Goal: Information Seeking & Learning: Learn about a topic

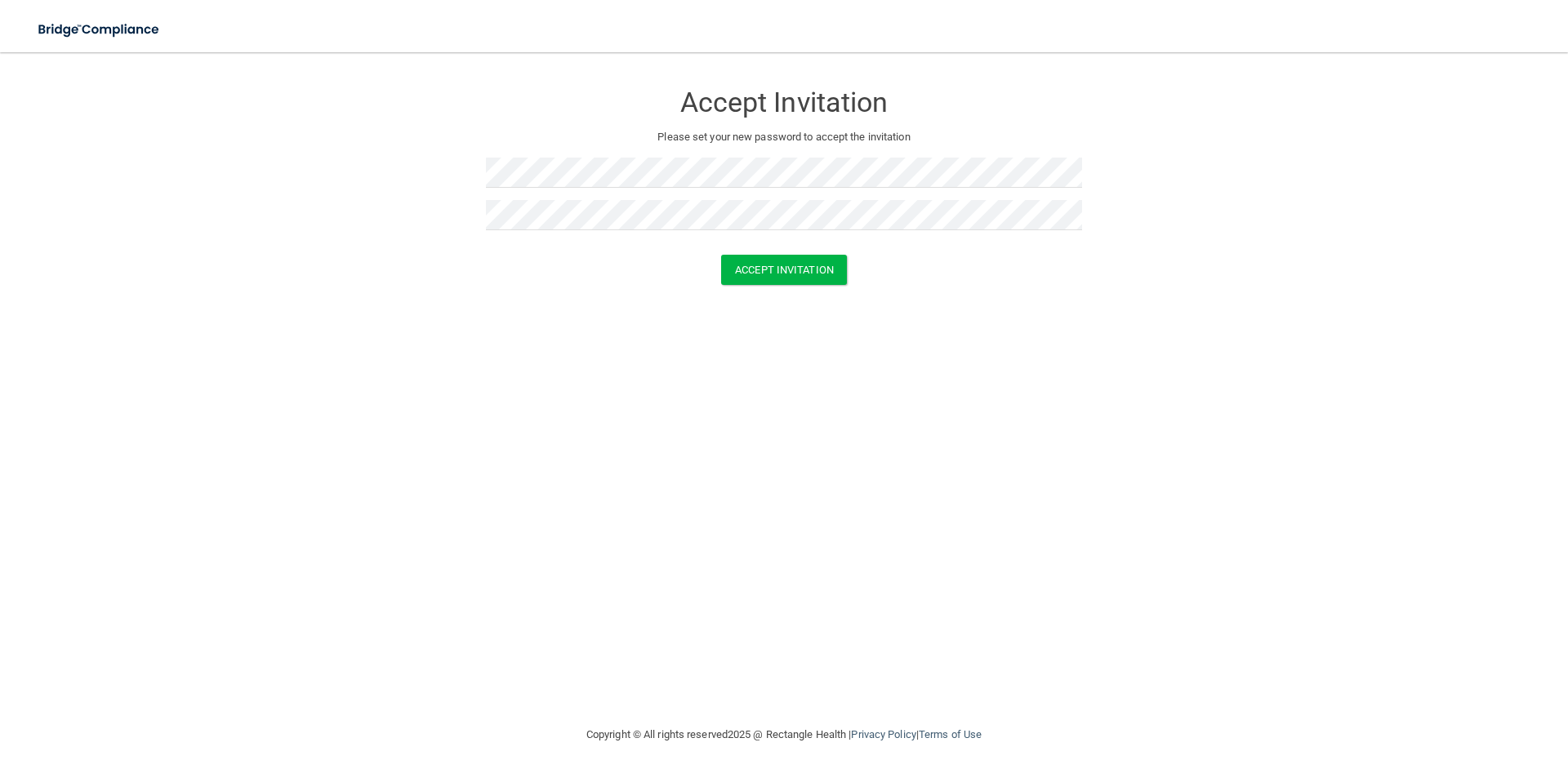
click at [688, 294] on form "Accept Invitation Please set your new password to accept the invitation Accept …" at bounding box center [784, 186] width 1503 height 236
click at [769, 257] on button "Accept Invitation" at bounding box center [784, 270] width 126 height 31
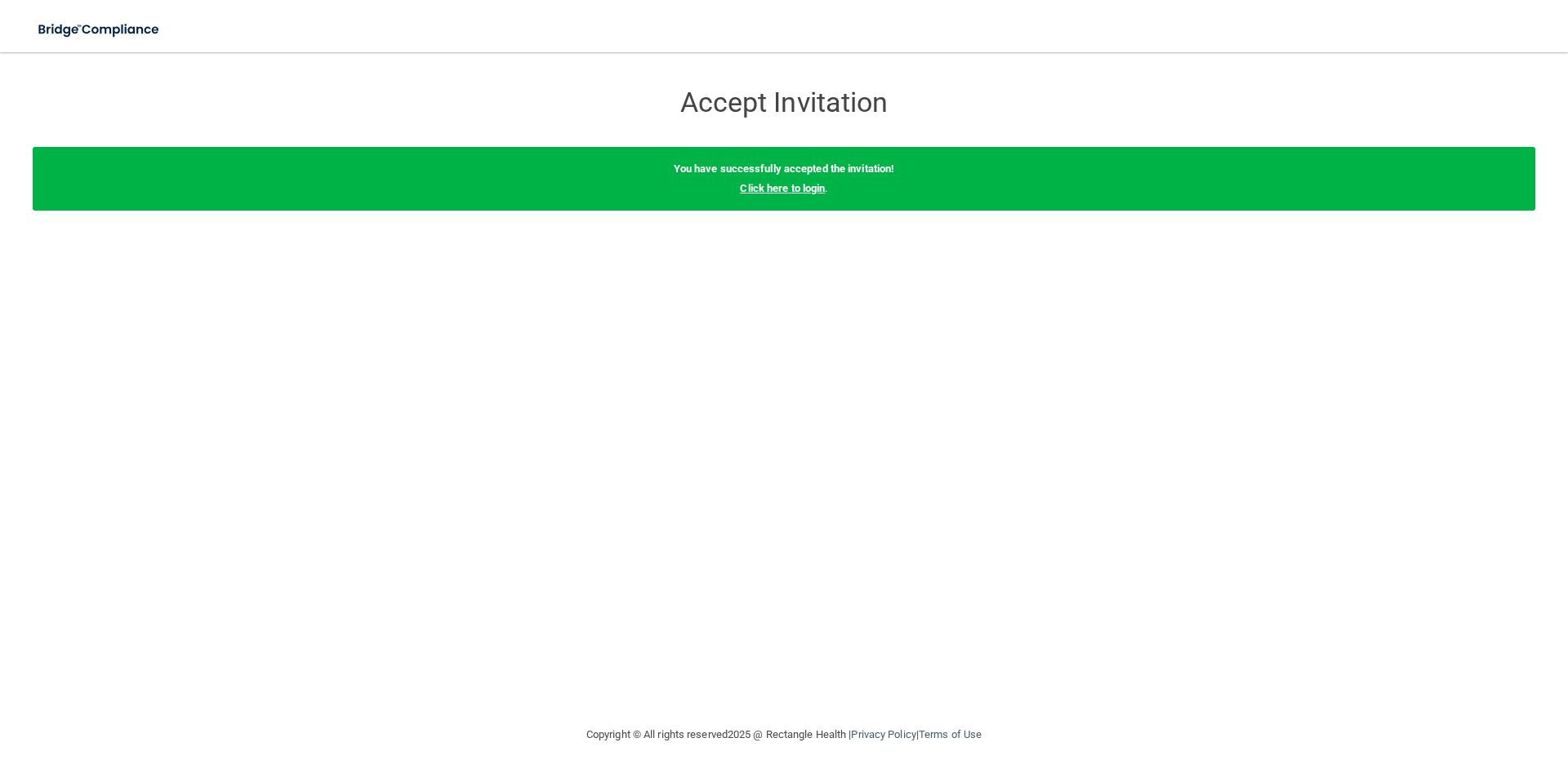
click at [801, 187] on link "Click here to login" at bounding box center [783, 188] width 85 height 12
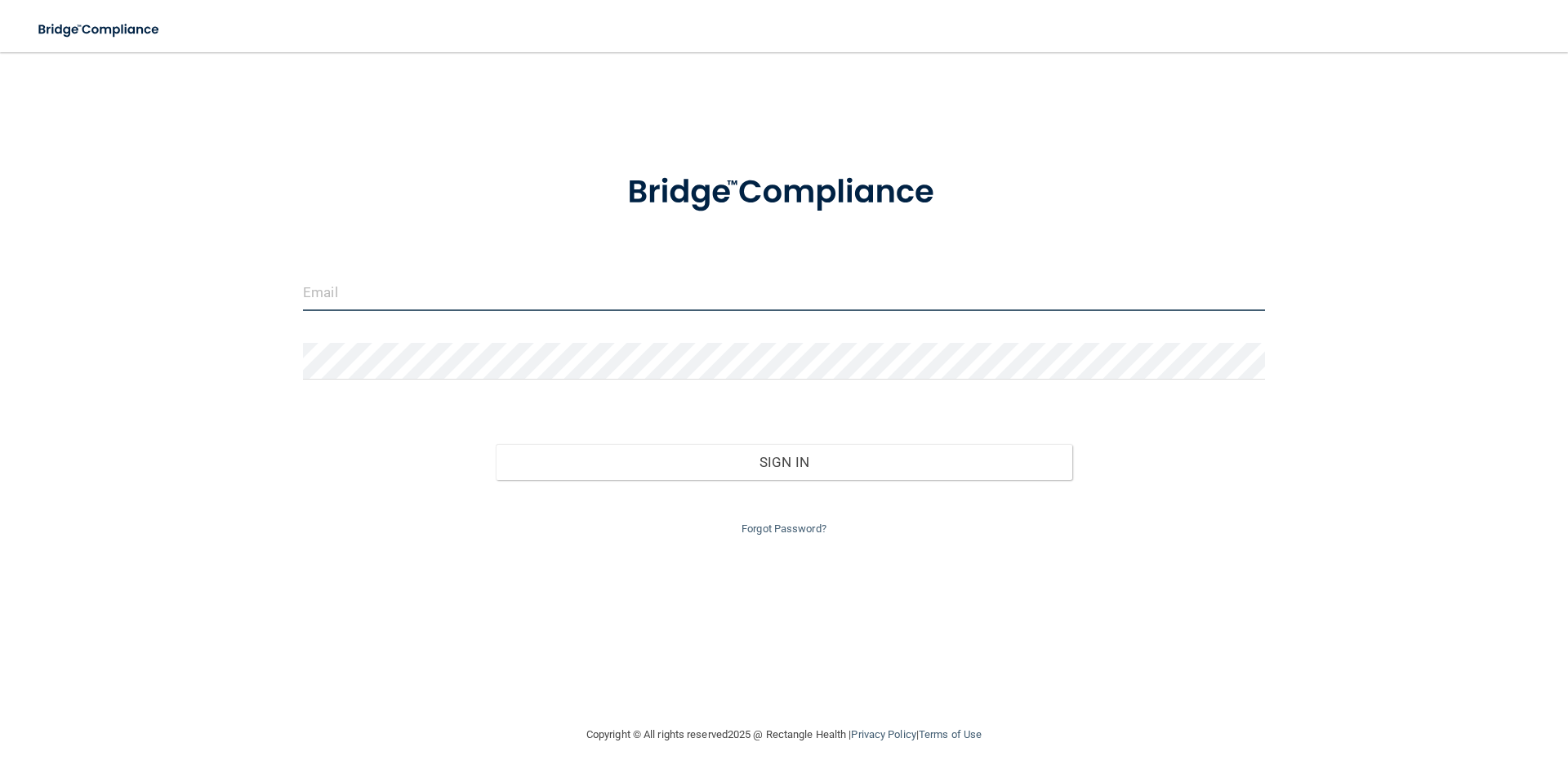
type input "[PERSON_NAME][EMAIL_ADDRESS][DOMAIN_NAME]"
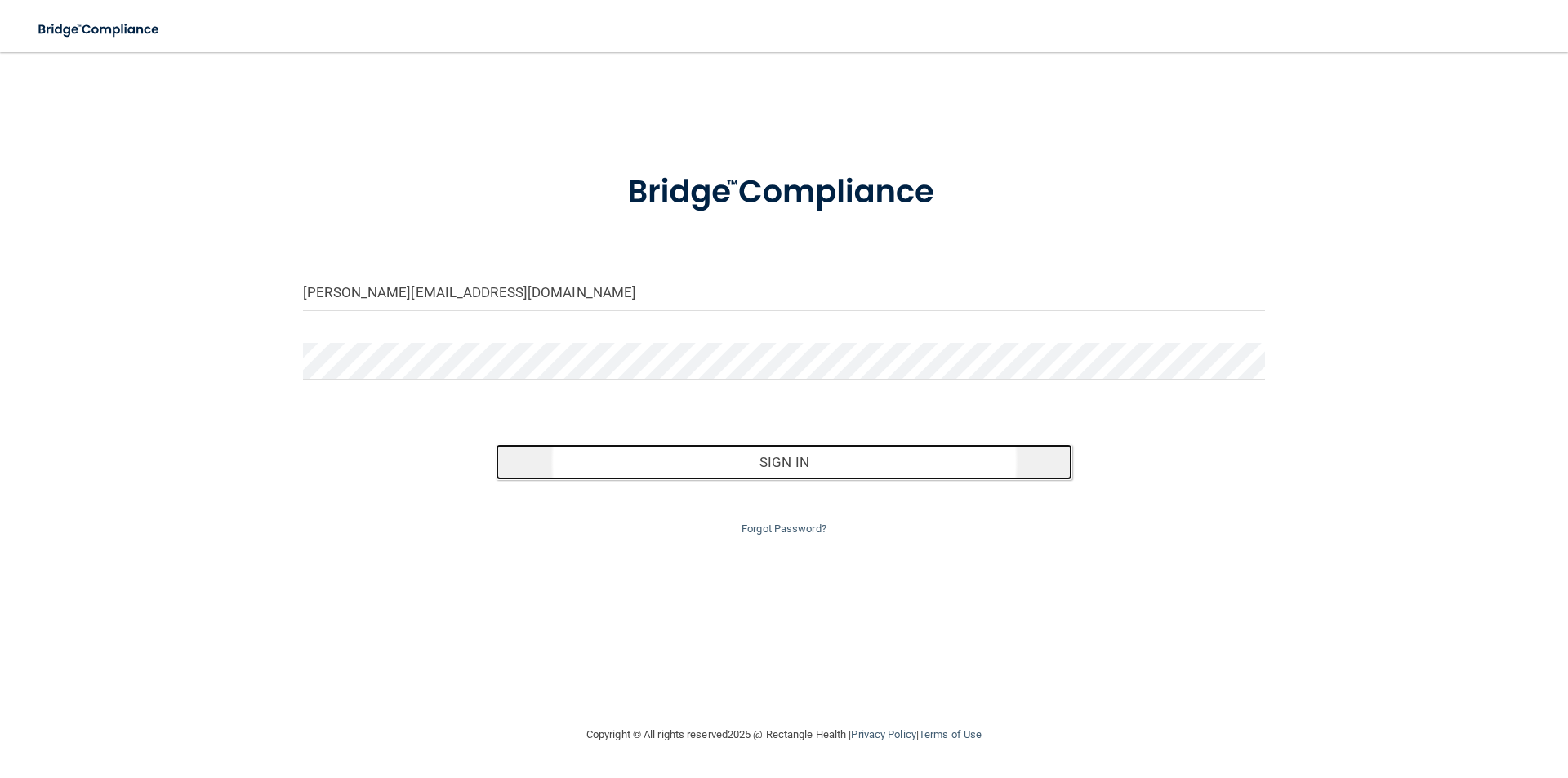
click at [710, 461] on button "Sign In" at bounding box center [784, 462] width 578 height 36
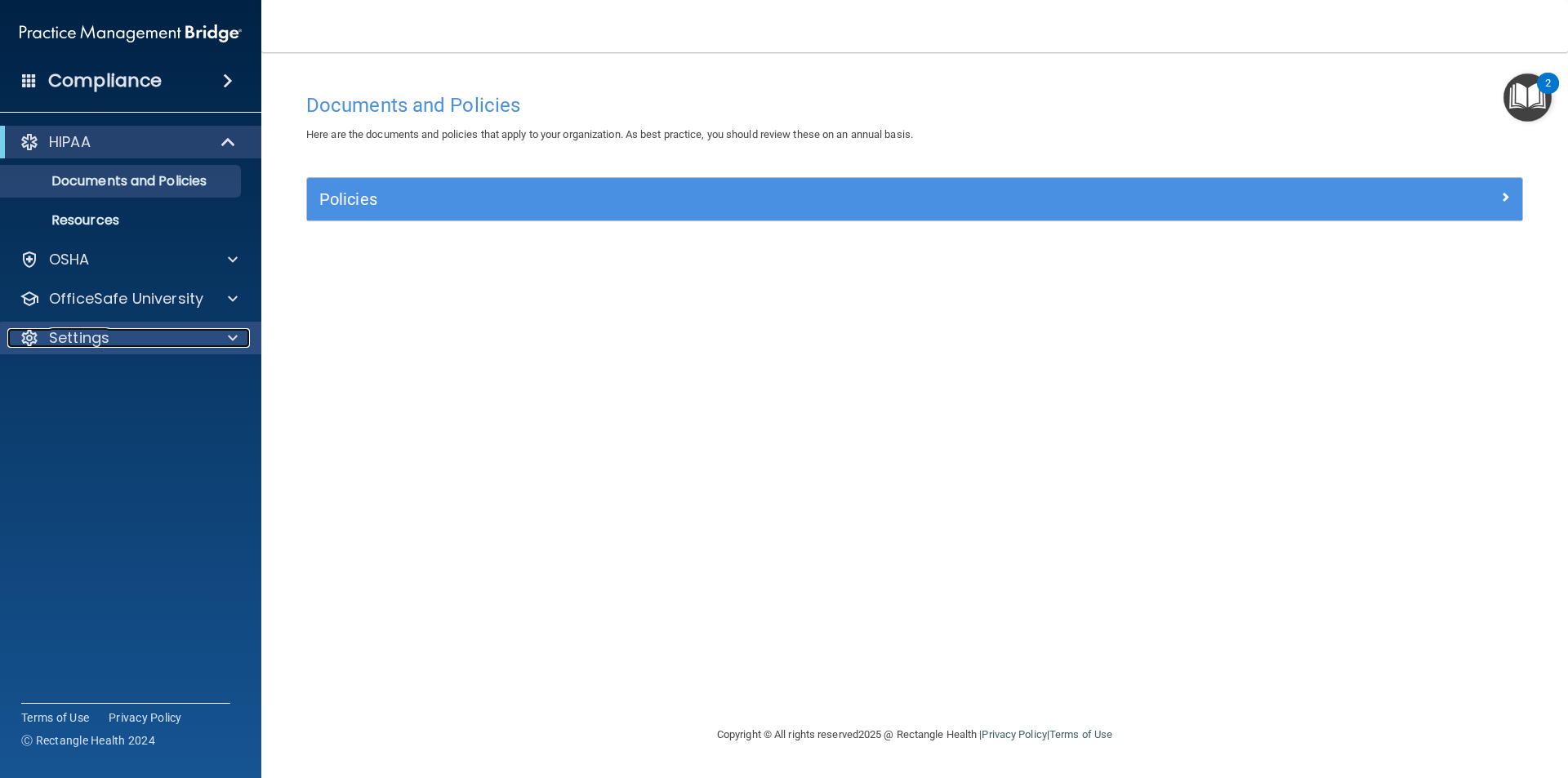
click at [188, 330] on div "Settings" at bounding box center [109, 337] width 203 height 19
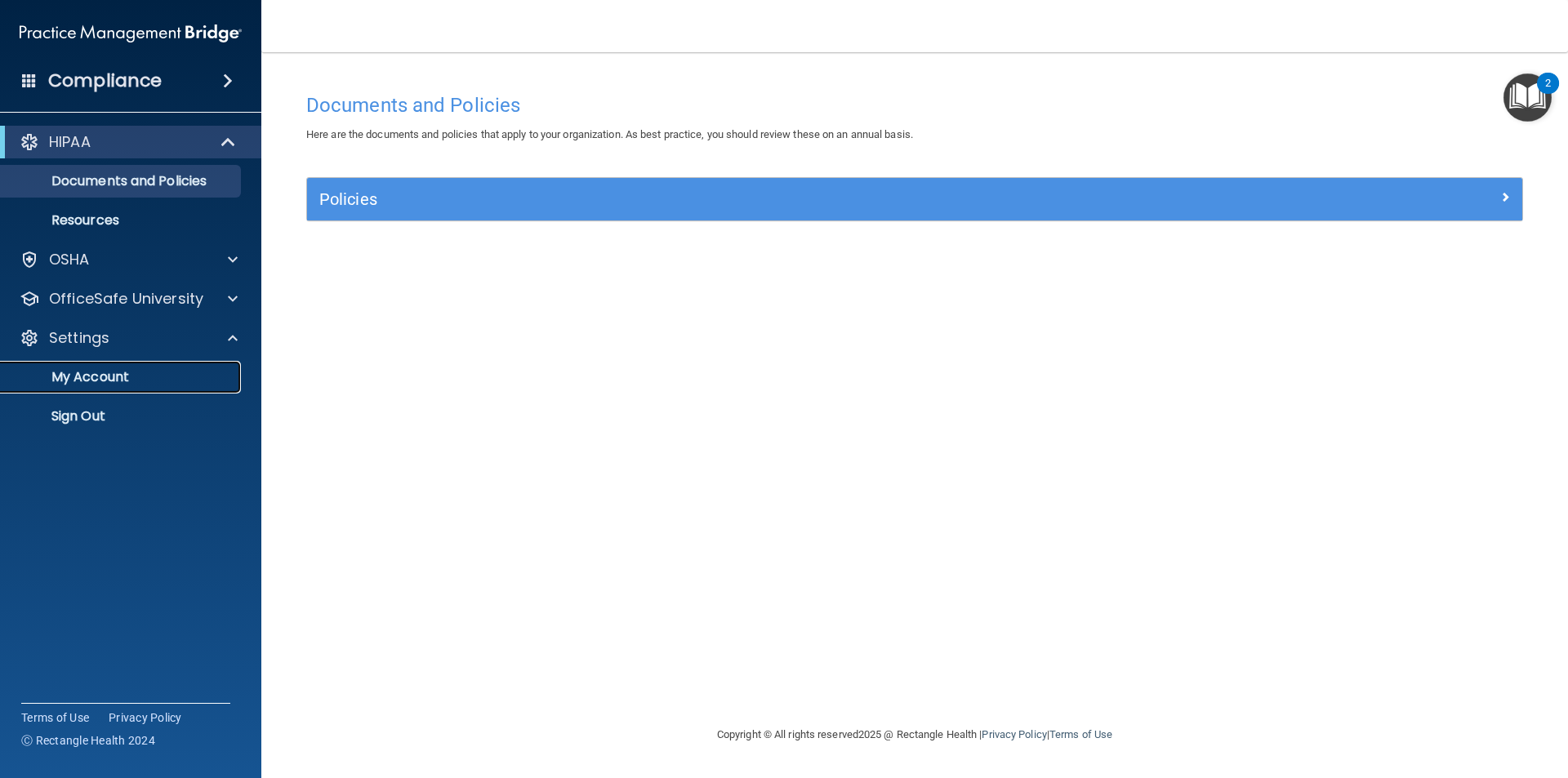
click at [135, 371] on p "My Account" at bounding box center [122, 376] width 223 height 16
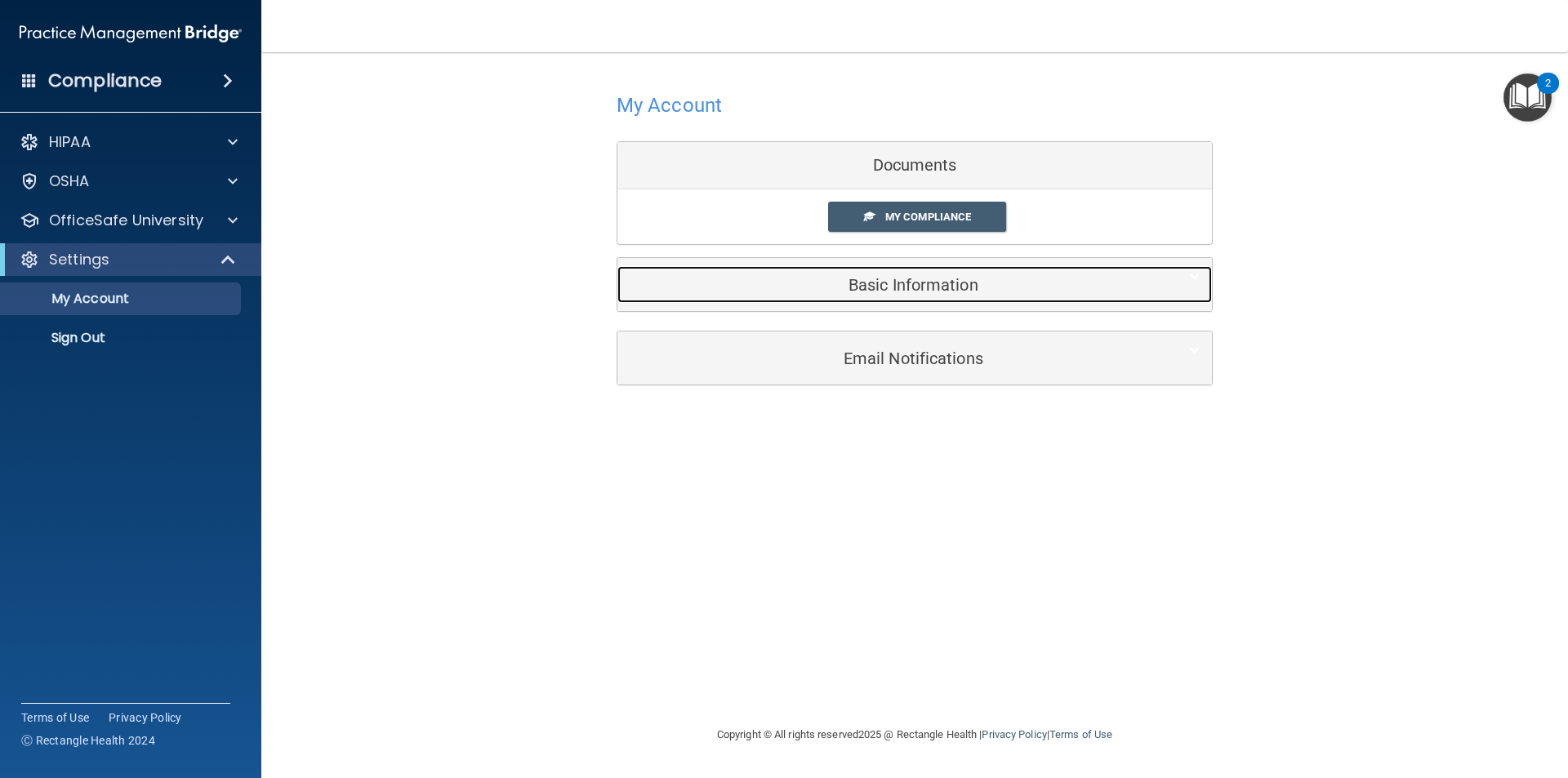
click at [883, 276] on h5 "Basic Information" at bounding box center [890, 285] width 520 height 18
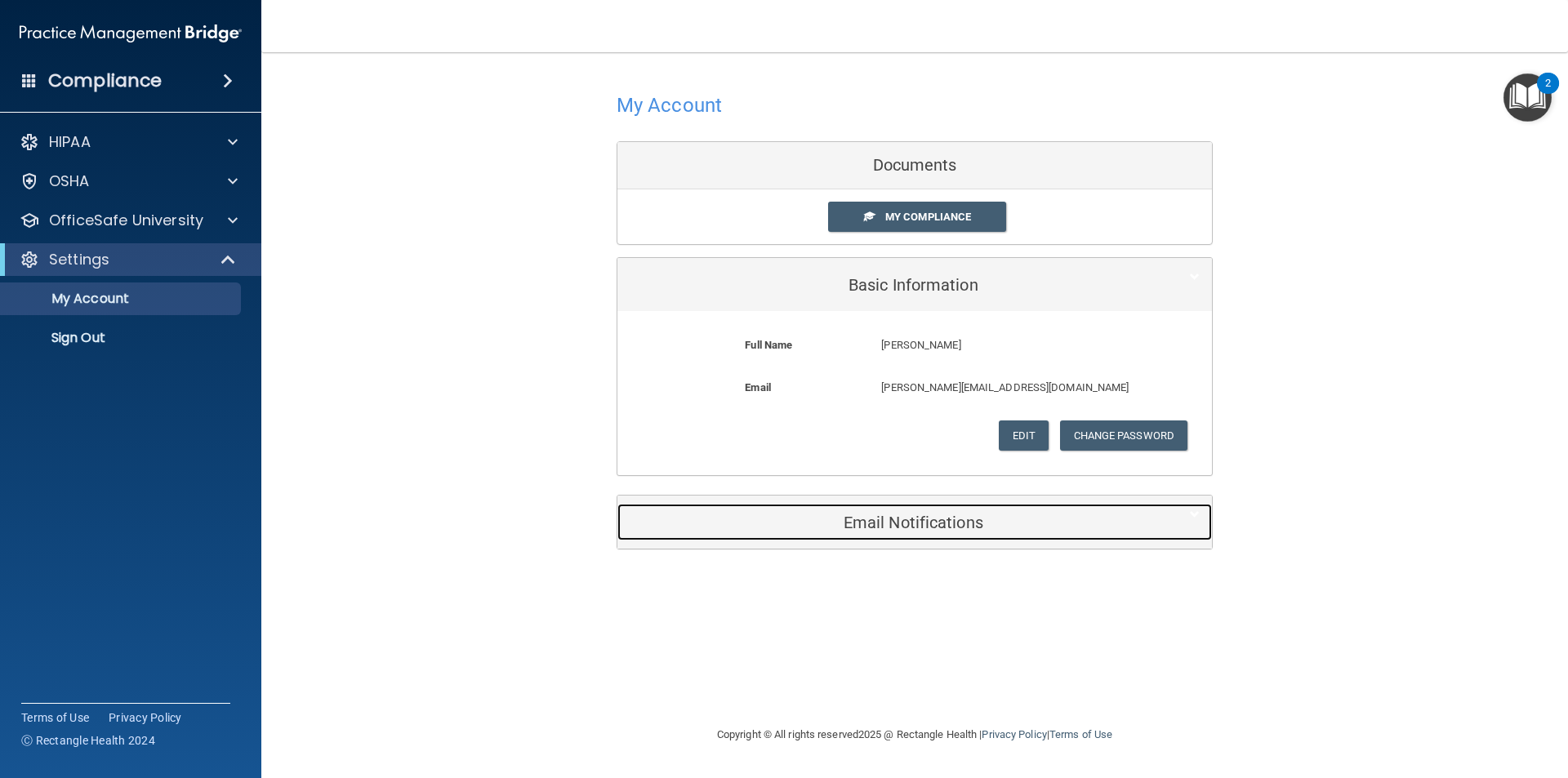
click at [920, 527] on h5 "Email Notifications" at bounding box center [890, 522] width 520 height 18
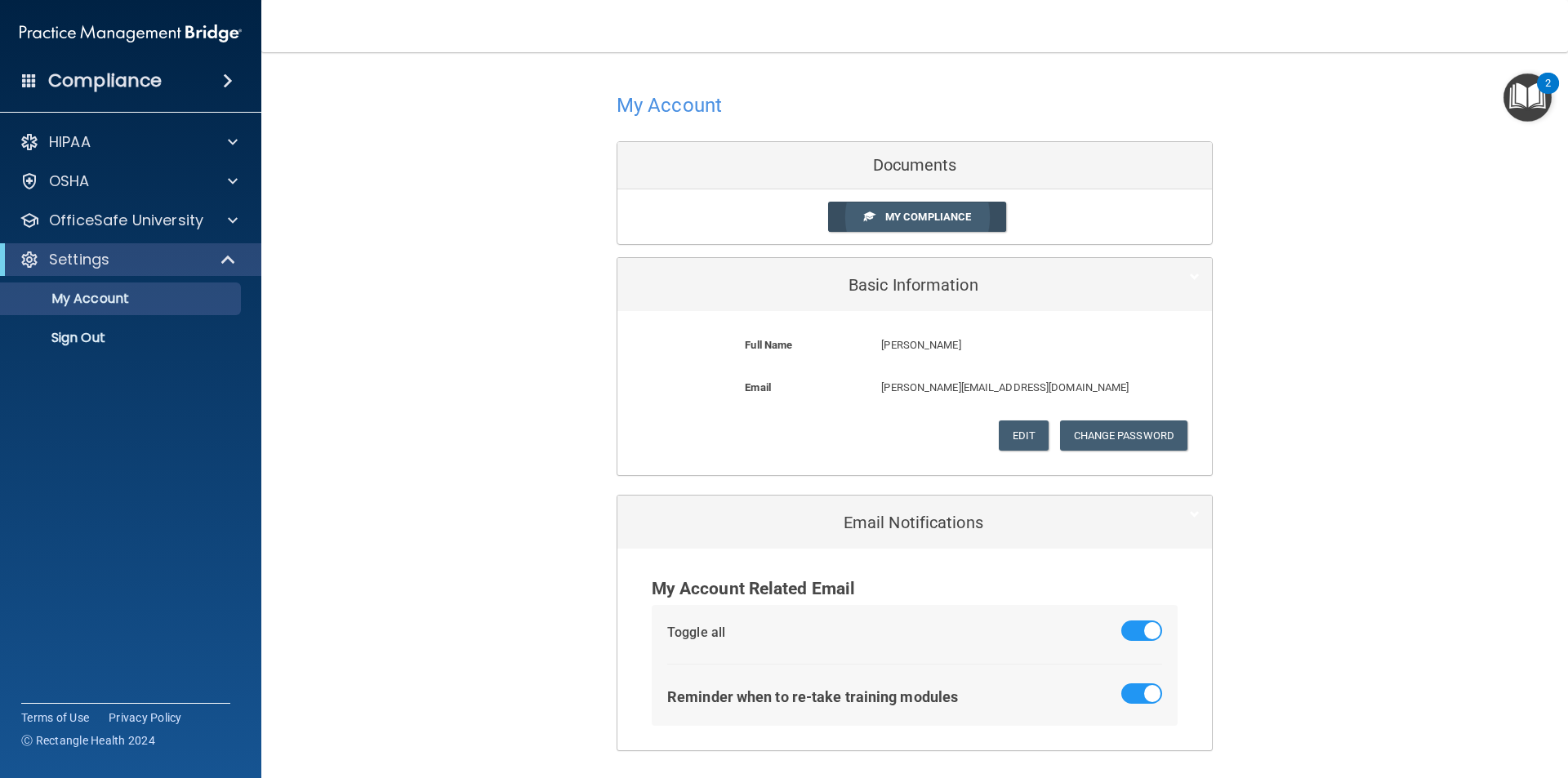
click at [897, 214] on span "My Compliance" at bounding box center [928, 216] width 86 height 12
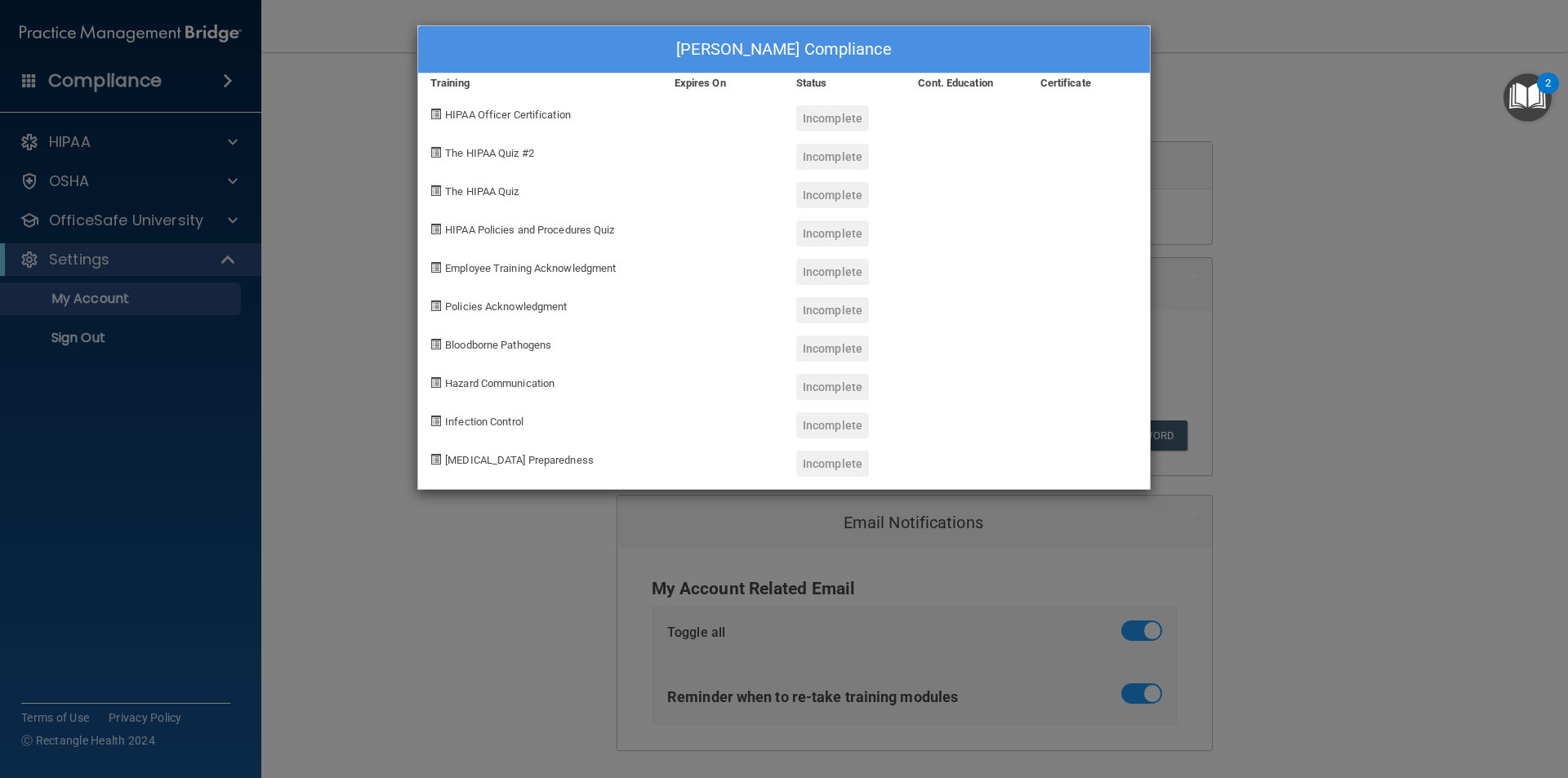
click at [1247, 42] on div "[PERSON_NAME] Compliance Training Expires On Status Cont. Education Certificate…" at bounding box center [784, 389] width 1568 height 778
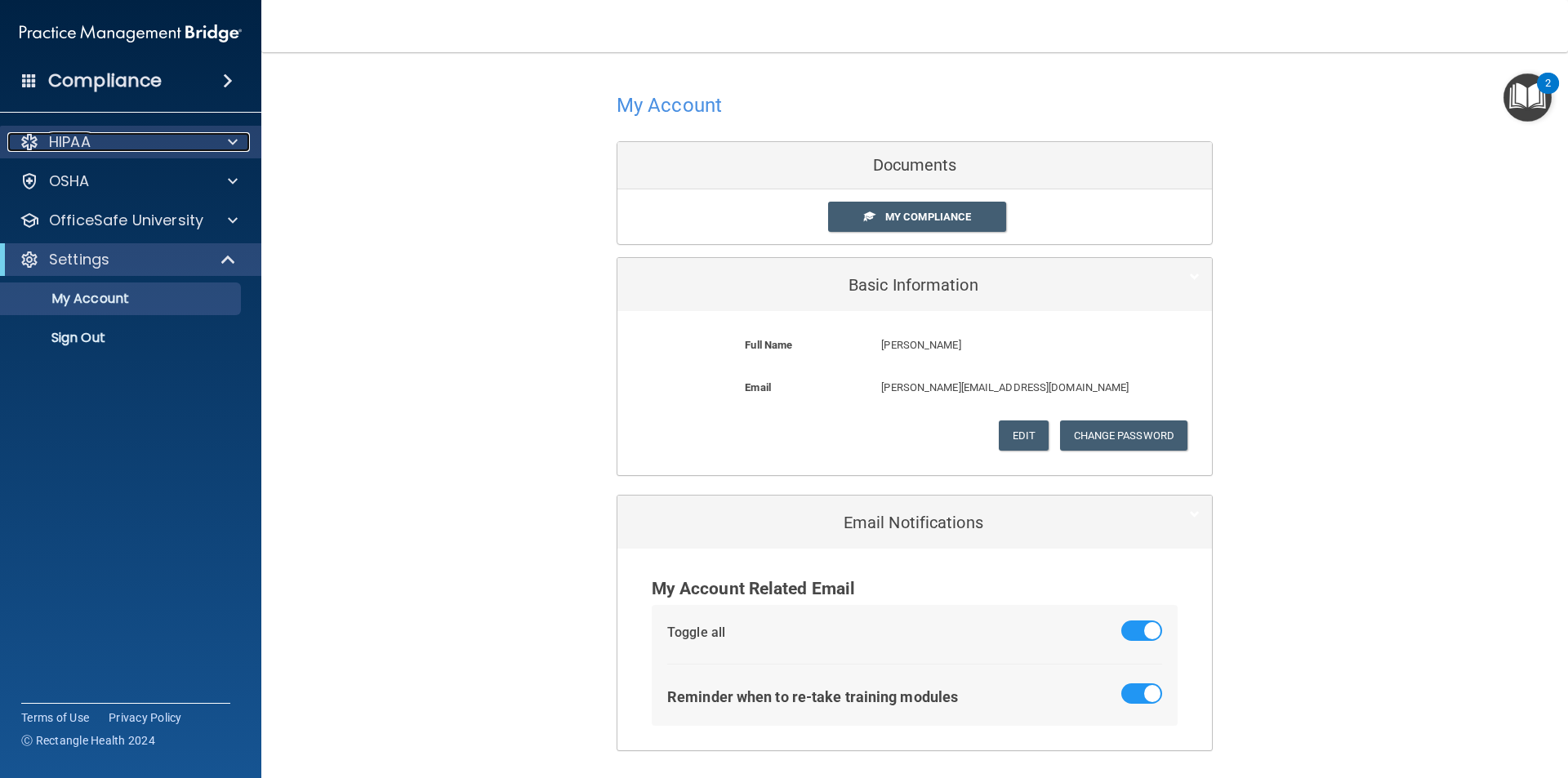
click at [163, 140] on div "HIPAA" at bounding box center [109, 142] width 203 height 19
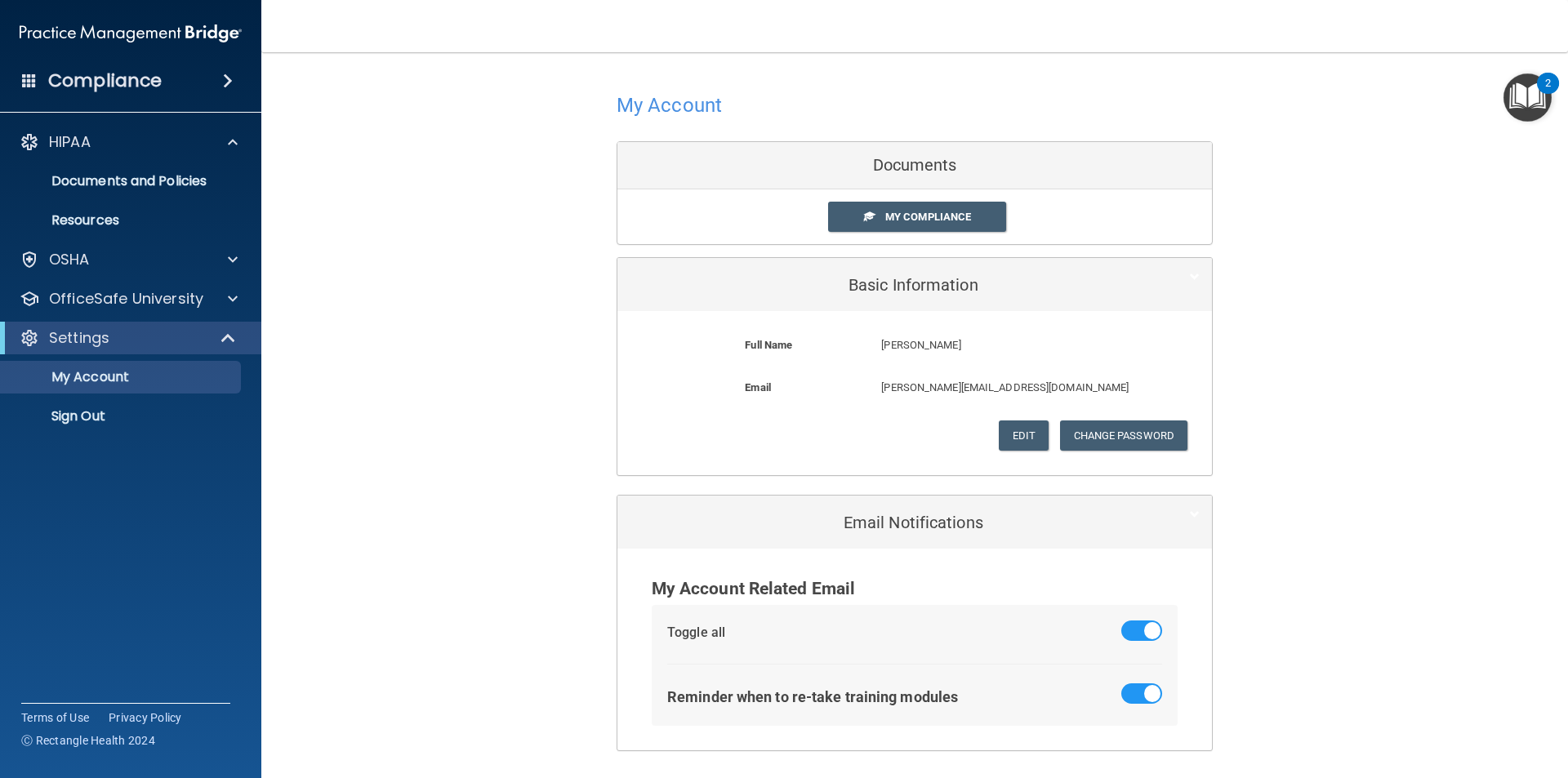
click at [223, 81] on span at bounding box center [228, 81] width 10 height 19
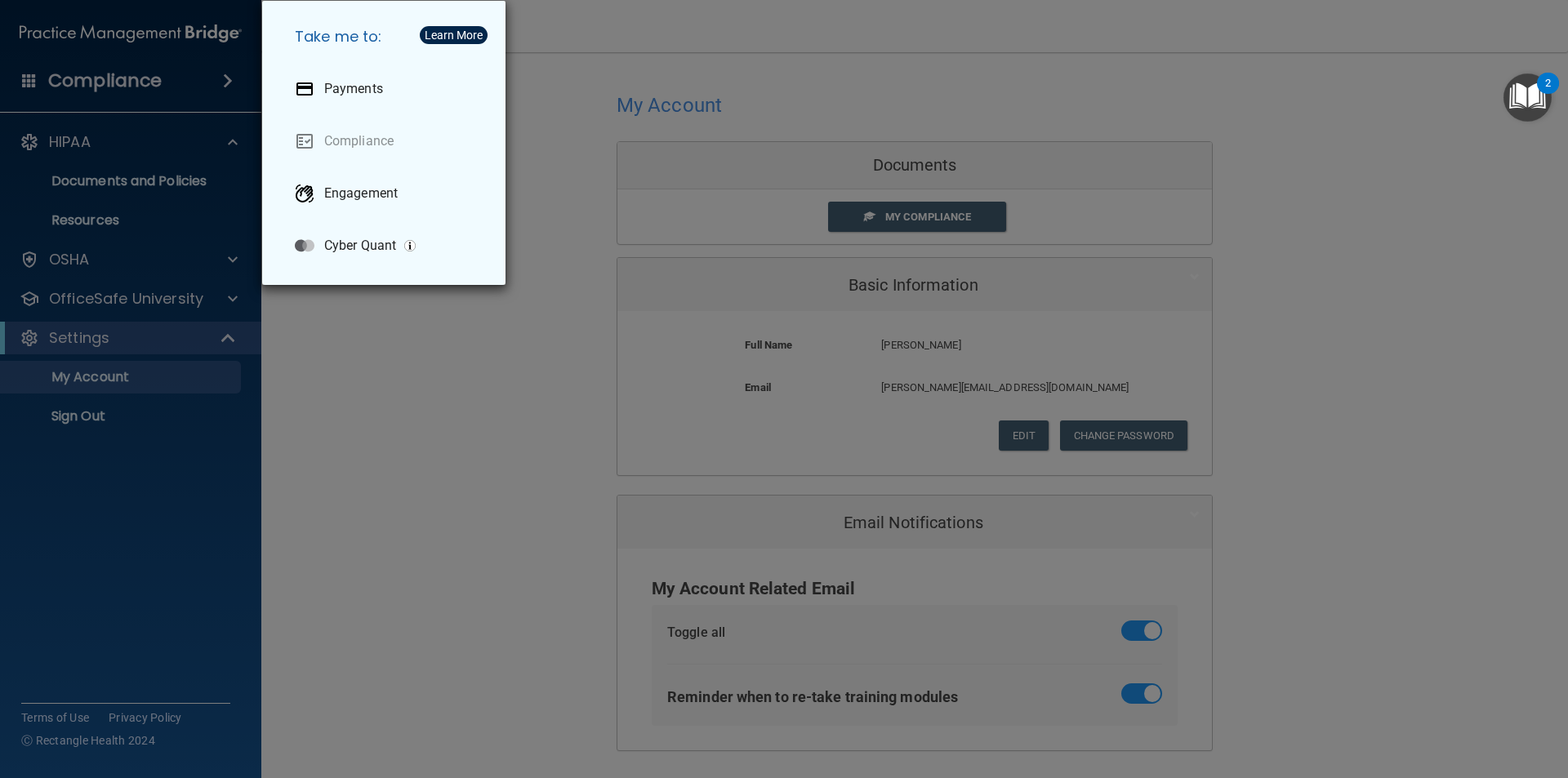
click at [220, 81] on div "Take me to: Payments Compliance Engagement Cyber Quant" at bounding box center [784, 389] width 1568 height 778
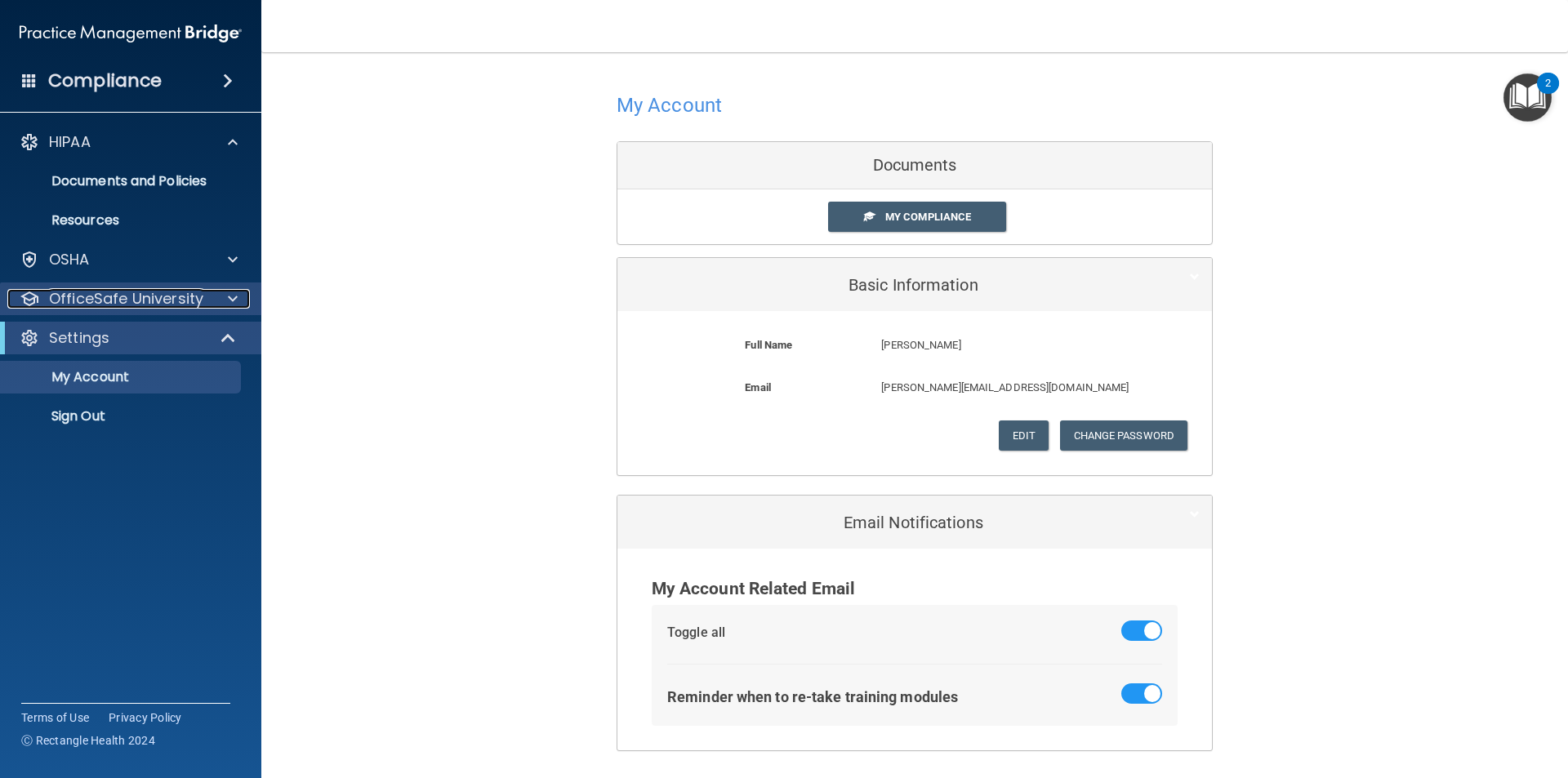
click at [165, 290] on p "OfficeSafe University" at bounding box center [126, 298] width 154 height 19
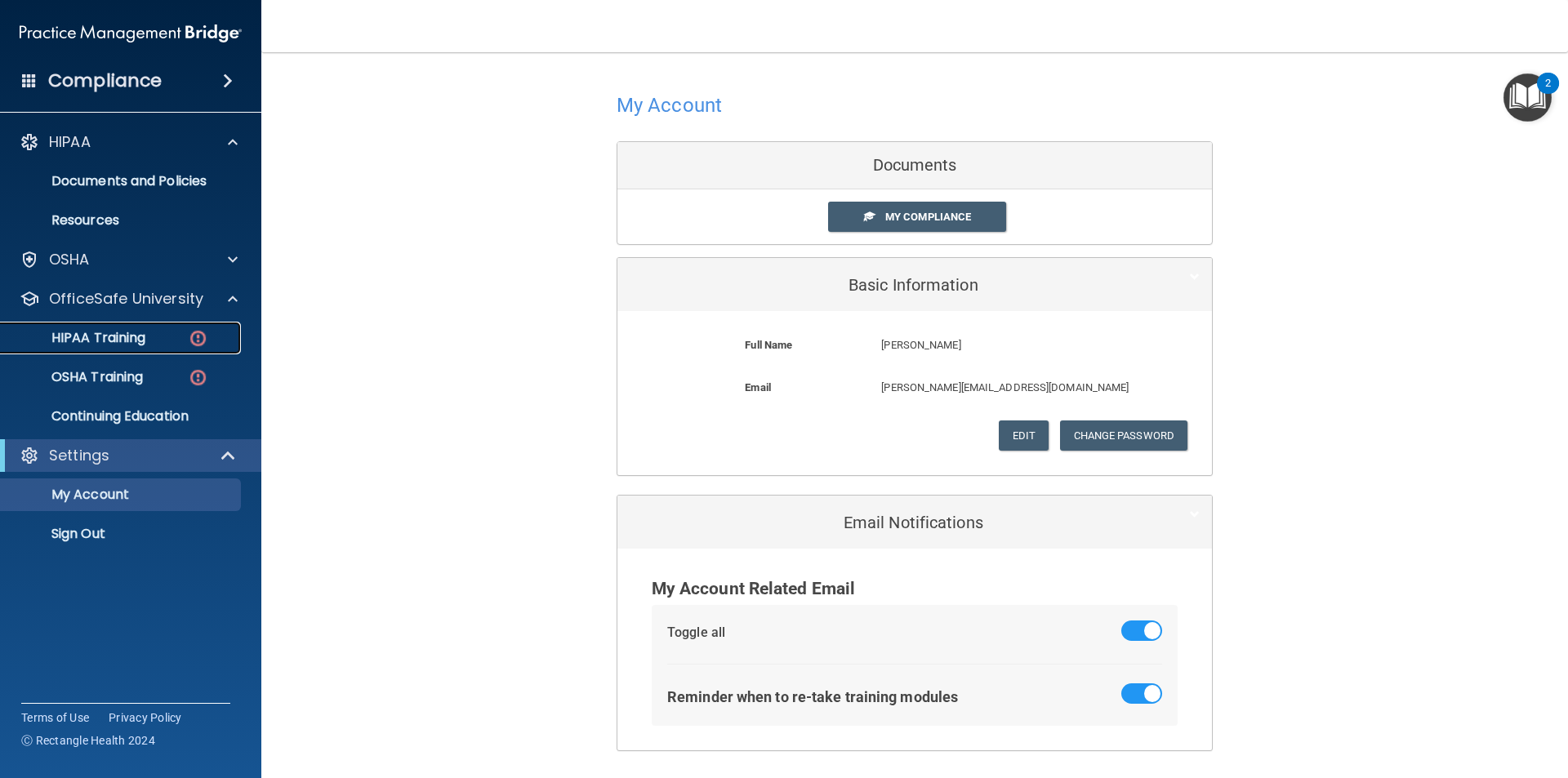
click at [131, 325] on link "HIPAA Training" at bounding box center [112, 337] width 257 height 33
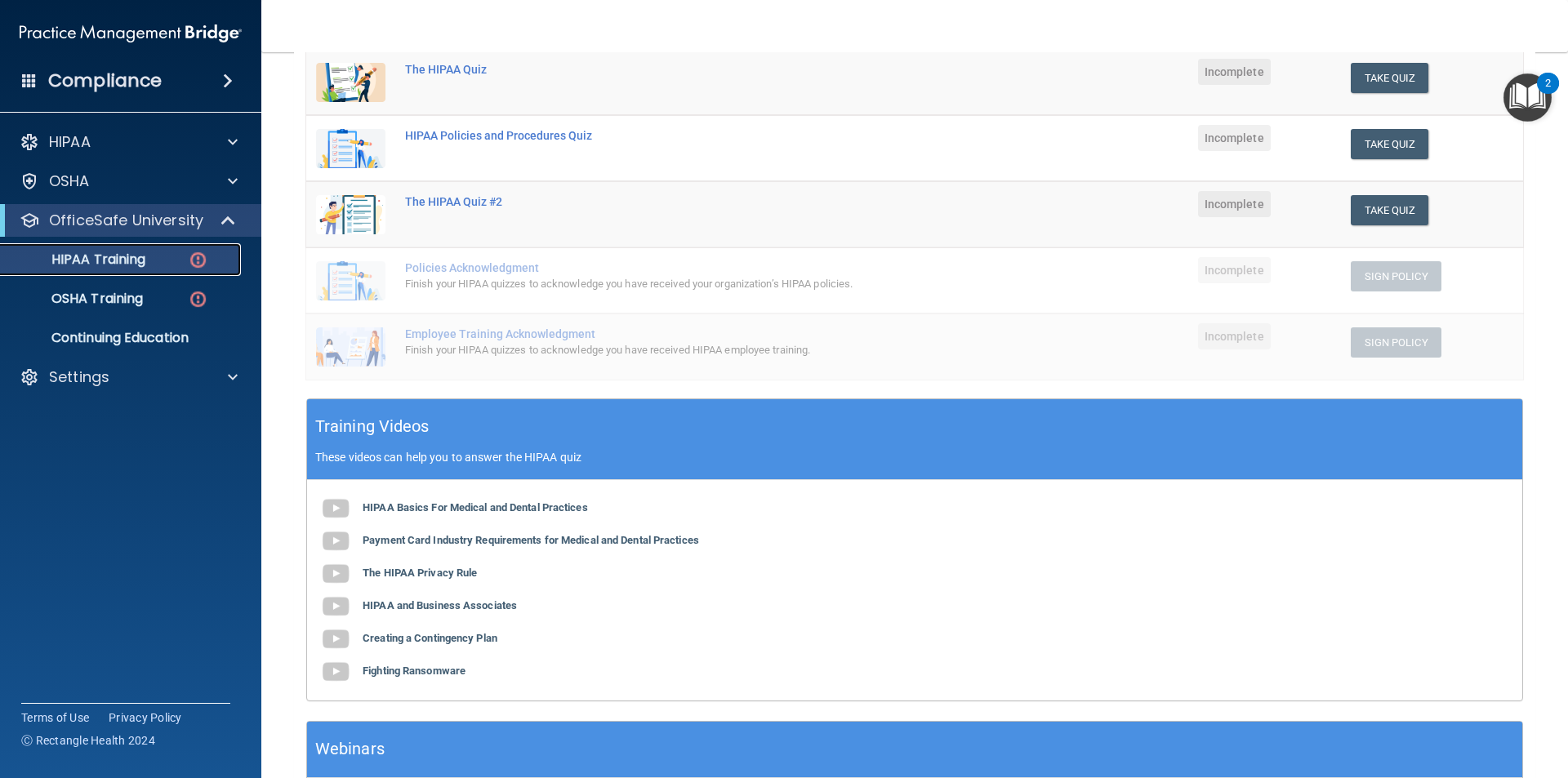
scroll to position [245, 0]
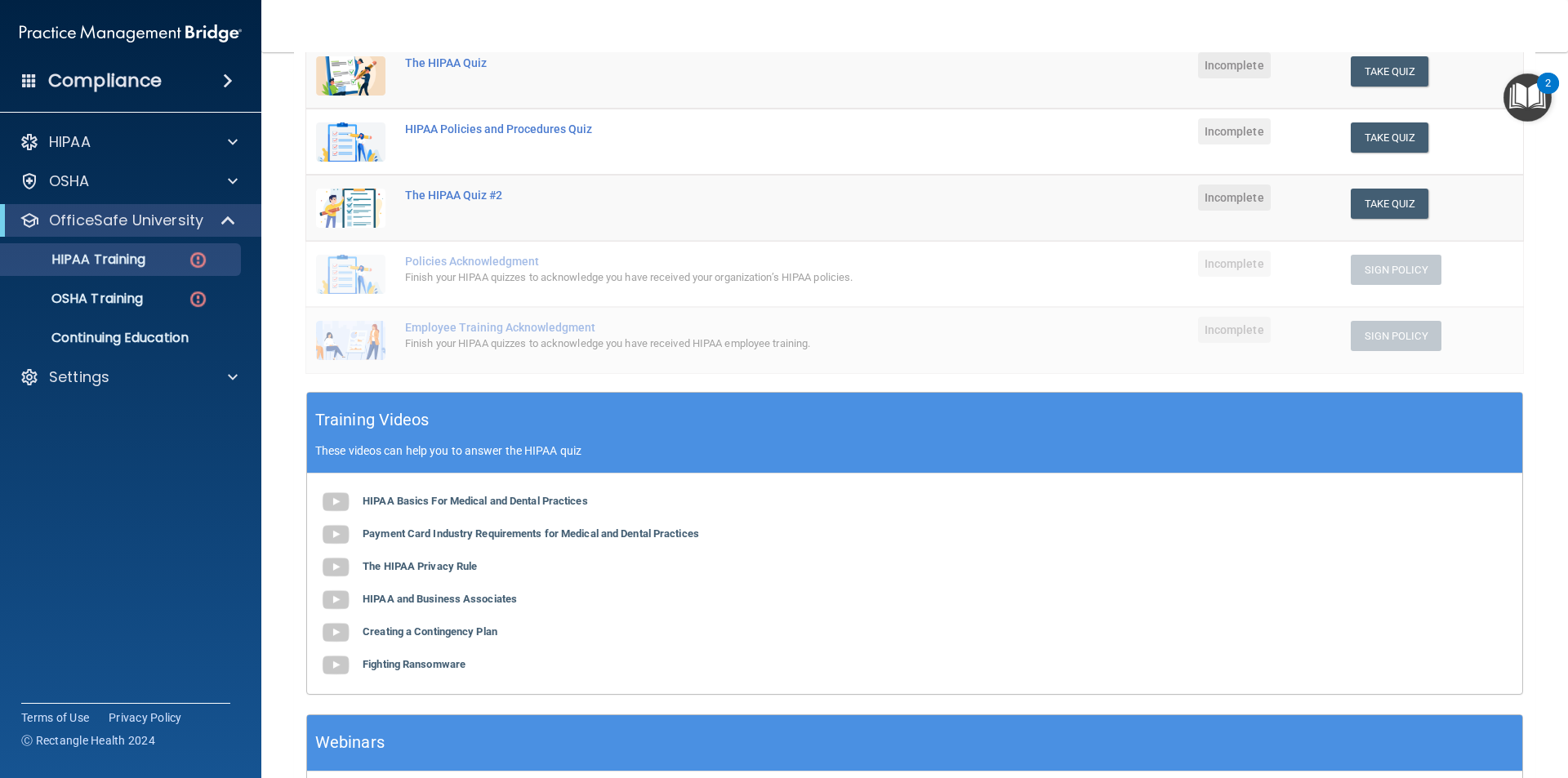
click at [1540, 81] on div "2" at bounding box center [1548, 83] width 22 height 21
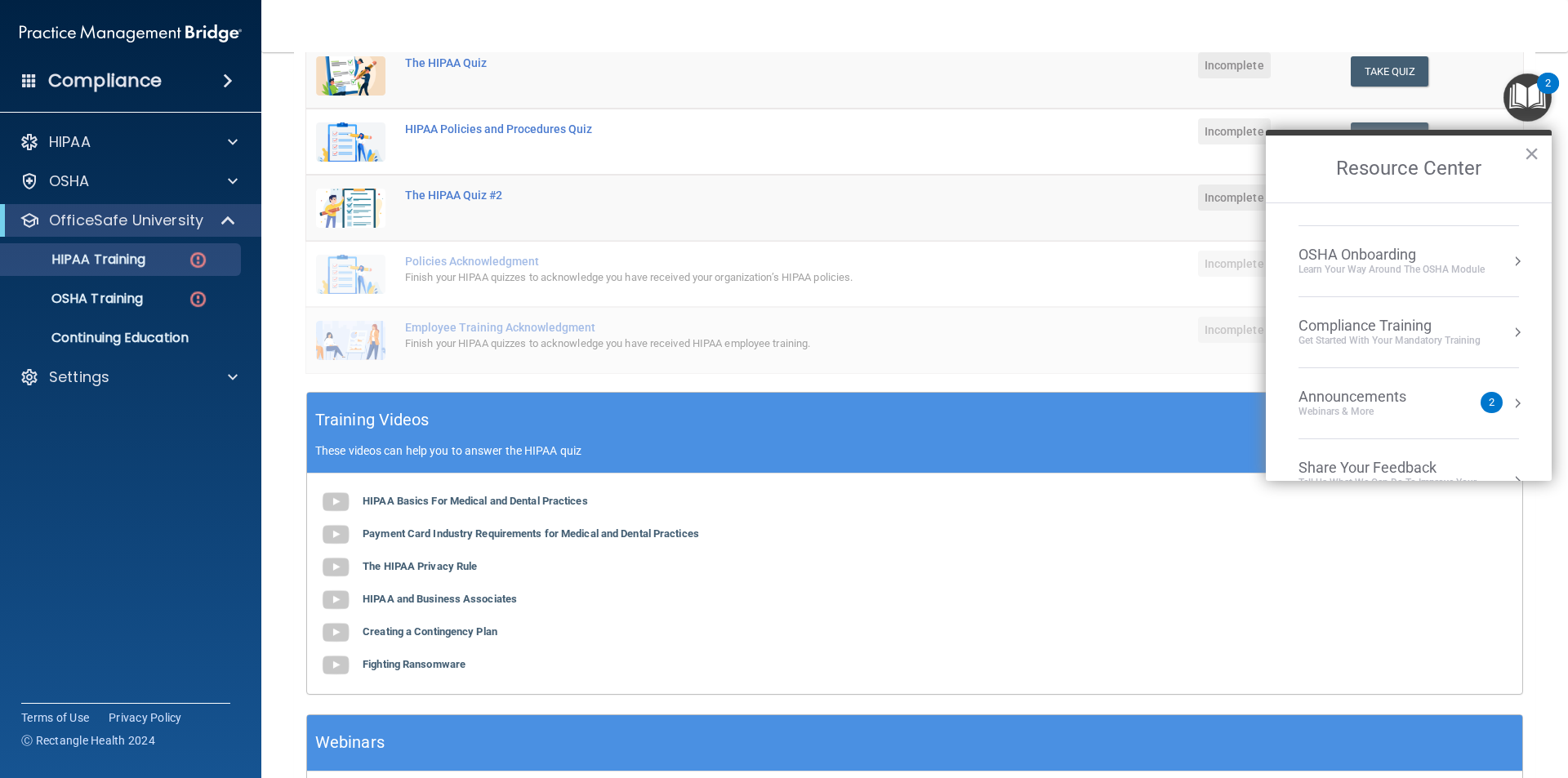
scroll to position [10, 0]
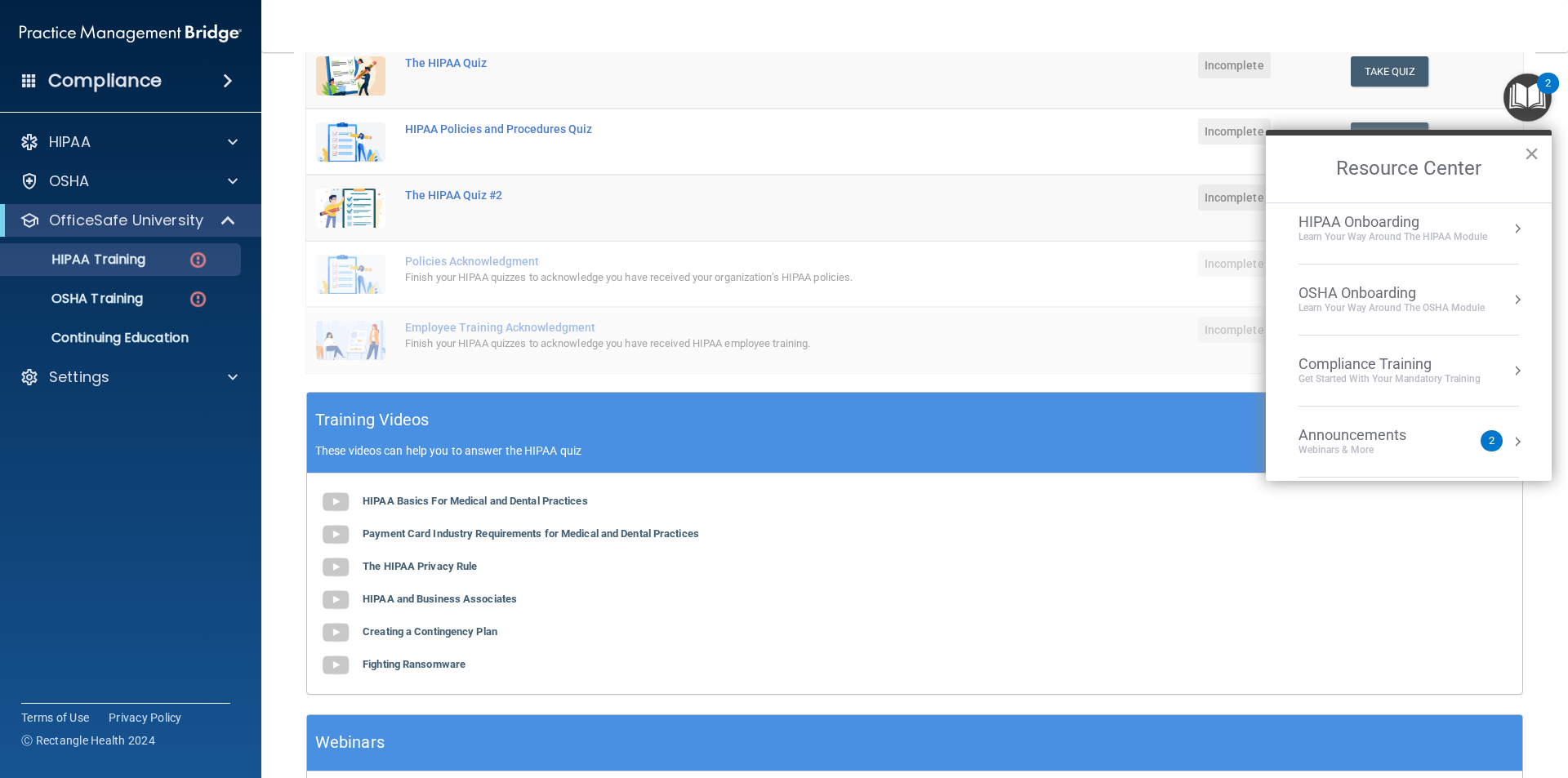
click at [1531, 143] on button "×" at bounding box center [1532, 153] width 15 height 26
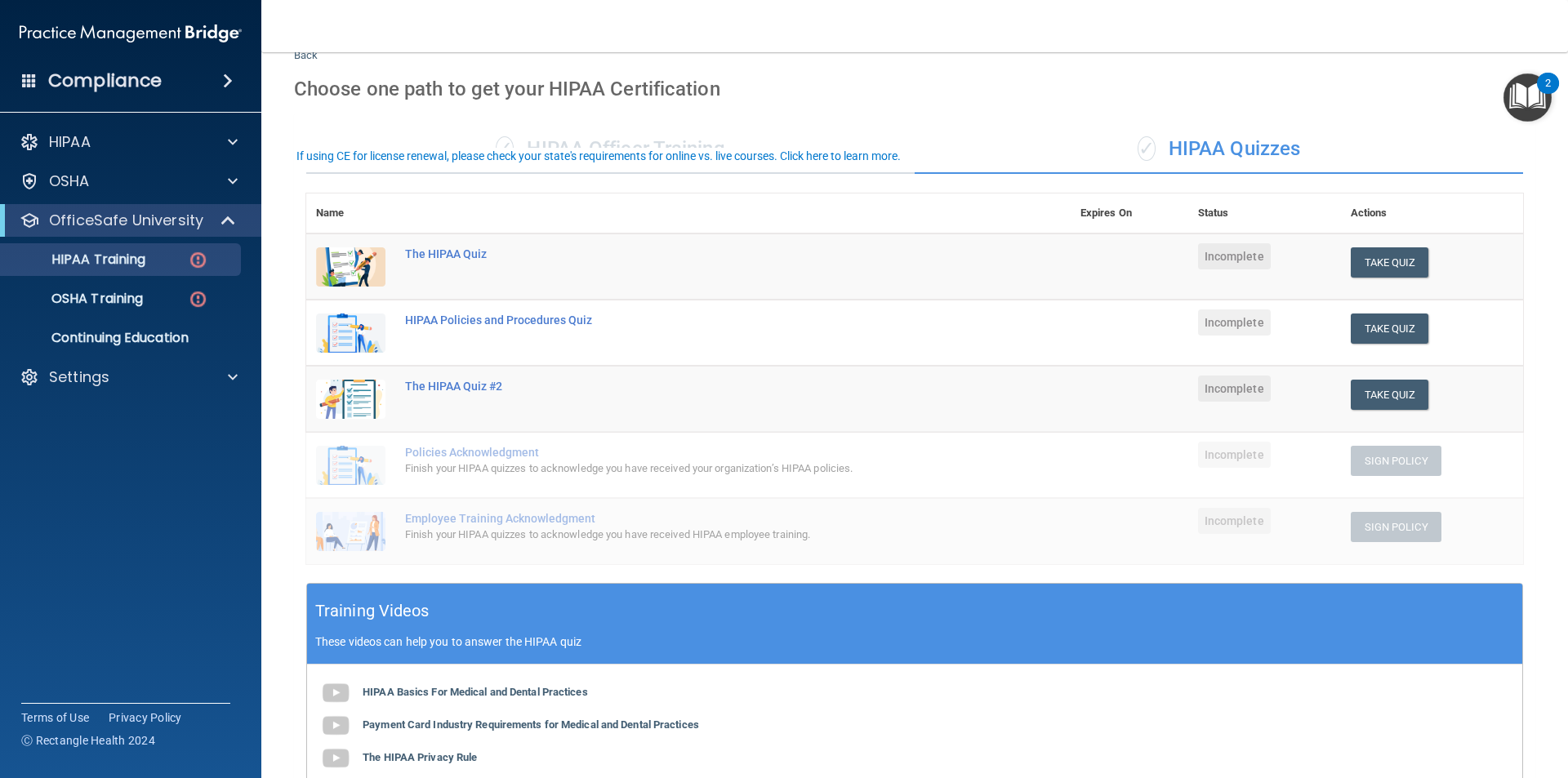
scroll to position [0, 0]
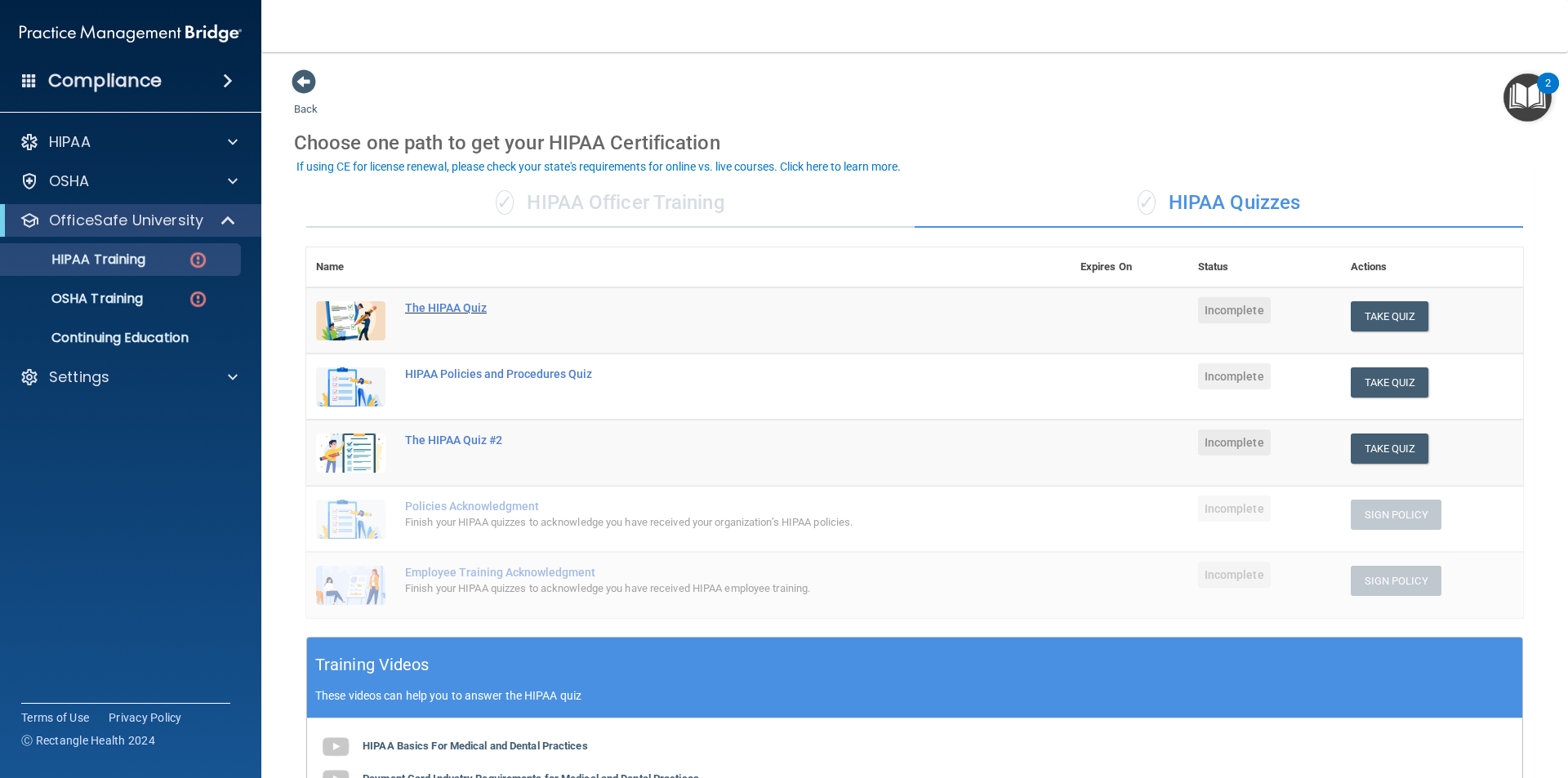
click at [462, 308] on div "The HIPAA Quiz" at bounding box center [697, 307] width 584 height 13
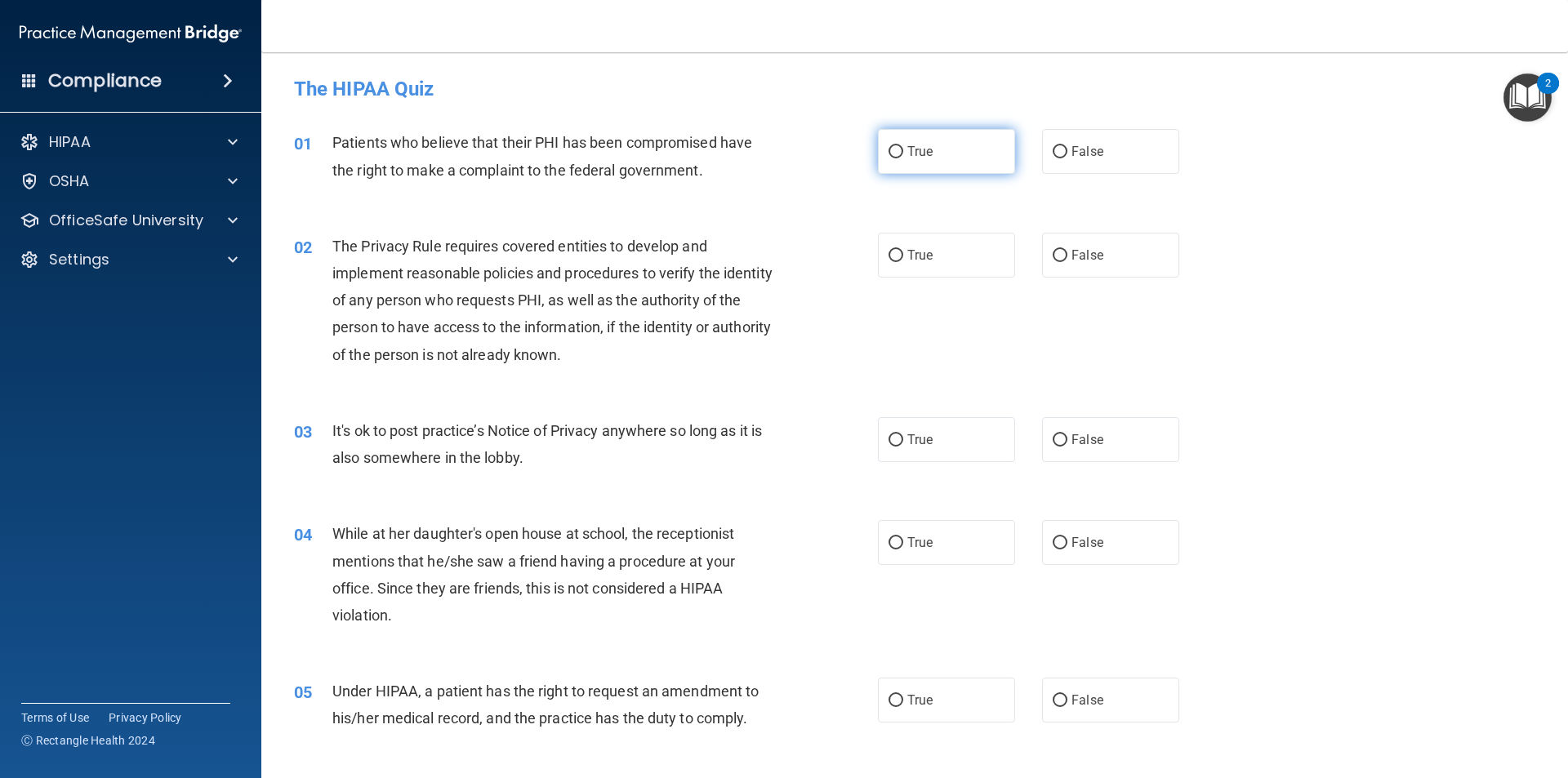
click at [891, 152] on input "True" at bounding box center [896, 152] width 14 height 12
radio input "true"
click at [891, 250] on input "True" at bounding box center [896, 256] width 14 height 12
radio input "true"
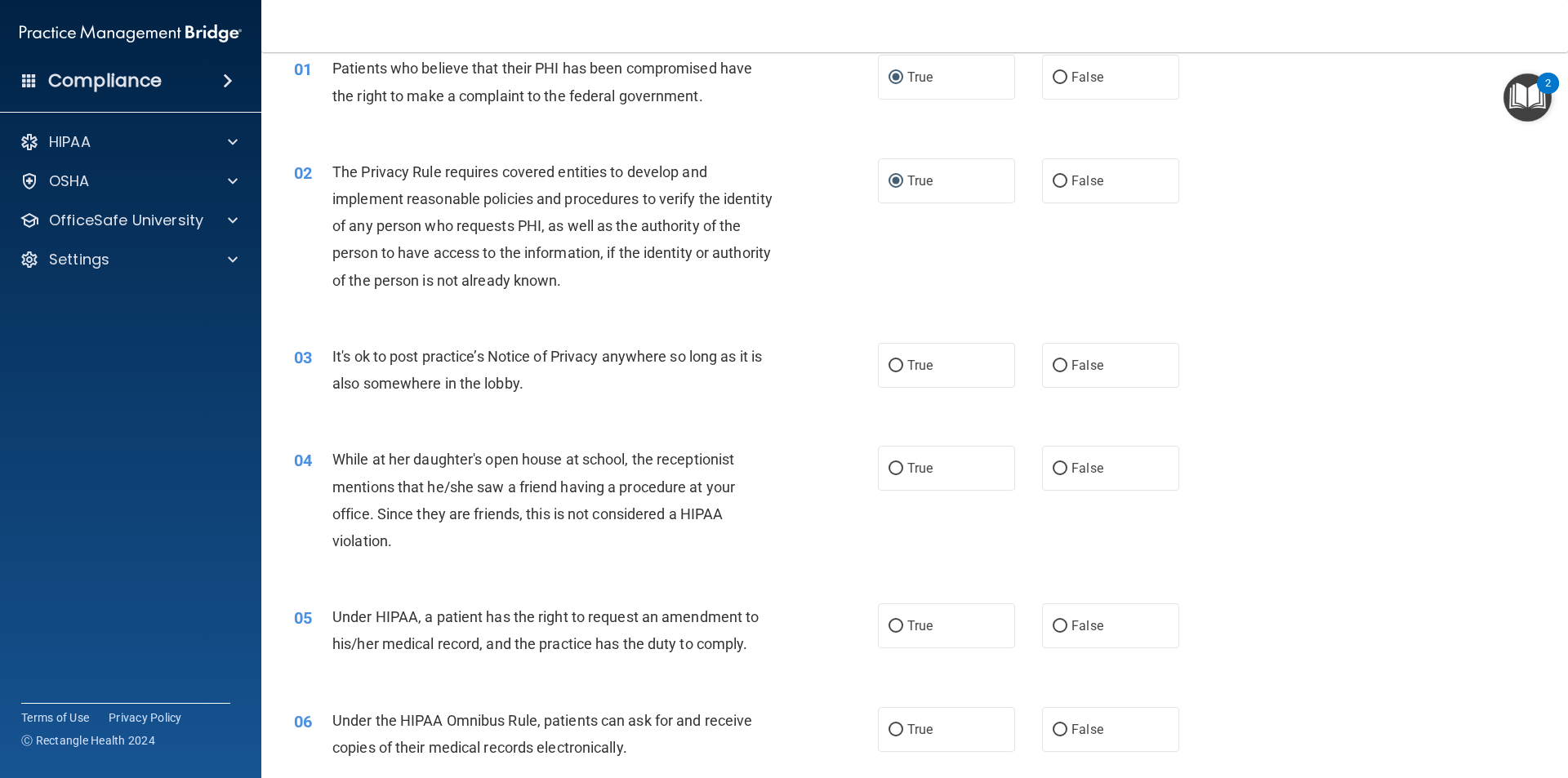
scroll to position [164, 0]
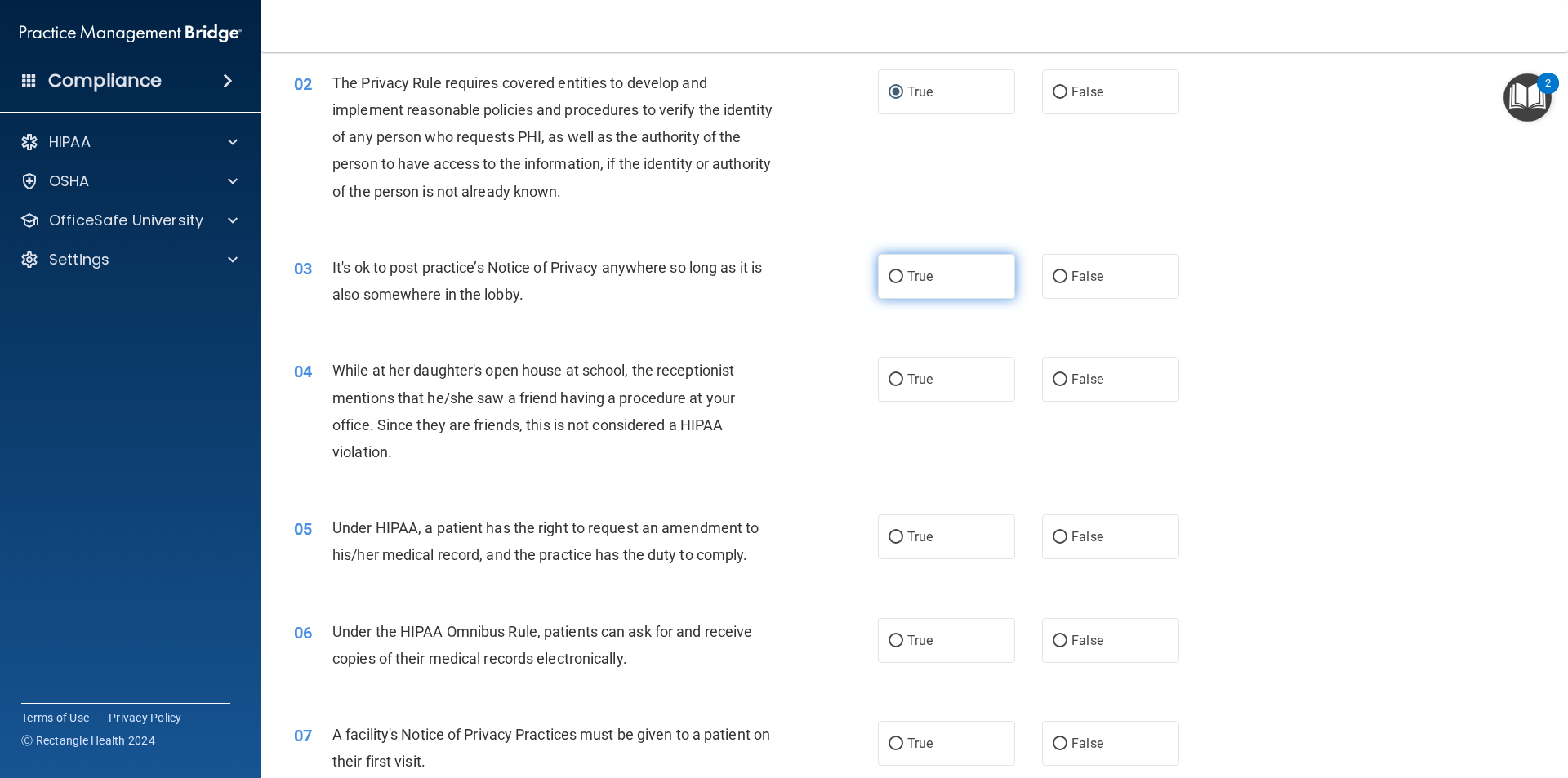
click at [896, 280] on input "True" at bounding box center [896, 277] width 14 height 12
radio input "true"
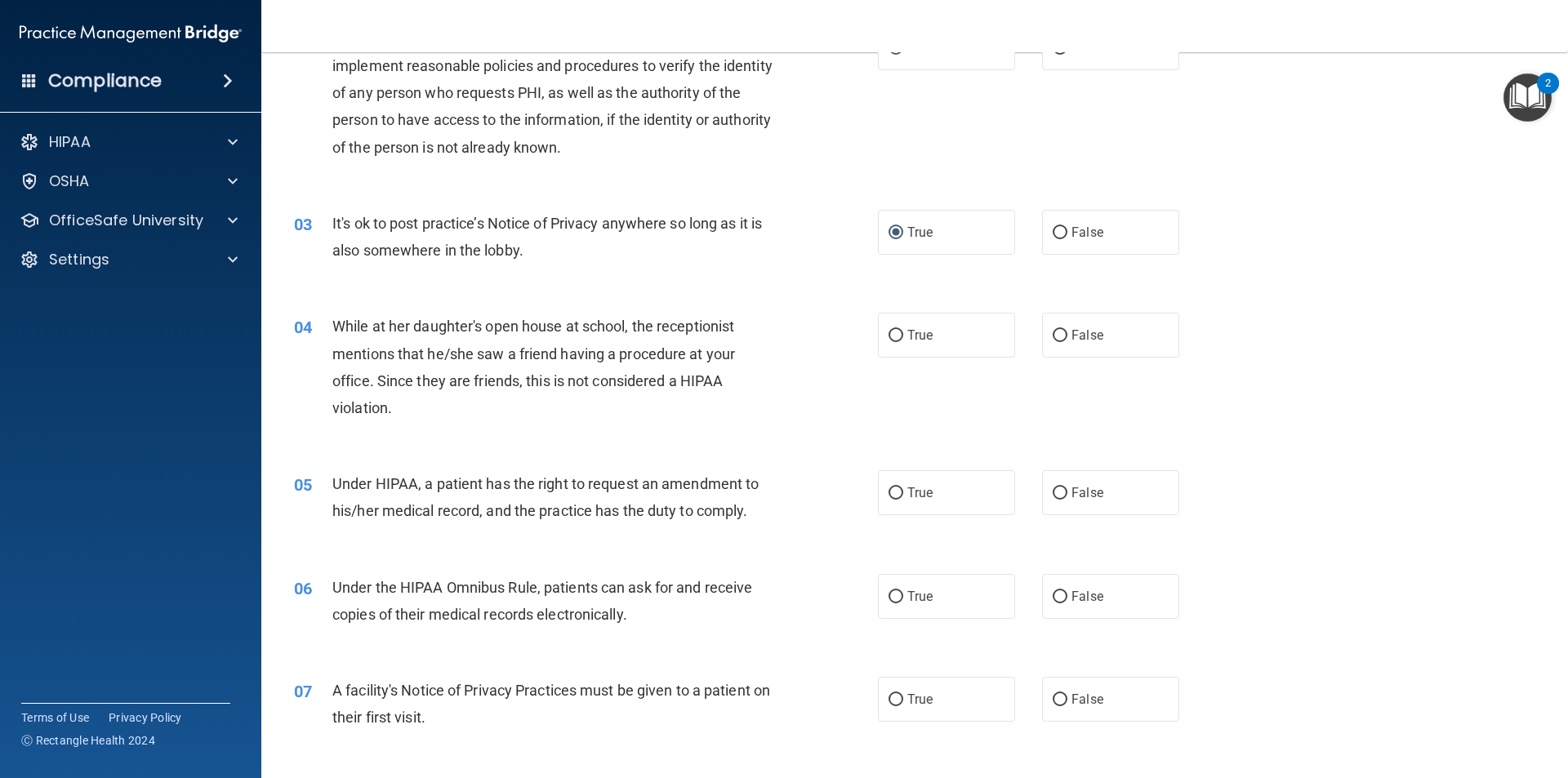
scroll to position [245, 0]
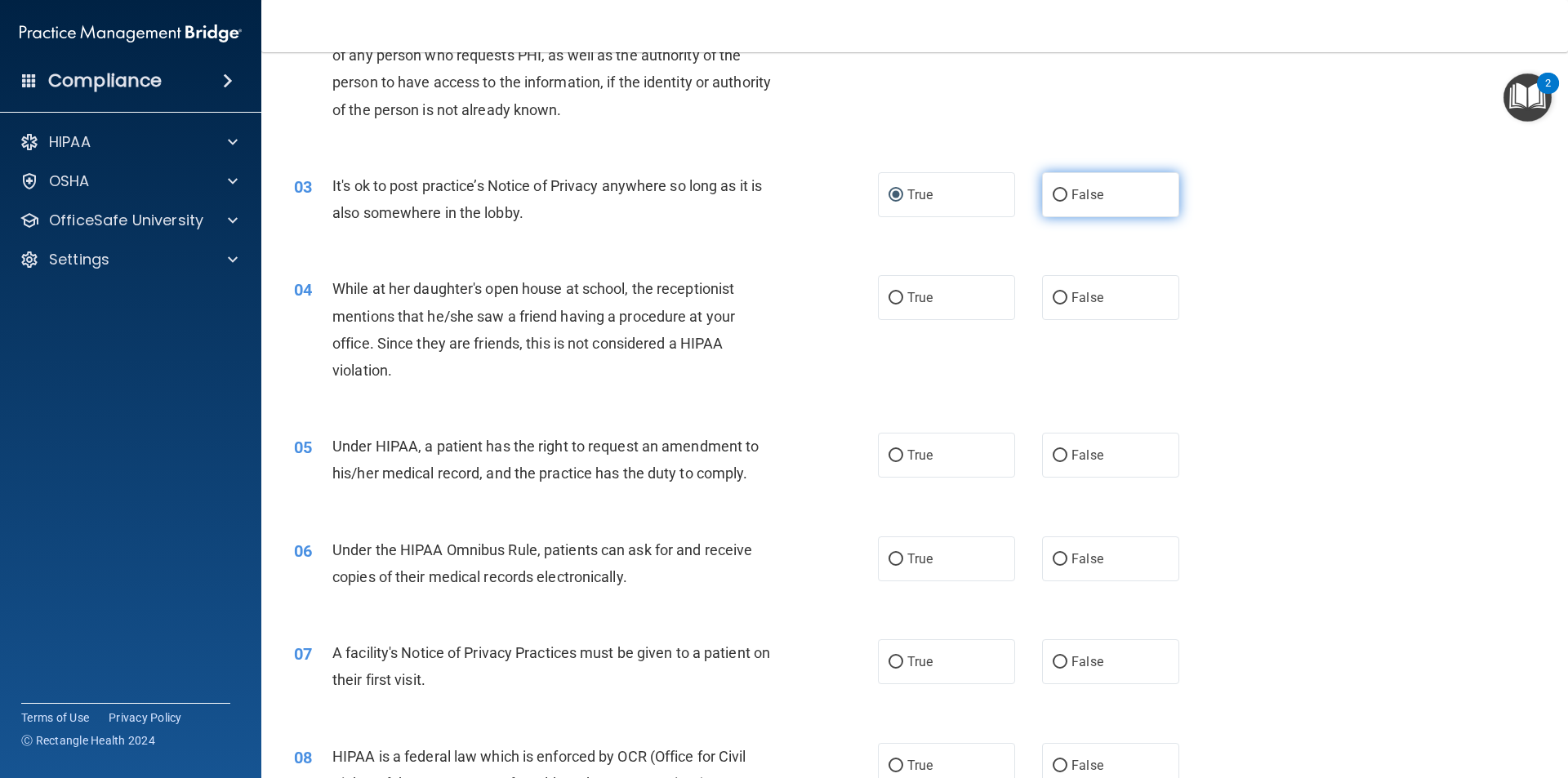
click at [1052, 191] on input "False" at bounding box center [1059, 195] width 14 height 12
radio input "true"
radio input "false"
click at [1072, 293] on span "False" at bounding box center [1088, 297] width 32 height 15
click at [1065, 293] on input "False" at bounding box center [1059, 298] width 14 height 12
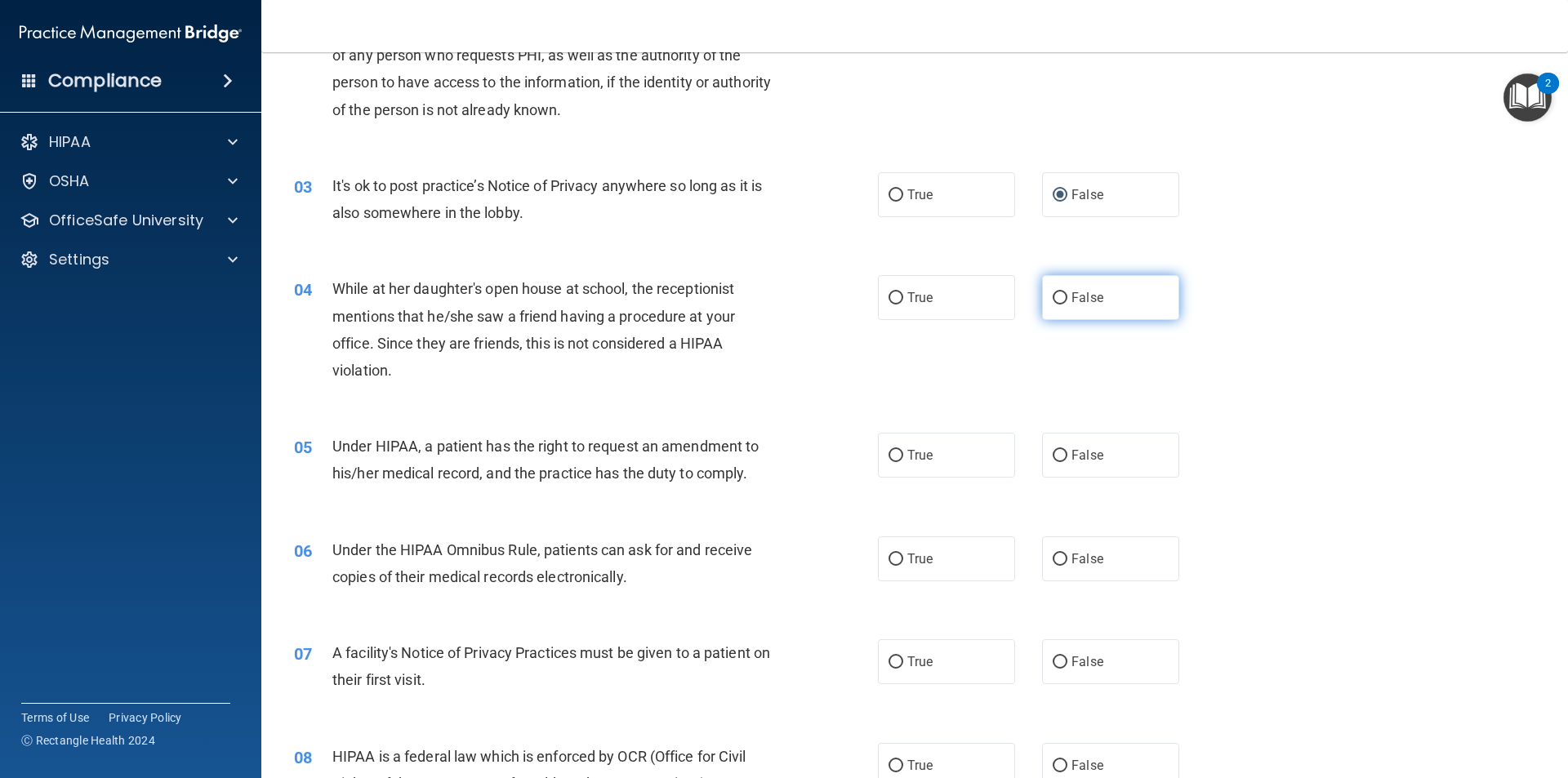
radio input "true"
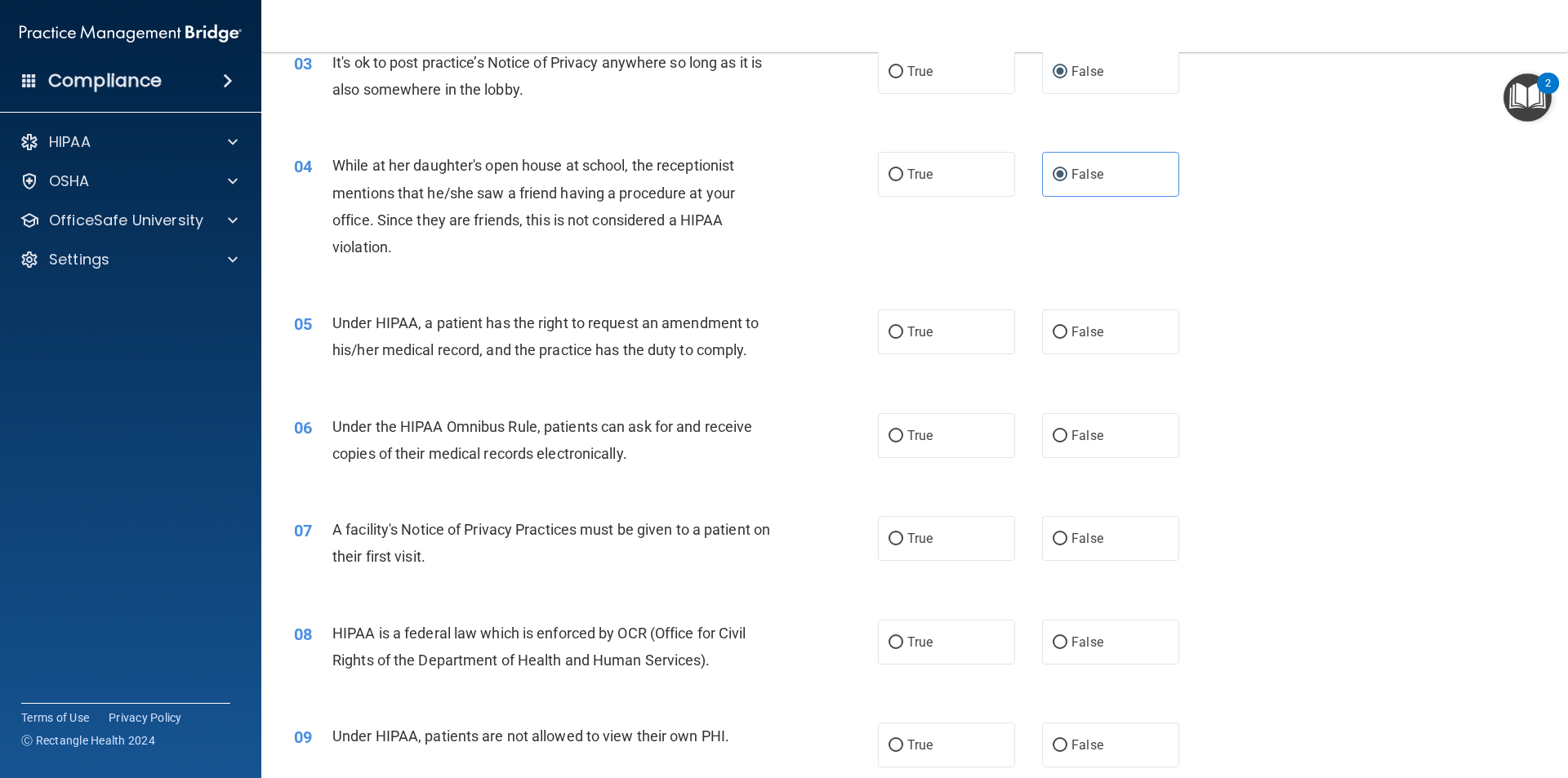
scroll to position [408, 0]
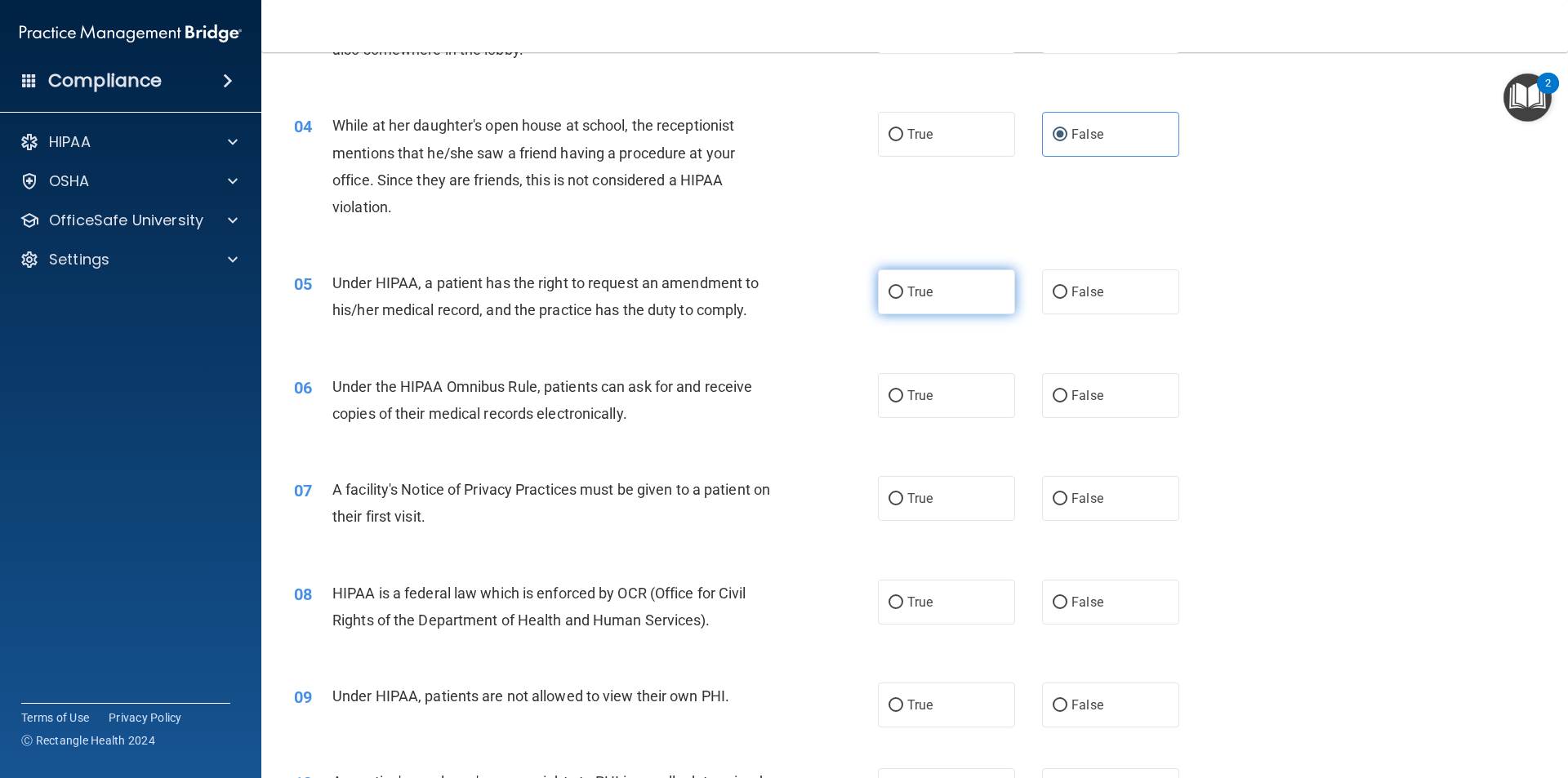
click at [896, 286] on input "True" at bounding box center [896, 292] width 14 height 12
radio input "true"
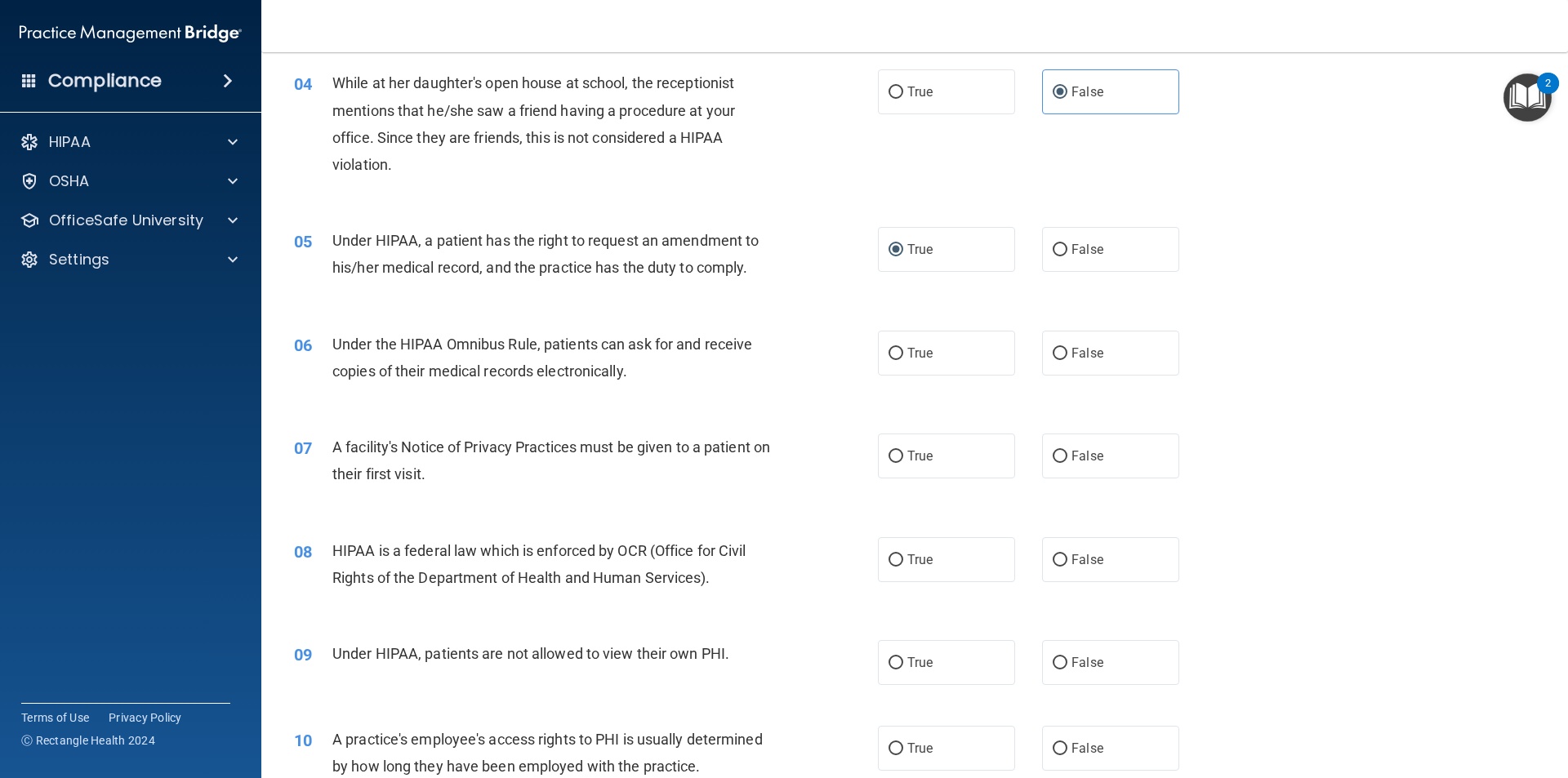
scroll to position [490, 0]
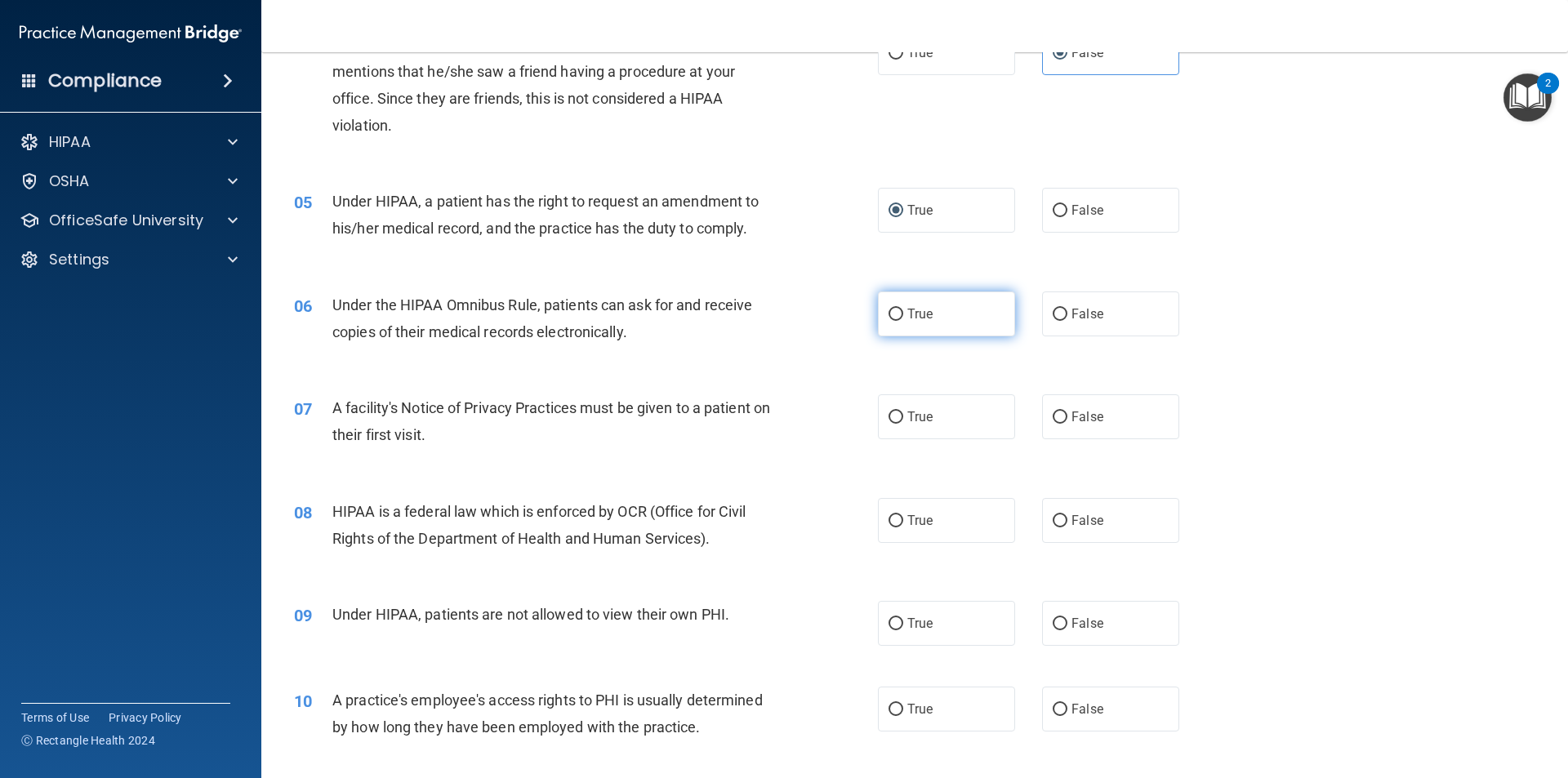
click at [920, 308] on span "True" at bounding box center [920, 314] width 25 height 15
click at [903, 308] on input "True" at bounding box center [896, 314] width 14 height 12
radio input "true"
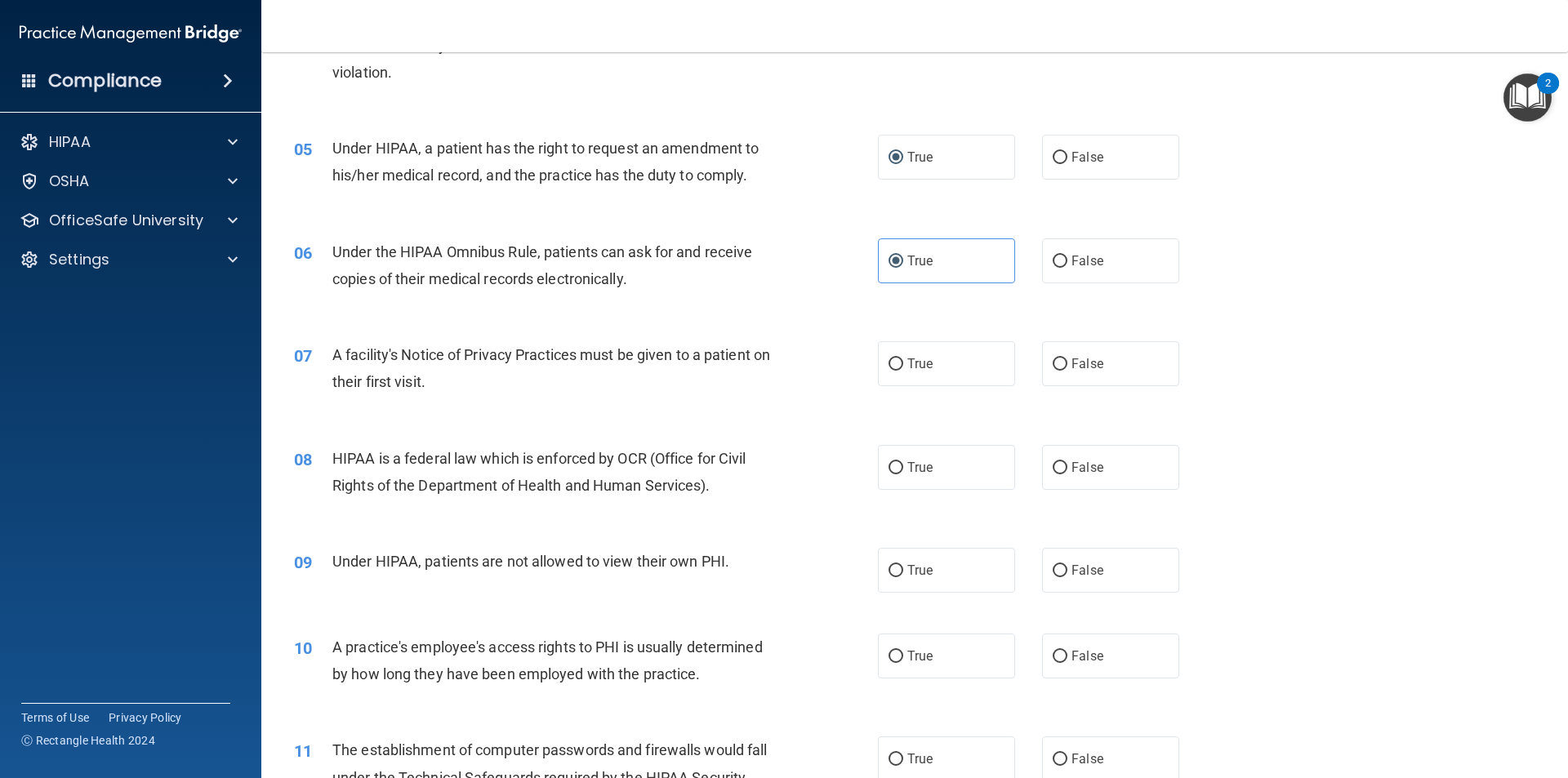
scroll to position [571, 0]
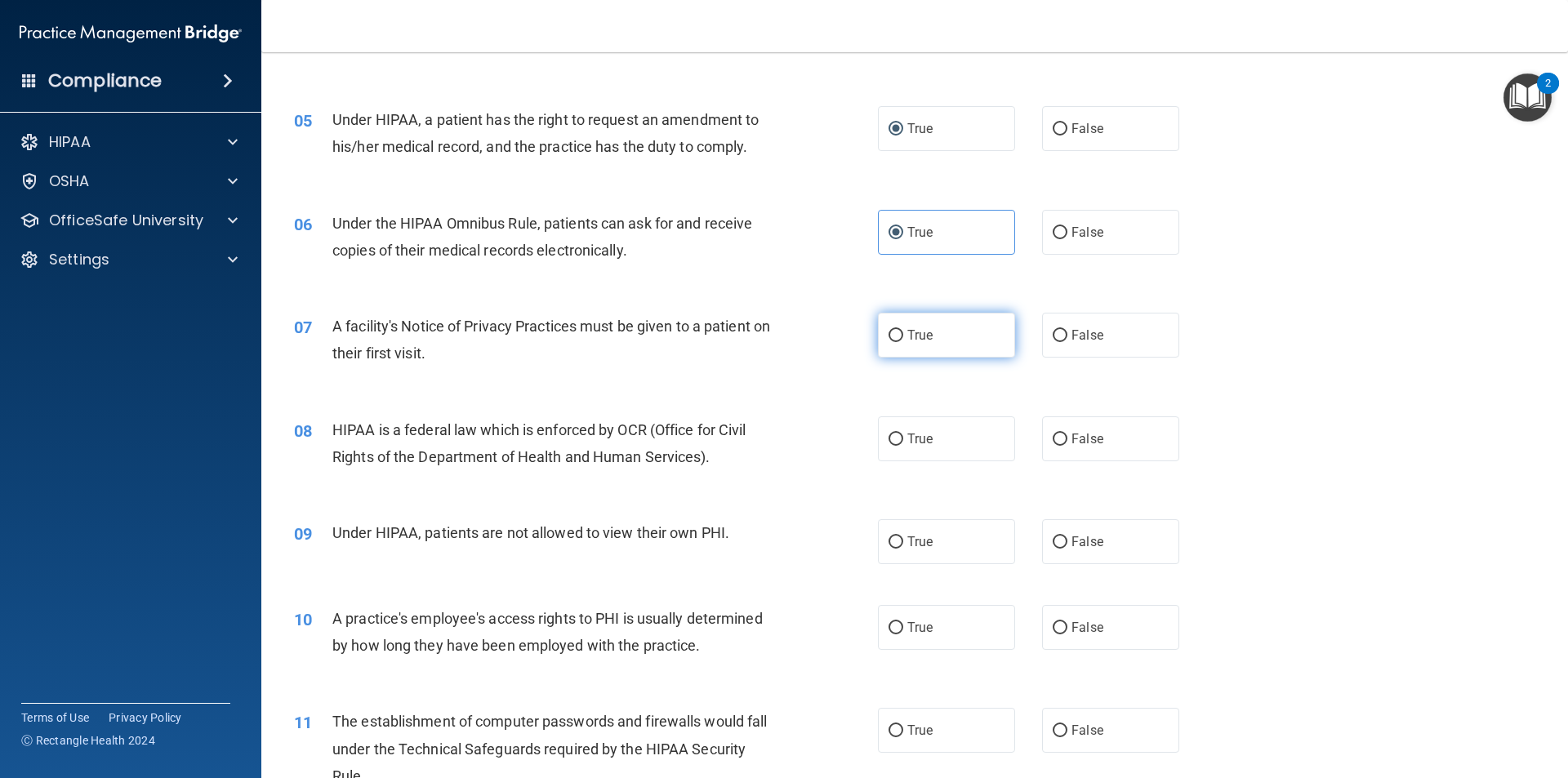
click at [914, 331] on span "True" at bounding box center [920, 335] width 25 height 15
click at [903, 331] on input "True" at bounding box center [896, 336] width 14 height 12
radio input "true"
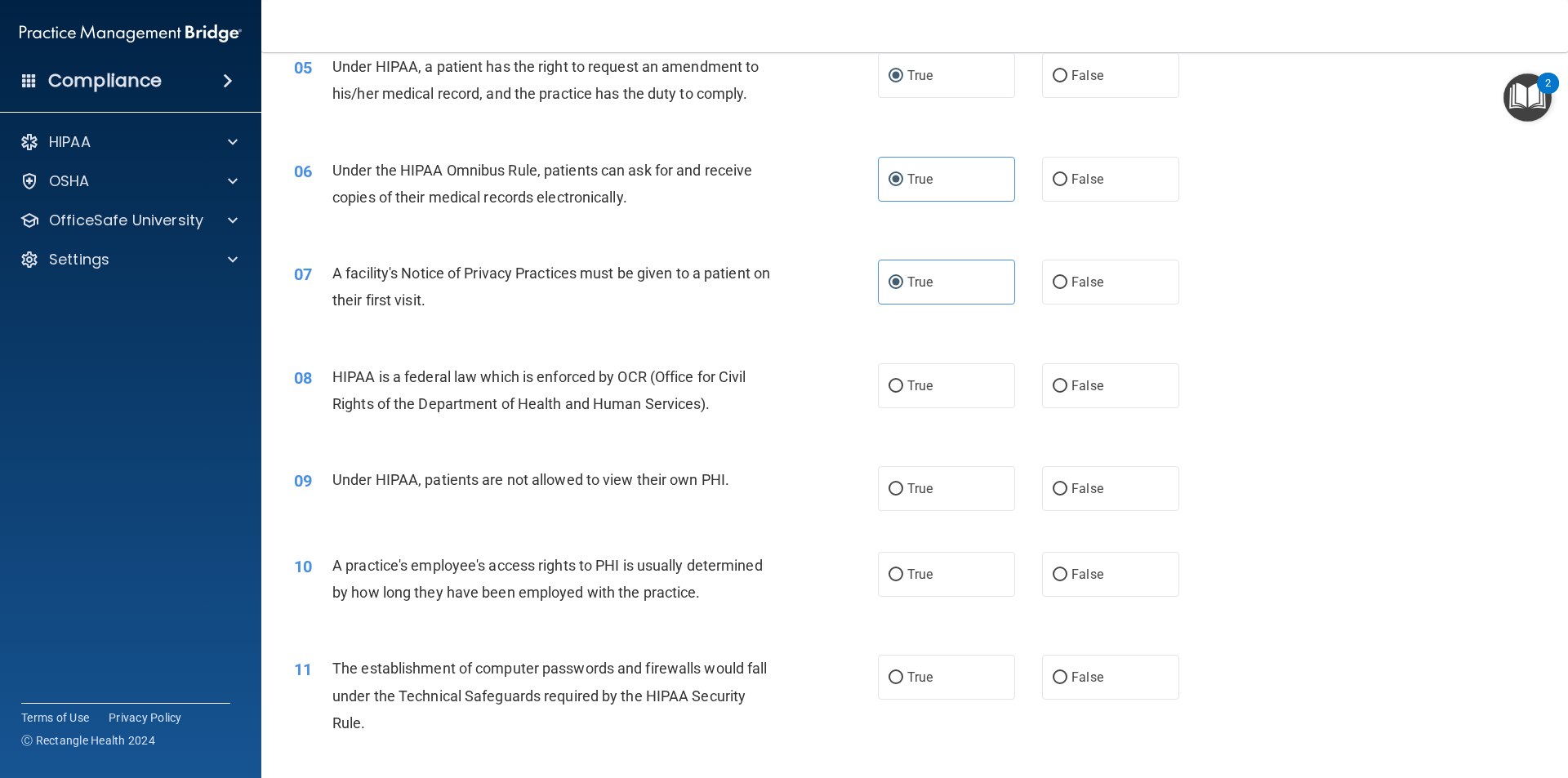
scroll to position [653, 0]
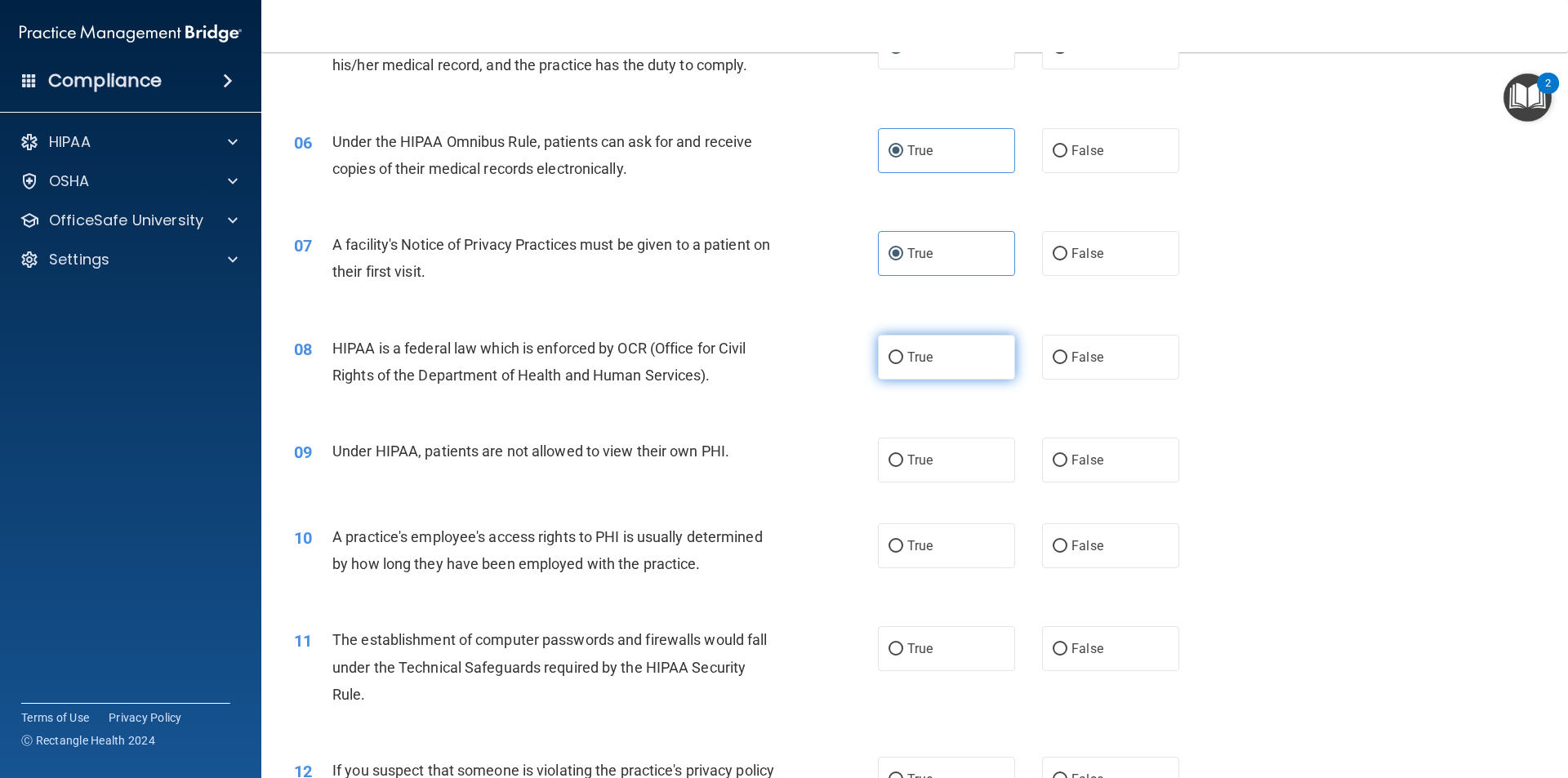
click at [896, 352] on input "True" at bounding box center [896, 358] width 14 height 12
radio input "true"
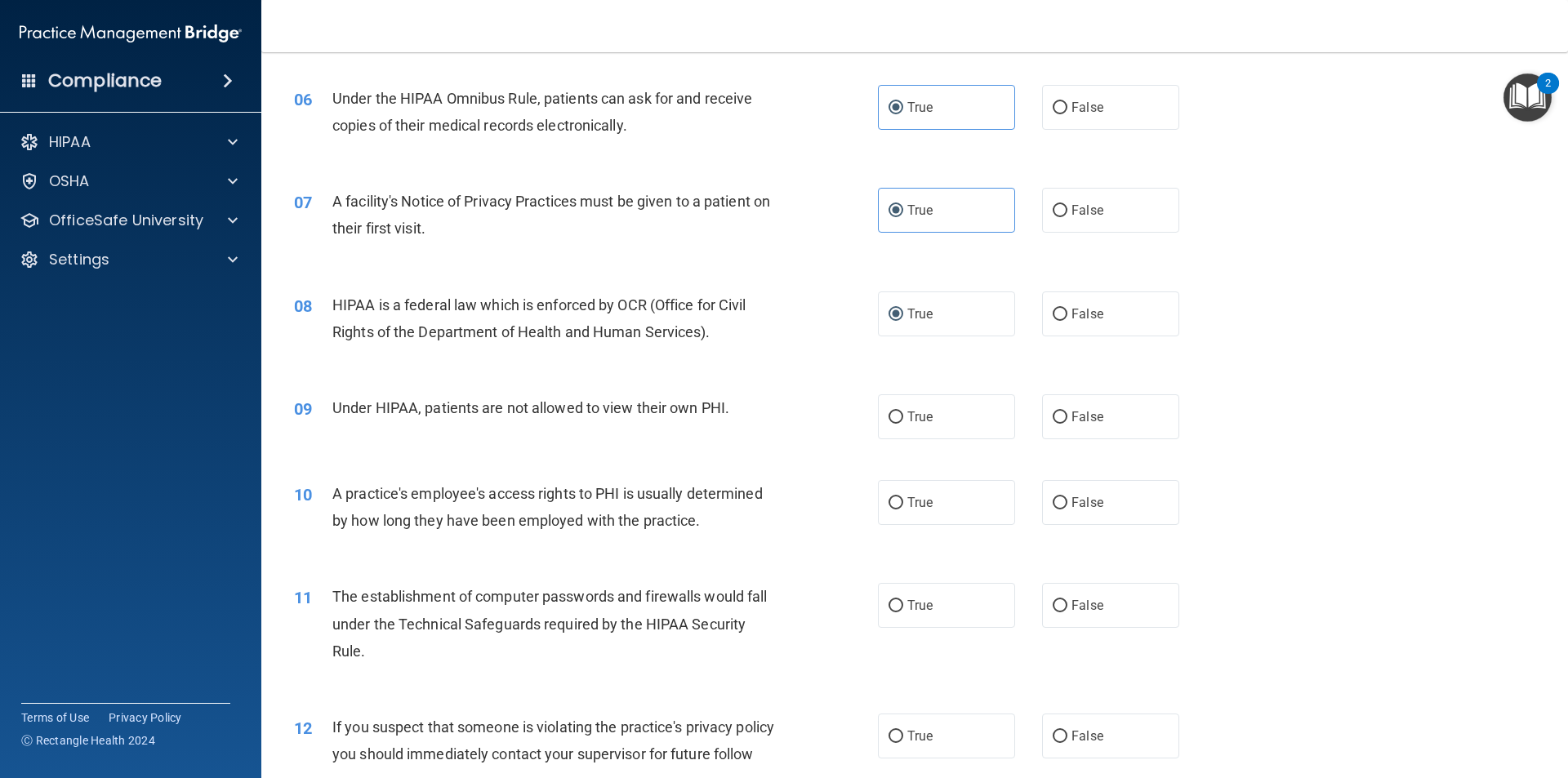
scroll to position [735, 0]
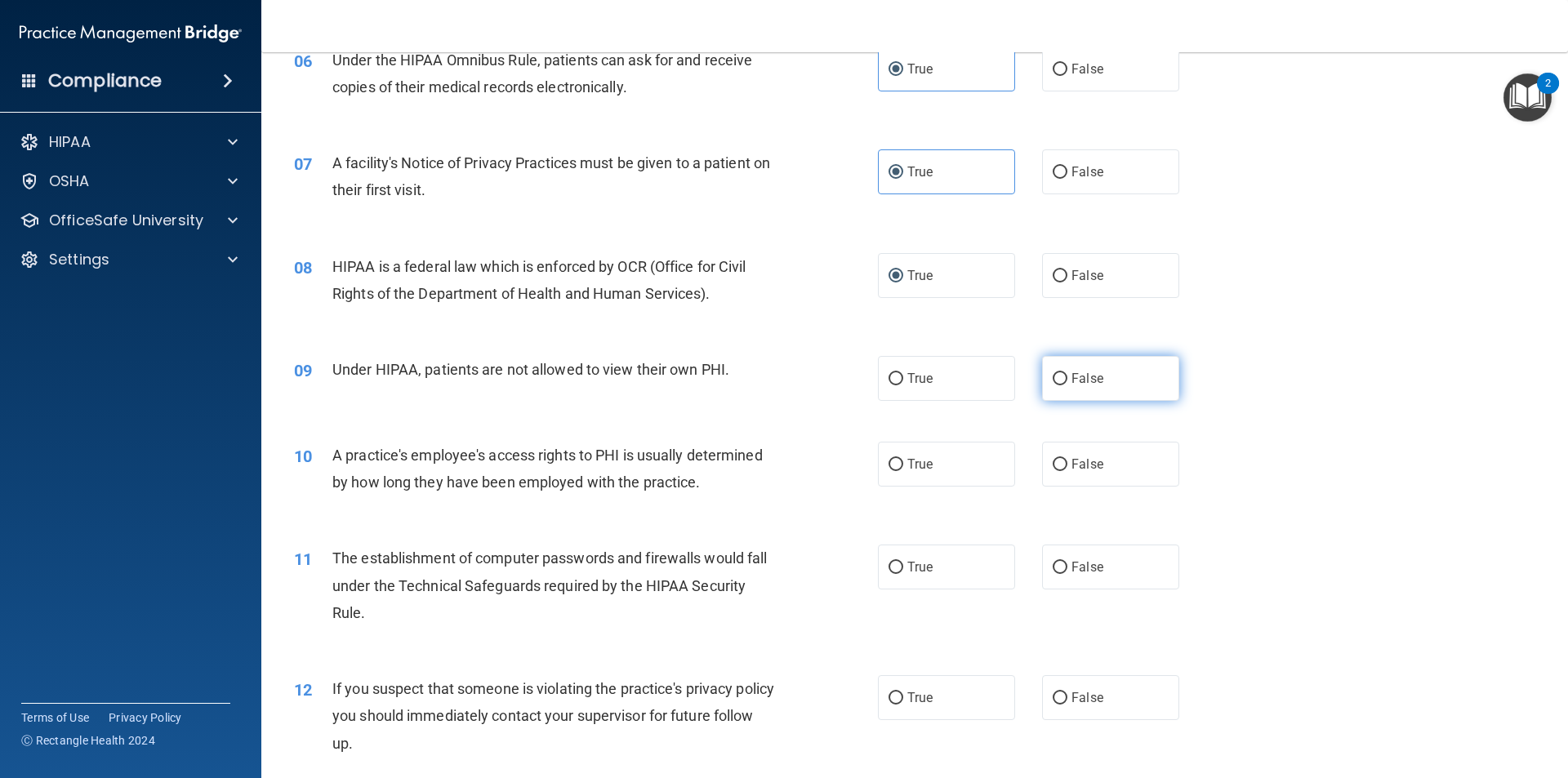
click at [1053, 375] on input "False" at bounding box center [1059, 379] width 14 height 12
radio input "true"
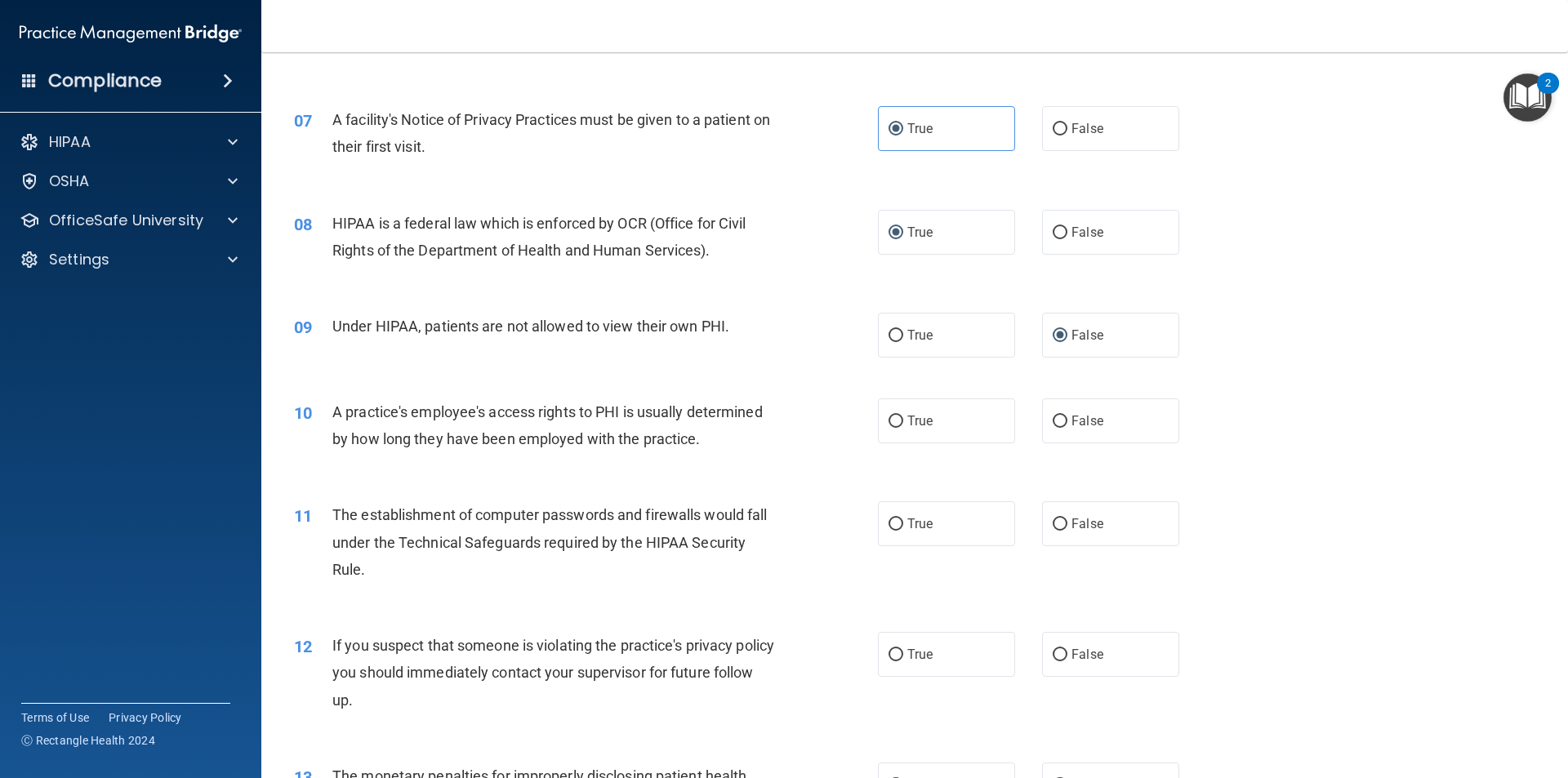
scroll to position [816, 0]
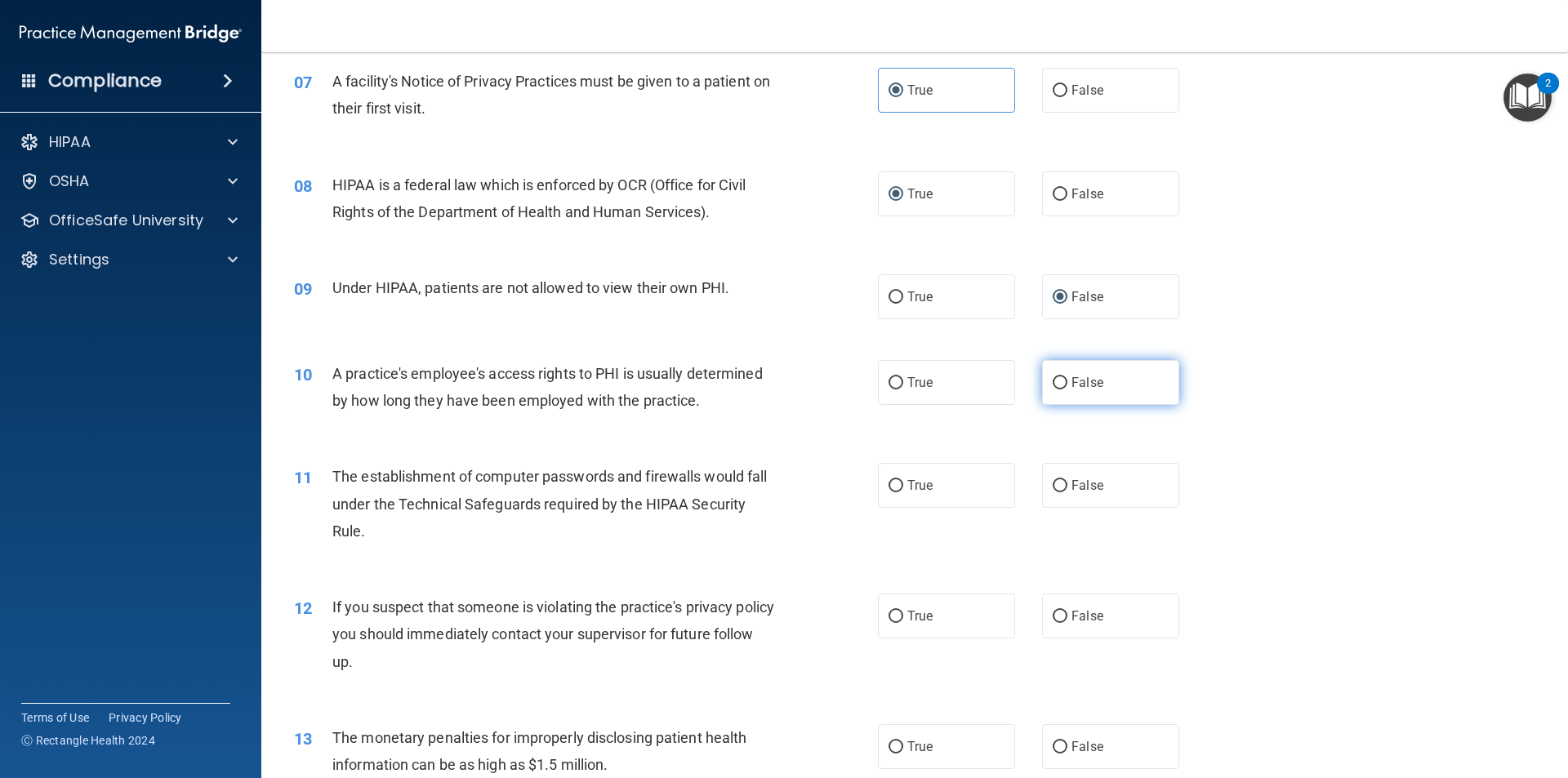
click at [1052, 377] on input "False" at bounding box center [1059, 383] width 14 height 12
radio input "true"
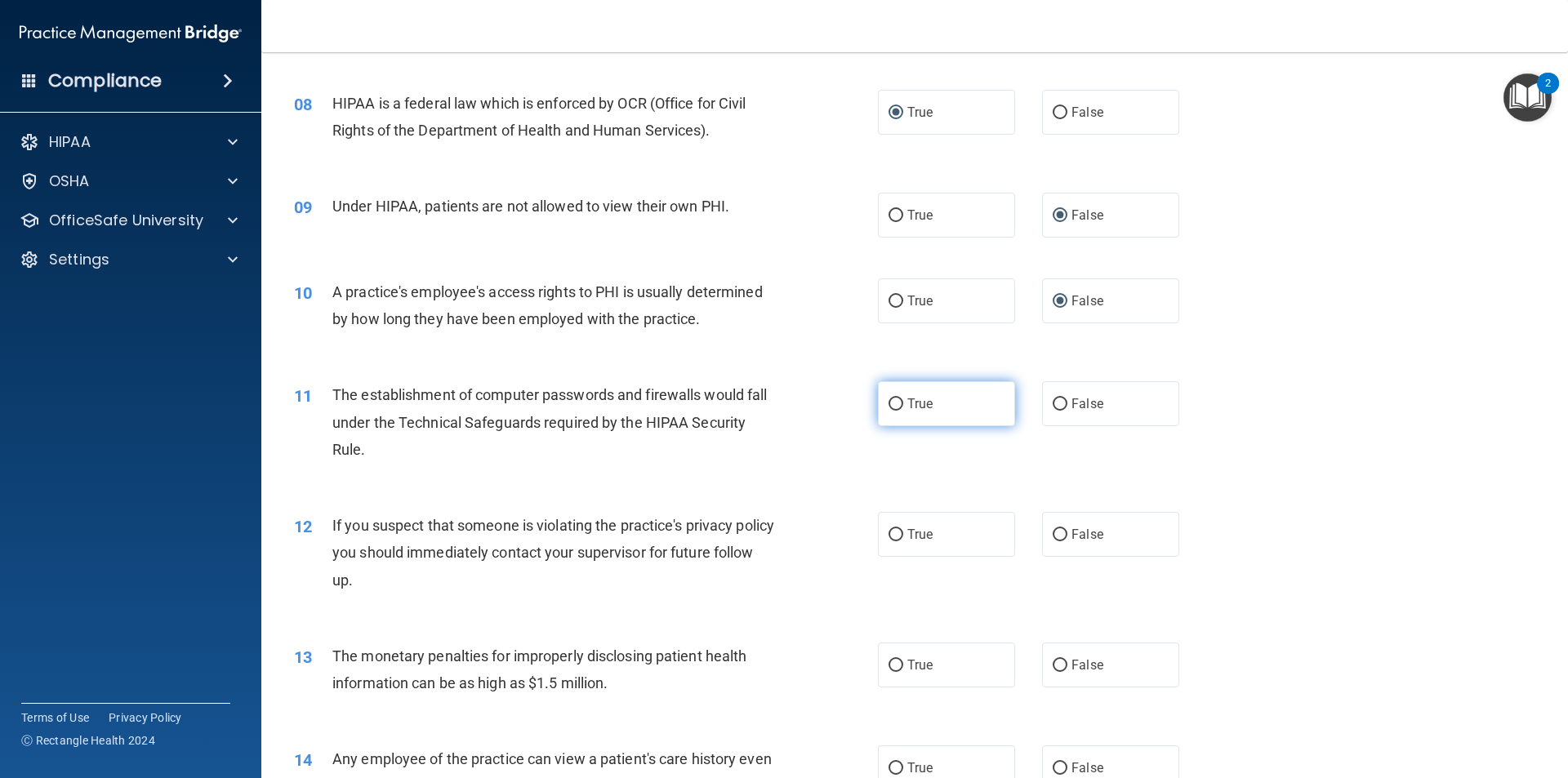
click at [975, 413] on label "True" at bounding box center [946, 403] width 137 height 45
click at [903, 410] on input "True" at bounding box center [896, 404] width 14 height 12
radio input "true"
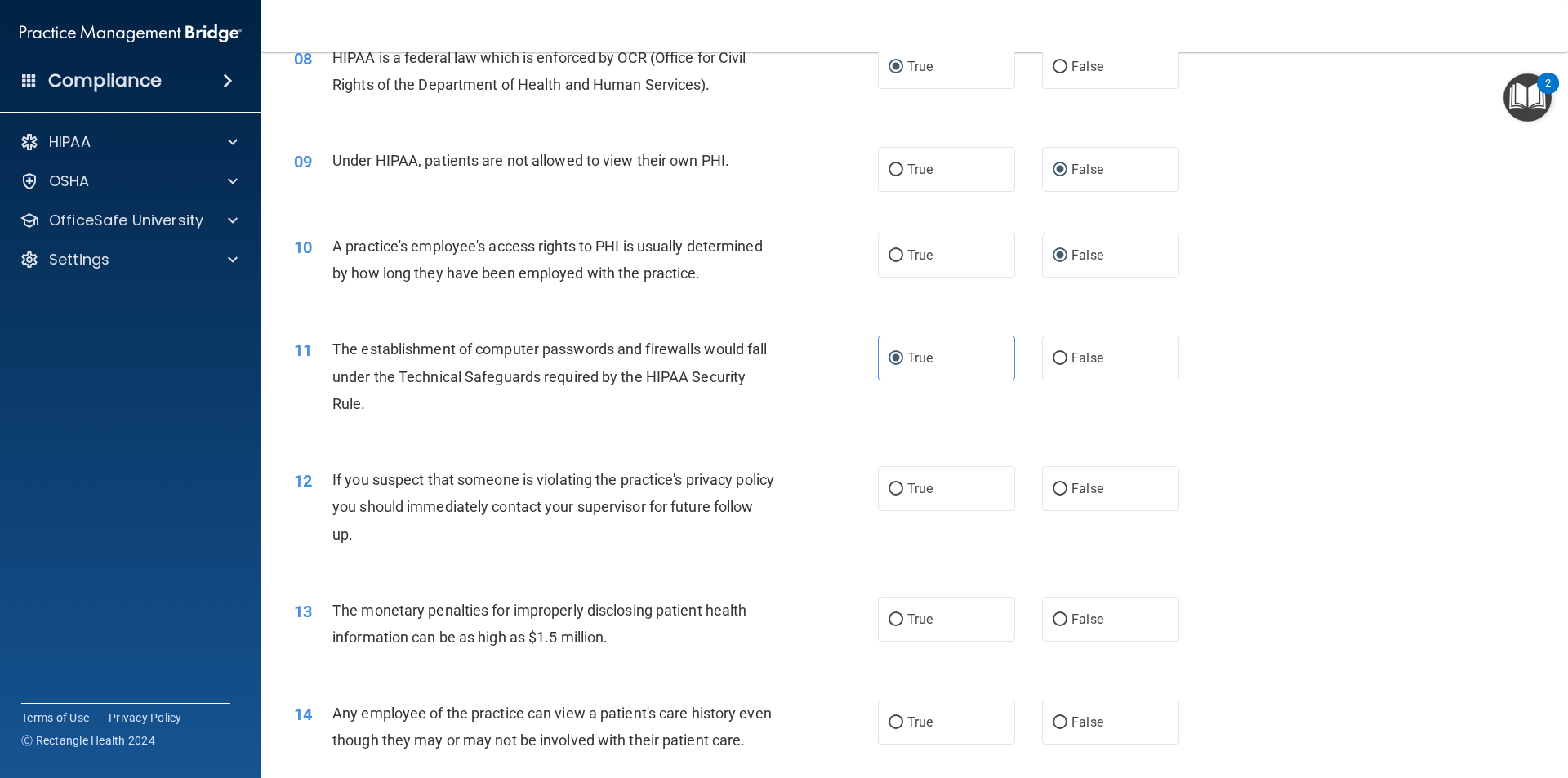
scroll to position [980, 0]
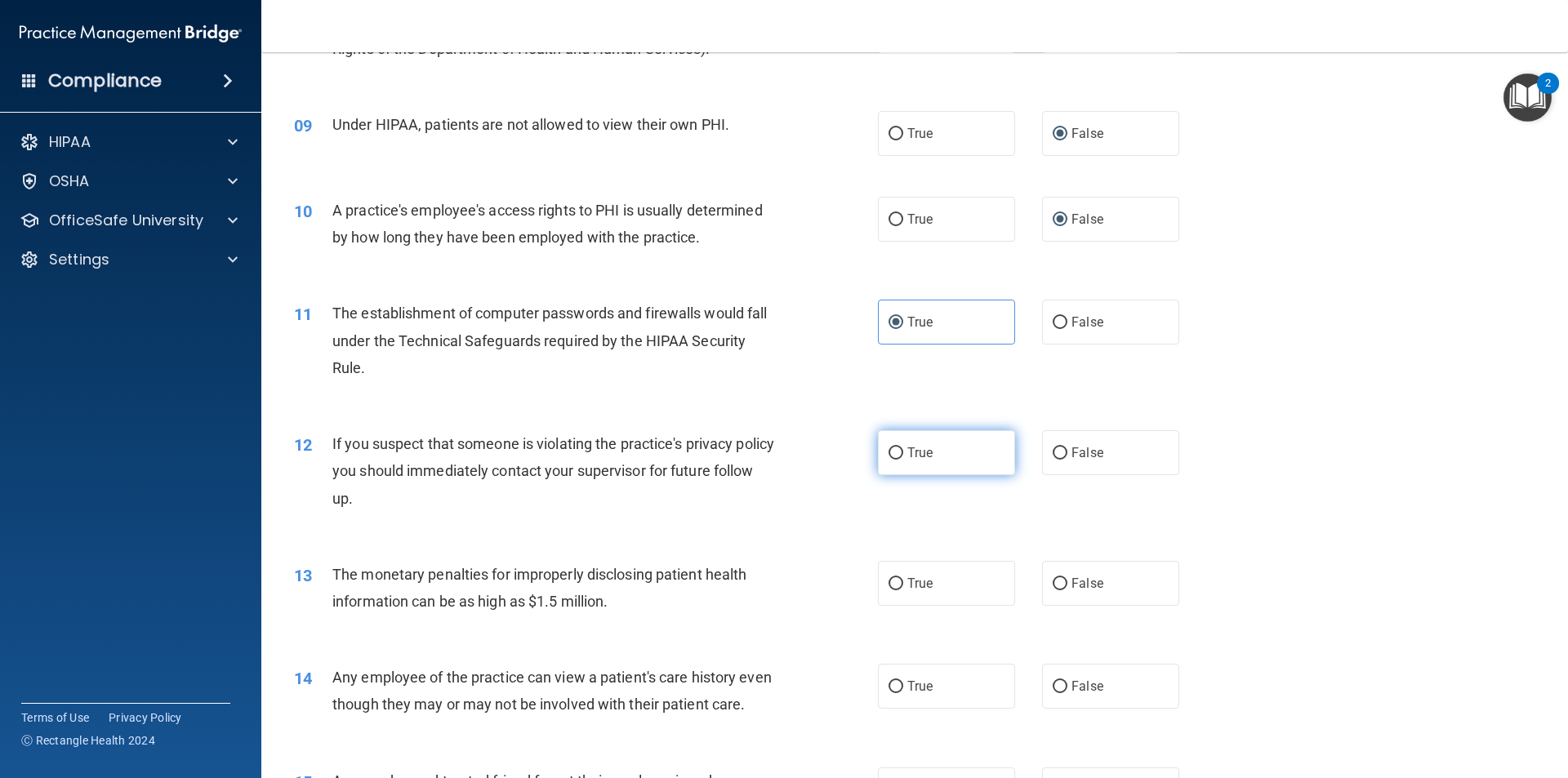
click at [922, 449] on span "True" at bounding box center [920, 453] width 25 height 15
click at [903, 449] on input "True" at bounding box center [896, 453] width 14 height 12
radio input "true"
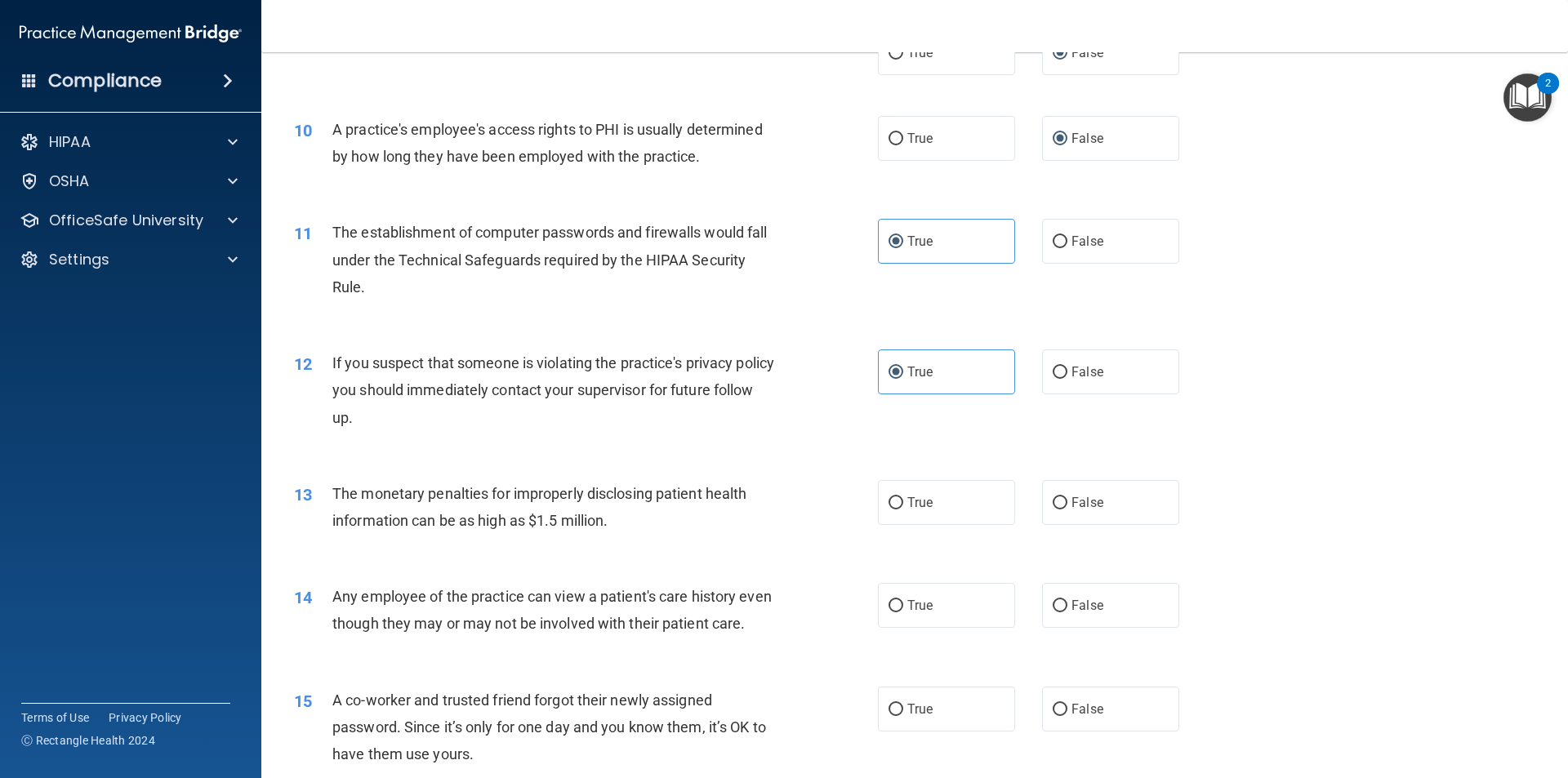
scroll to position [1061, 0]
click at [928, 506] on label "True" at bounding box center [946, 501] width 137 height 45
click at [903, 506] on input "True" at bounding box center [896, 503] width 14 height 12
radio input "true"
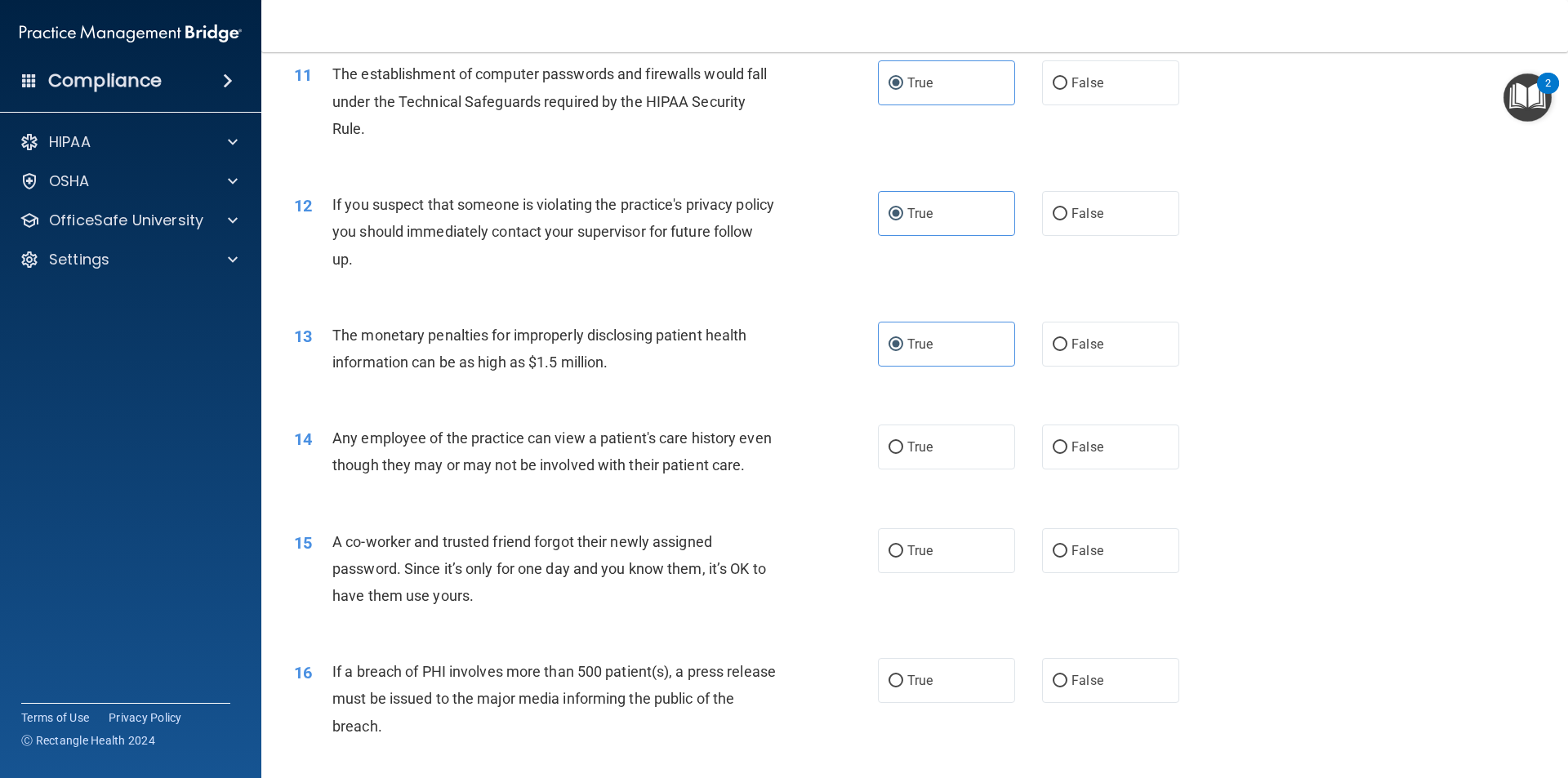
scroll to position [1225, 0]
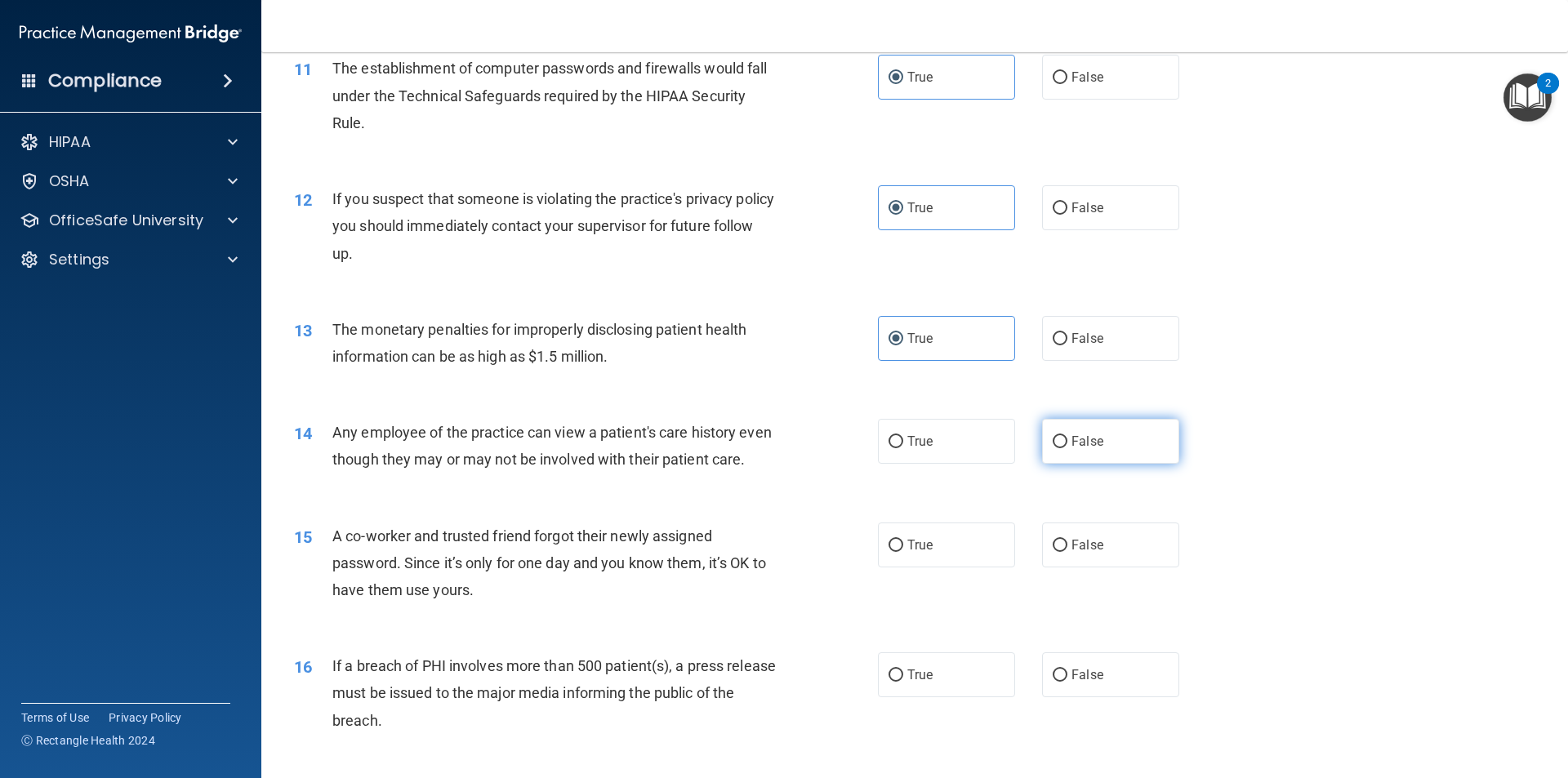
click at [1058, 435] on label "False" at bounding box center [1111, 441] width 137 height 45
click at [1058, 436] on input "False" at bounding box center [1059, 442] width 14 height 12
radio input "true"
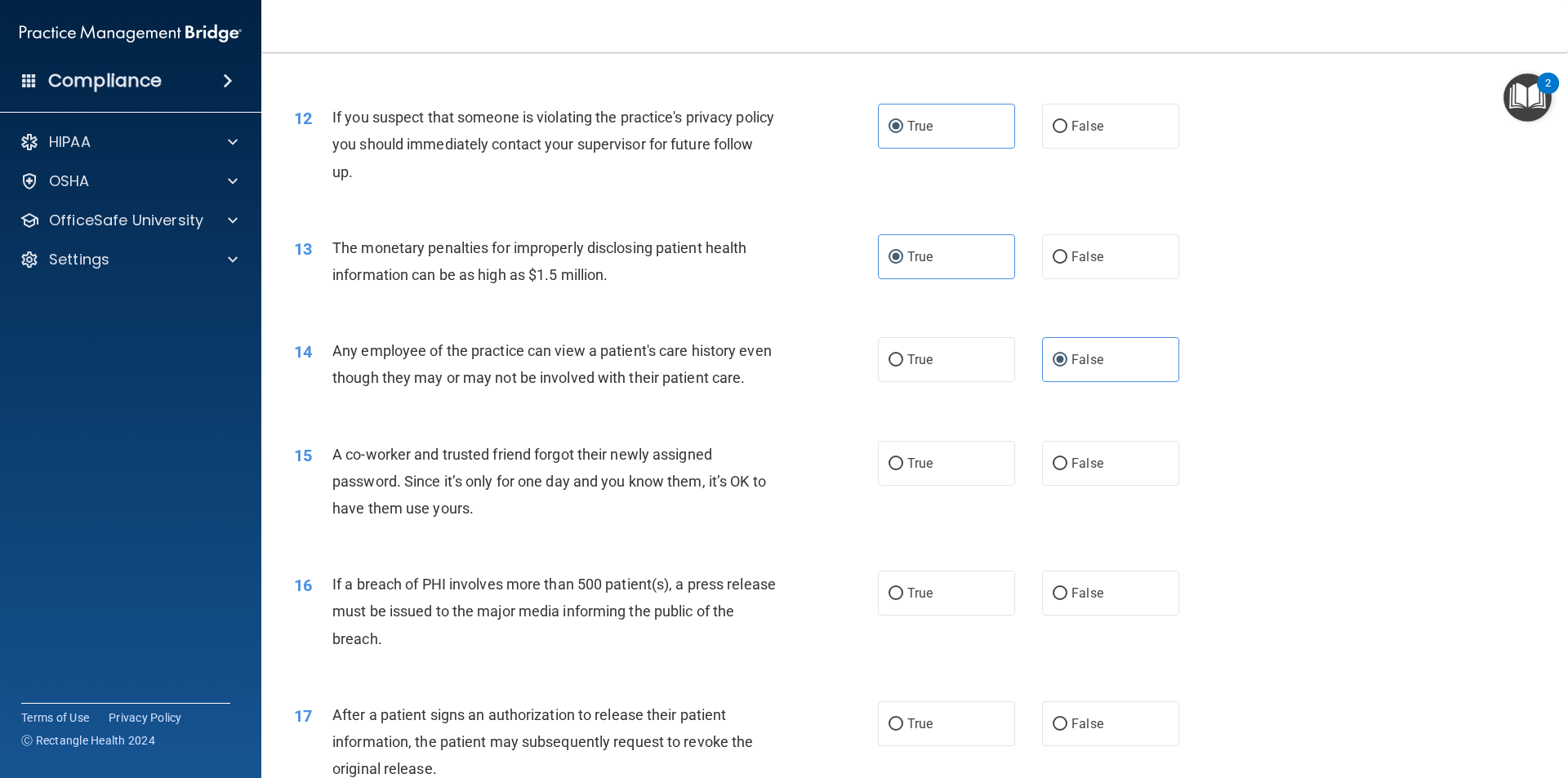
drag, startPoint x: 892, startPoint y: 348, endPoint x: 845, endPoint y: 386, distance: 60.4
click at [892, 349] on label "True" at bounding box center [946, 359] width 137 height 45
click at [892, 354] on input "True" at bounding box center [896, 360] width 14 height 12
radio input "true"
radio input "false"
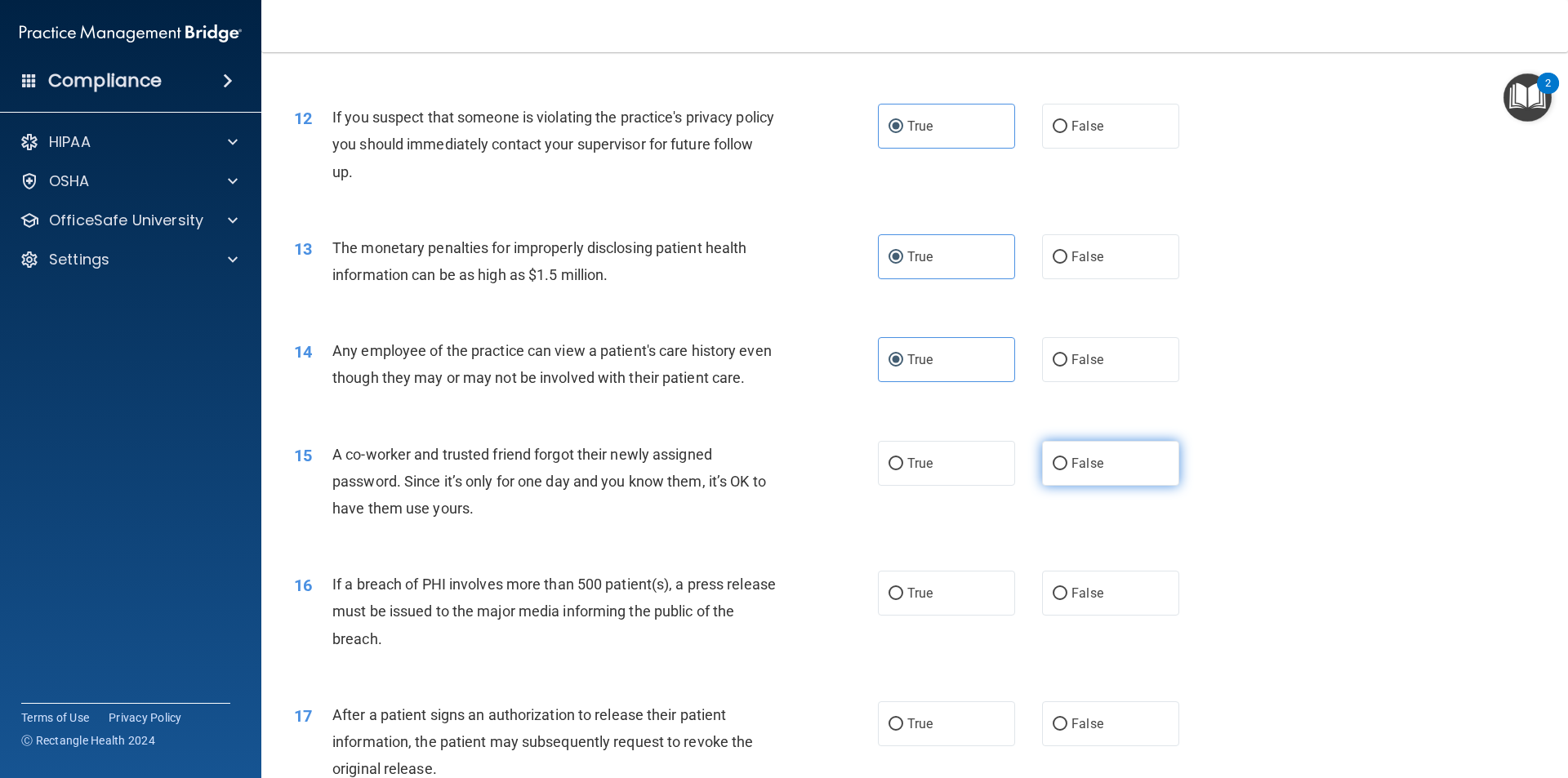
click at [1096, 486] on label "False" at bounding box center [1111, 463] width 137 height 45
click at [1068, 470] on input "False" at bounding box center [1059, 464] width 14 height 12
radio input "true"
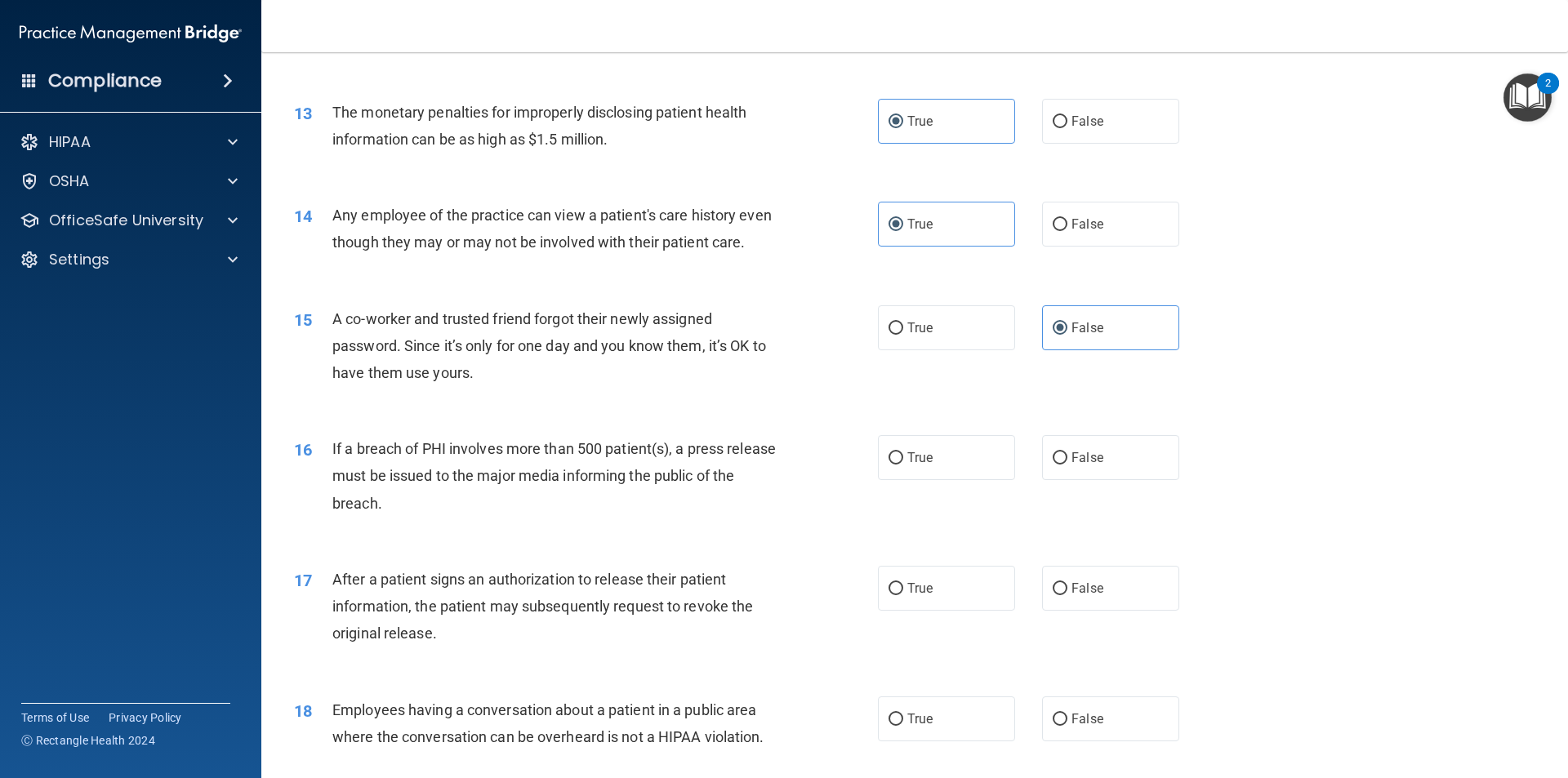
scroll to position [1470, 0]
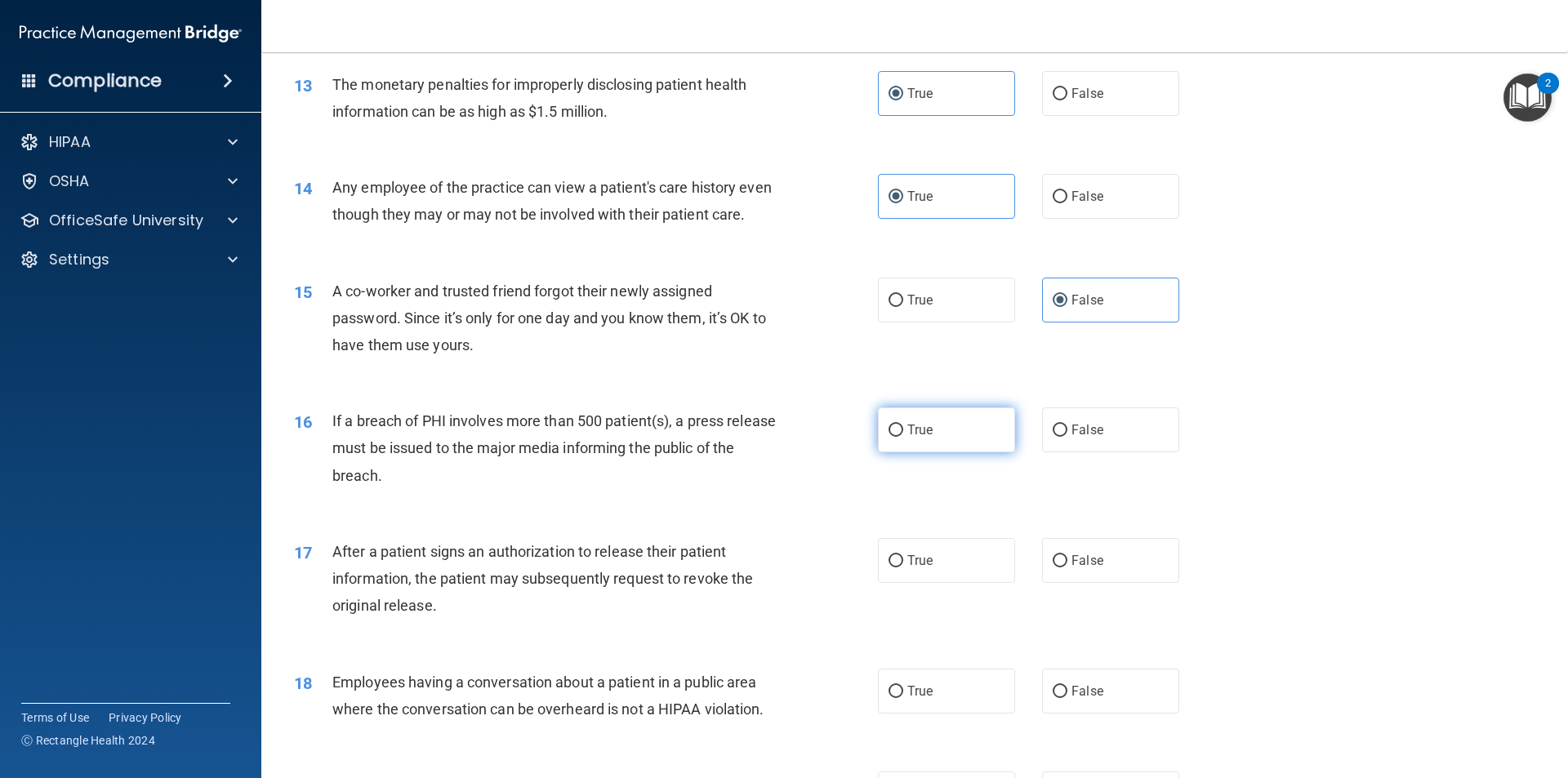
drag, startPoint x: 947, startPoint y: 462, endPoint x: 823, endPoint y: 491, distance: 127.3
click at [946, 453] on label "True" at bounding box center [946, 430] width 137 height 45
click at [903, 436] on input "True" at bounding box center [896, 431] width 14 height 12
radio input "true"
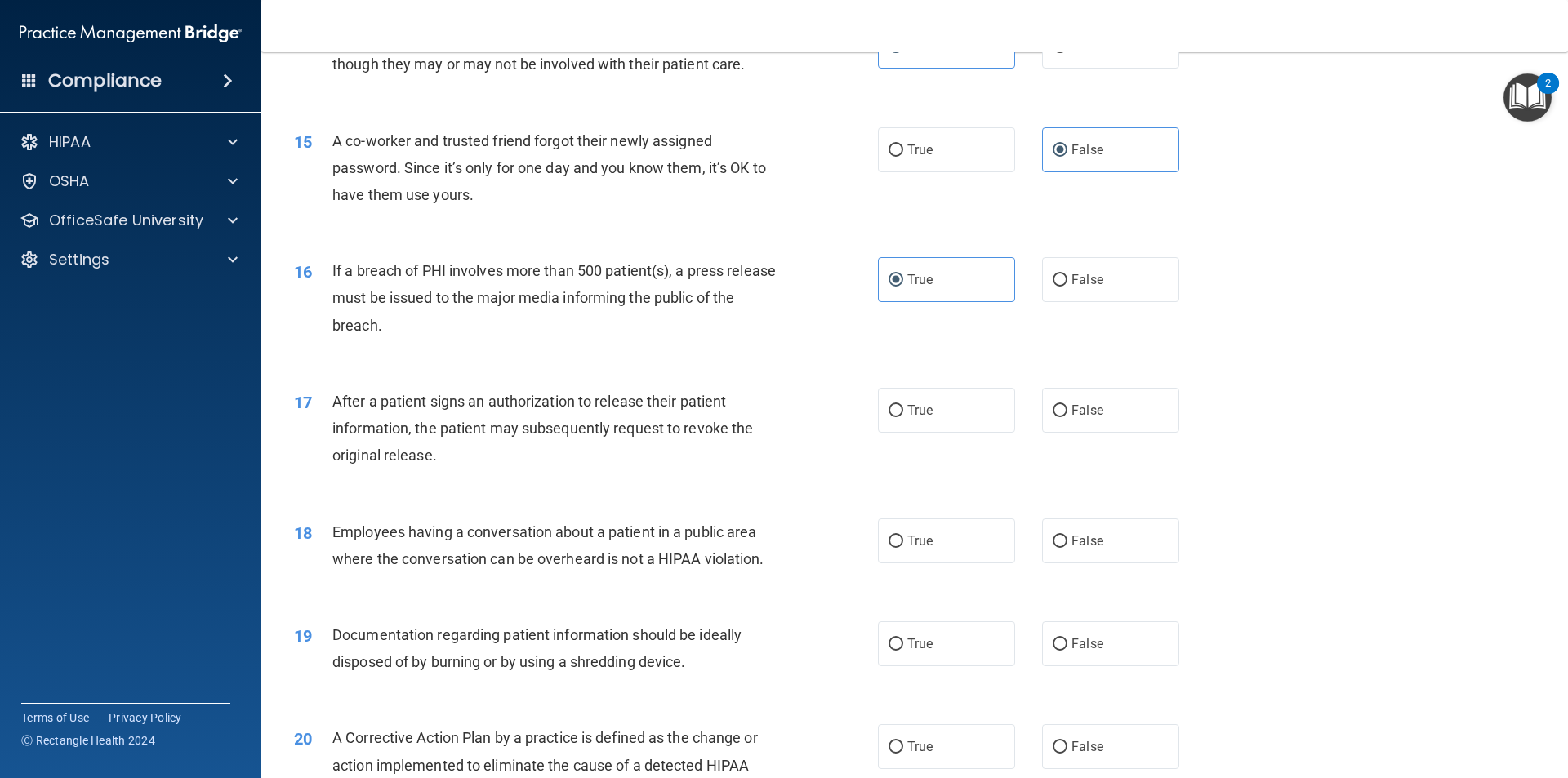
scroll to position [1632, 0]
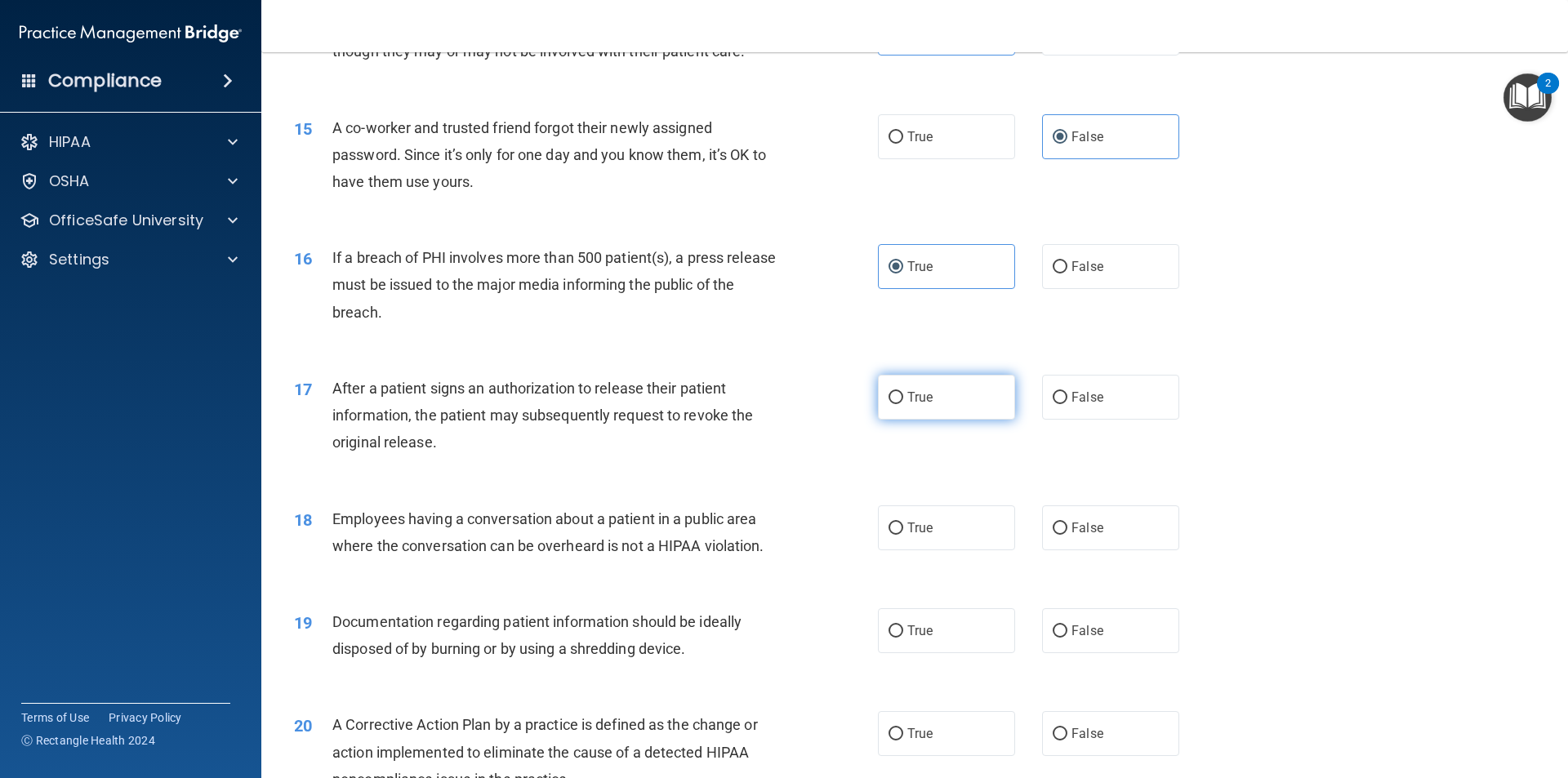
click at [883, 414] on label "True" at bounding box center [946, 397] width 137 height 45
click at [889, 404] on input "True" at bounding box center [896, 397] width 14 height 12
radio input "true"
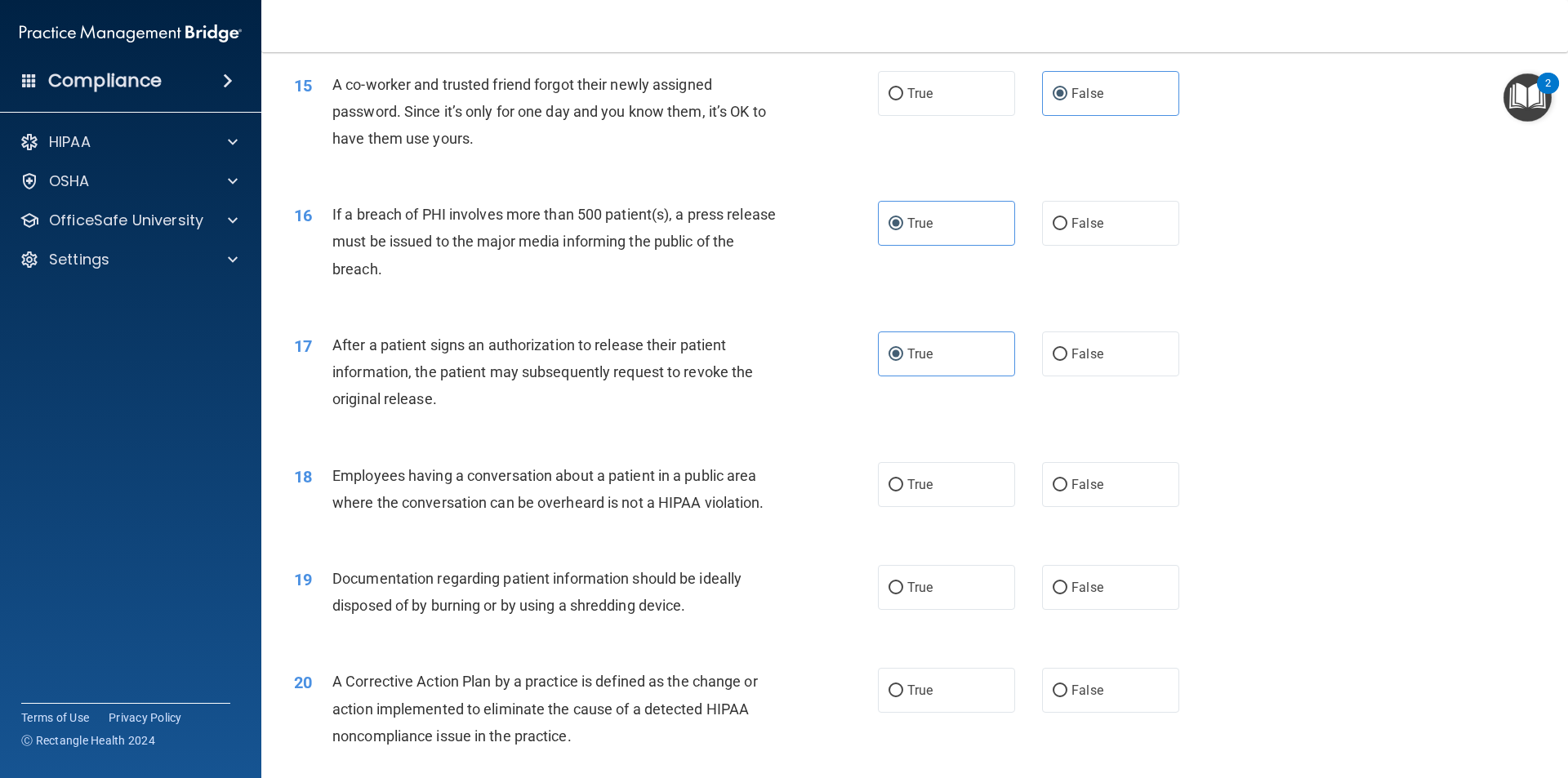
scroll to position [1714, 0]
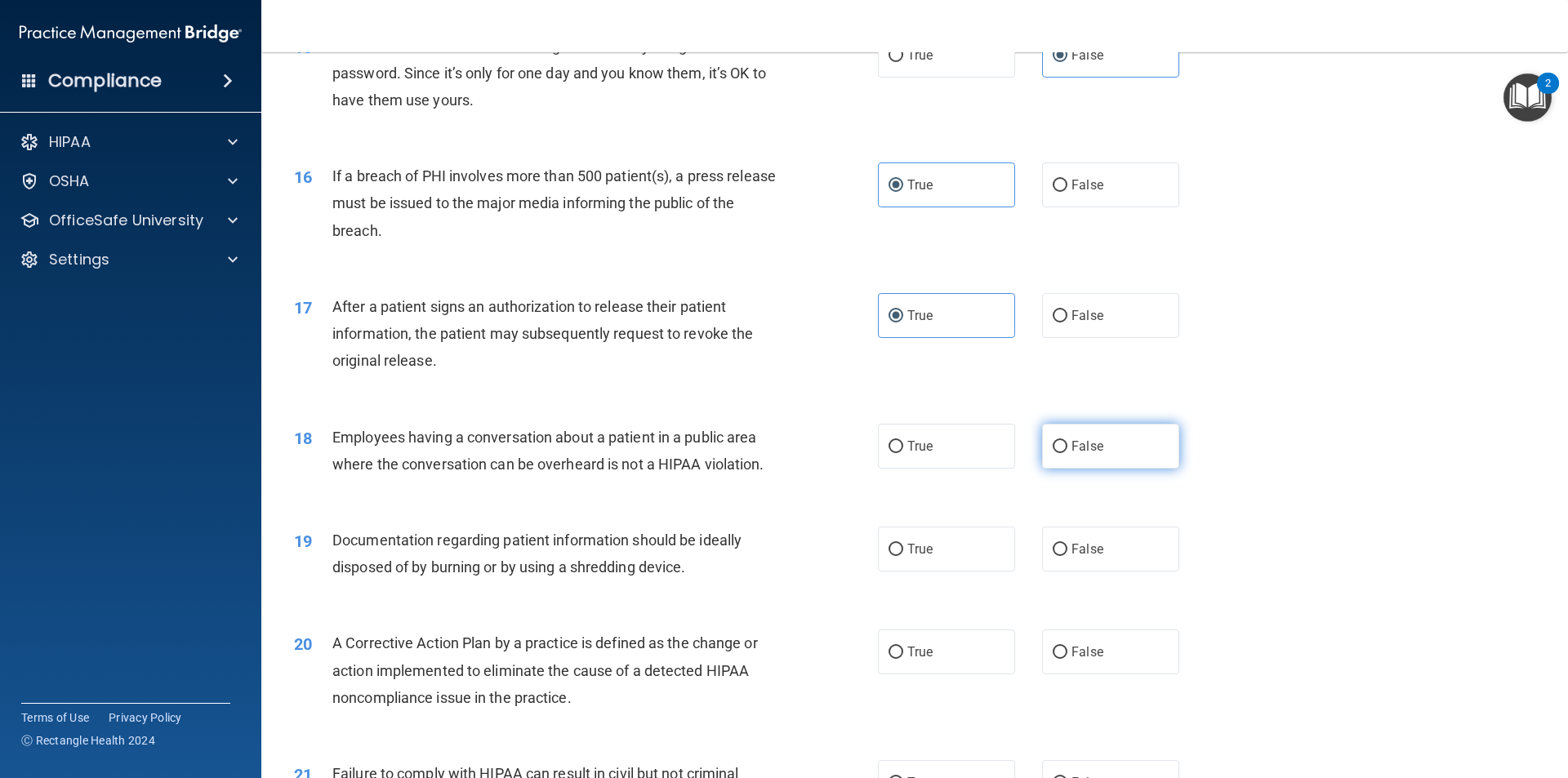
click at [1108, 469] on label "False" at bounding box center [1111, 446] width 137 height 45
click at [1068, 453] on input "False" at bounding box center [1059, 447] width 14 height 12
radio input "true"
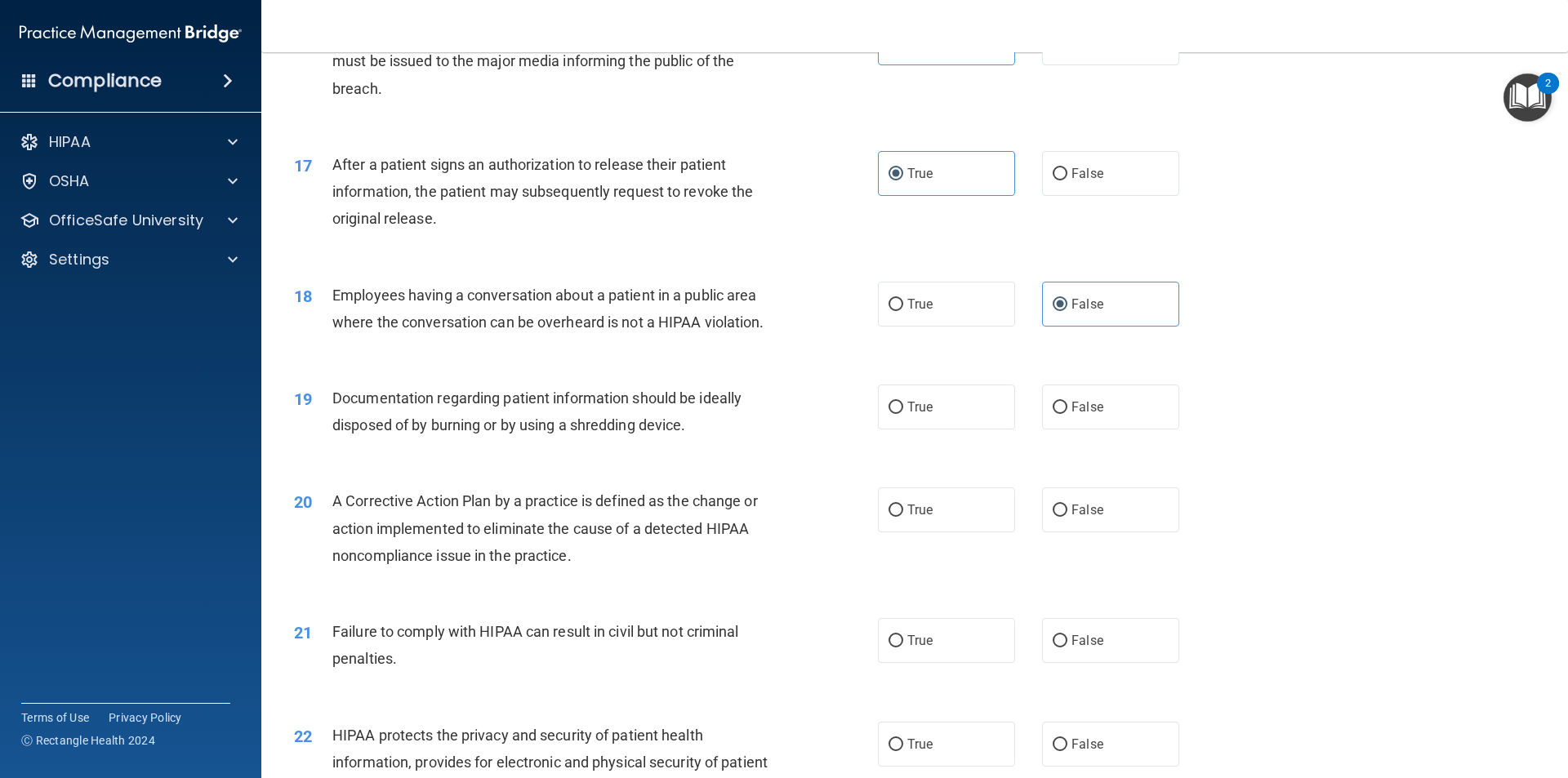
scroll to position [1877, 0]
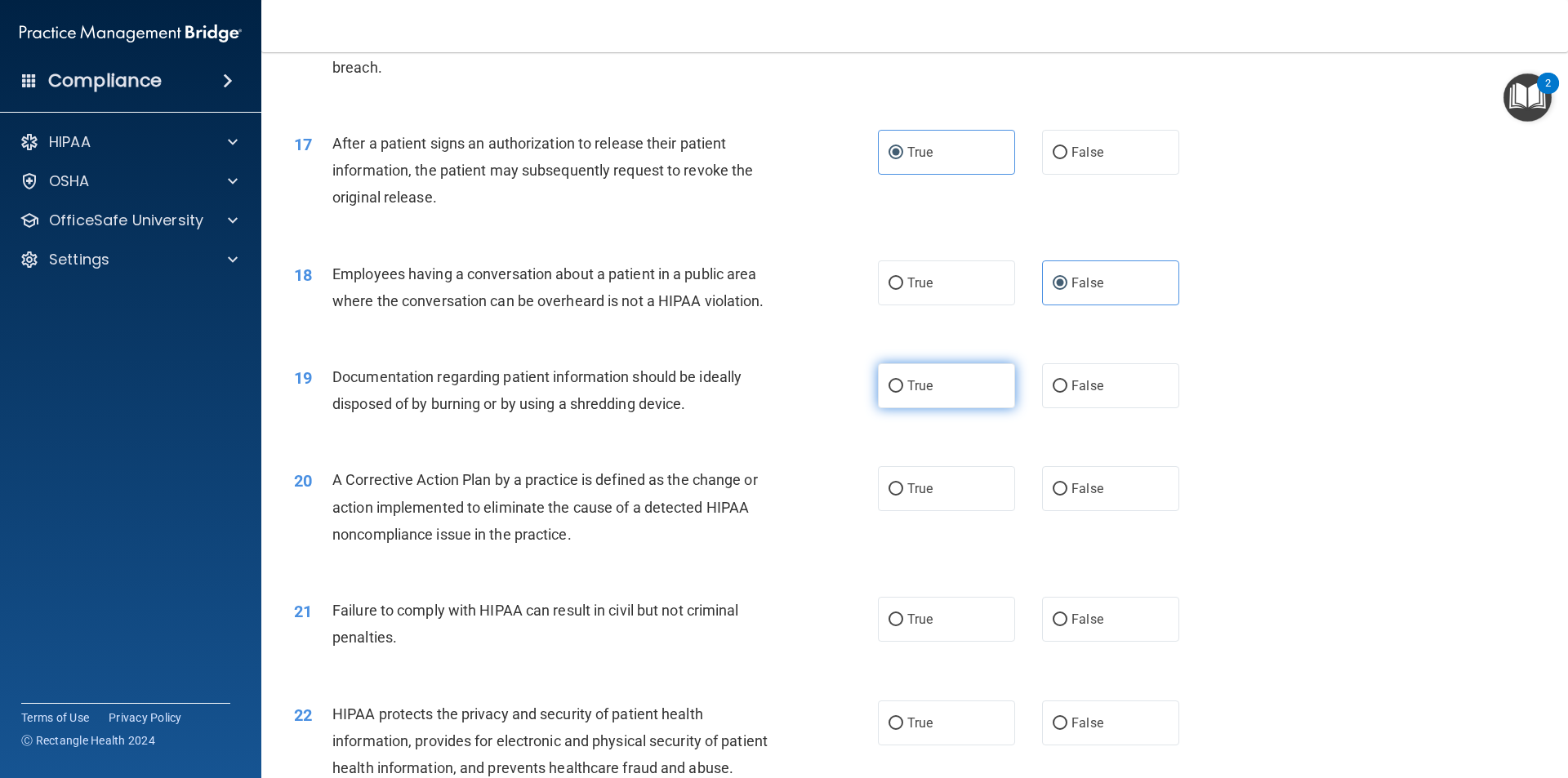
click at [911, 393] on span "True" at bounding box center [920, 386] width 25 height 15
click at [903, 392] on input "True" at bounding box center [896, 386] width 14 height 12
radio input "true"
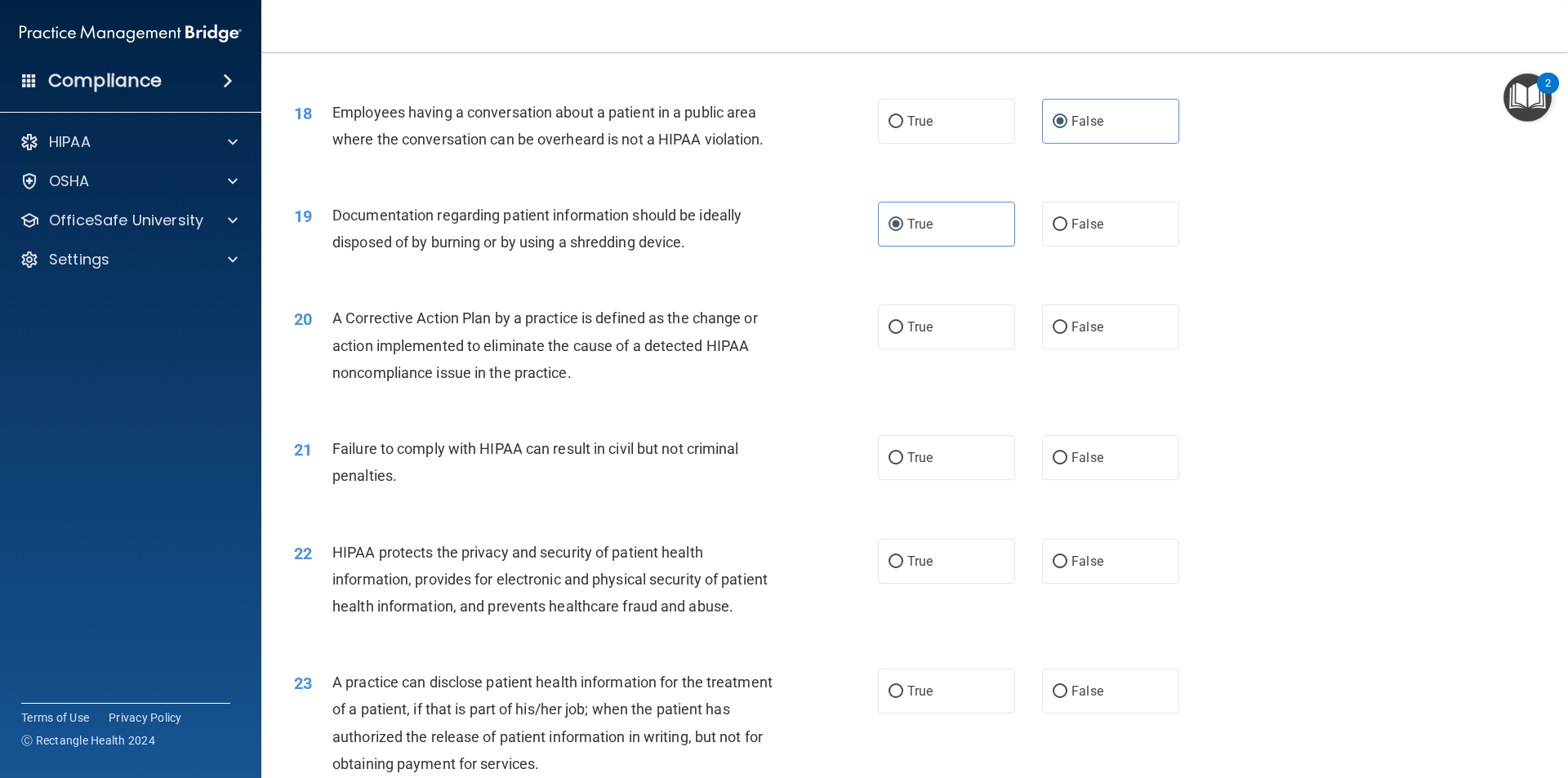
scroll to position [2041, 0]
click at [902, 334] on label "True" at bounding box center [946, 325] width 137 height 45
click at [902, 332] on input "True" at bounding box center [896, 326] width 14 height 12
radio input "true"
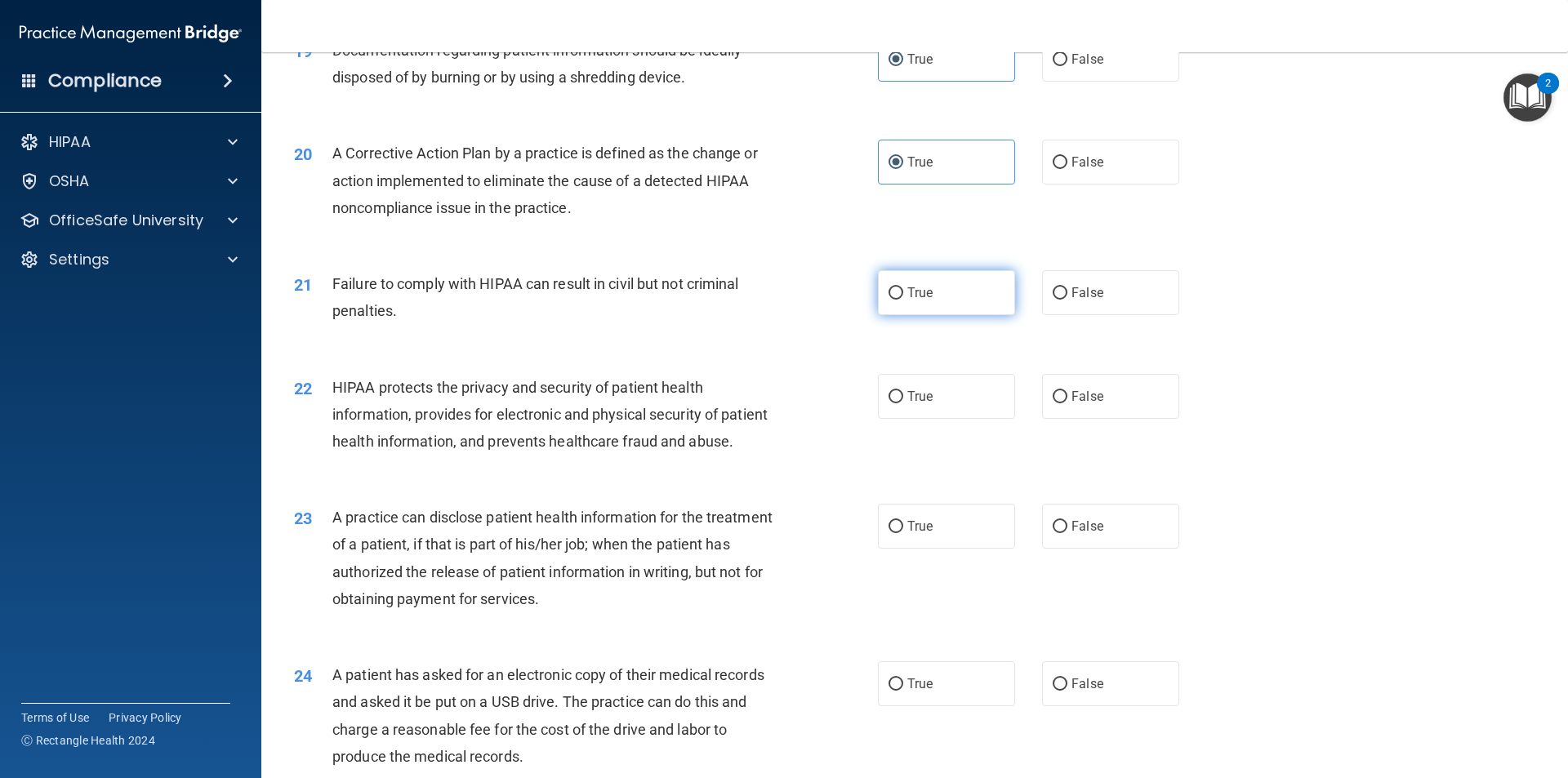
click at [923, 315] on label "True" at bounding box center [946, 292] width 137 height 45
click at [903, 299] on input "True" at bounding box center [896, 293] width 14 height 12
radio input "true"
click at [1101, 315] on label "False" at bounding box center [1111, 292] width 137 height 45
click at [1068, 299] on input "False" at bounding box center [1059, 293] width 14 height 12
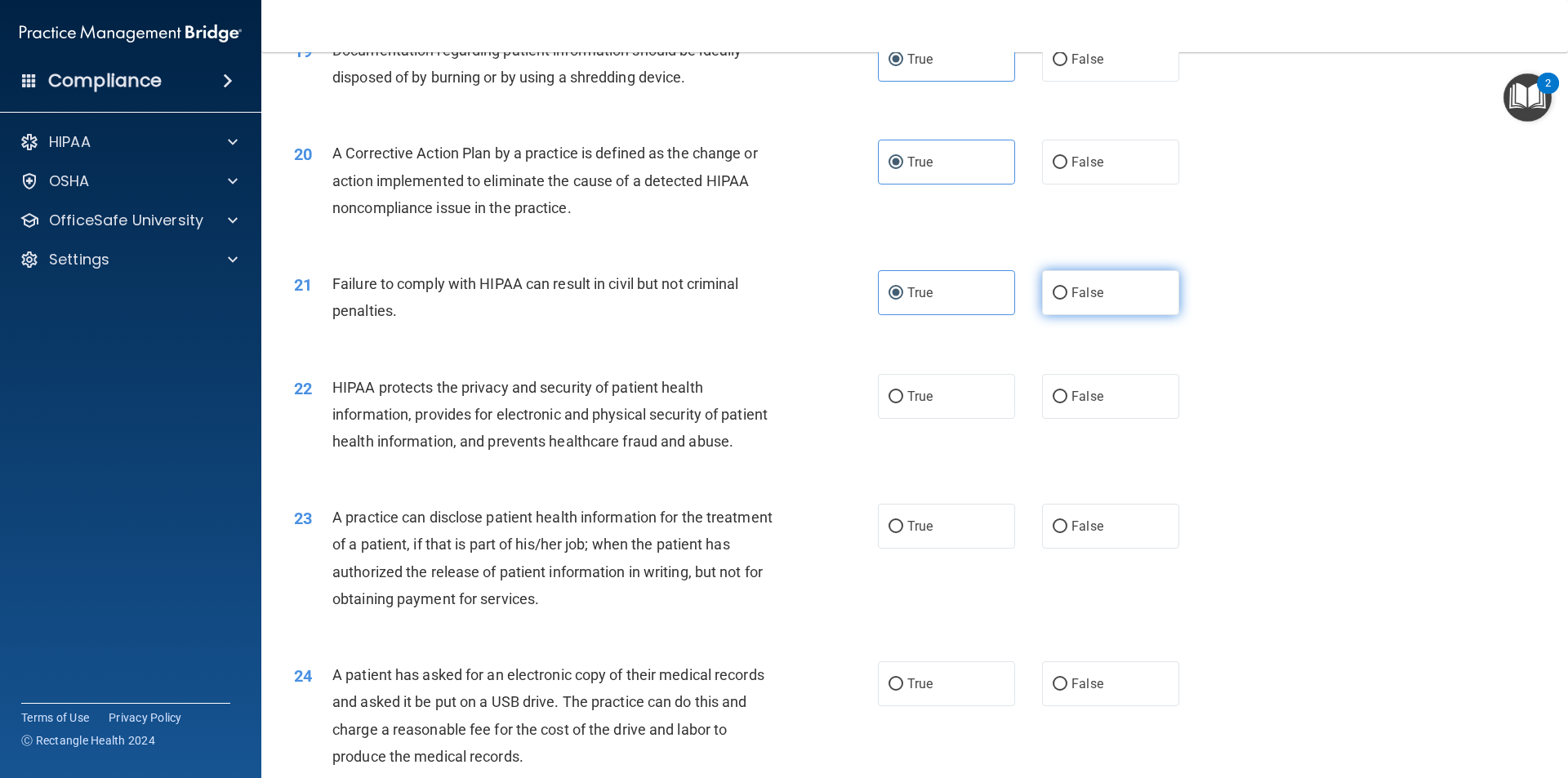
radio input "true"
radio input "false"
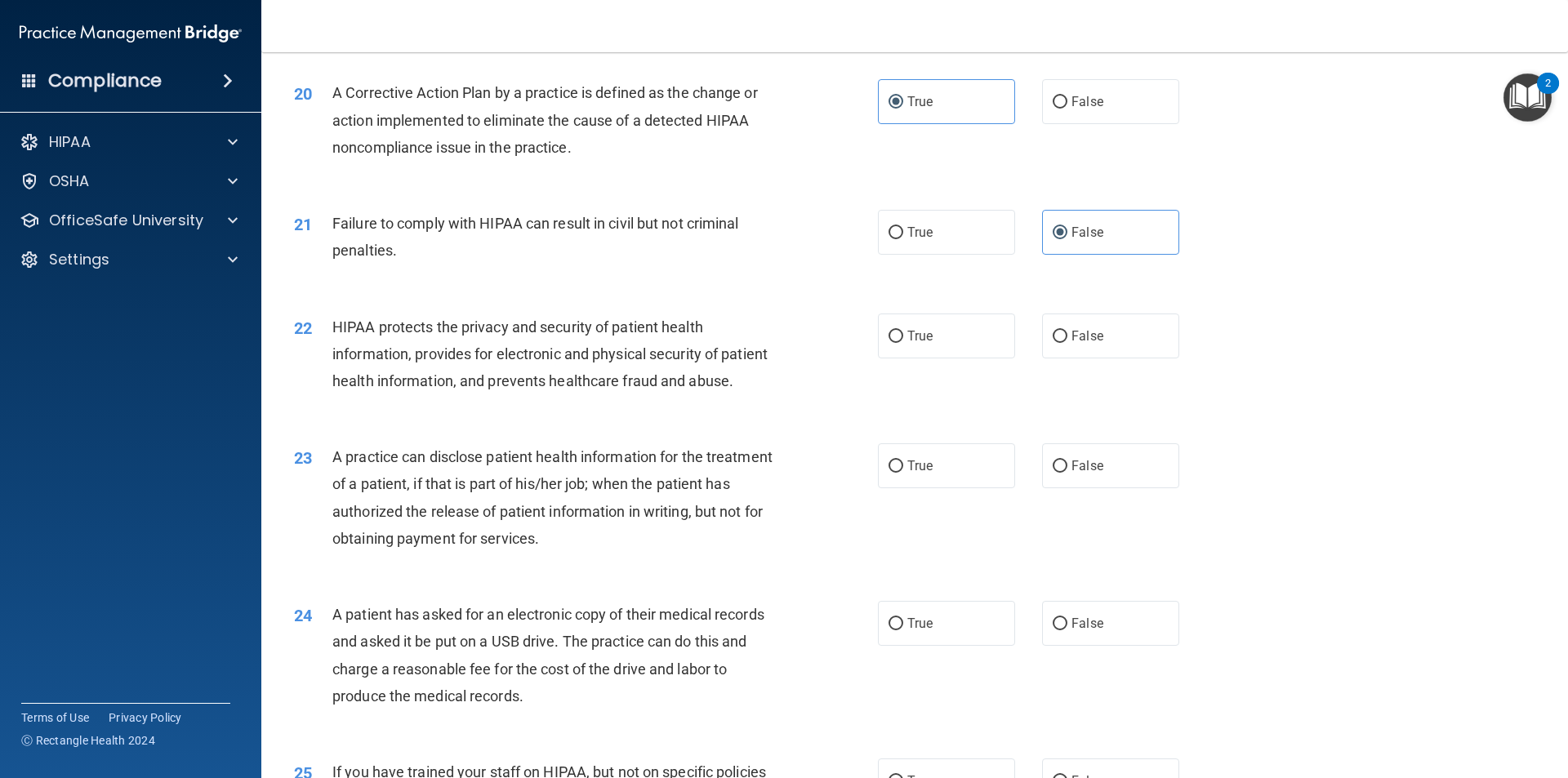
scroll to position [2367, 0]
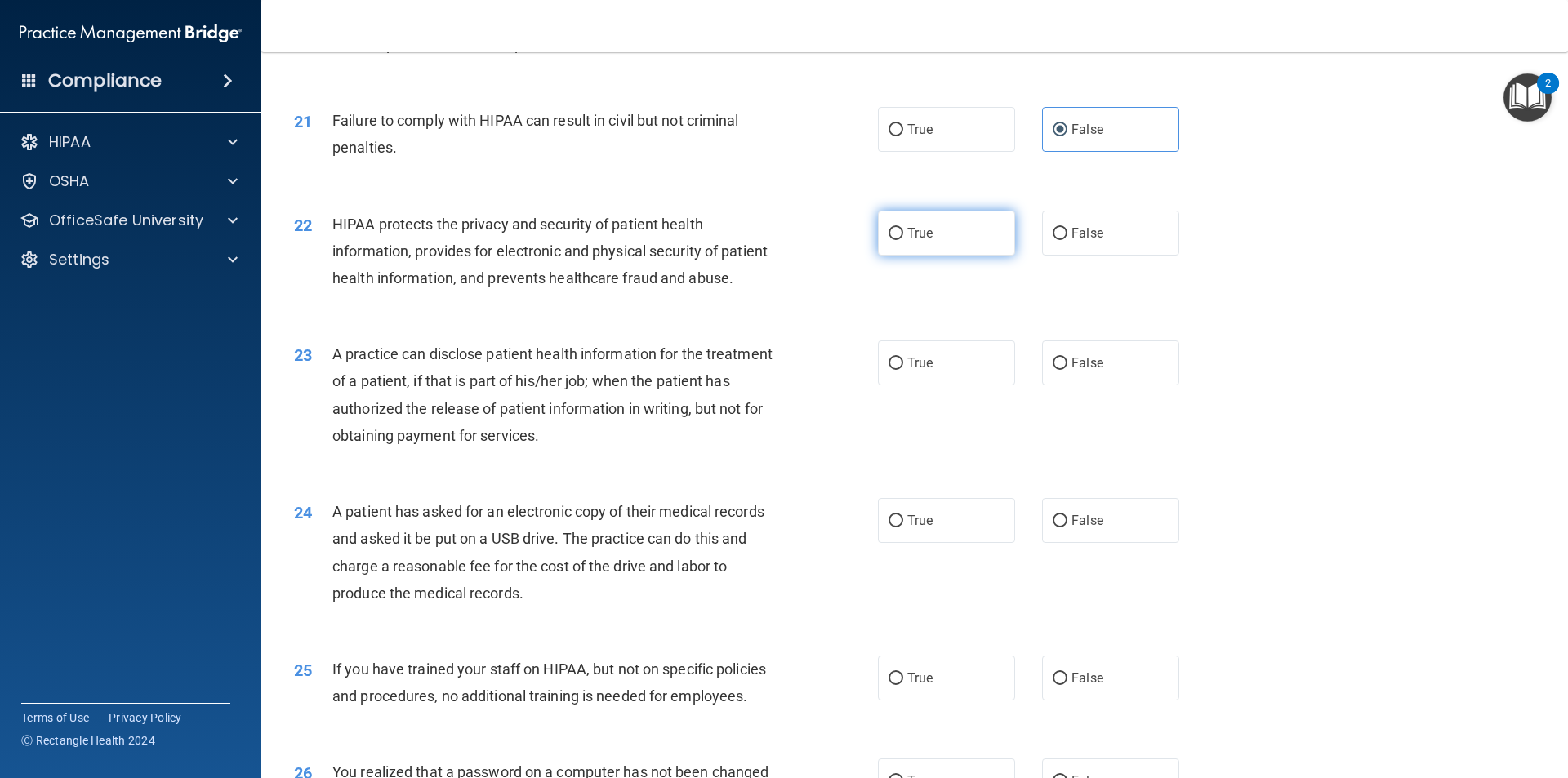
click at [919, 241] on span "True" at bounding box center [920, 233] width 25 height 15
click at [903, 240] on input "True" at bounding box center [896, 234] width 14 height 12
radio input "true"
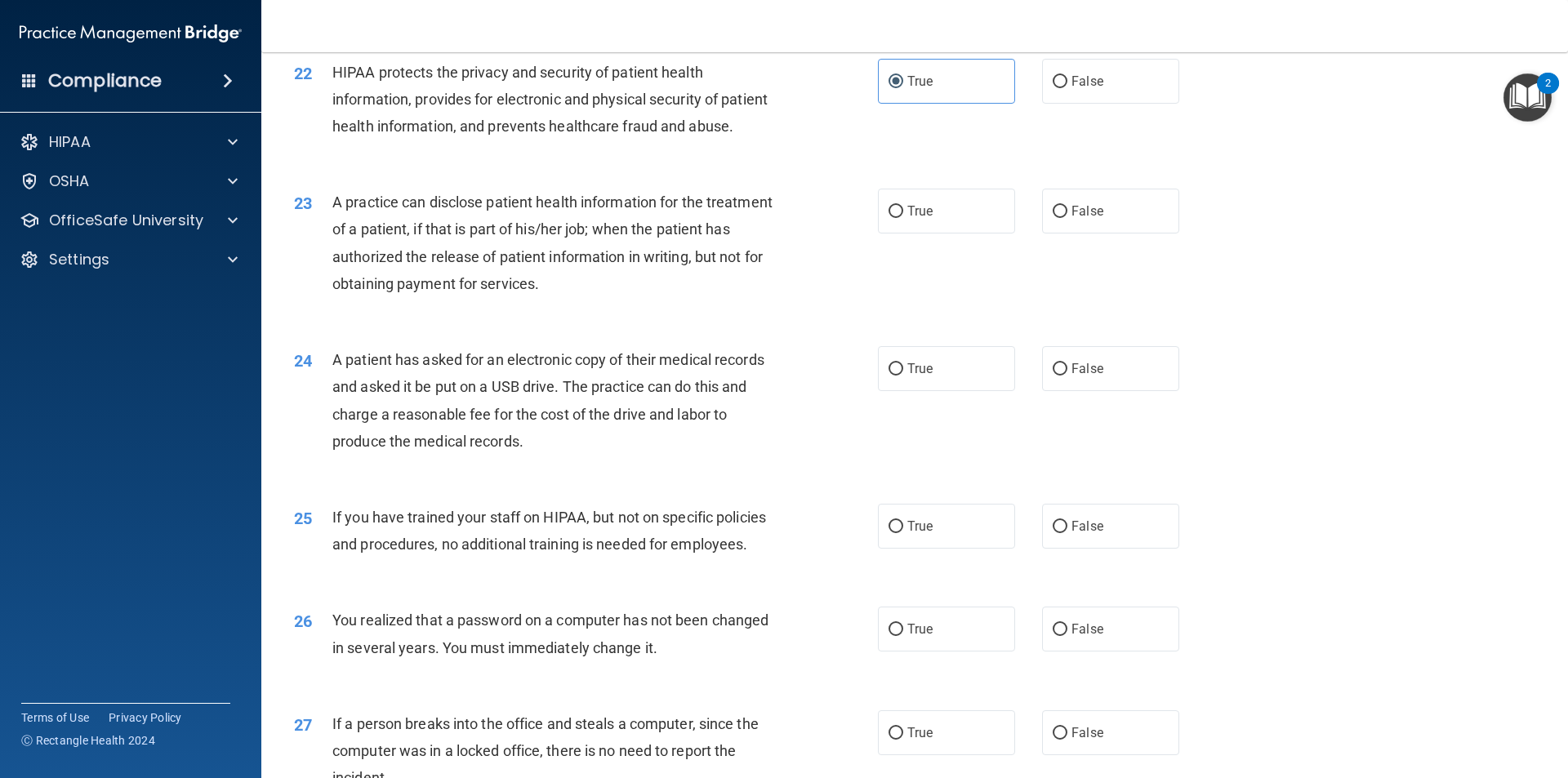
scroll to position [2531, 0]
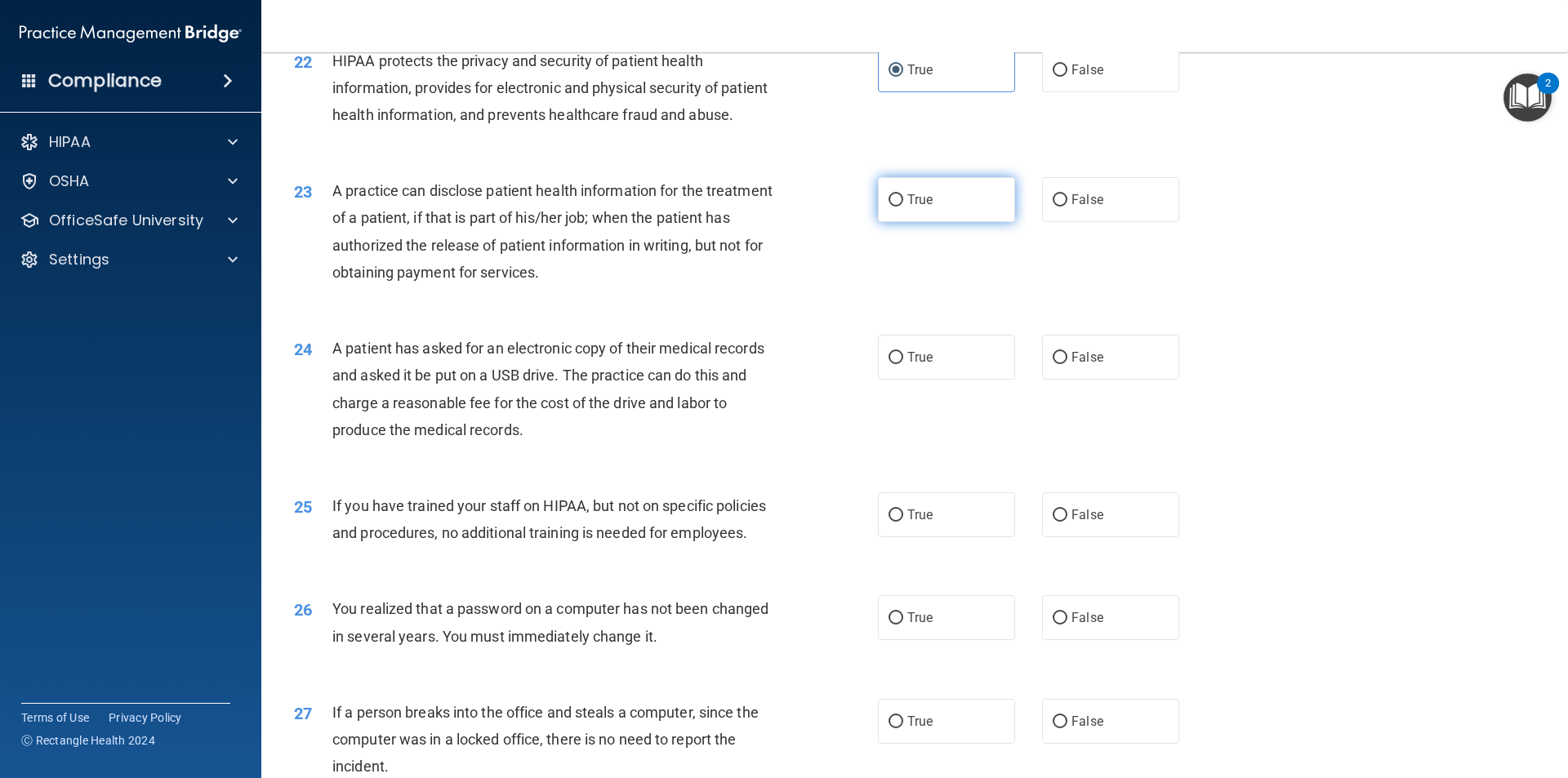
click at [929, 222] on label "True" at bounding box center [946, 199] width 137 height 45
click at [903, 207] on input "True" at bounding box center [896, 200] width 14 height 12
radio input "true"
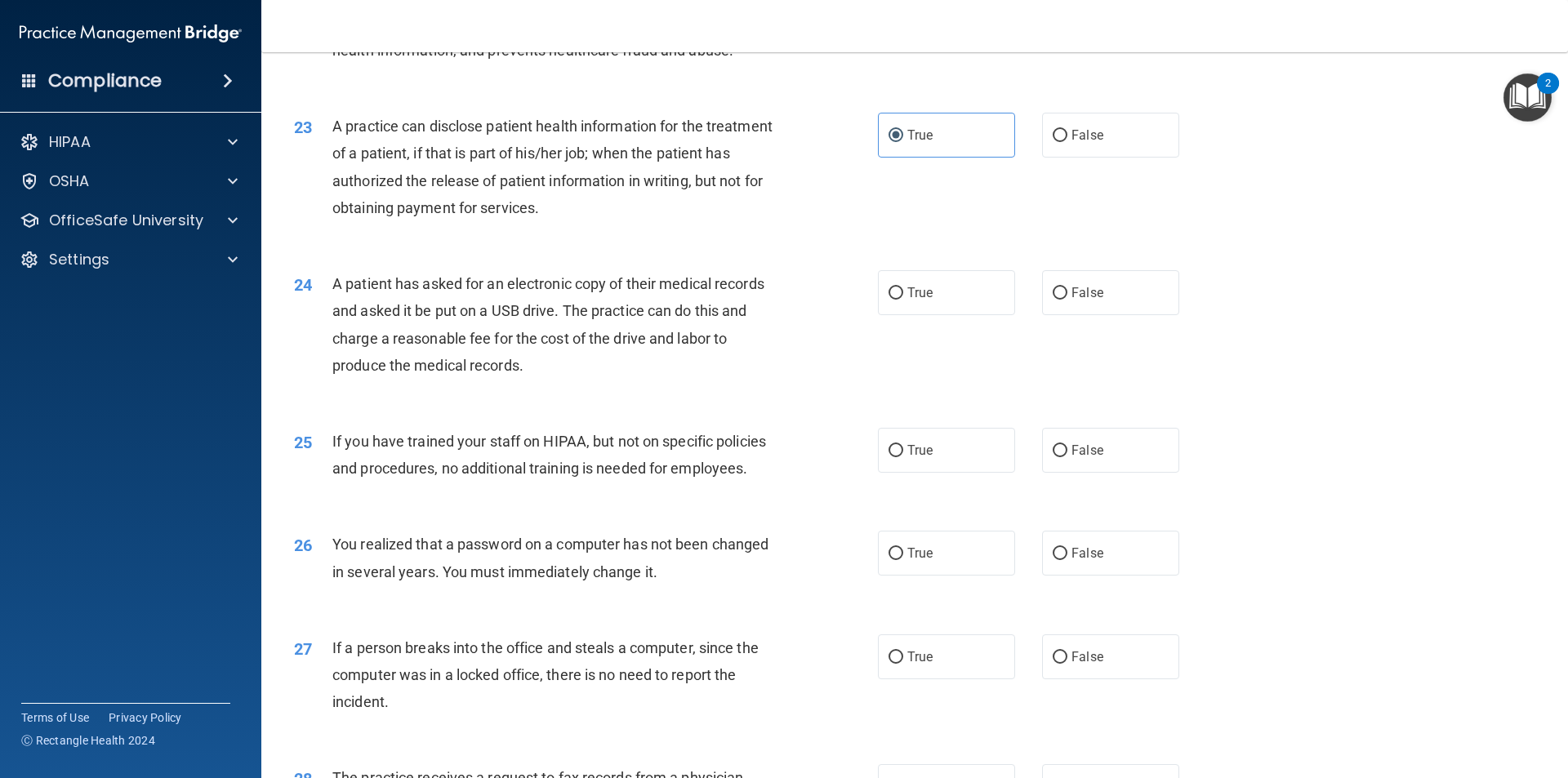
scroll to position [2693, 0]
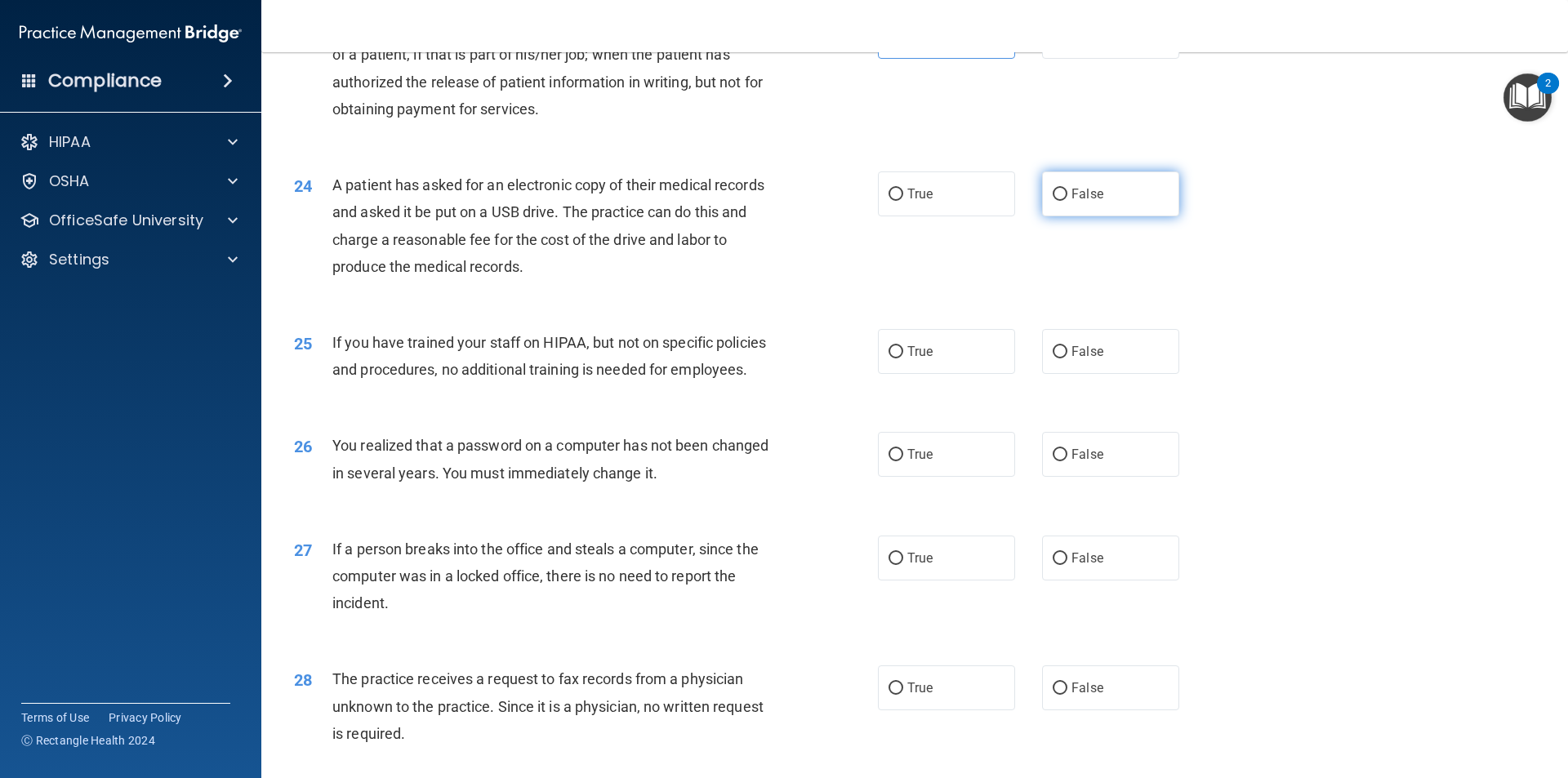
drag, startPoint x: 1090, startPoint y: 247, endPoint x: 1073, endPoint y: 247, distance: 17.0
click at [1089, 202] on span "False" at bounding box center [1088, 194] width 32 height 15
click at [1068, 201] on input "False" at bounding box center [1059, 194] width 14 height 12
radio input "true"
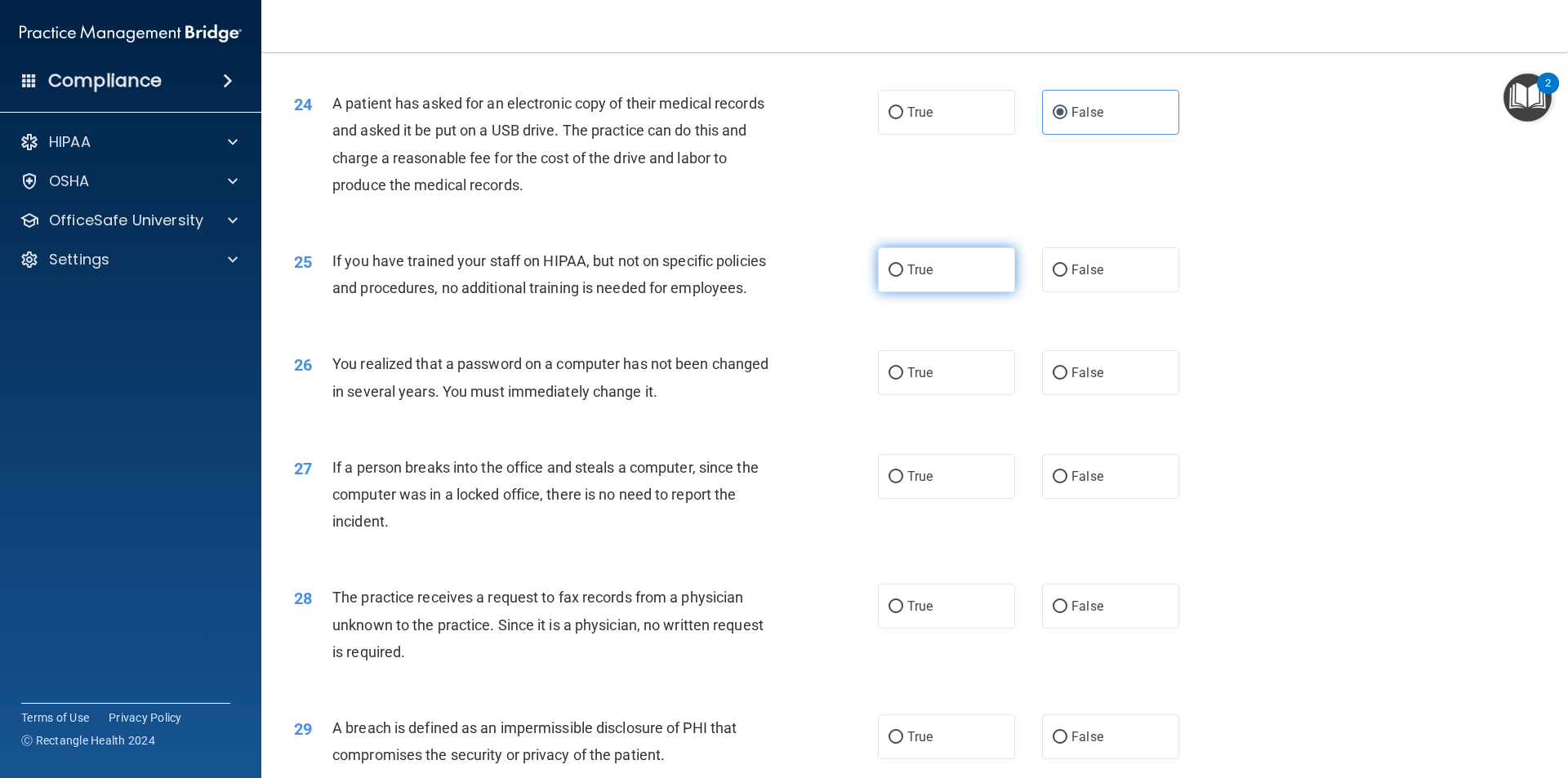
click at [980, 292] on label "True" at bounding box center [946, 270] width 137 height 45
click at [903, 276] on input "True" at bounding box center [896, 270] width 14 height 12
radio input "true"
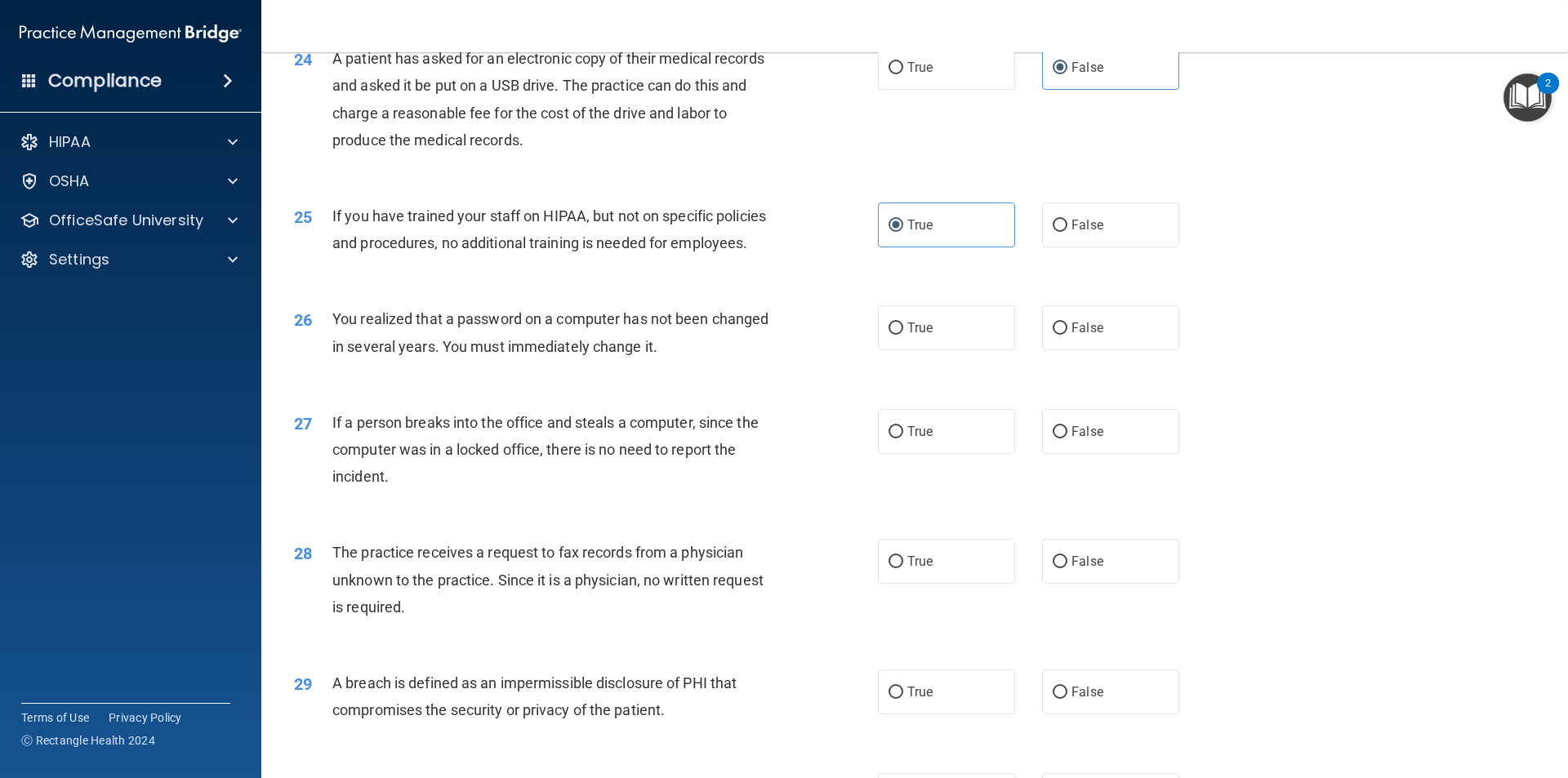
scroll to position [2857, 0]
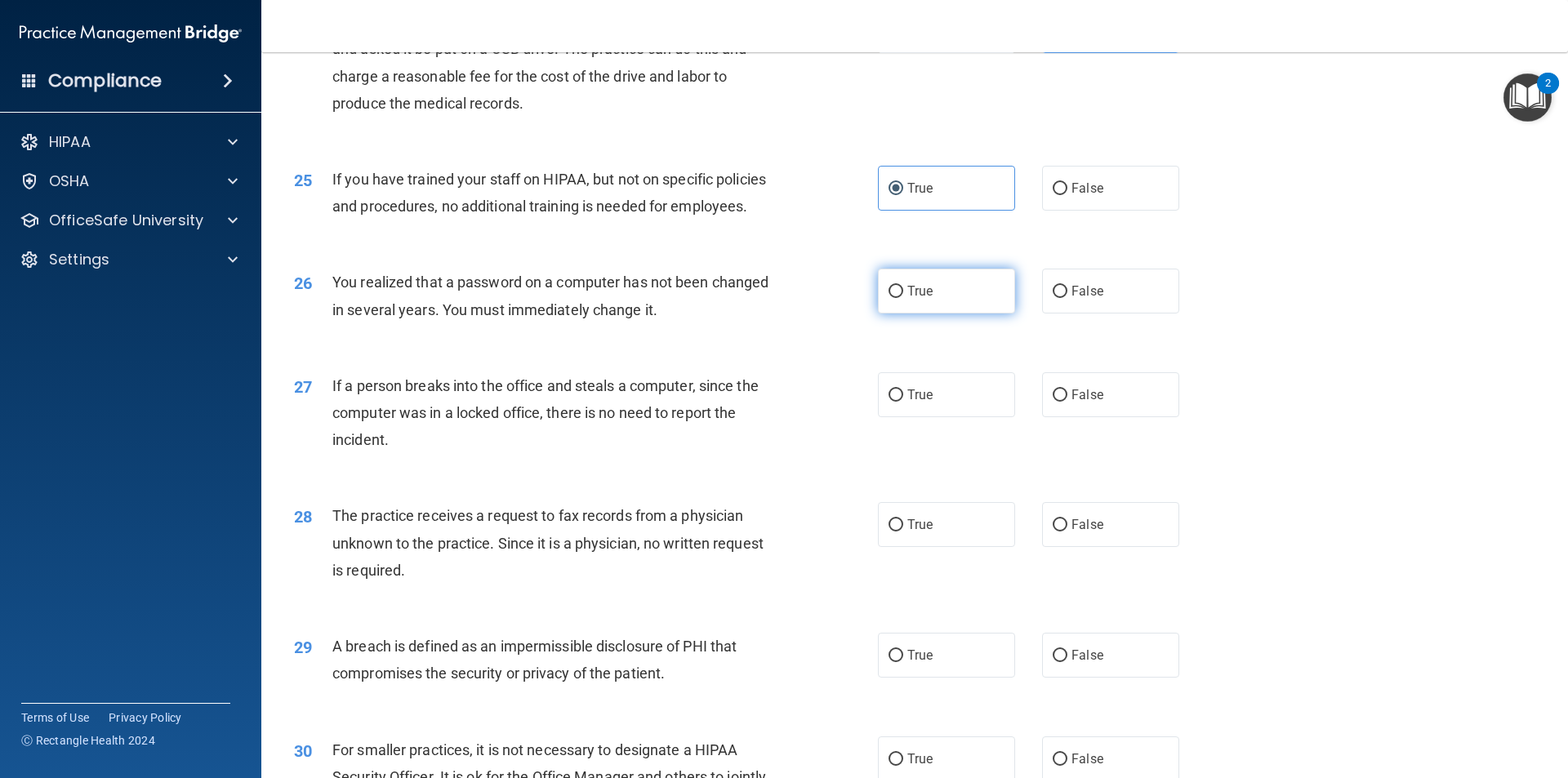
click at [945, 314] on label "True" at bounding box center [946, 291] width 137 height 45
click at [903, 298] on input "True" at bounding box center [896, 292] width 14 height 12
radio input "true"
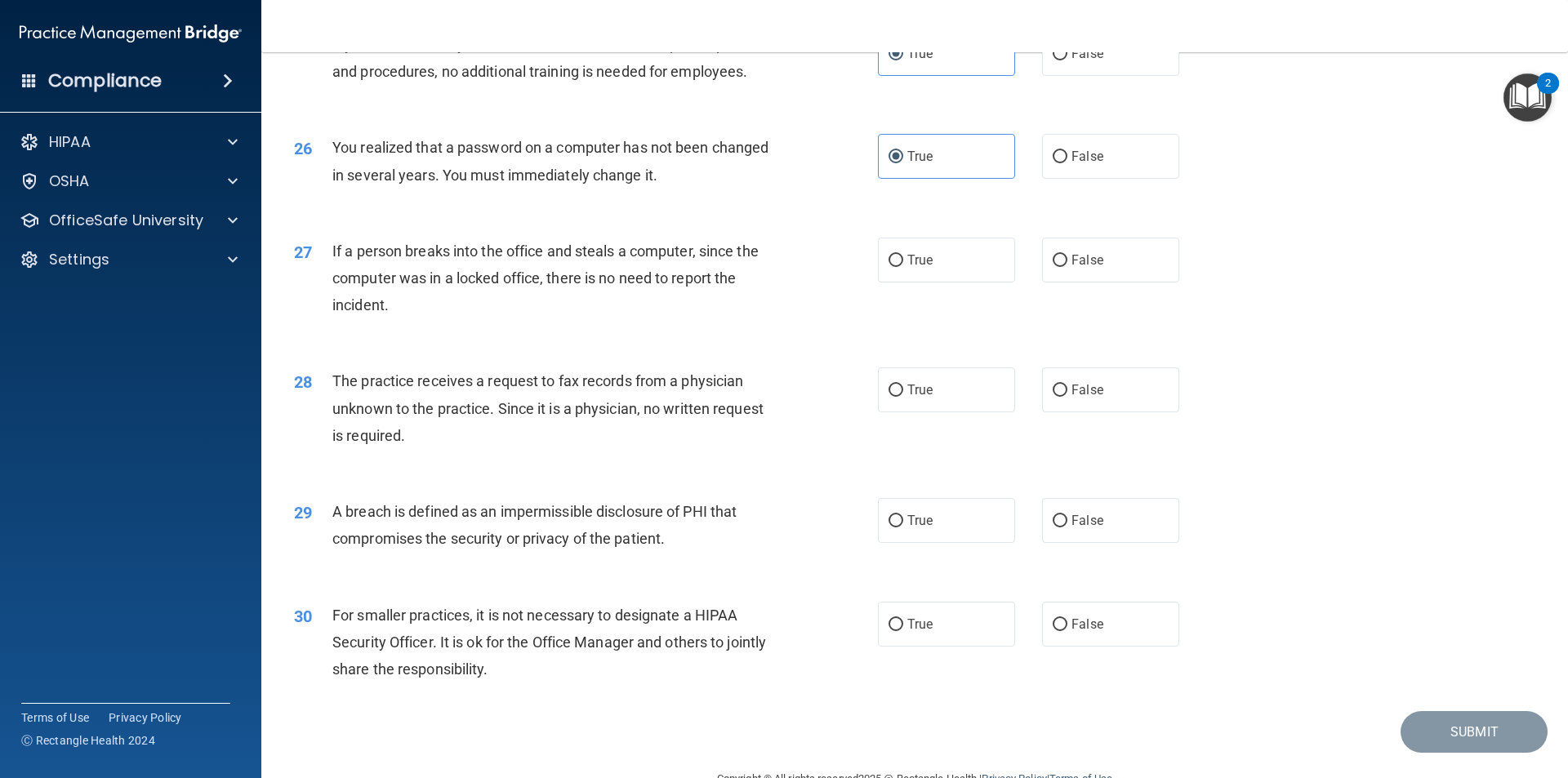
scroll to position [3020, 0]
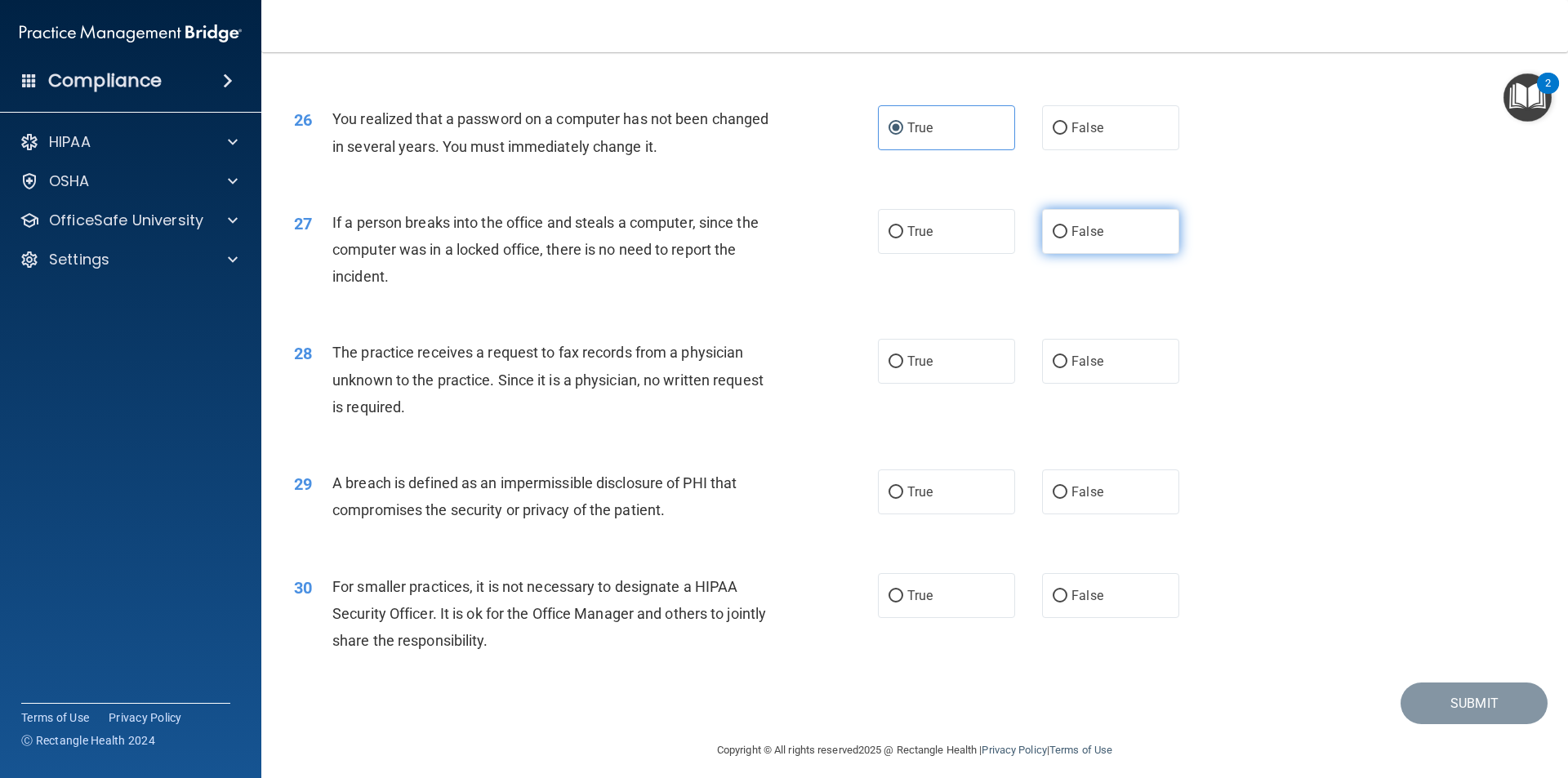
click at [1169, 254] on label "False" at bounding box center [1111, 231] width 137 height 45
click at [1068, 238] on input "False" at bounding box center [1059, 232] width 14 height 12
radio input "true"
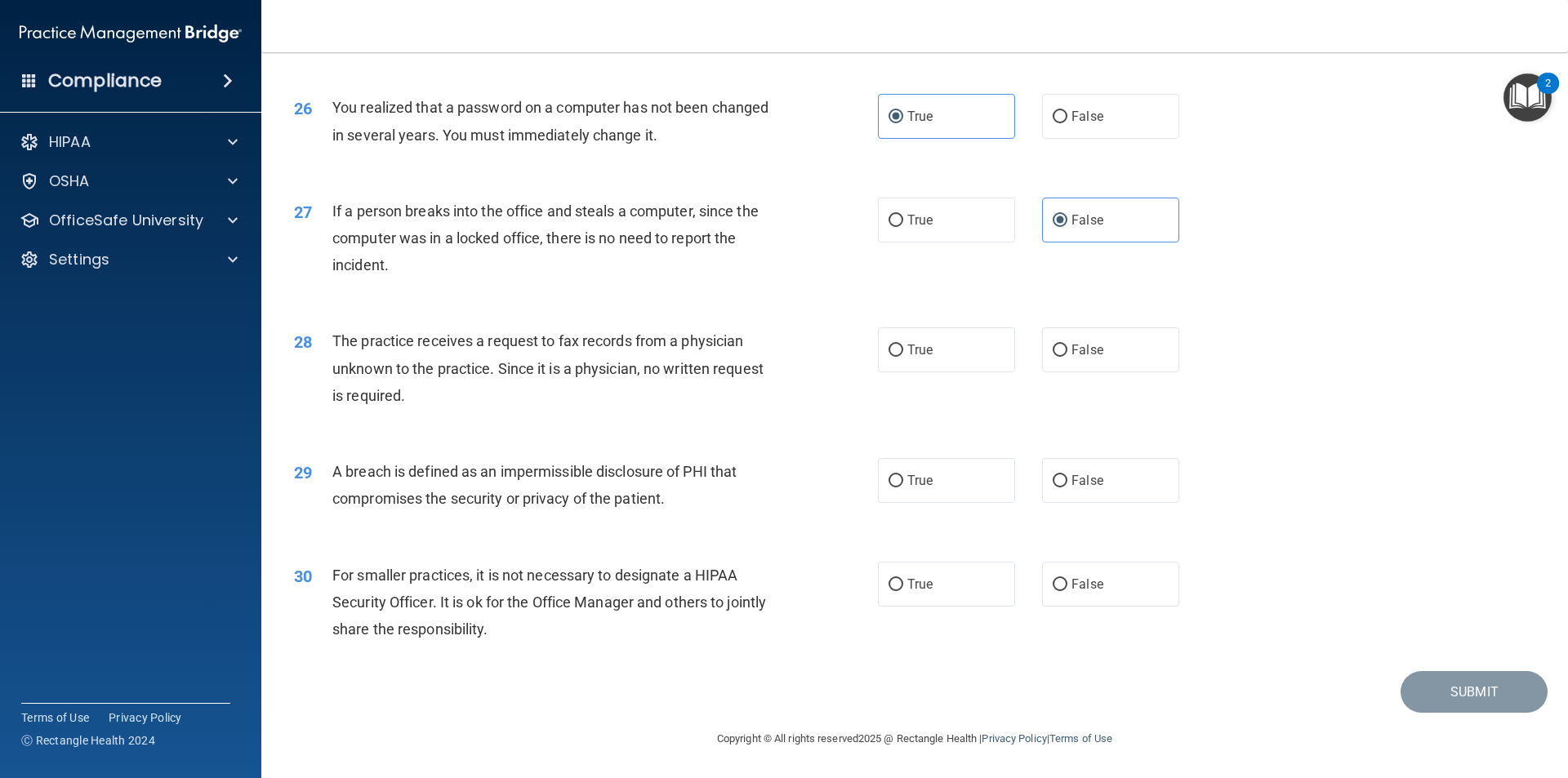
scroll to position [3085, 0]
click at [1161, 356] on label "False" at bounding box center [1111, 349] width 137 height 45
click at [1068, 356] on input "False" at bounding box center [1059, 350] width 14 height 12
radio input "true"
click at [879, 481] on label "True" at bounding box center [946, 480] width 137 height 45
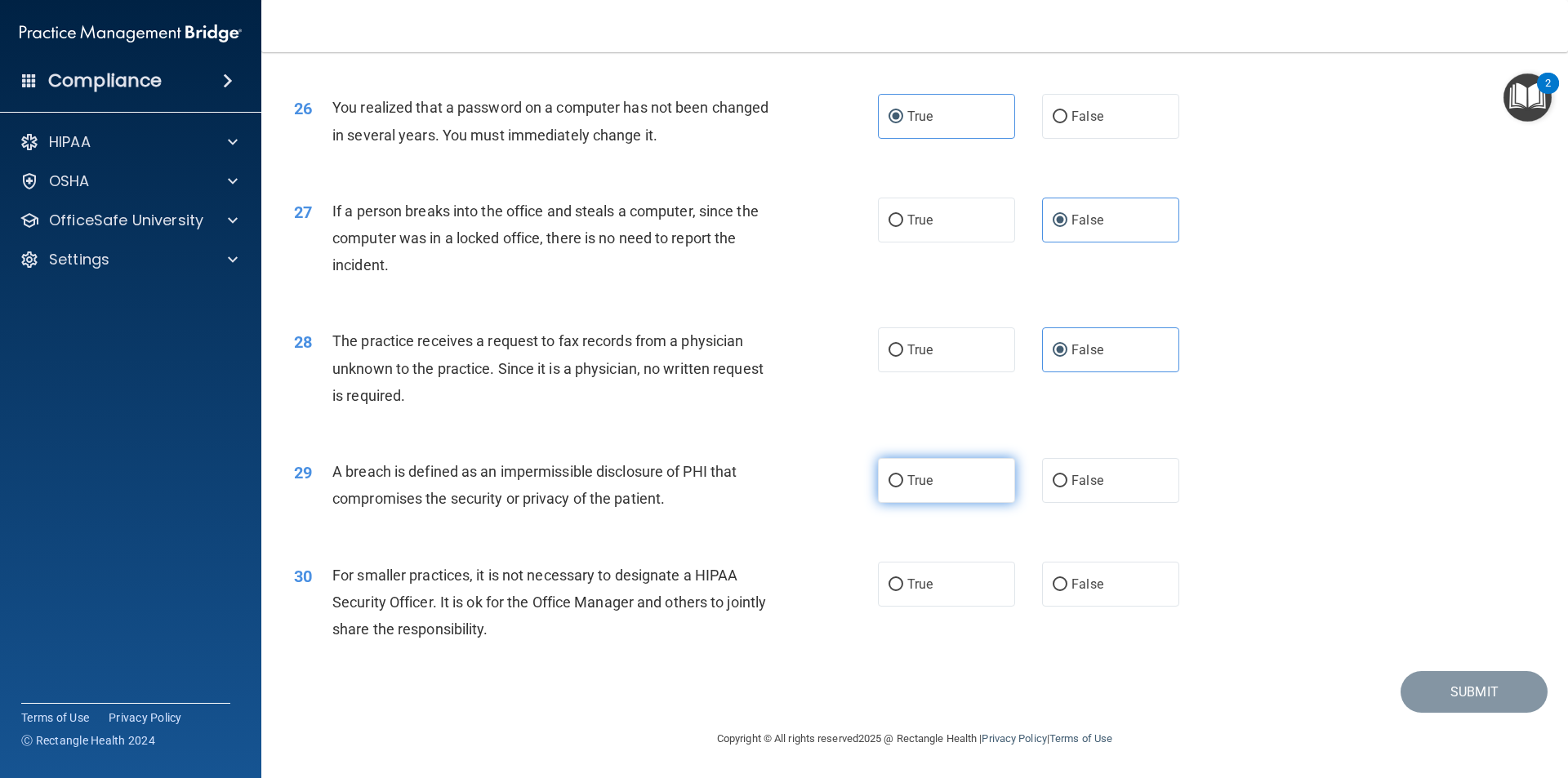
click at [889, 481] on input "True" at bounding box center [896, 481] width 14 height 12
radio input "true"
click at [1059, 586] on input "False" at bounding box center [1059, 585] width 14 height 12
radio input "true"
click at [1424, 695] on button "Submit" at bounding box center [1474, 692] width 147 height 42
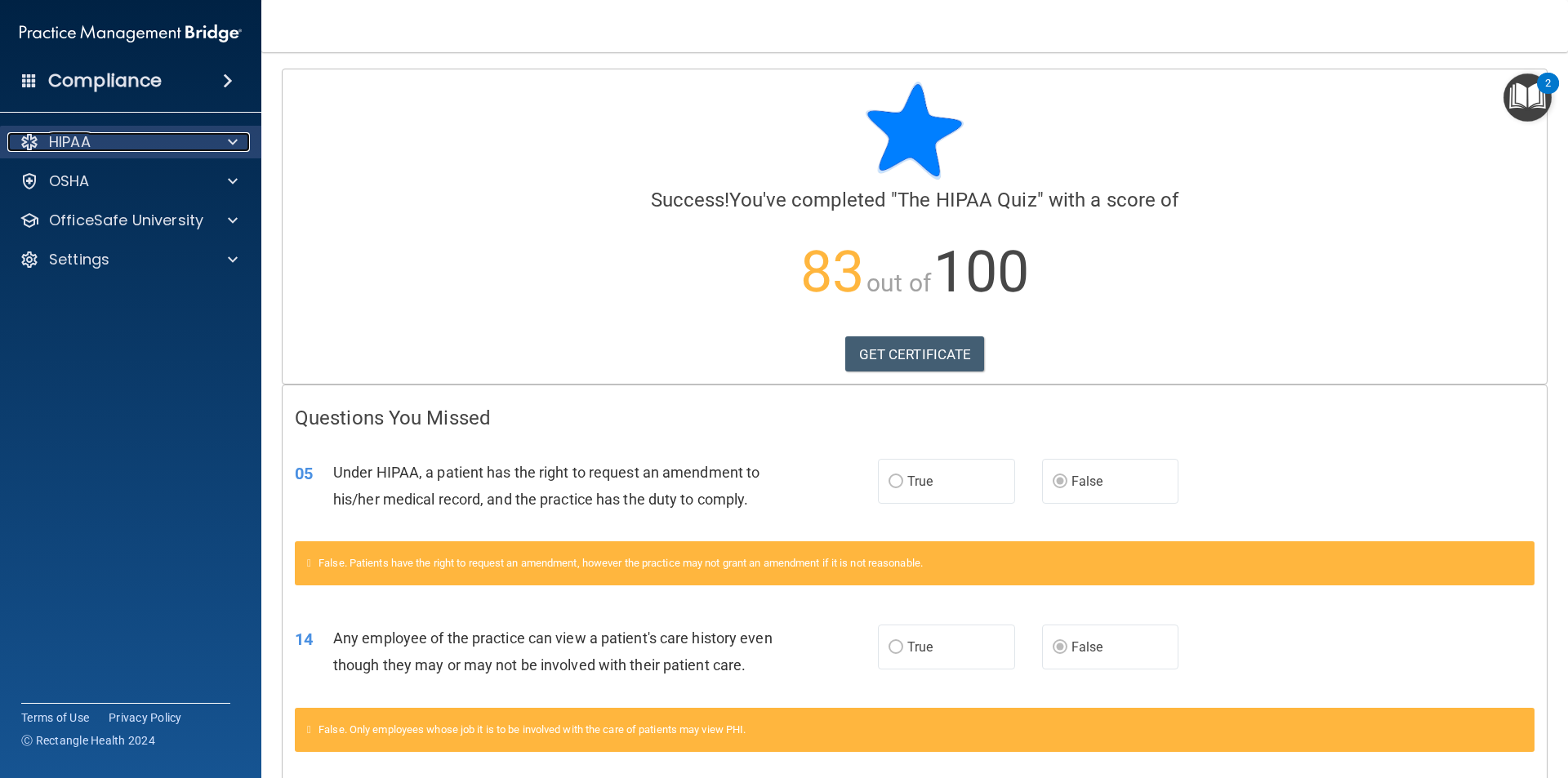
click at [158, 135] on div "HIPAA" at bounding box center [109, 142] width 203 height 19
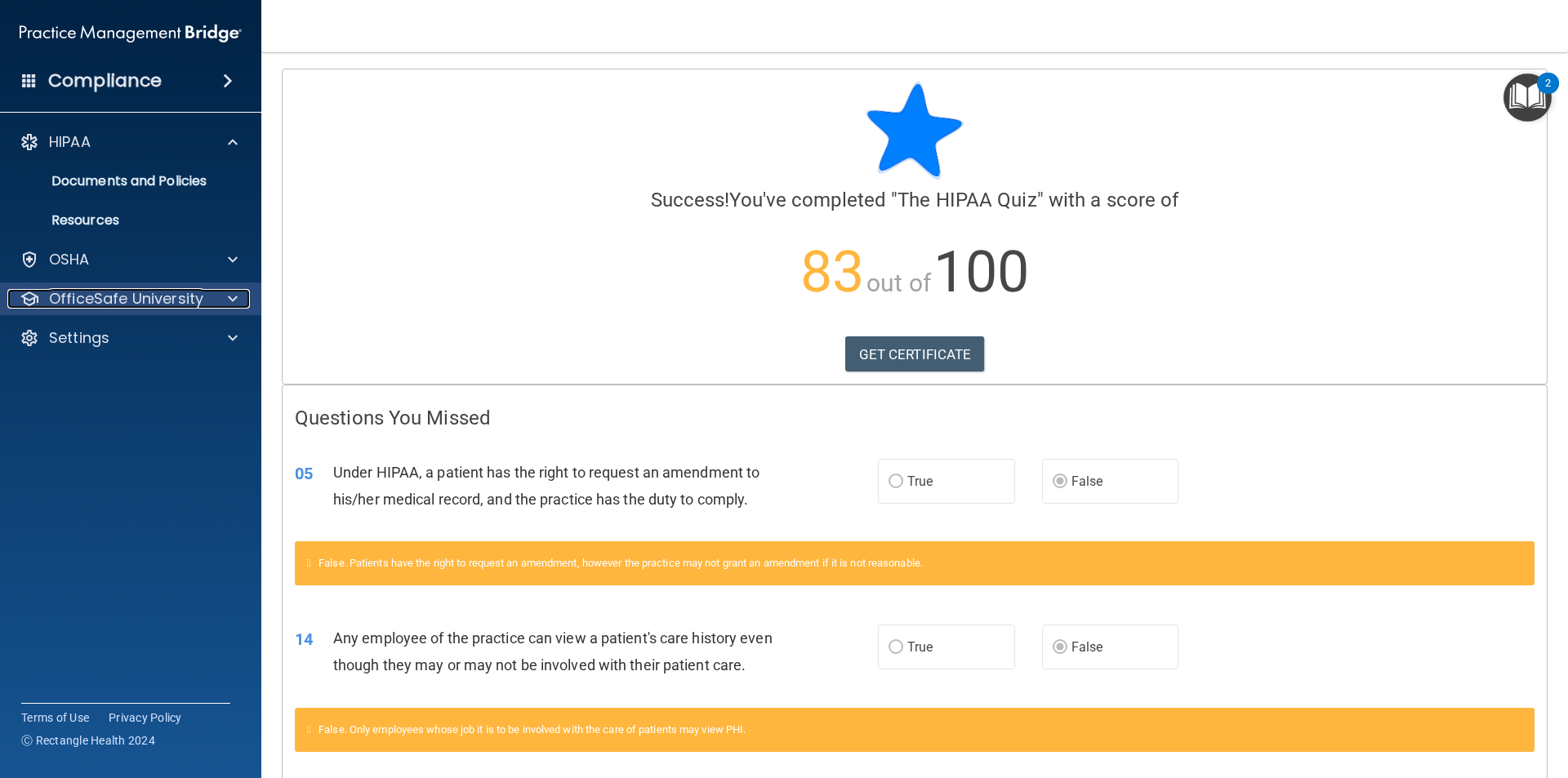
click at [218, 295] on div at bounding box center [231, 298] width 41 height 19
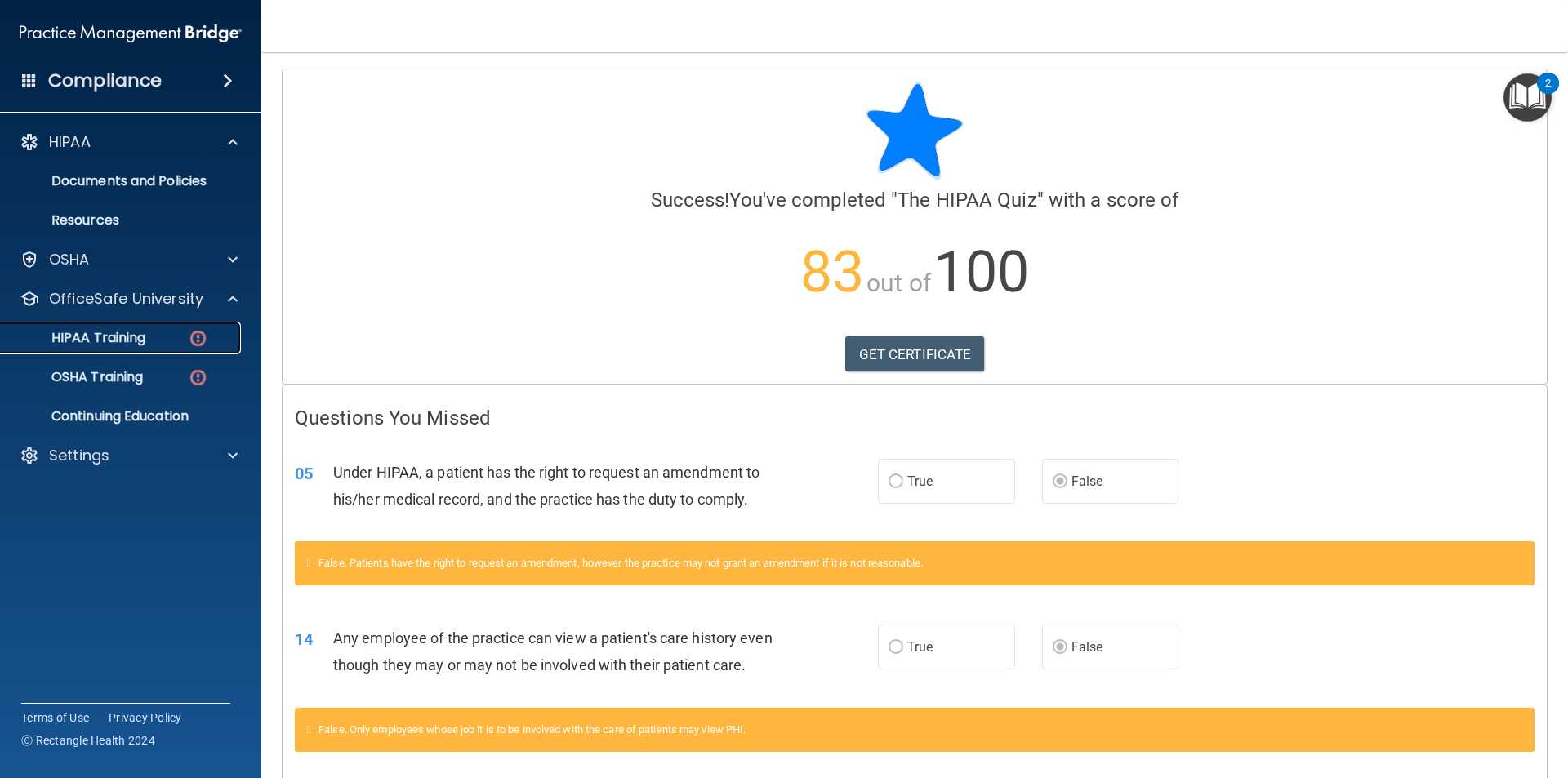
click at [152, 342] on div "HIPAA Training" at bounding box center [122, 337] width 223 height 16
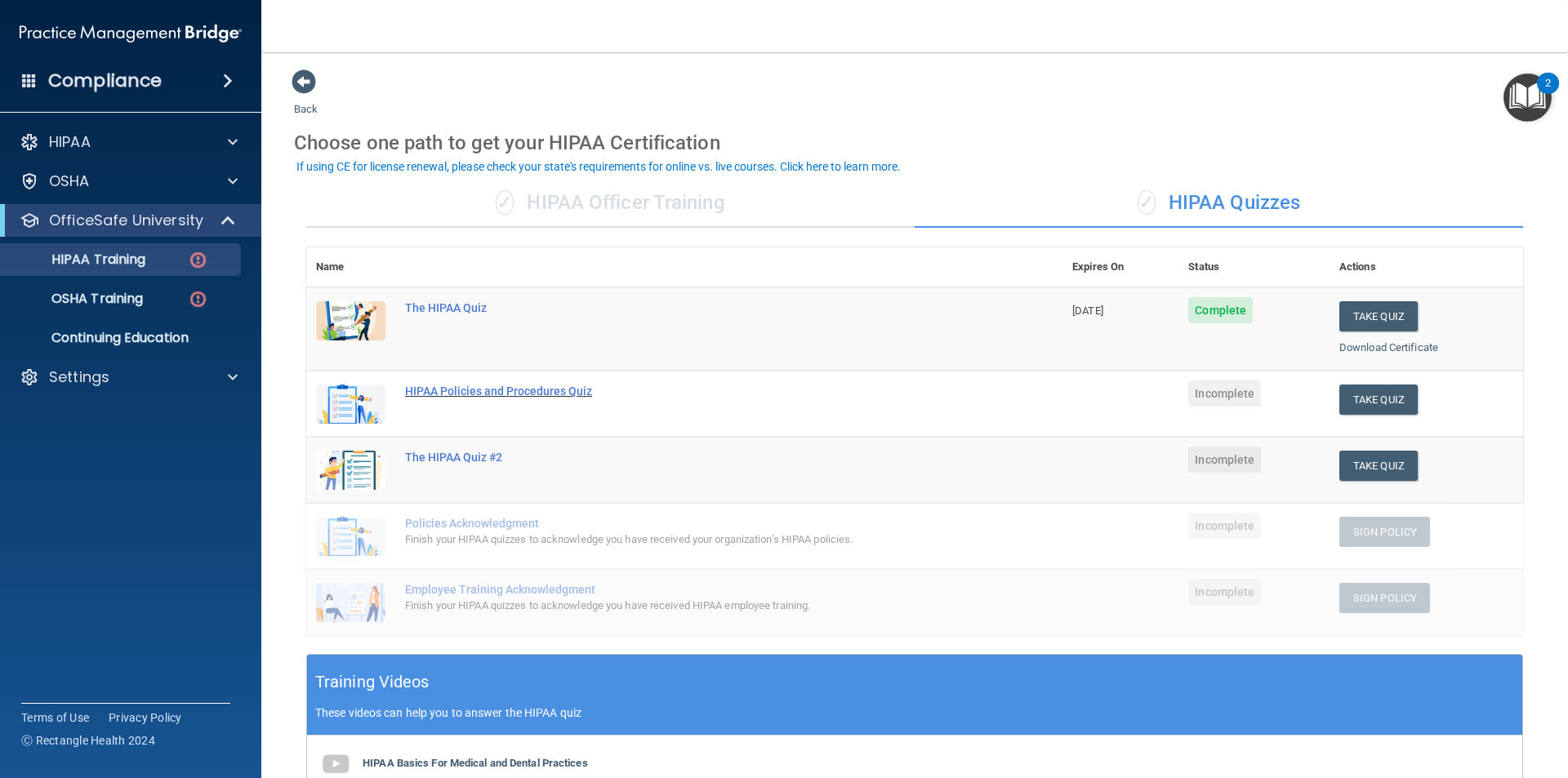
click at [520, 391] on div "HIPAA Policies and Procedures Quiz" at bounding box center [693, 391] width 576 height 13
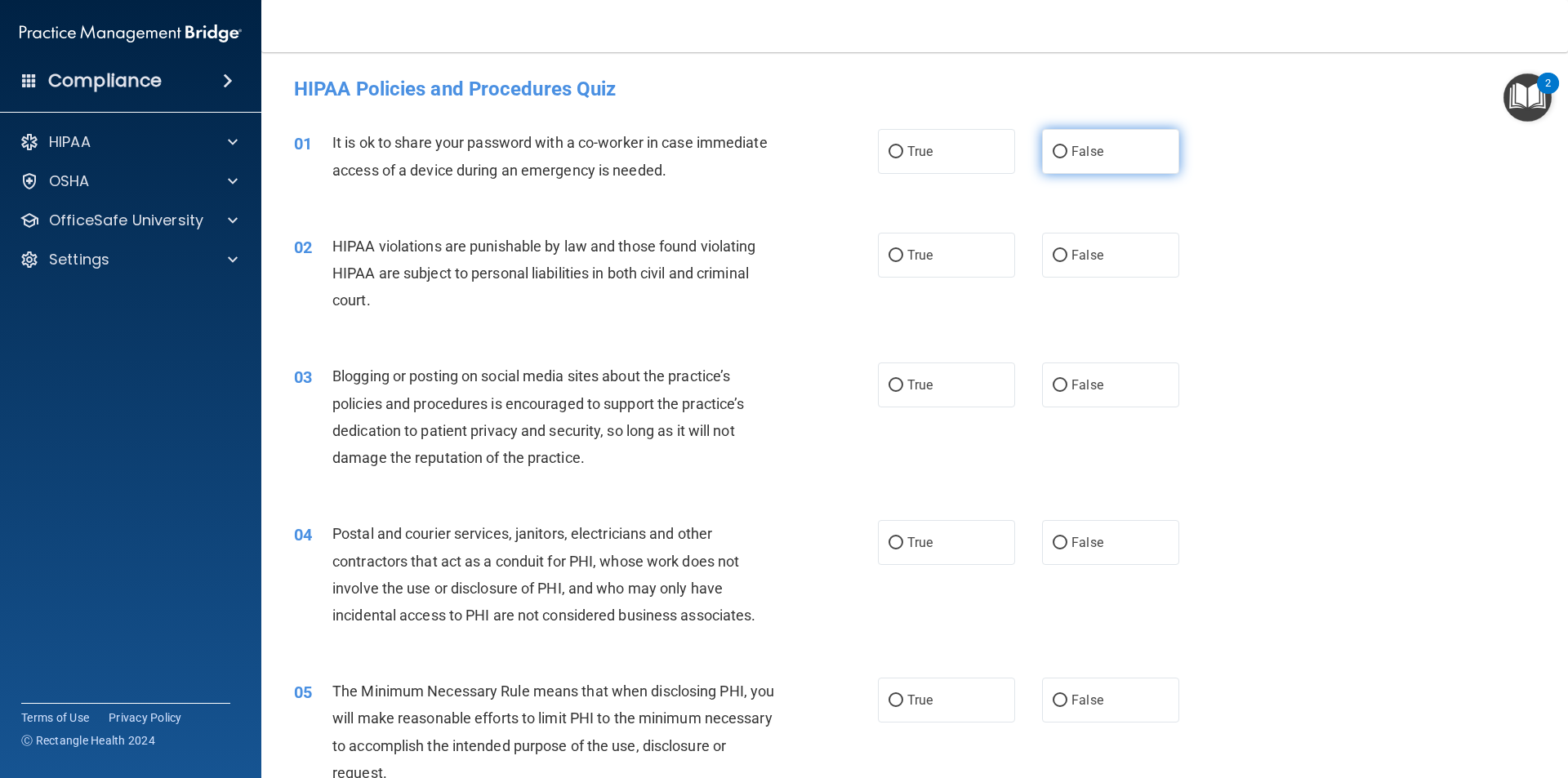
drag, startPoint x: 1115, startPoint y: 147, endPoint x: 1052, endPoint y: 164, distance: 65.3
click at [1114, 147] on label "False" at bounding box center [1111, 151] width 137 height 45
click at [1068, 147] on input "False" at bounding box center [1059, 152] width 14 height 12
radio input "true"
click at [964, 258] on label "True" at bounding box center [946, 254] width 137 height 45
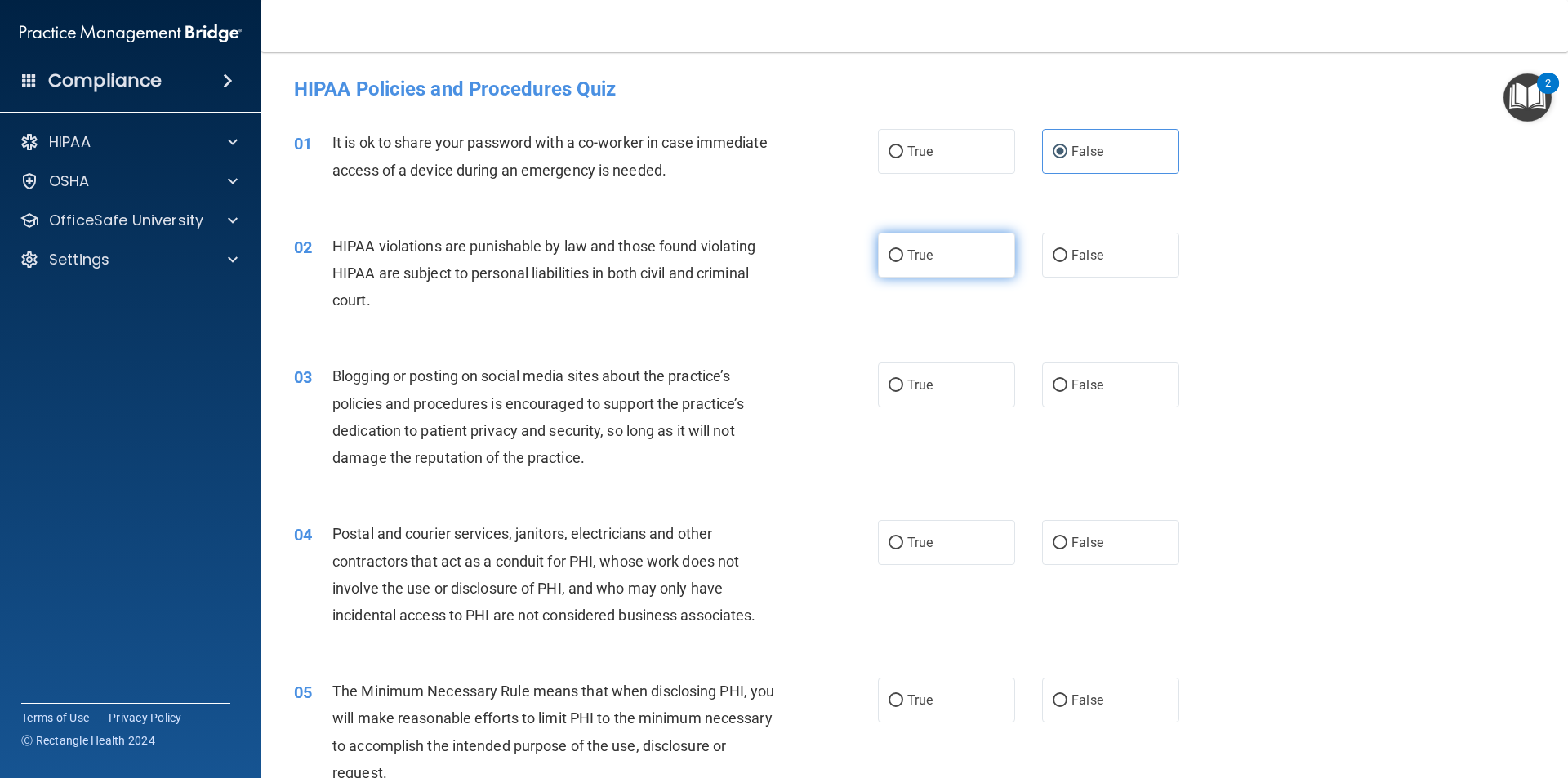
click at [903, 258] on input "True" at bounding box center [896, 256] width 14 height 12
radio input "true"
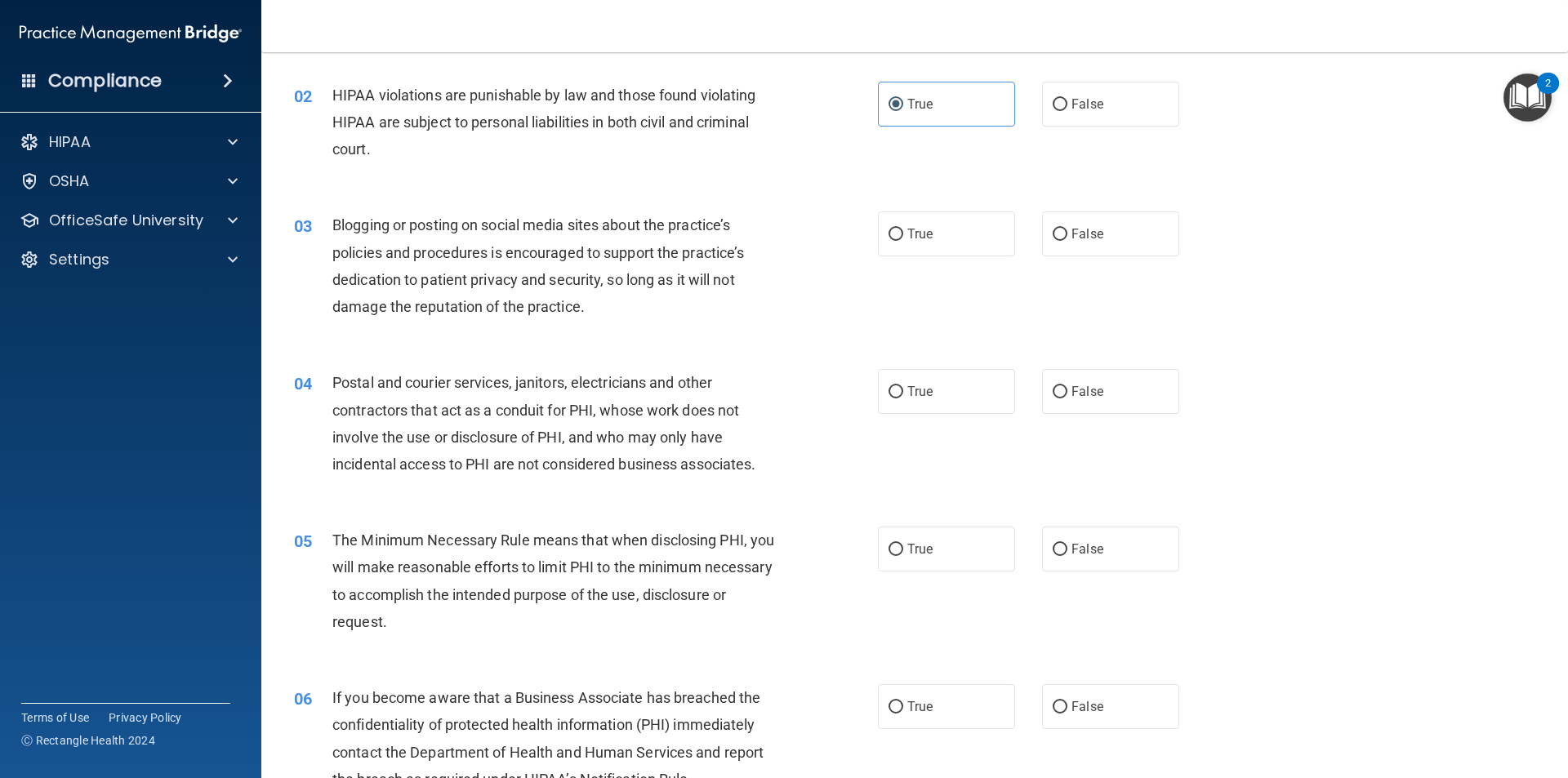
scroll to position [164, 0]
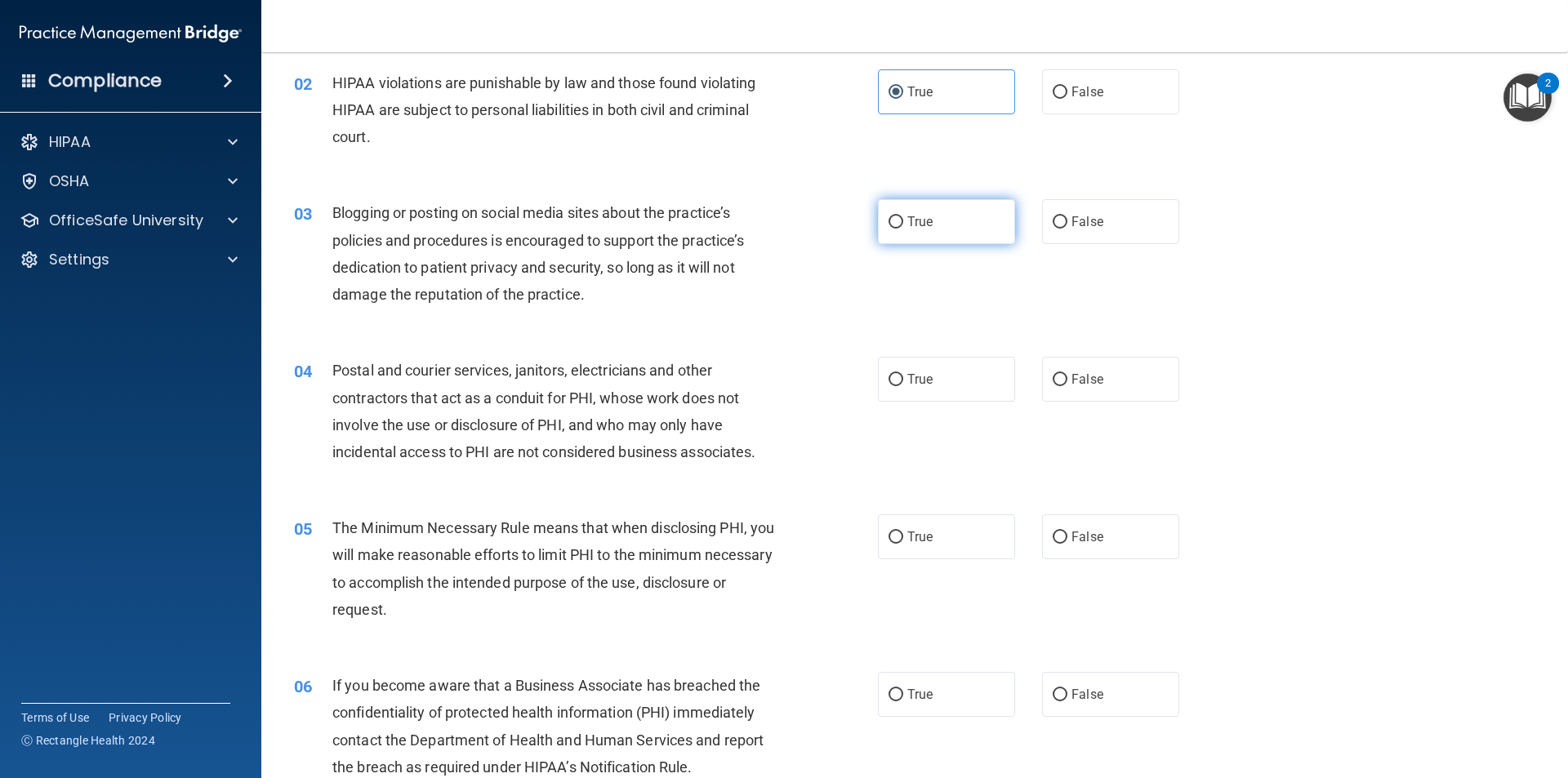
click at [946, 216] on label "True" at bounding box center [946, 221] width 137 height 45
click at [903, 216] on input "True" at bounding box center [896, 222] width 14 height 12
radio input "true"
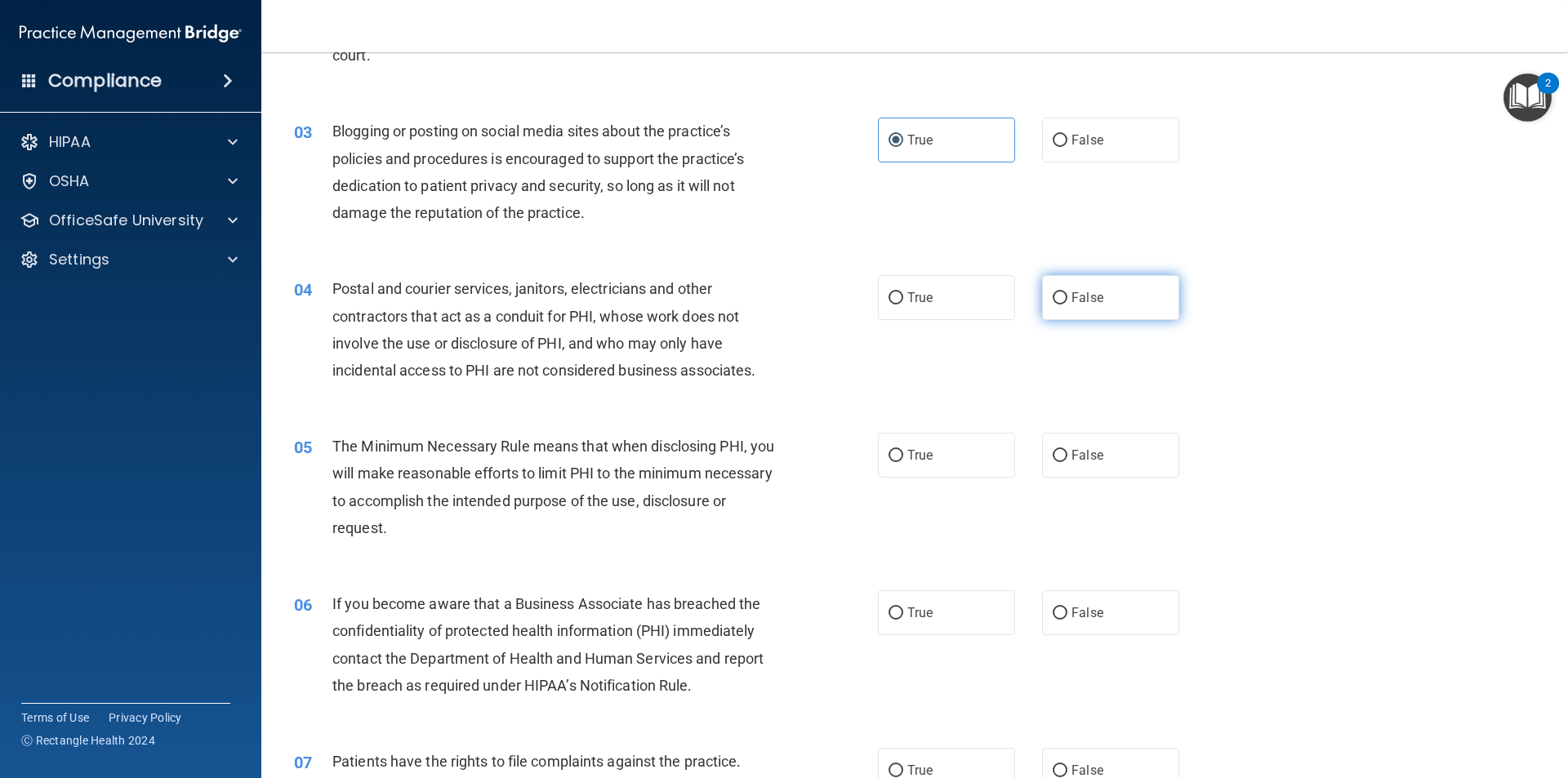
click at [1145, 283] on label "False" at bounding box center [1111, 297] width 137 height 45
click at [1068, 292] on input "False" at bounding box center [1059, 298] width 14 height 12
radio input "true"
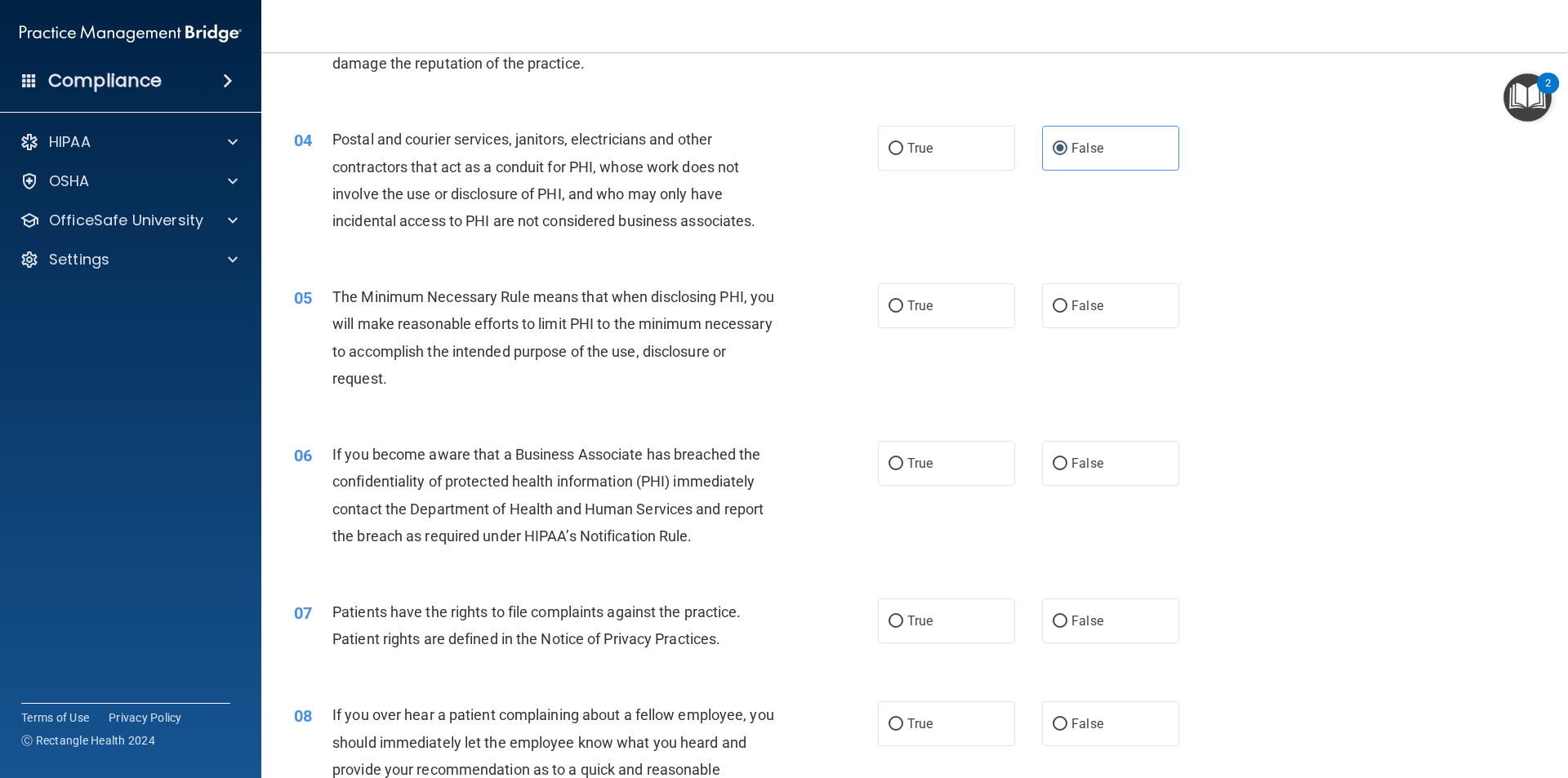
scroll to position [408, 0]
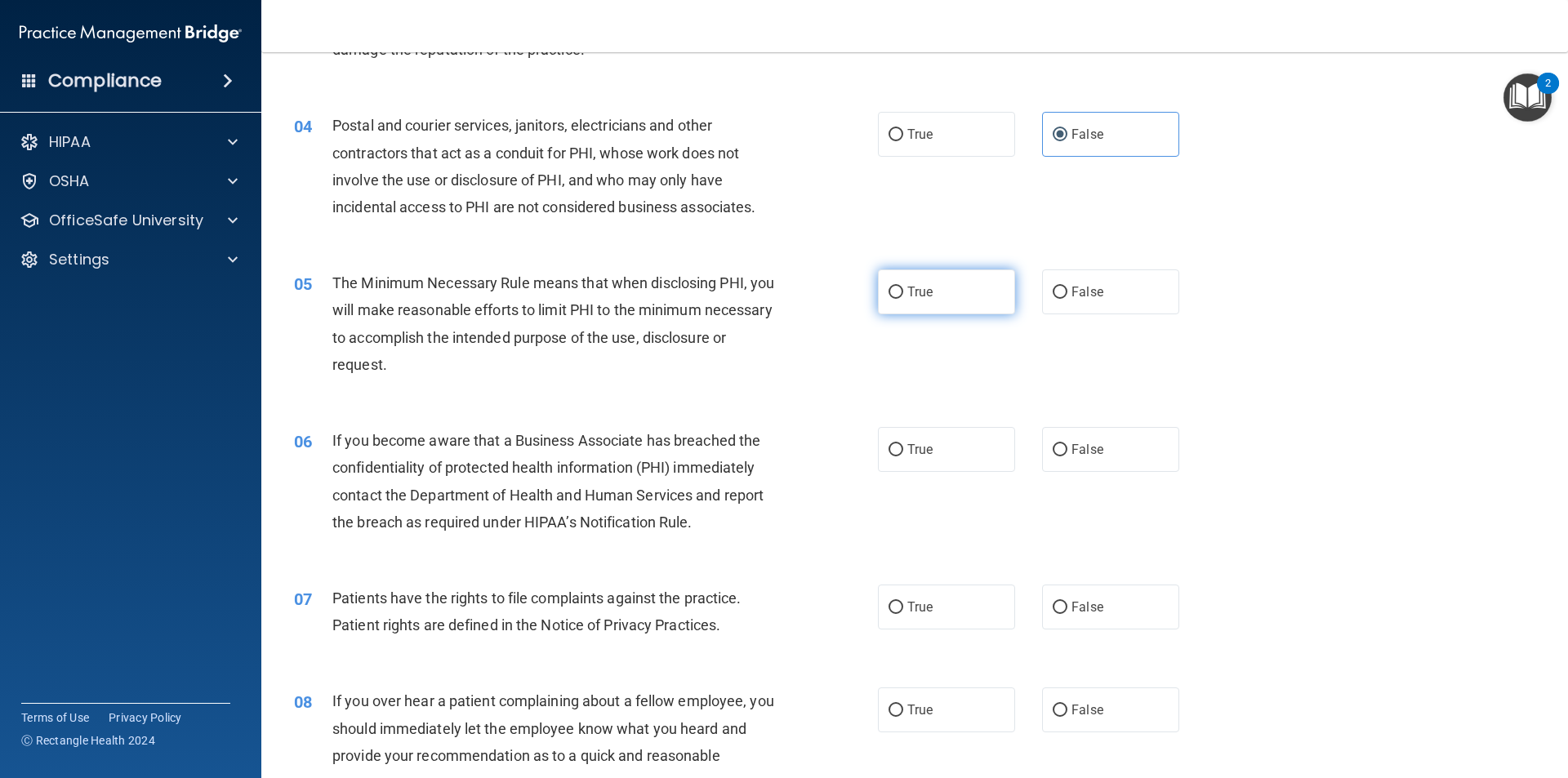
click at [929, 285] on label "True" at bounding box center [946, 292] width 137 height 45
click at [903, 286] on input "True" at bounding box center [896, 292] width 14 height 12
radio input "true"
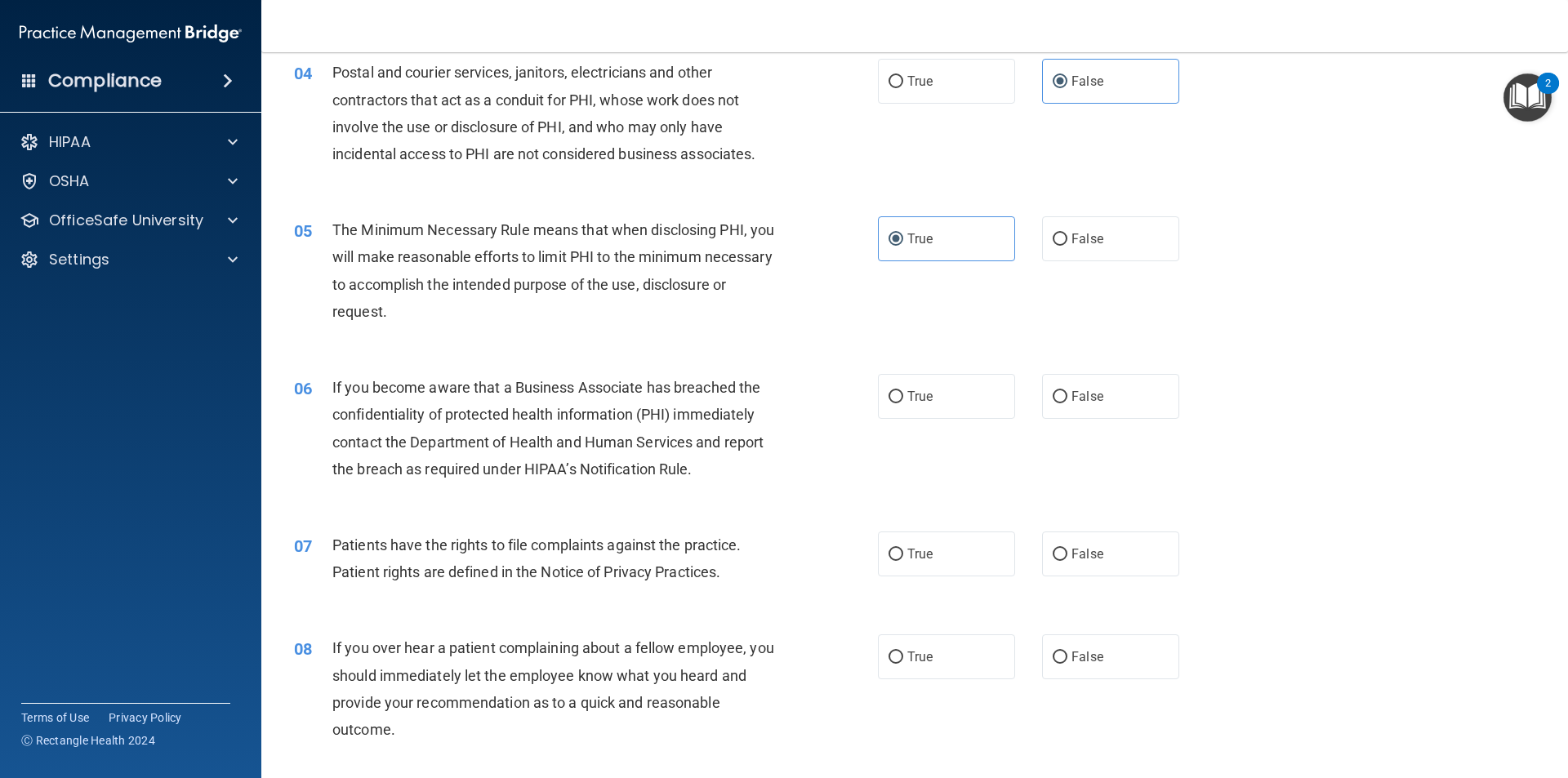
scroll to position [490, 0]
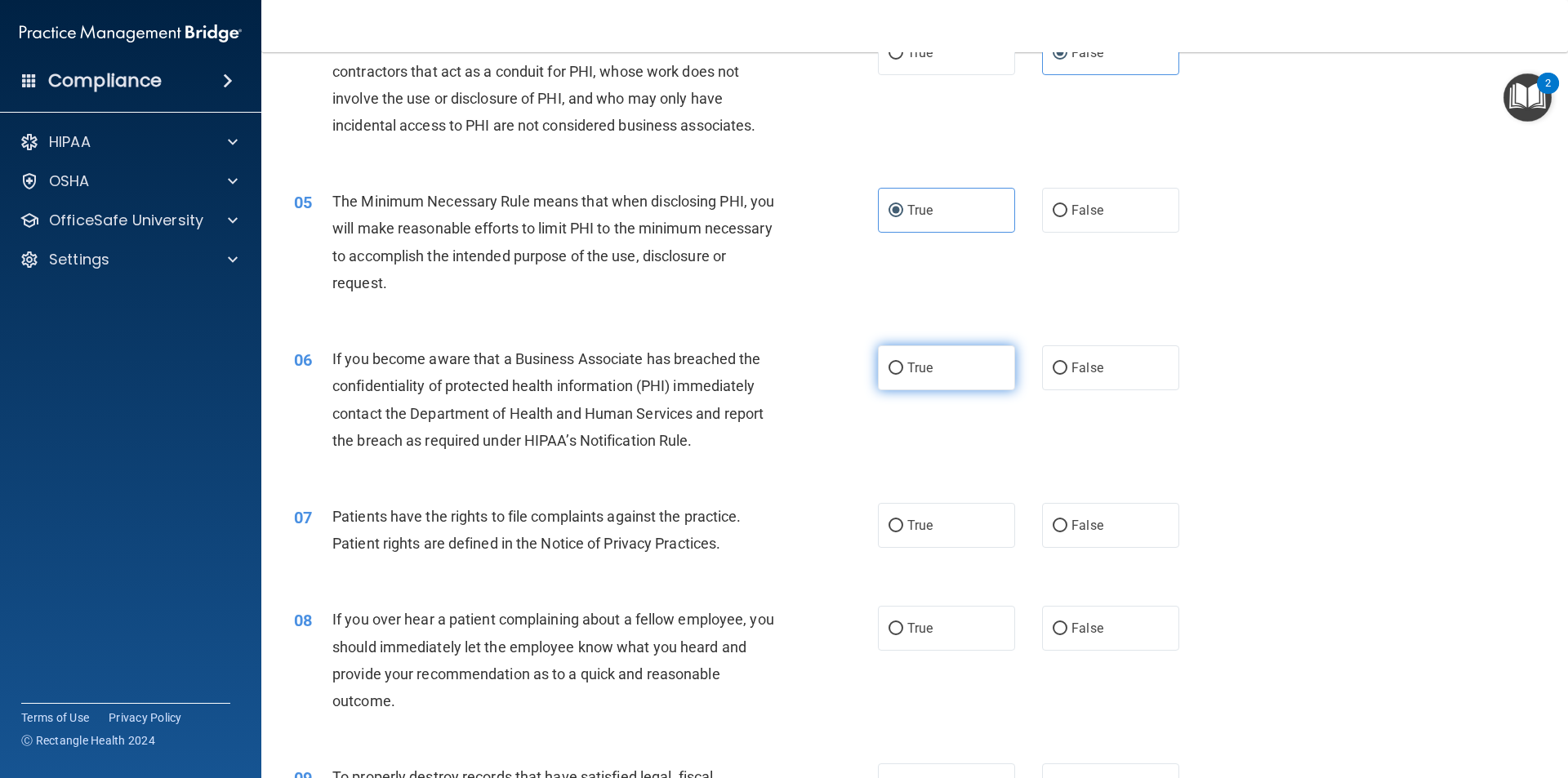
click at [892, 376] on label "True" at bounding box center [946, 367] width 137 height 45
click at [892, 375] on input "True" at bounding box center [896, 369] width 14 height 12
radio input "true"
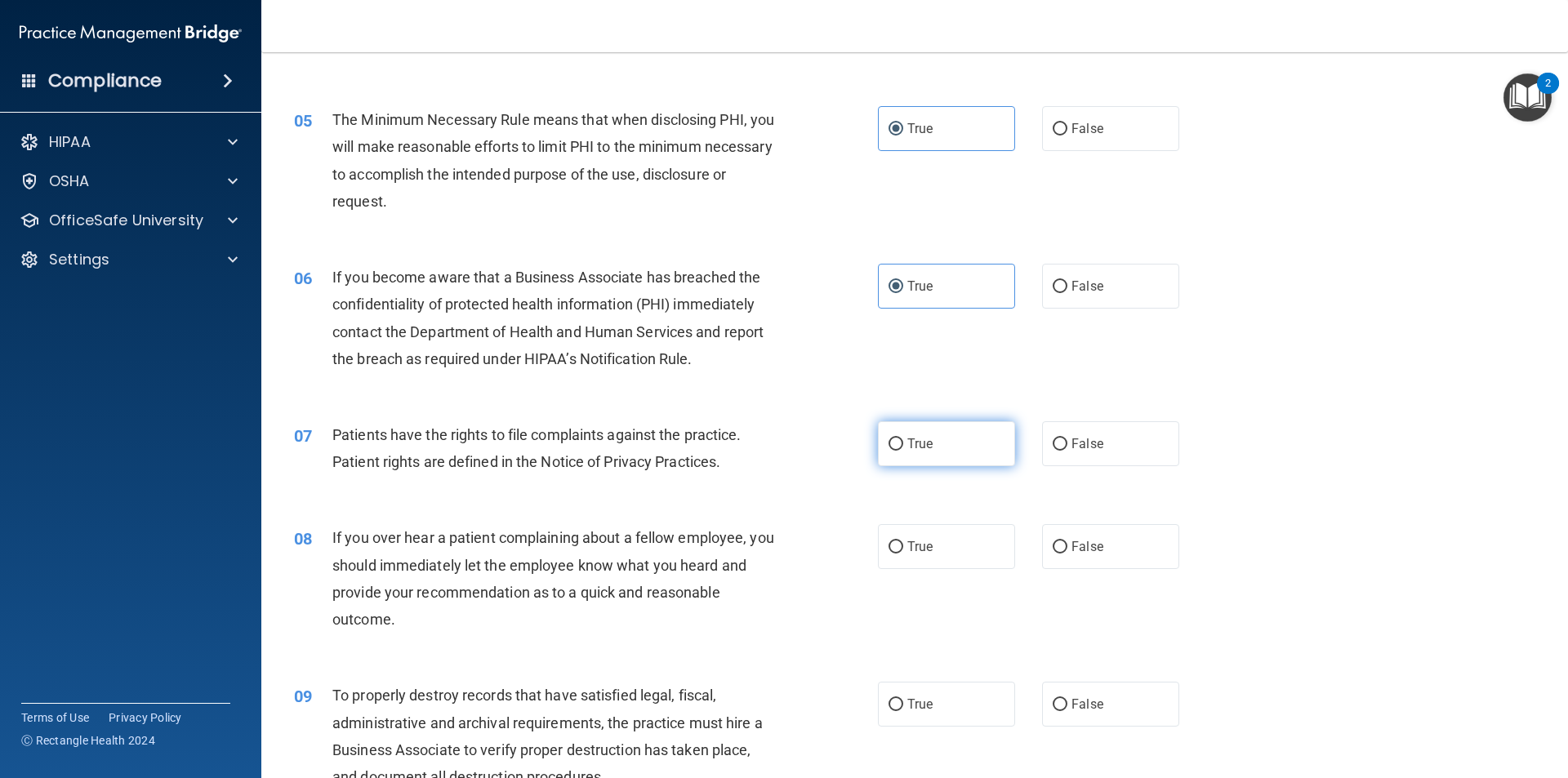
click at [940, 444] on label "True" at bounding box center [946, 443] width 137 height 45
click at [903, 444] on input "True" at bounding box center [896, 444] width 14 height 12
radio input "true"
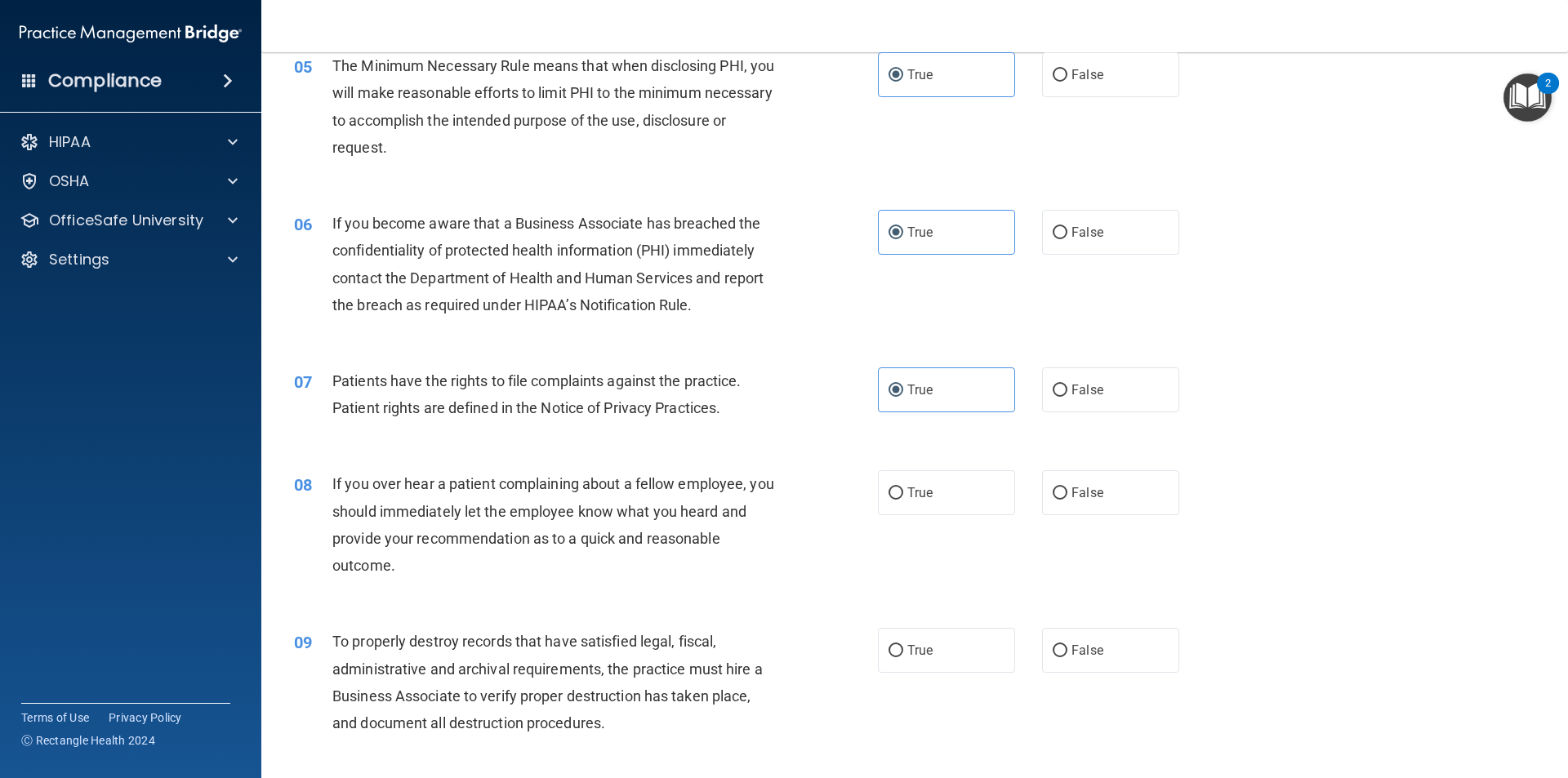
scroll to position [653, 0]
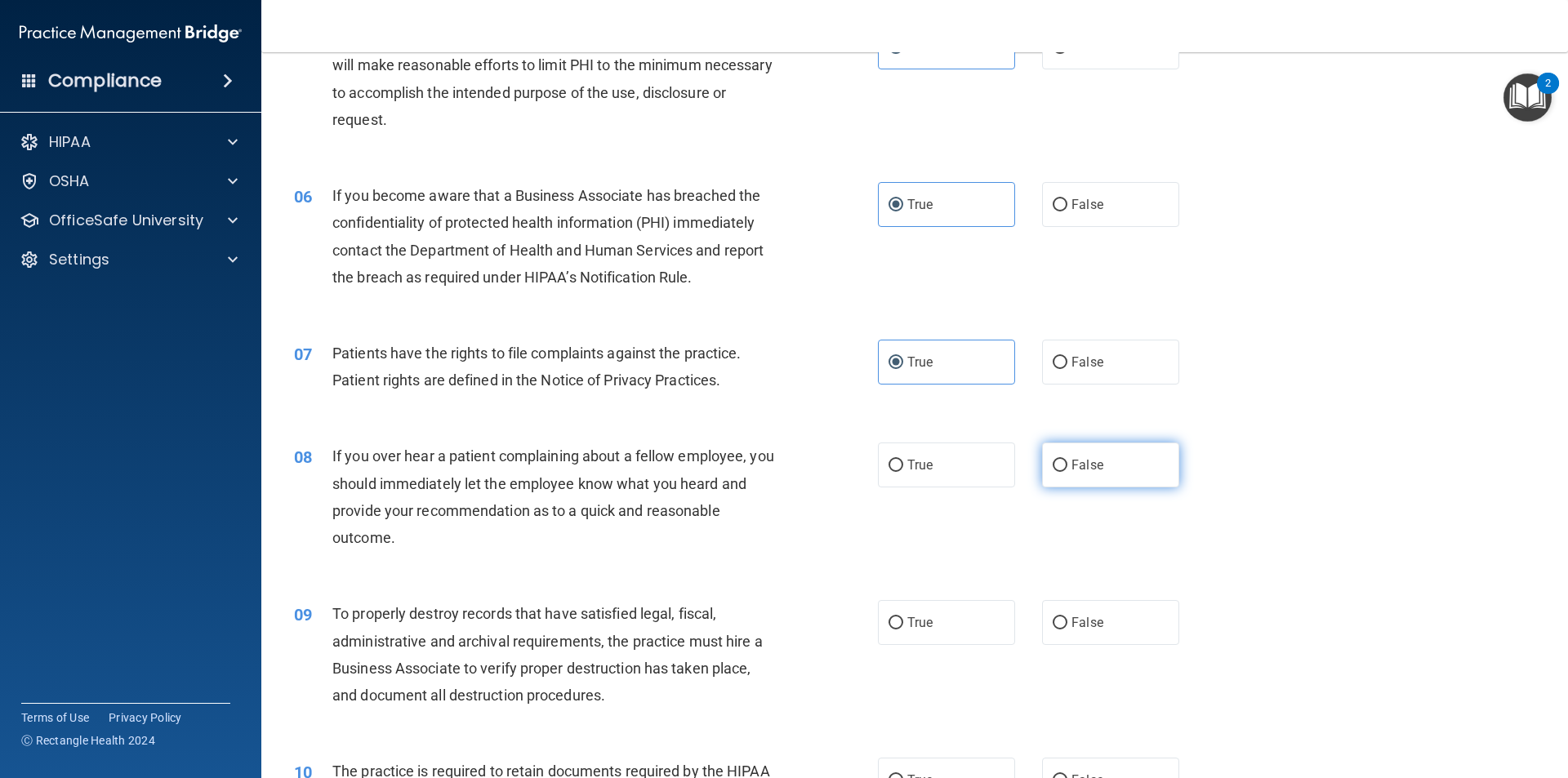
click at [1124, 475] on label "False" at bounding box center [1111, 464] width 137 height 45
click at [1068, 472] on input "False" at bounding box center [1059, 465] width 14 height 12
radio input "true"
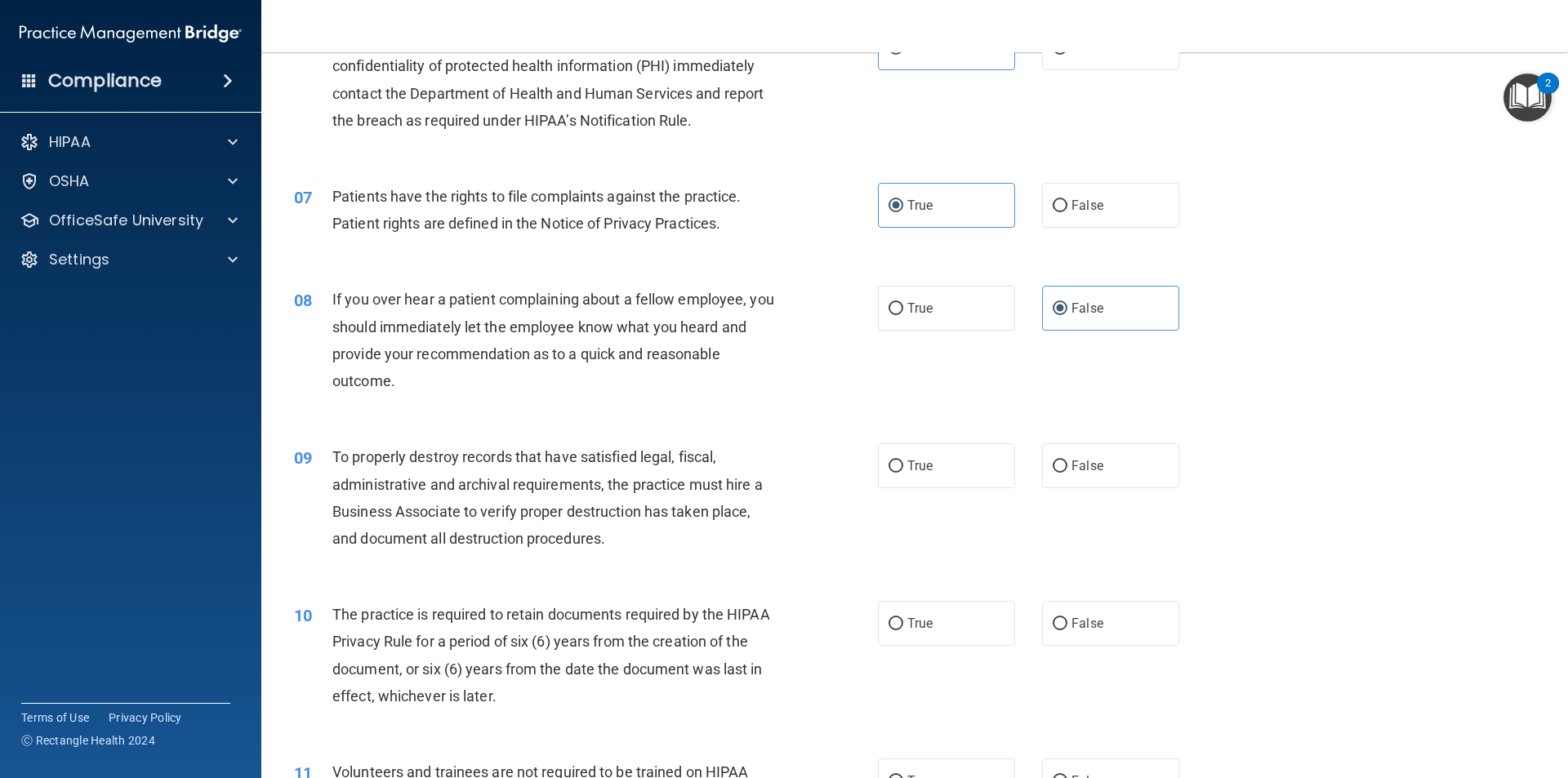
scroll to position [816, 0]
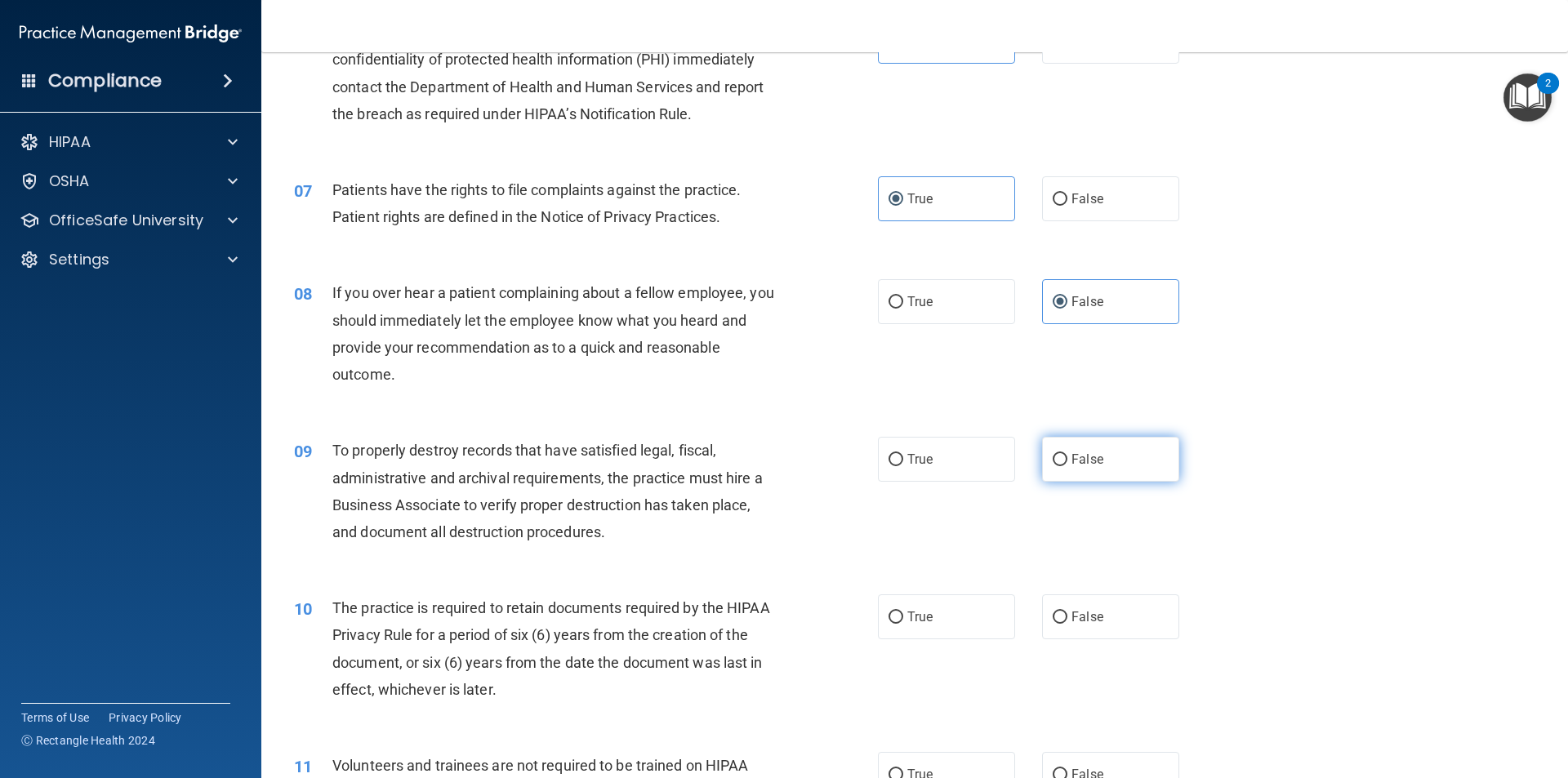
click at [1119, 458] on label "False" at bounding box center [1111, 458] width 137 height 45
click at [1068, 458] on input "False" at bounding box center [1059, 459] width 14 height 12
radio input "true"
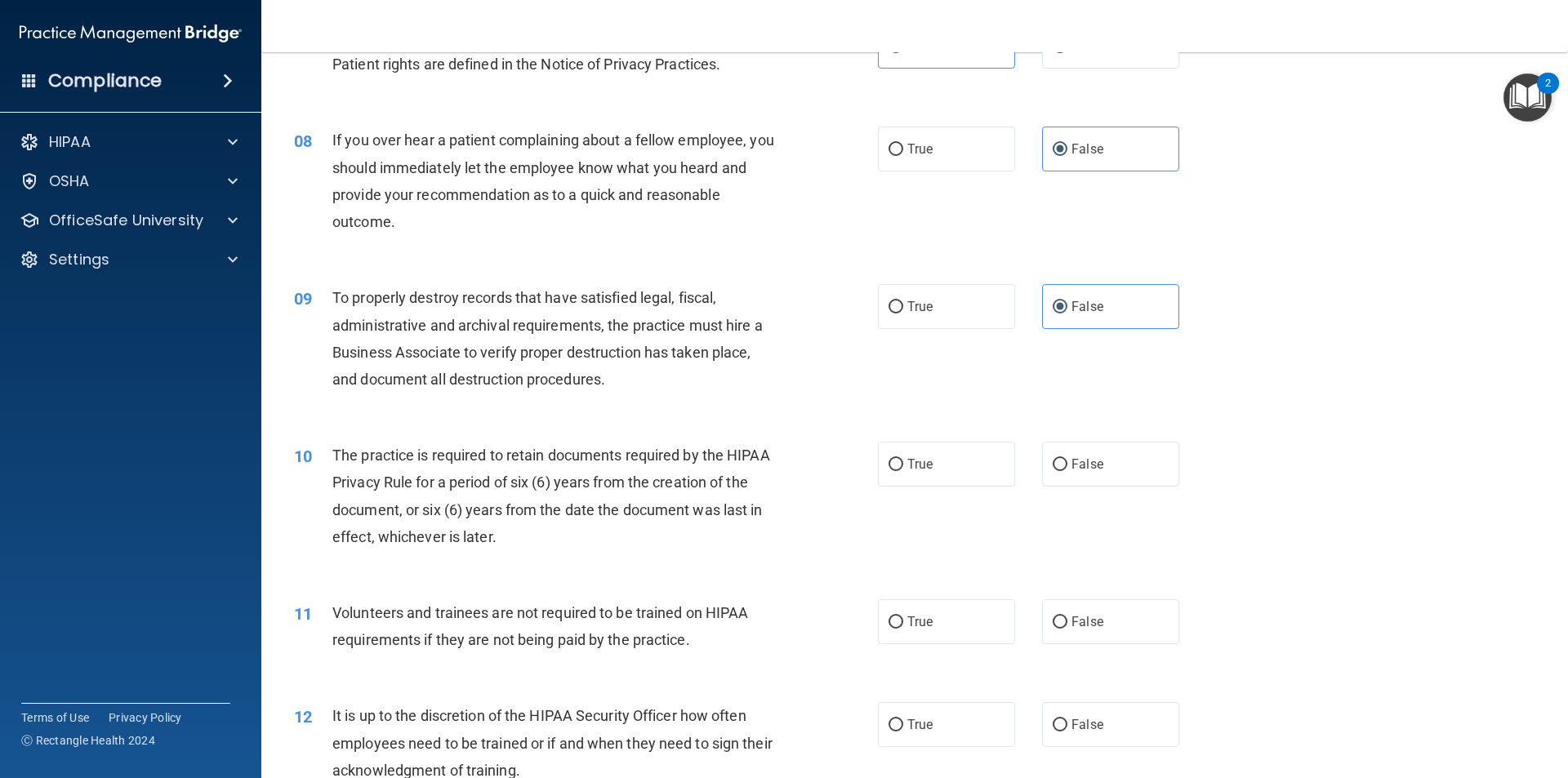
scroll to position [980, 0]
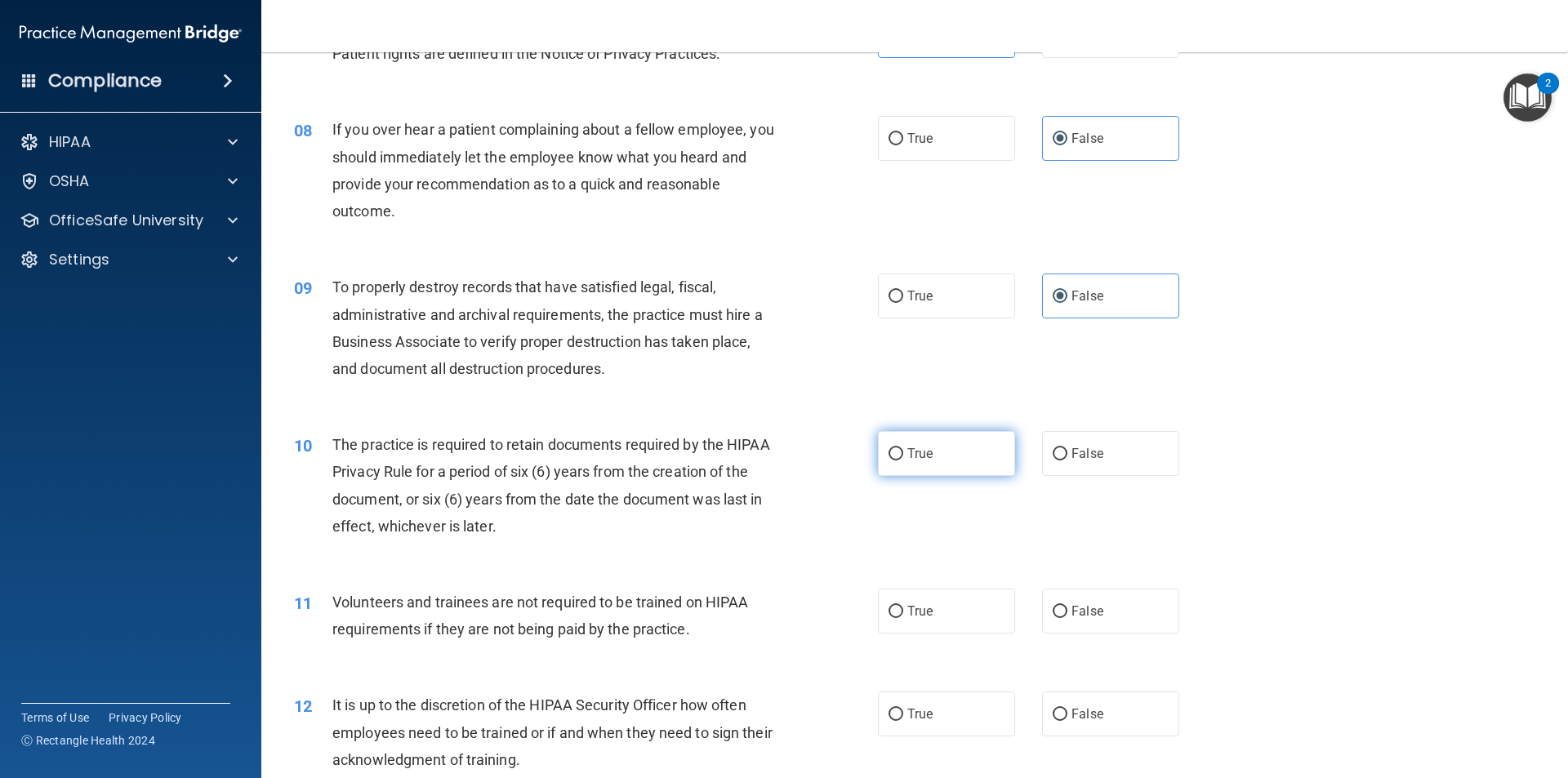
click at [930, 453] on label "True" at bounding box center [946, 453] width 137 height 45
click at [903, 453] on input "True" at bounding box center [896, 454] width 14 height 12
radio input "true"
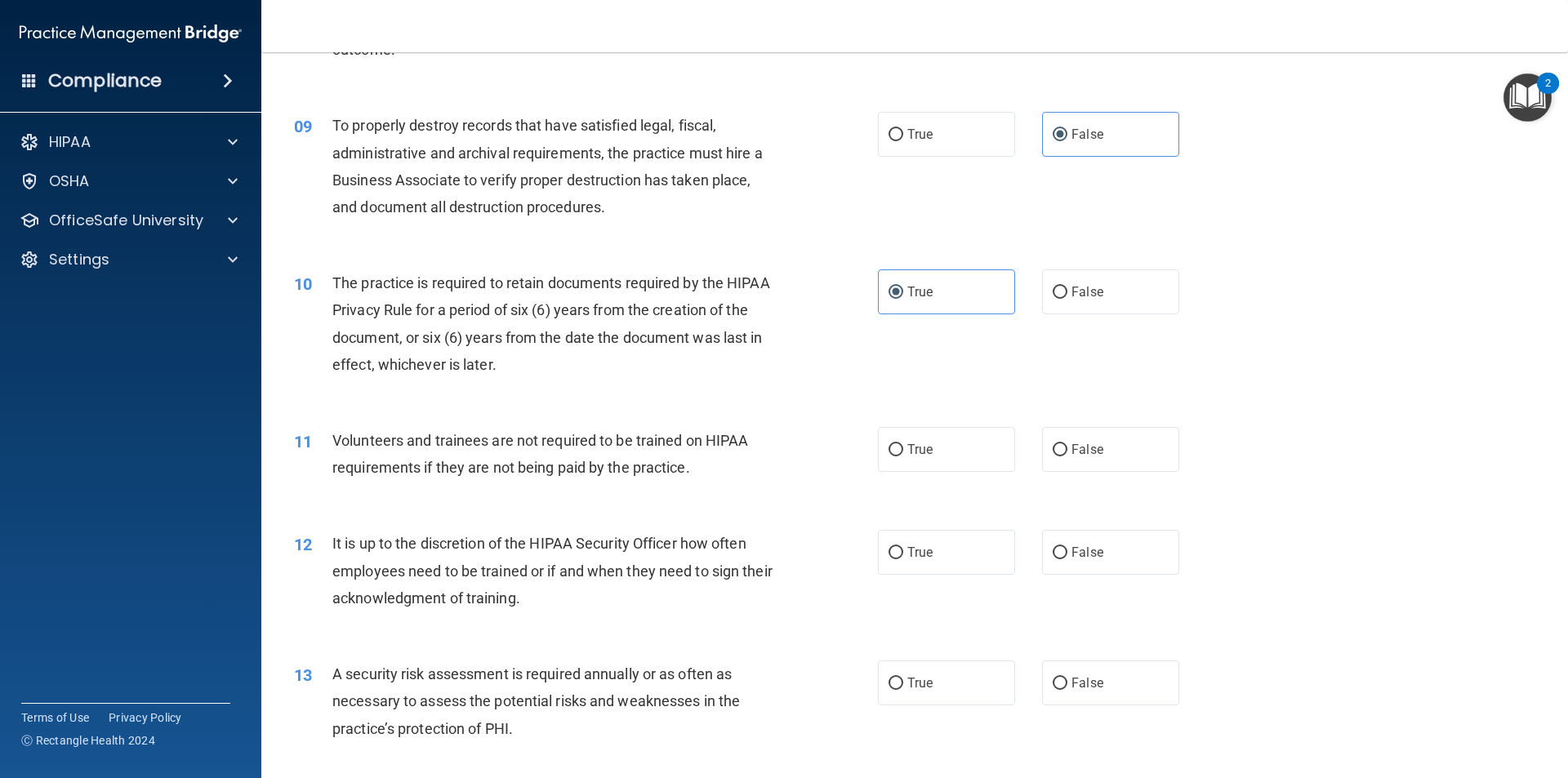
scroll to position [1142, 0]
click at [1072, 447] on span "False" at bounding box center [1088, 447] width 32 height 15
click at [1068, 447] on input "False" at bounding box center [1059, 448] width 14 height 12
radio input "true"
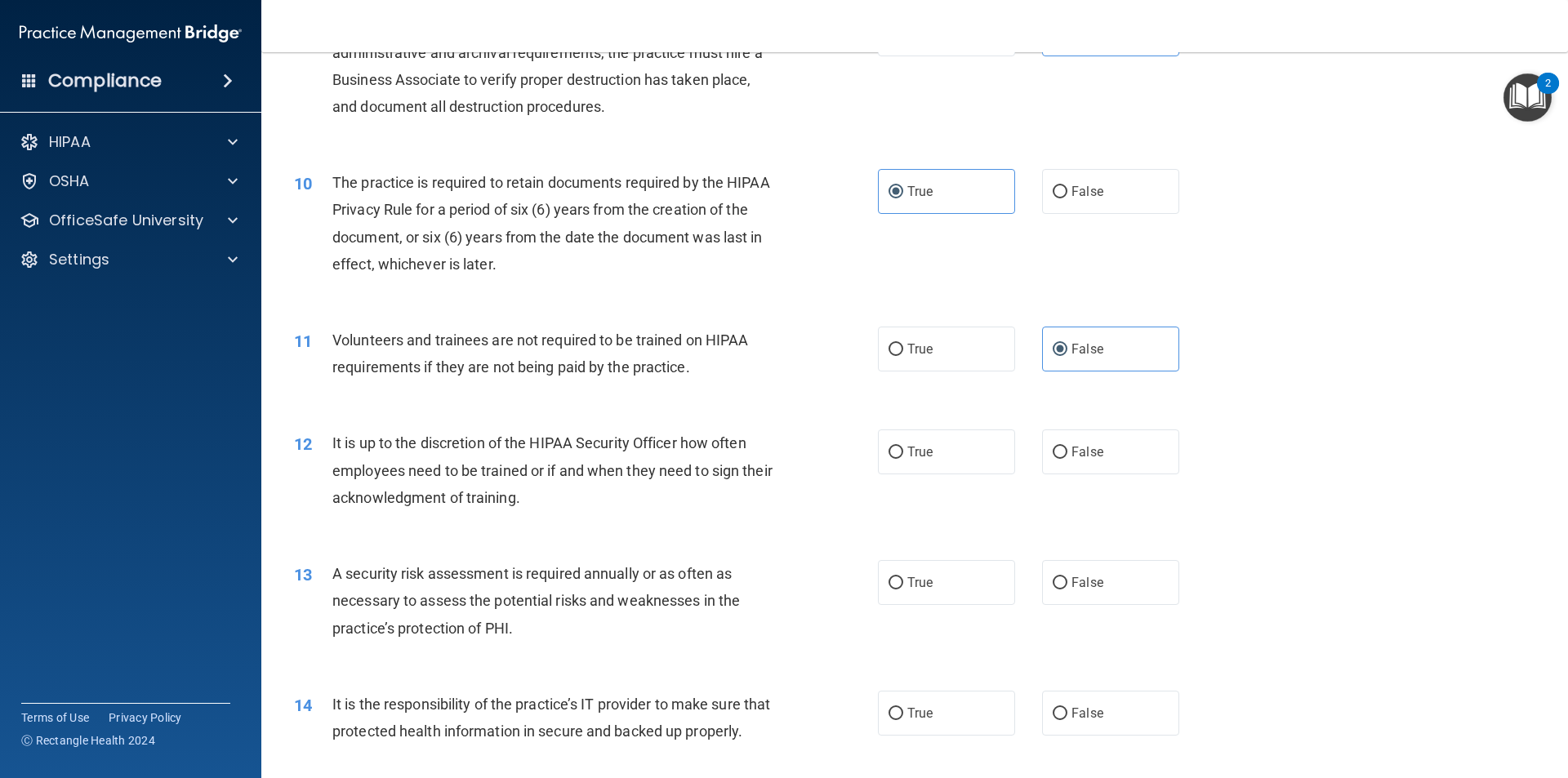
scroll to position [1225, 0]
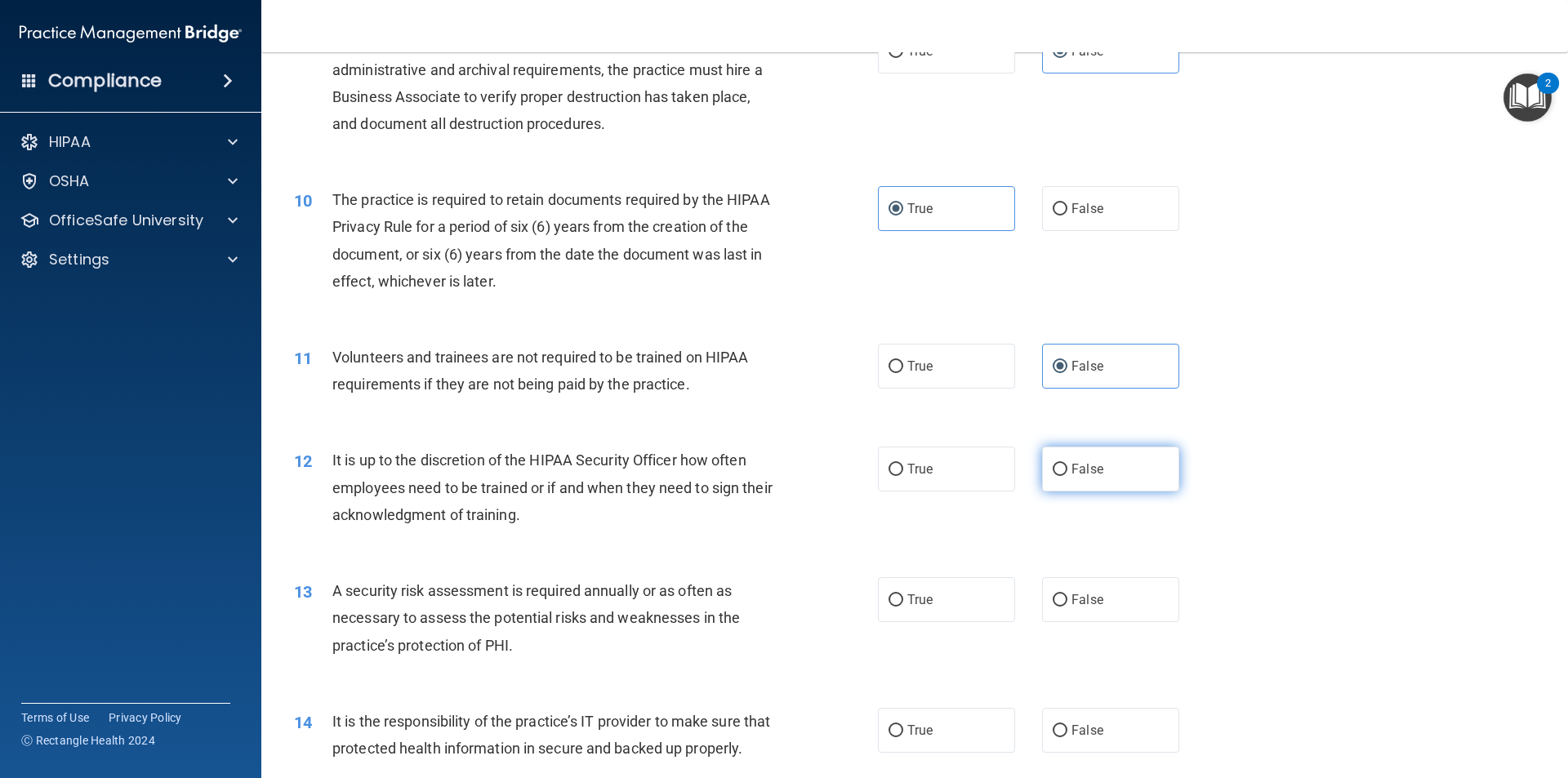
click at [1117, 470] on label "False" at bounding box center [1111, 469] width 137 height 45
click at [1068, 470] on input "False" at bounding box center [1059, 470] width 14 height 12
radio input "true"
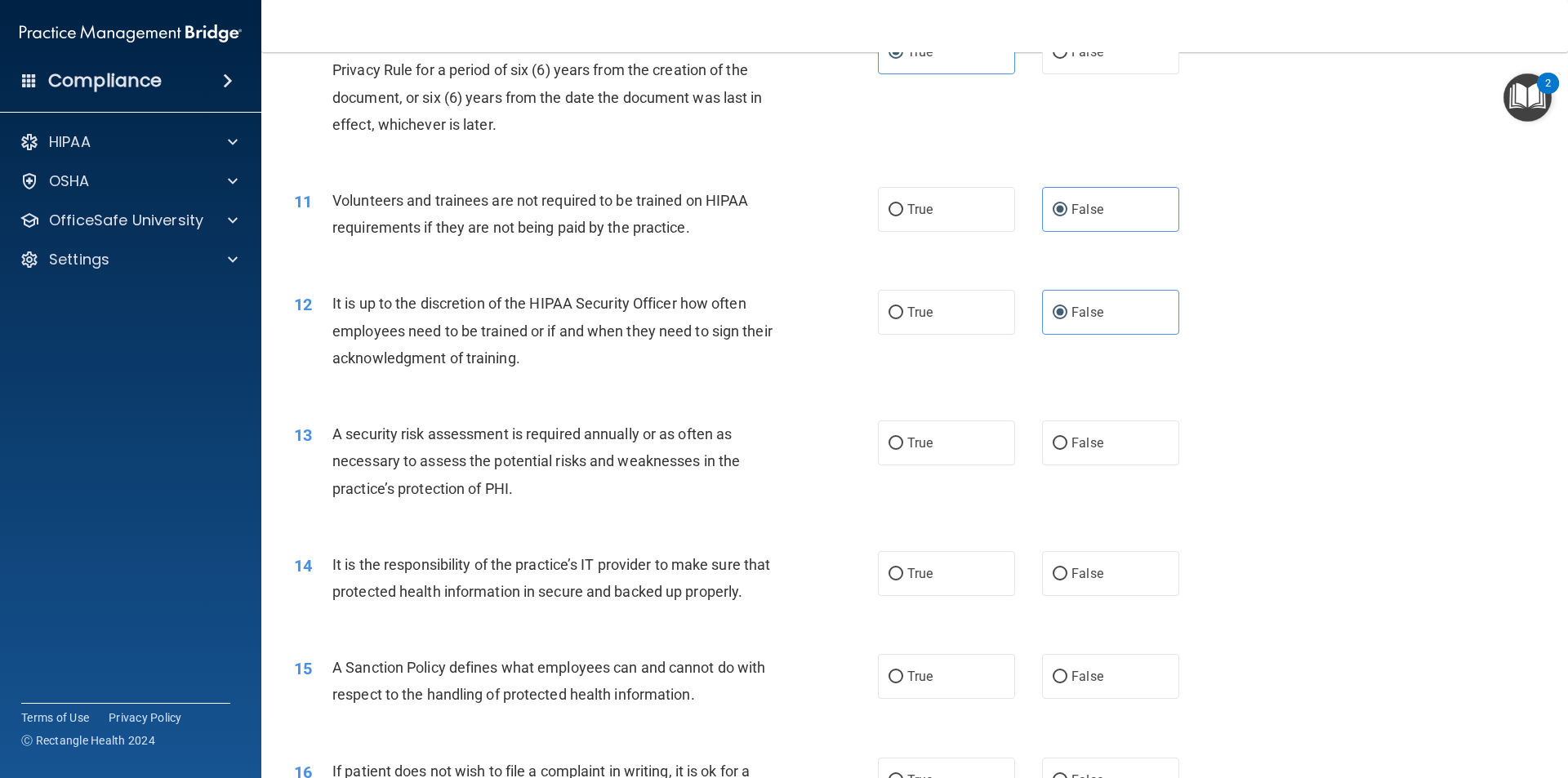
scroll to position [1387, 0]
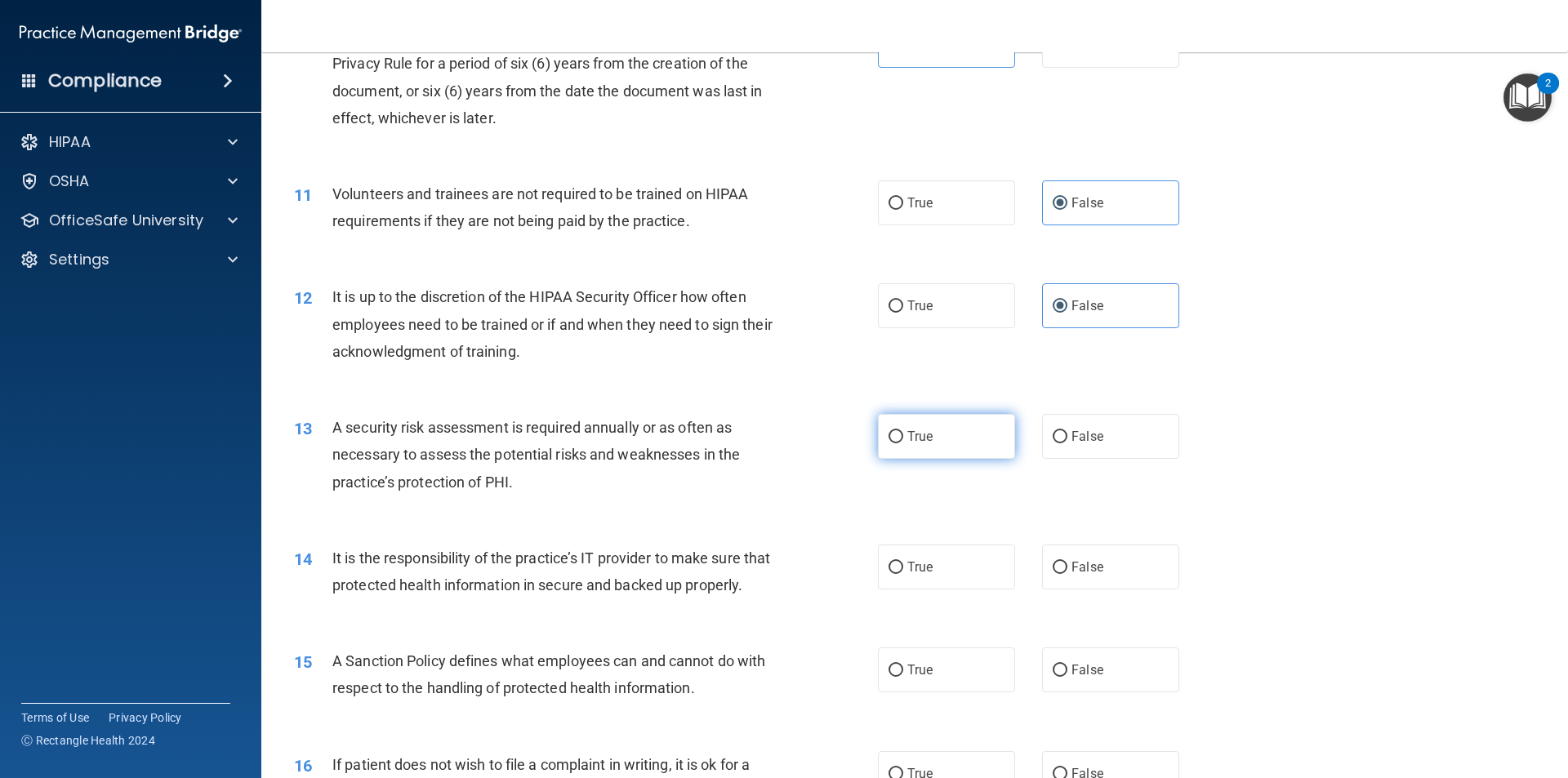
click at [953, 446] on label "True" at bounding box center [946, 436] width 137 height 45
click at [903, 443] on input "True" at bounding box center [896, 437] width 14 height 12
radio input "true"
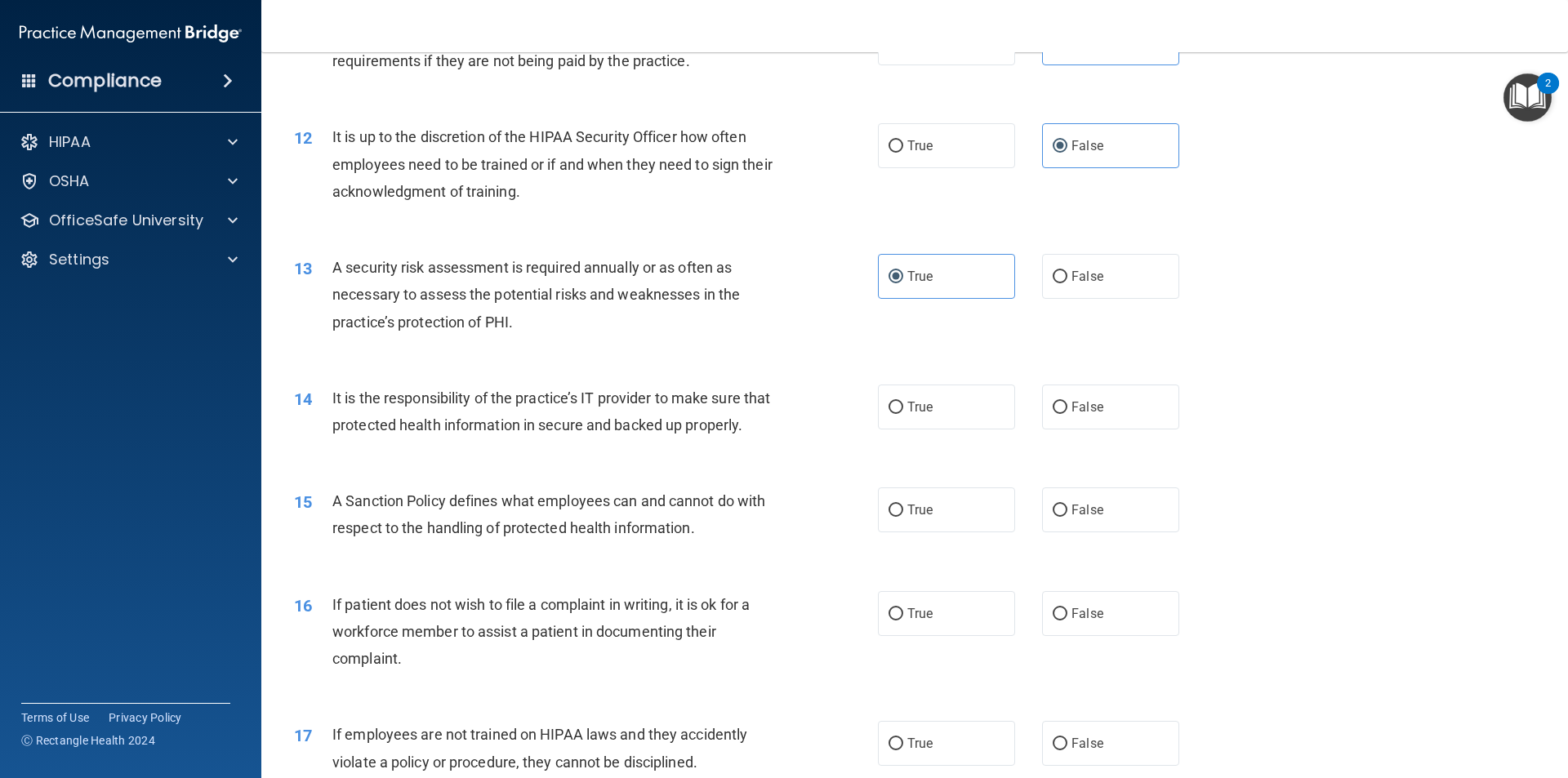
scroll to position [1551, 0]
click at [1059, 417] on label "False" at bounding box center [1111, 403] width 137 height 45
click at [1059, 410] on input "False" at bounding box center [1059, 404] width 14 height 12
radio input "true"
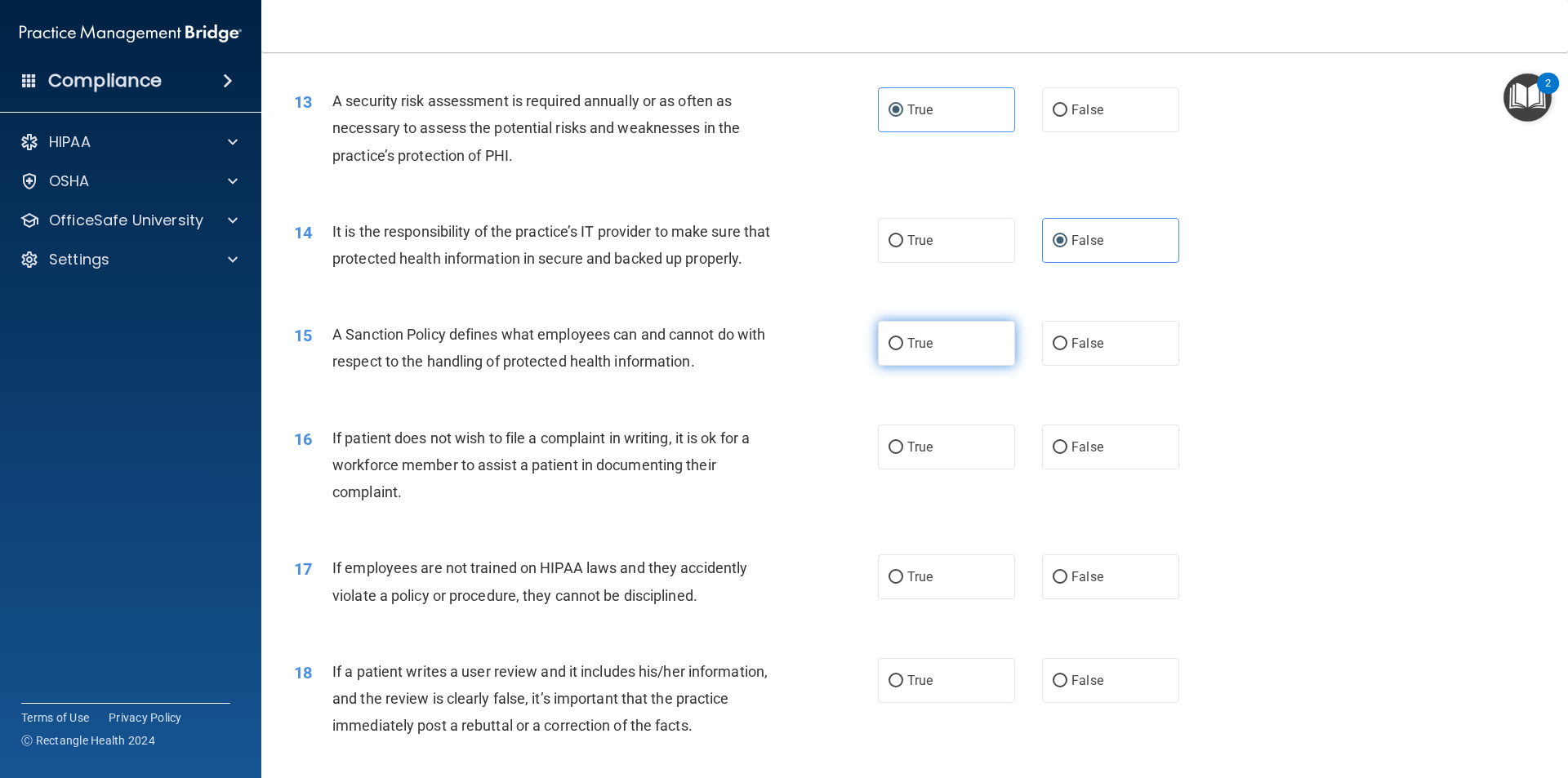
click at [889, 350] on input "True" at bounding box center [896, 344] width 14 height 12
radio input "true"
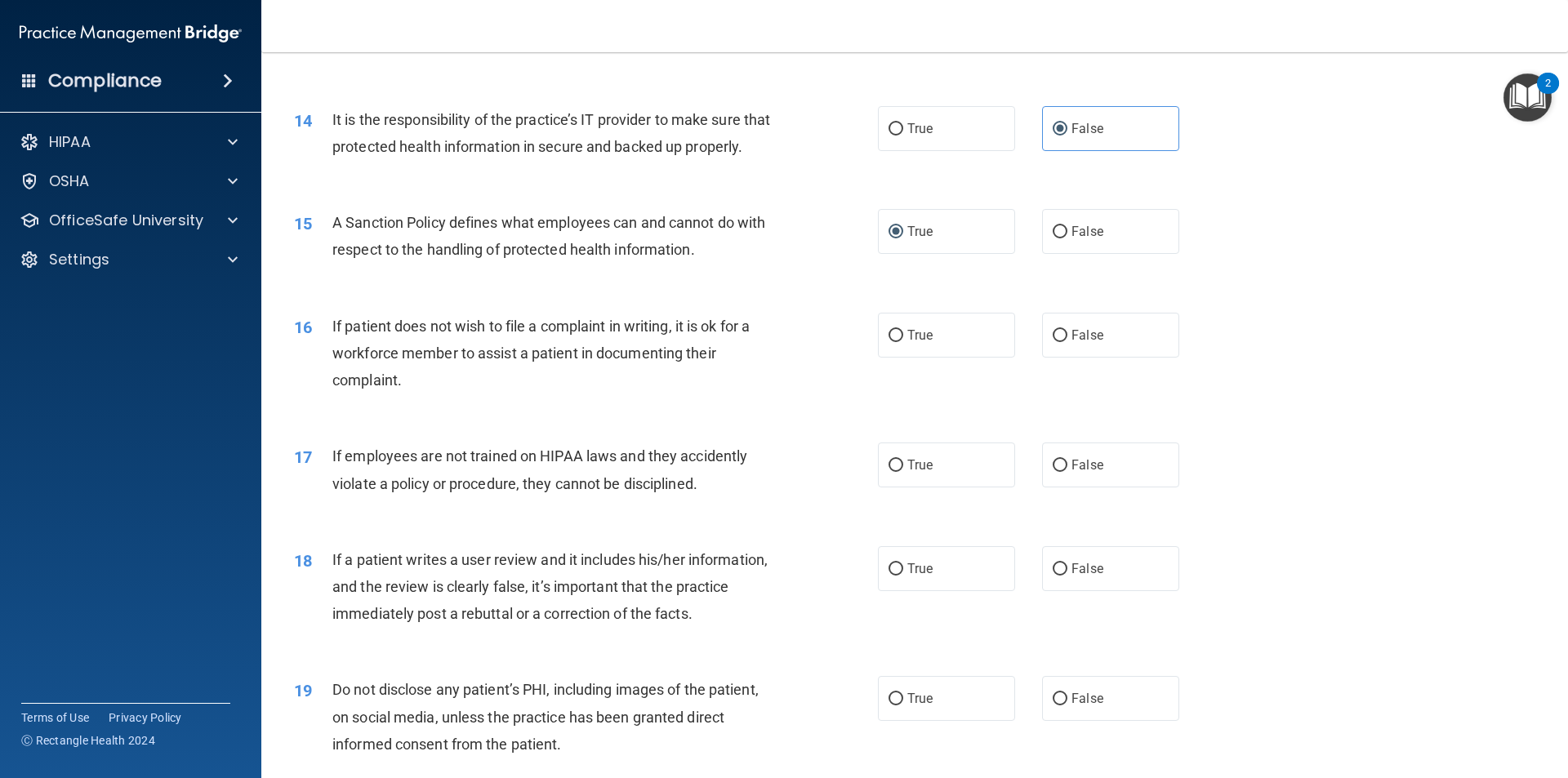
scroll to position [1877, 0]
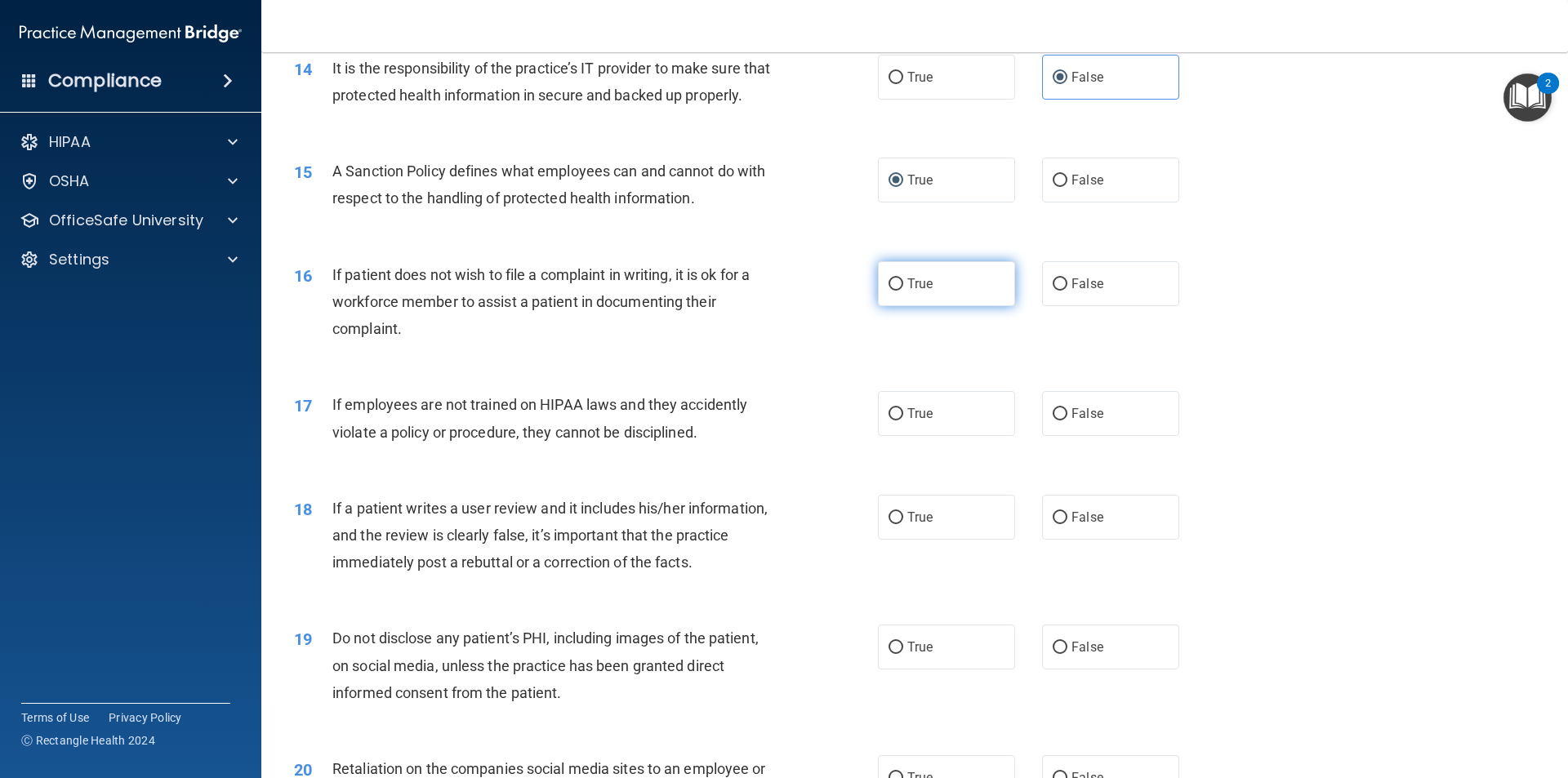
click at [900, 306] on label "True" at bounding box center [946, 283] width 137 height 45
click at [900, 291] on input "True" at bounding box center [896, 284] width 14 height 12
radio input "true"
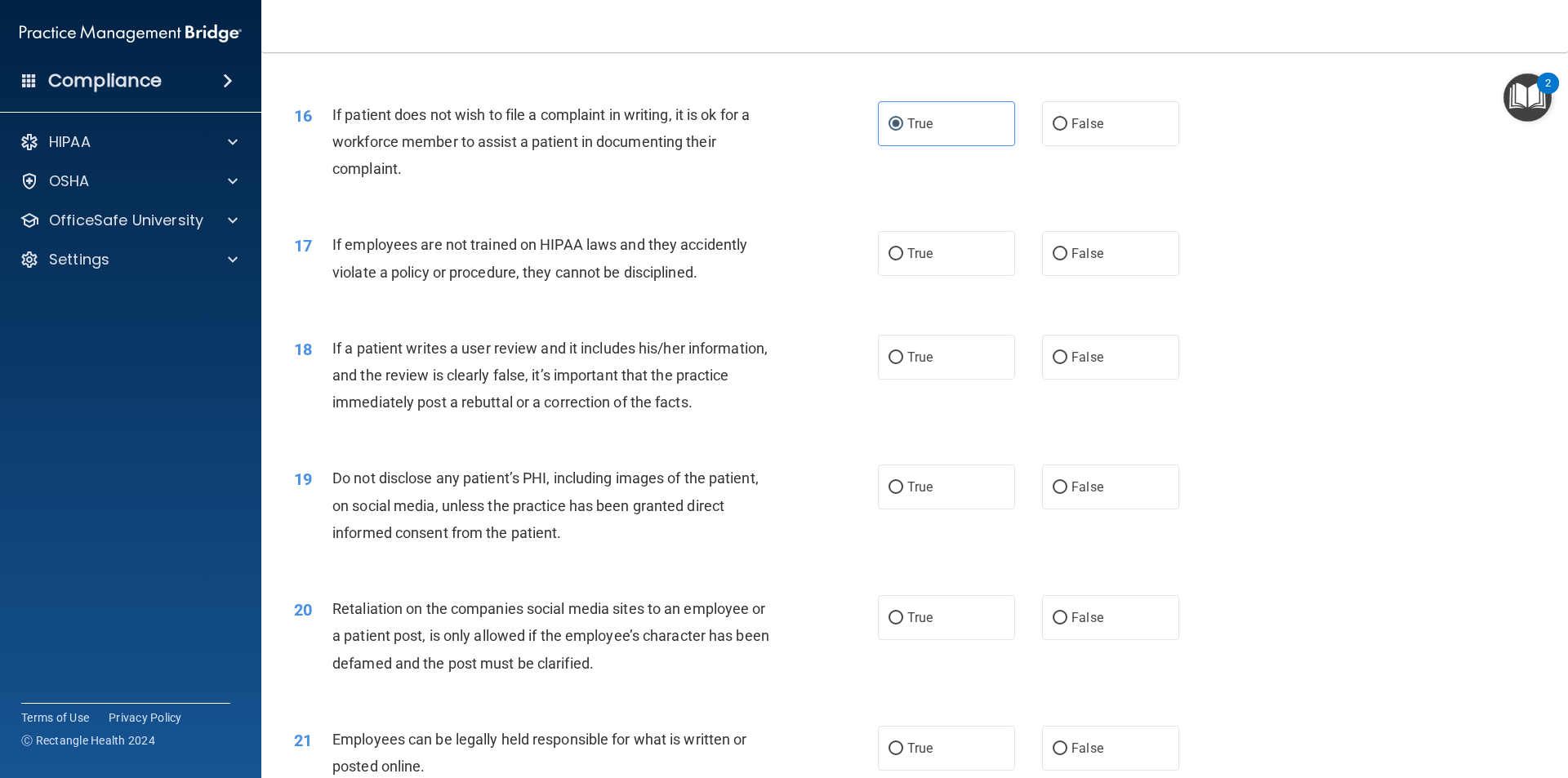
scroll to position [2041, 0]
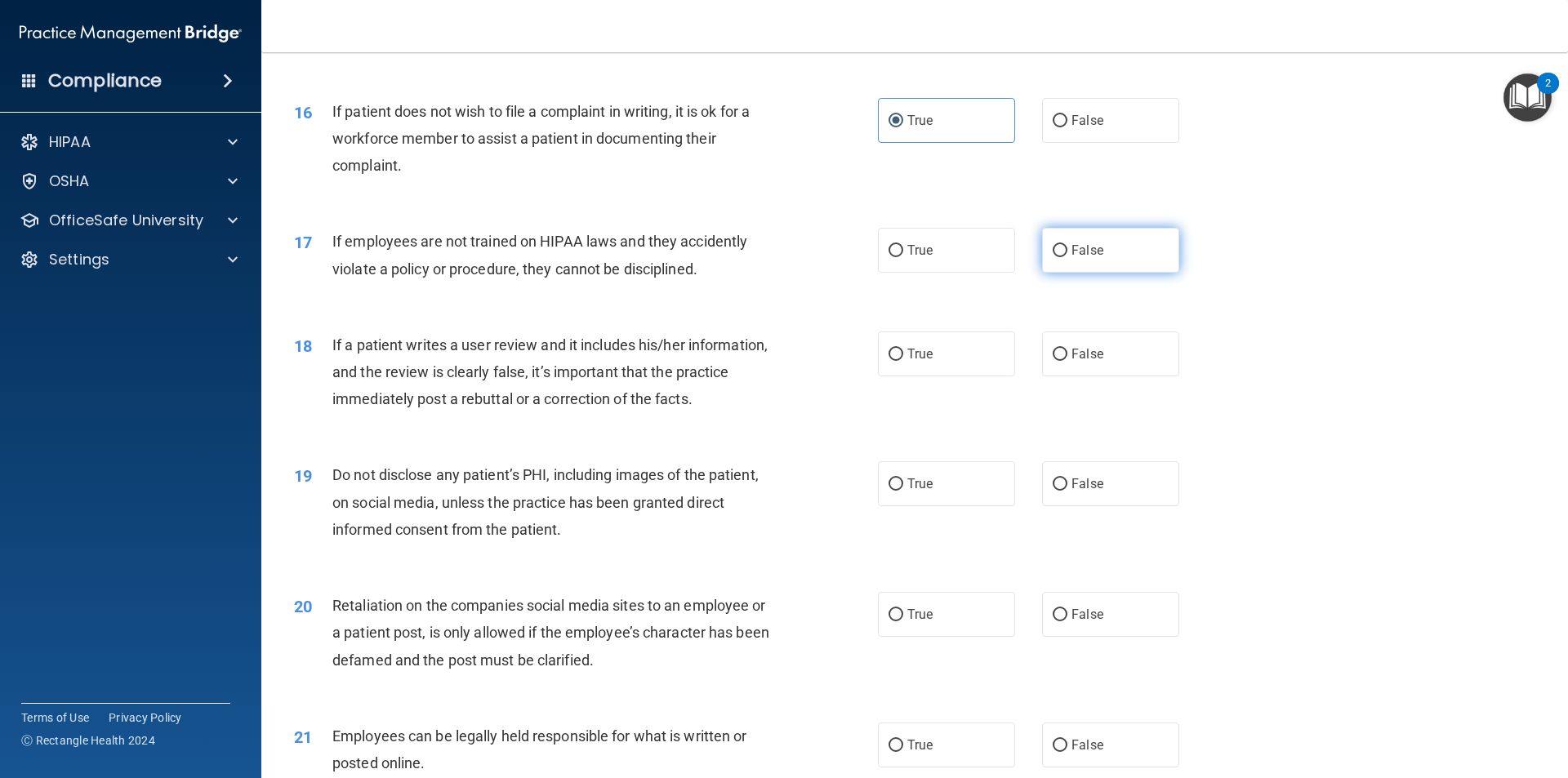
click at [1088, 259] on label "False" at bounding box center [1111, 250] width 137 height 45
click at [1068, 257] on input "False" at bounding box center [1059, 251] width 14 height 12
radio input "true"
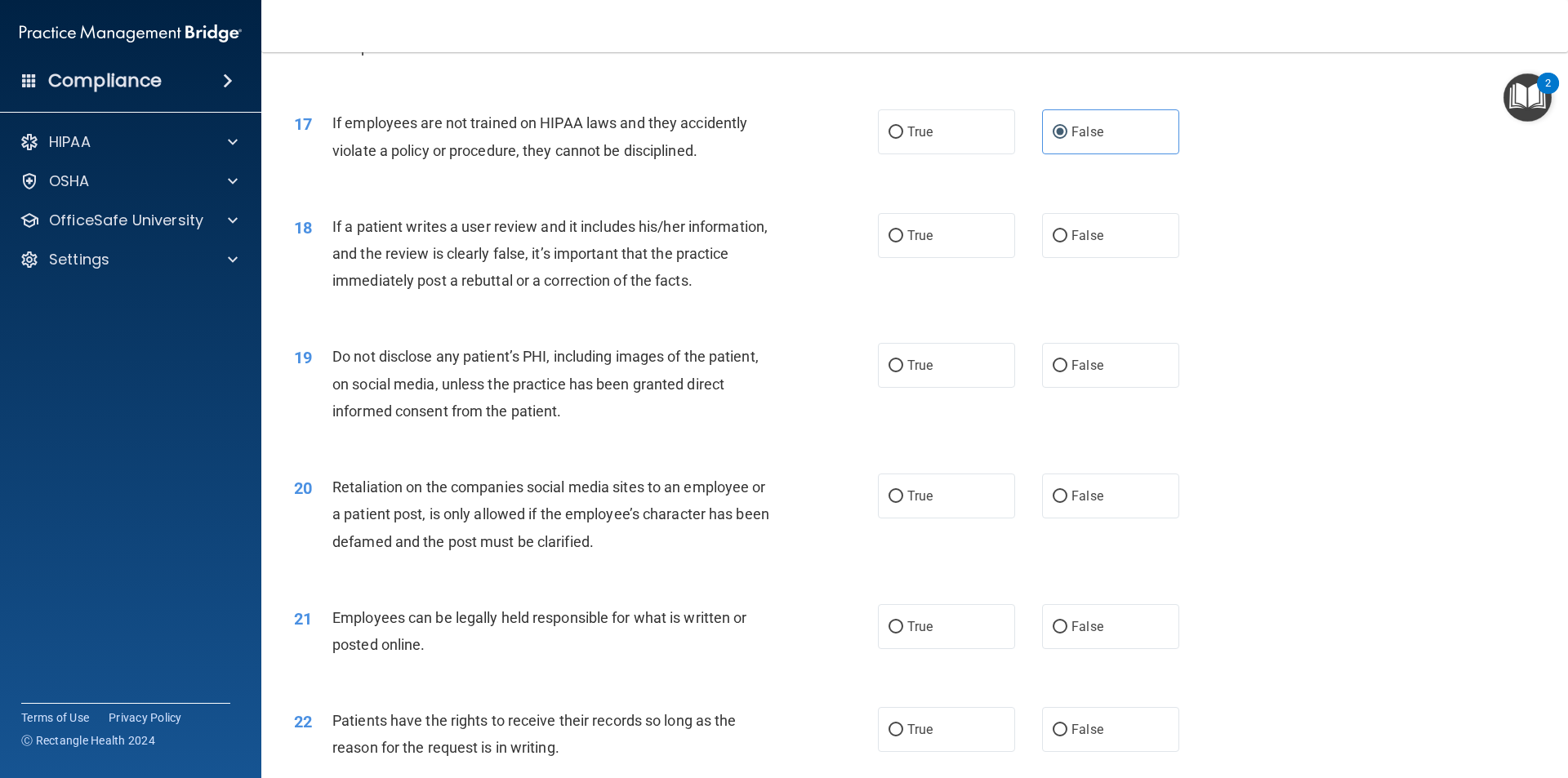
scroll to position [2203, 0]
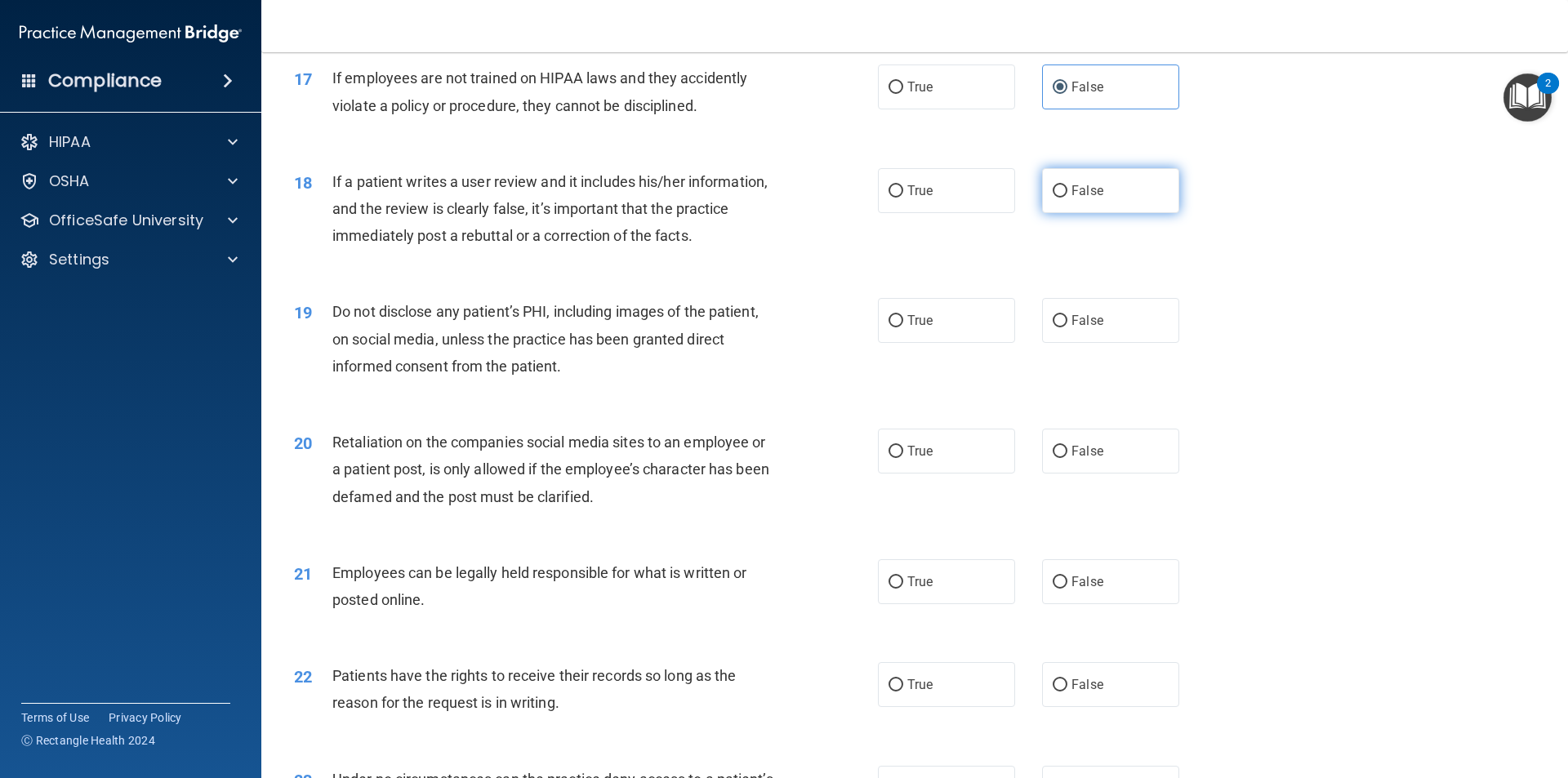
click at [1135, 213] on label "False" at bounding box center [1111, 190] width 137 height 45
click at [1068, 197] on input "False" at bounding box center [1059, 192] width 14 height 12
radio input "true"
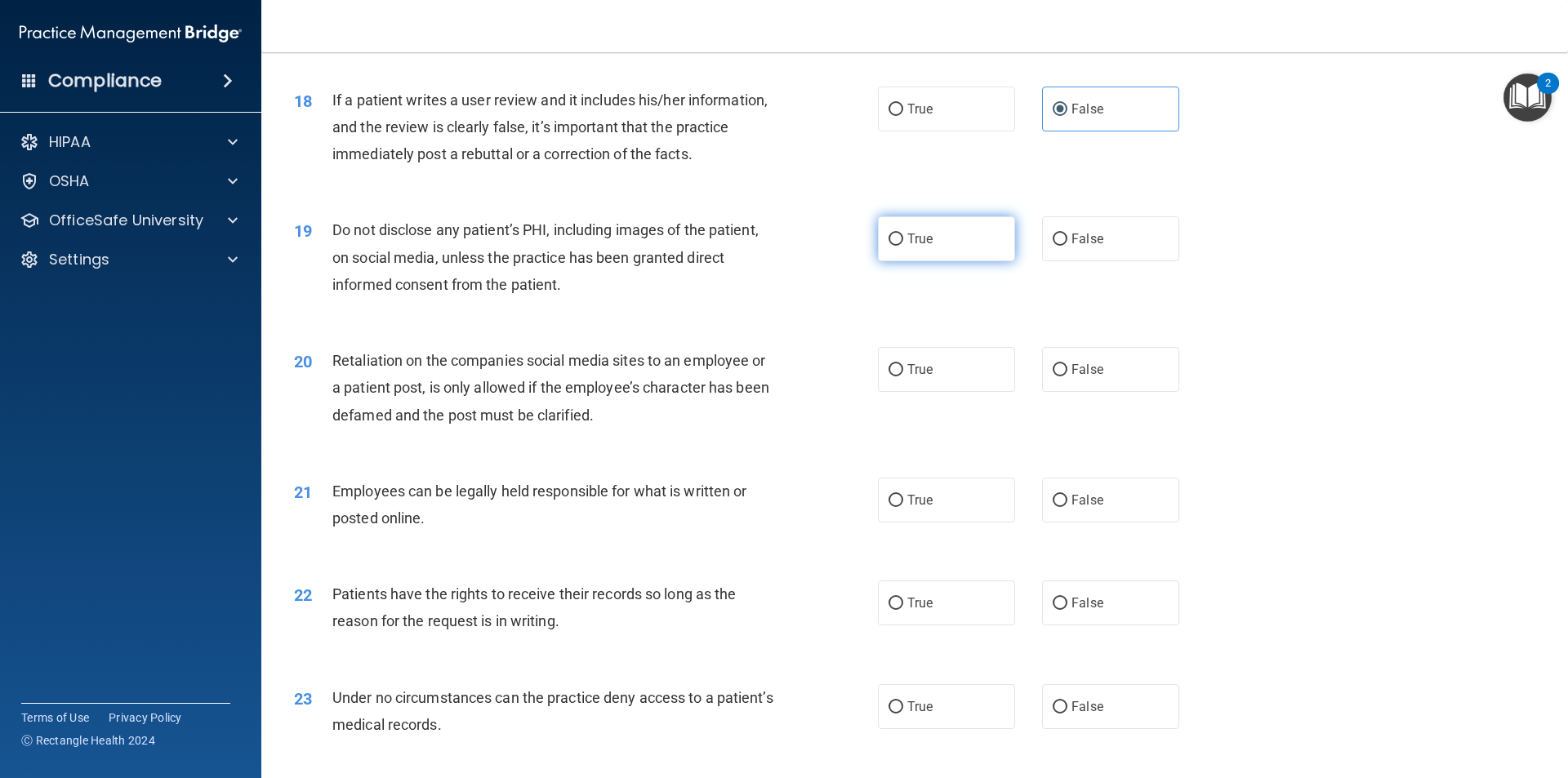
click at [912, 247] on span "True" at bounding box center [920, 239] width 25 height 15
click at [903, 246] on input "True" at bounding box center [896, 239] width 14 height 12
radio input "true"
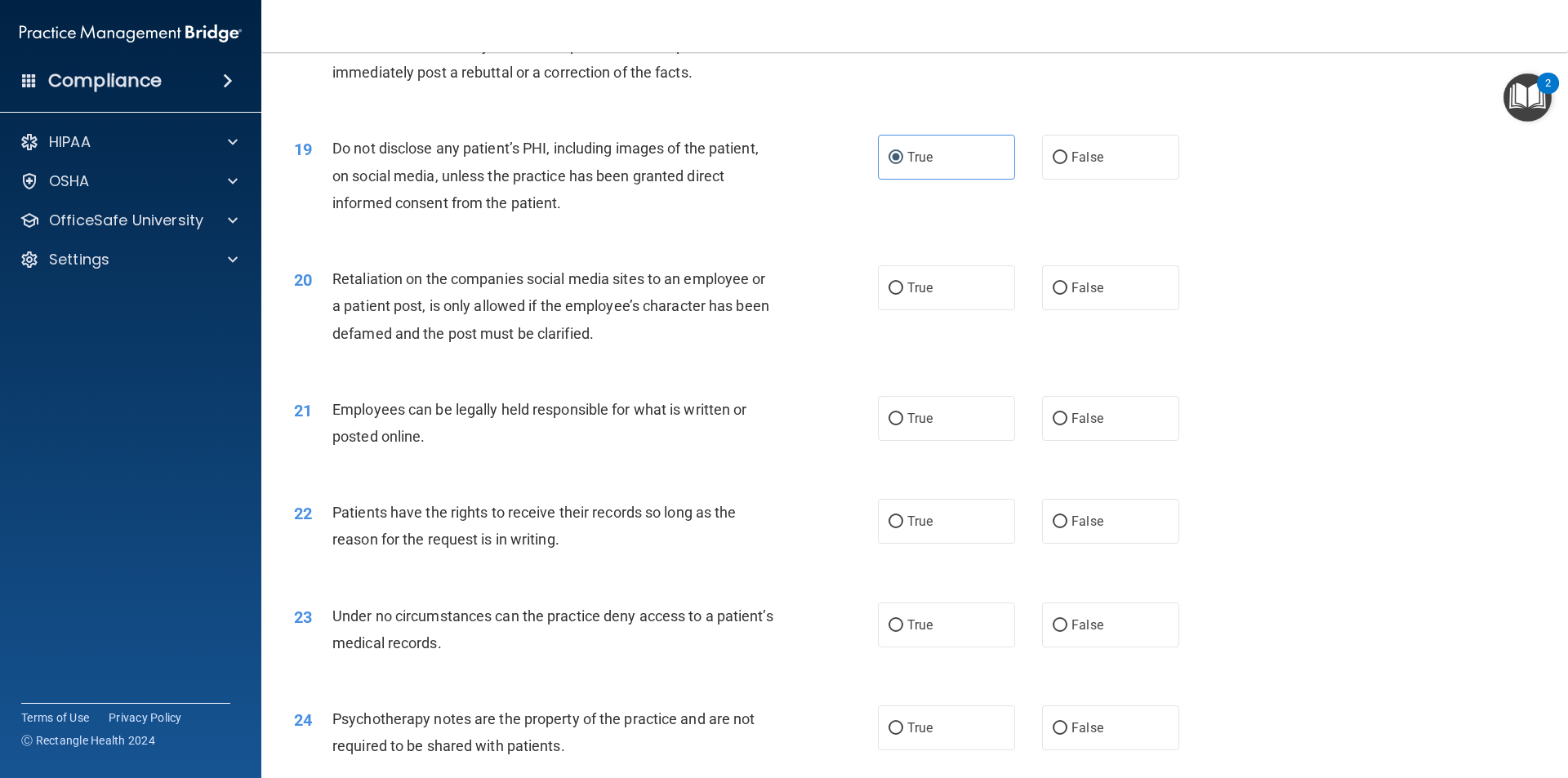
scroll to position [2448, 0]
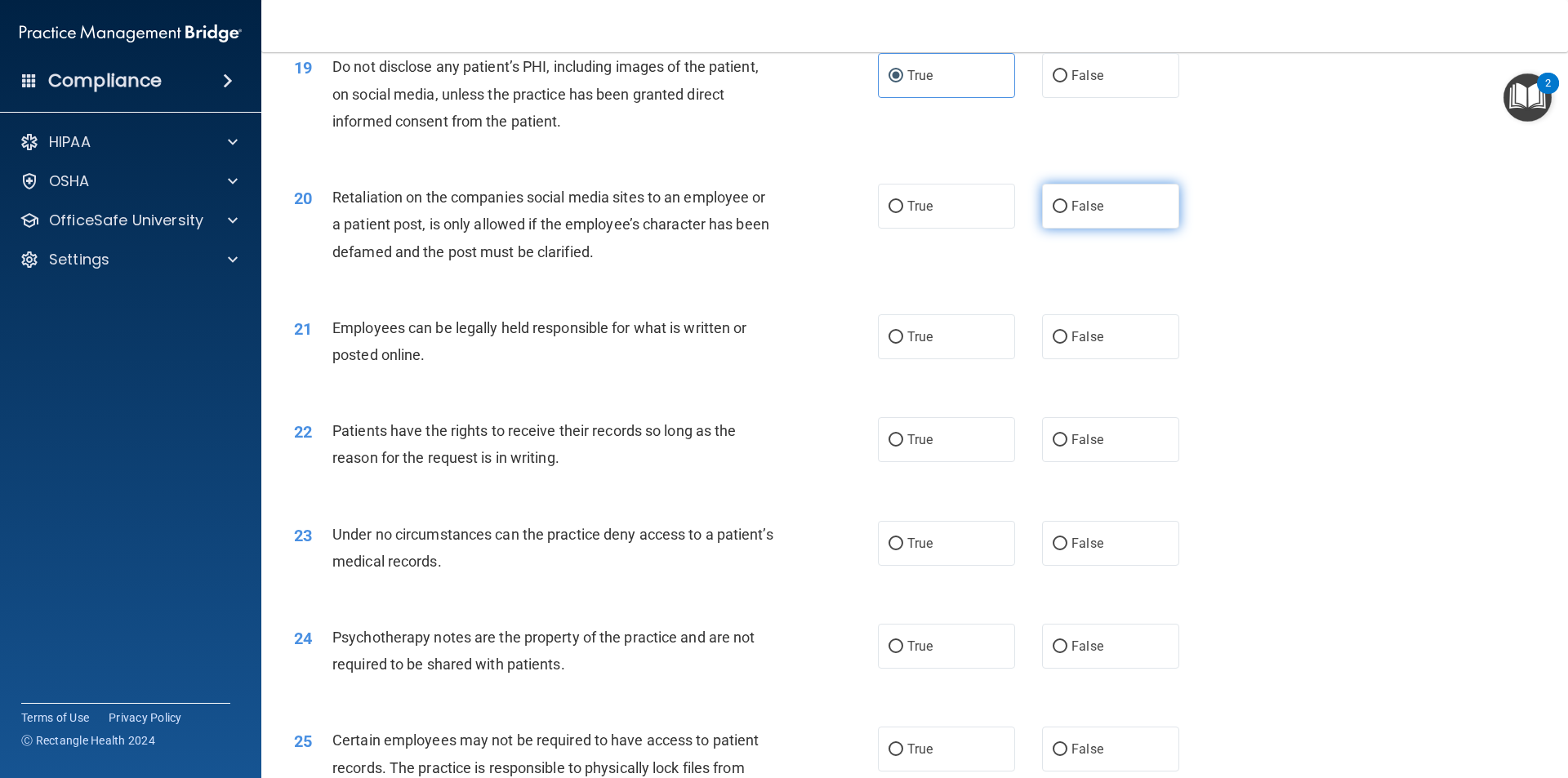
click at [1066, 229] on label "False" at bounding box center [1111, 206] width 137 height 45
click at [1066, 213] on input "False" at bounding box center [1059, 207] width 14 height 12
radio input "true"
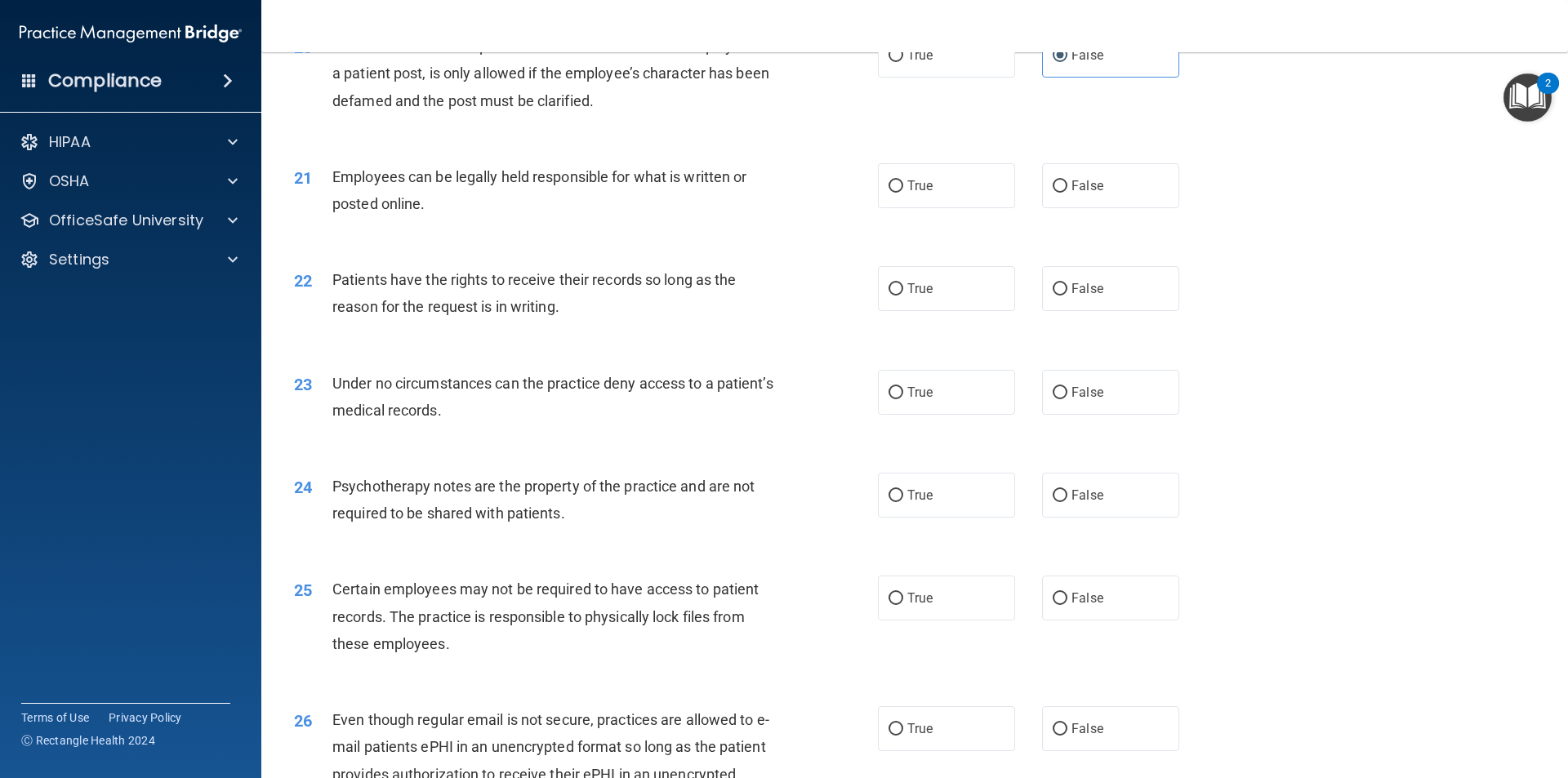
scroll to position [2612, 0]
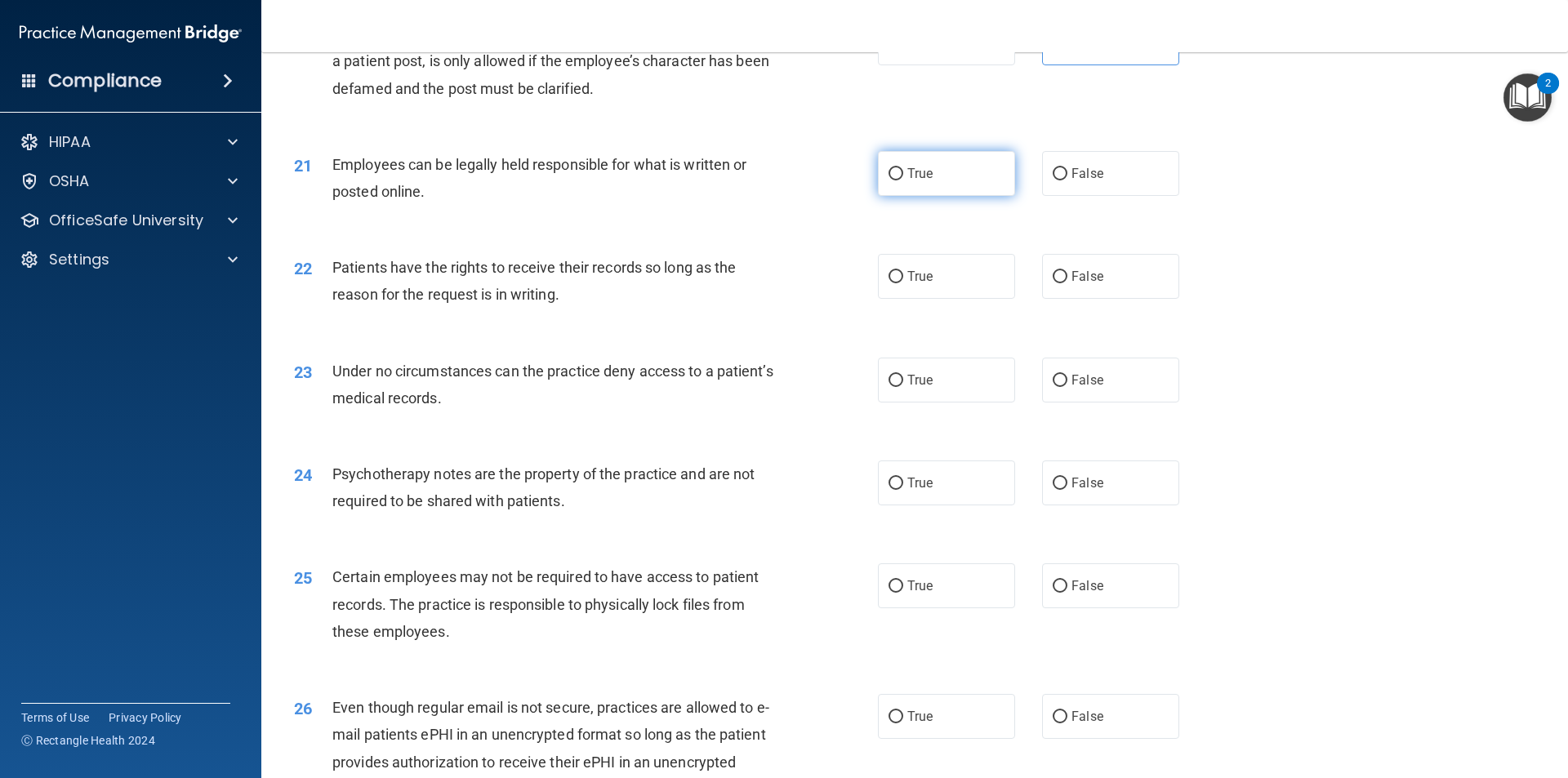
click at [948, 196] on label "True" at bounding box center [946, 173] width 137 height 45
click at [903, 181] on input "True" at bounding box center [896, 174] width 14 height 12
radio input "true"
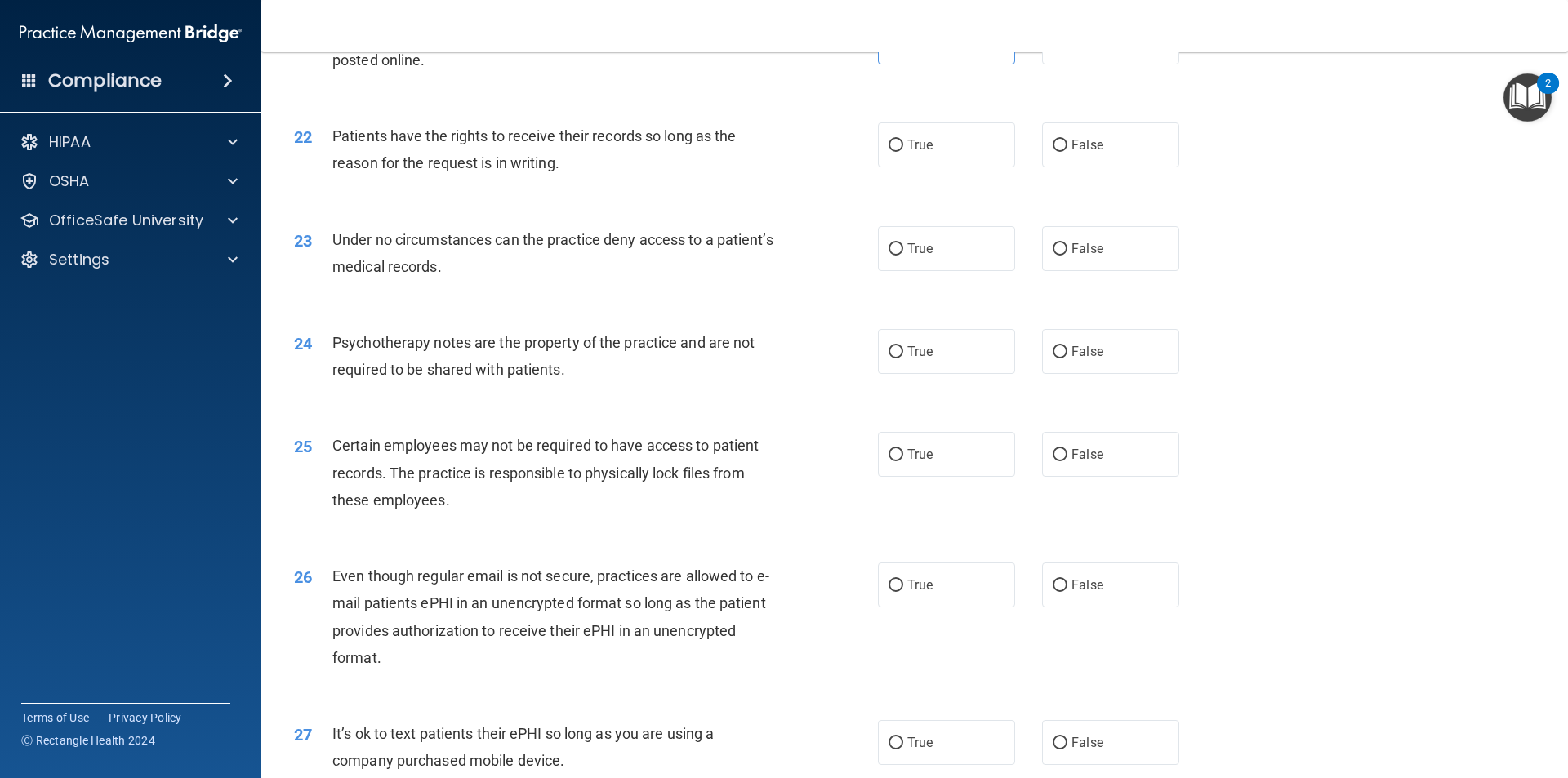
scroll to position [2693, 0]
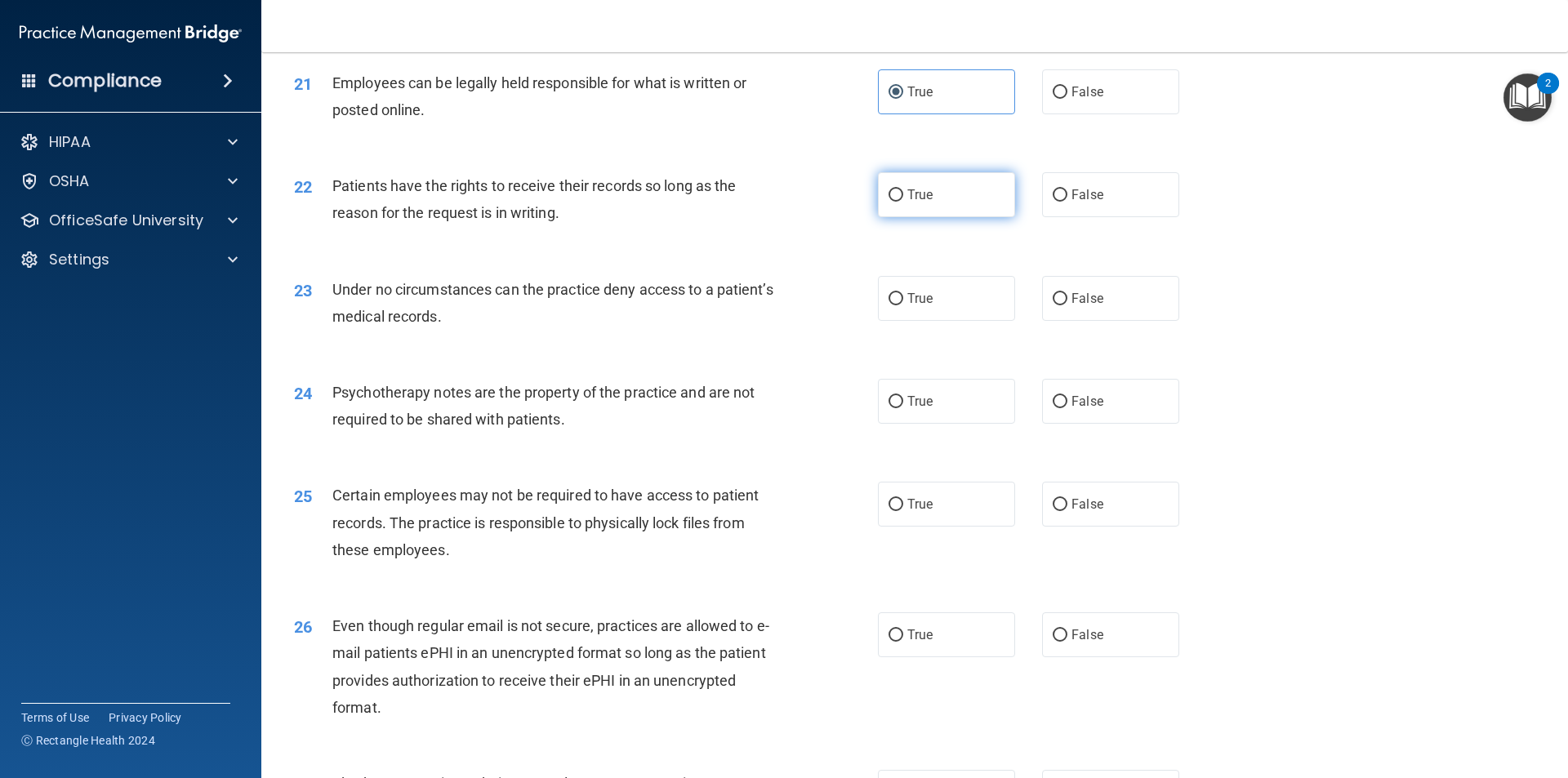
click at [918, 203] on span "True" at bounding box center [920, 195] width 25 height 15
click at [903, 202] on input "True" at bounding box center [896, 195] width 14 height 12
radio input "true"
click at [1080, 205] on label "False" at bounding box center [1111, 194] width 137 height 45
click at [1068, 202] on input "False" at bounding box center [1059, 195] width 14 height 12
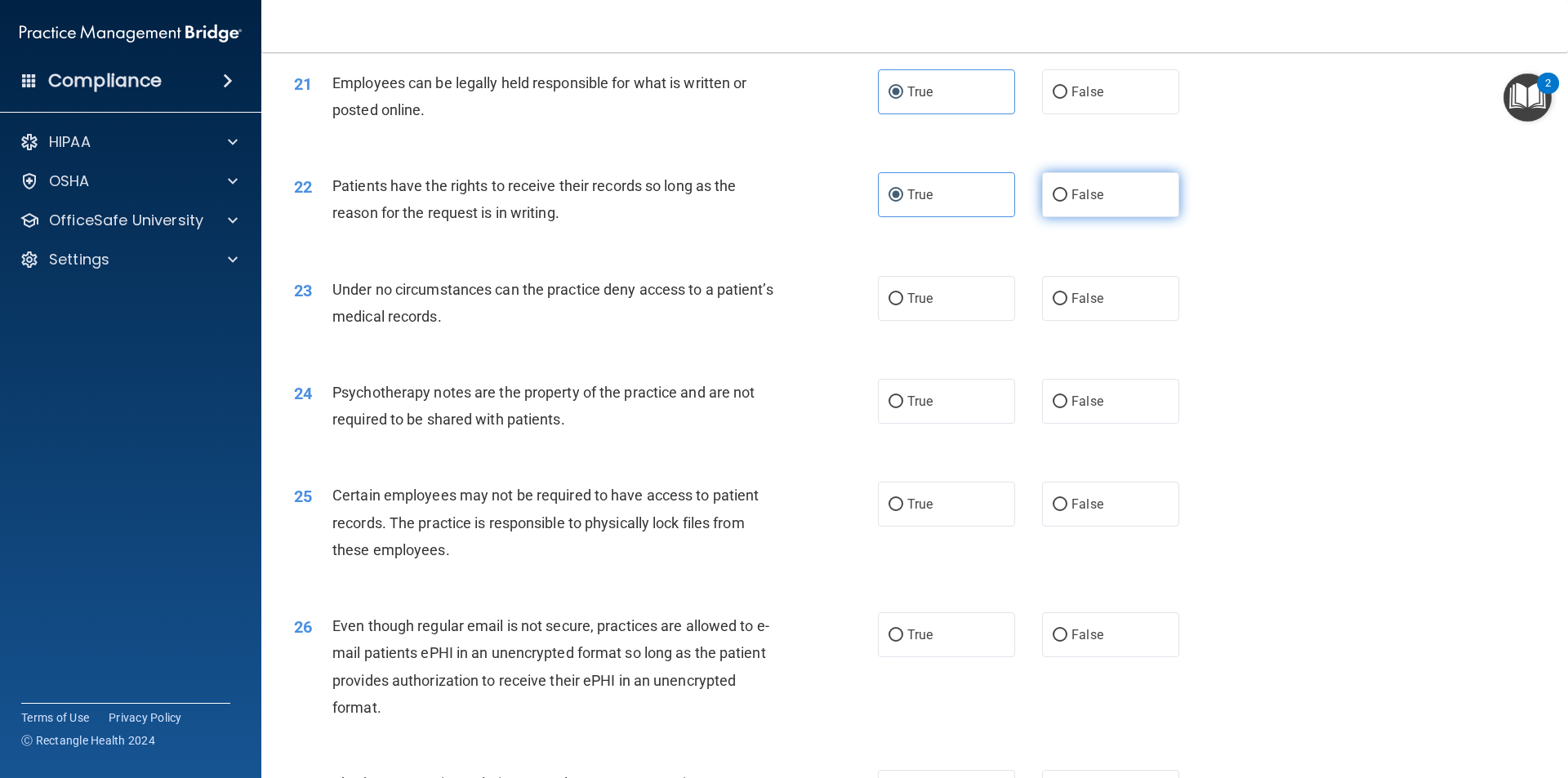
radio input "true"
radio input "false"
click at [898, 320] on label "True" at bounding box center [946, 298] width 137 height 45
click at [898, 305] on input "True" at bounding box center [896, 299] width 14 height 12
radio input "true"
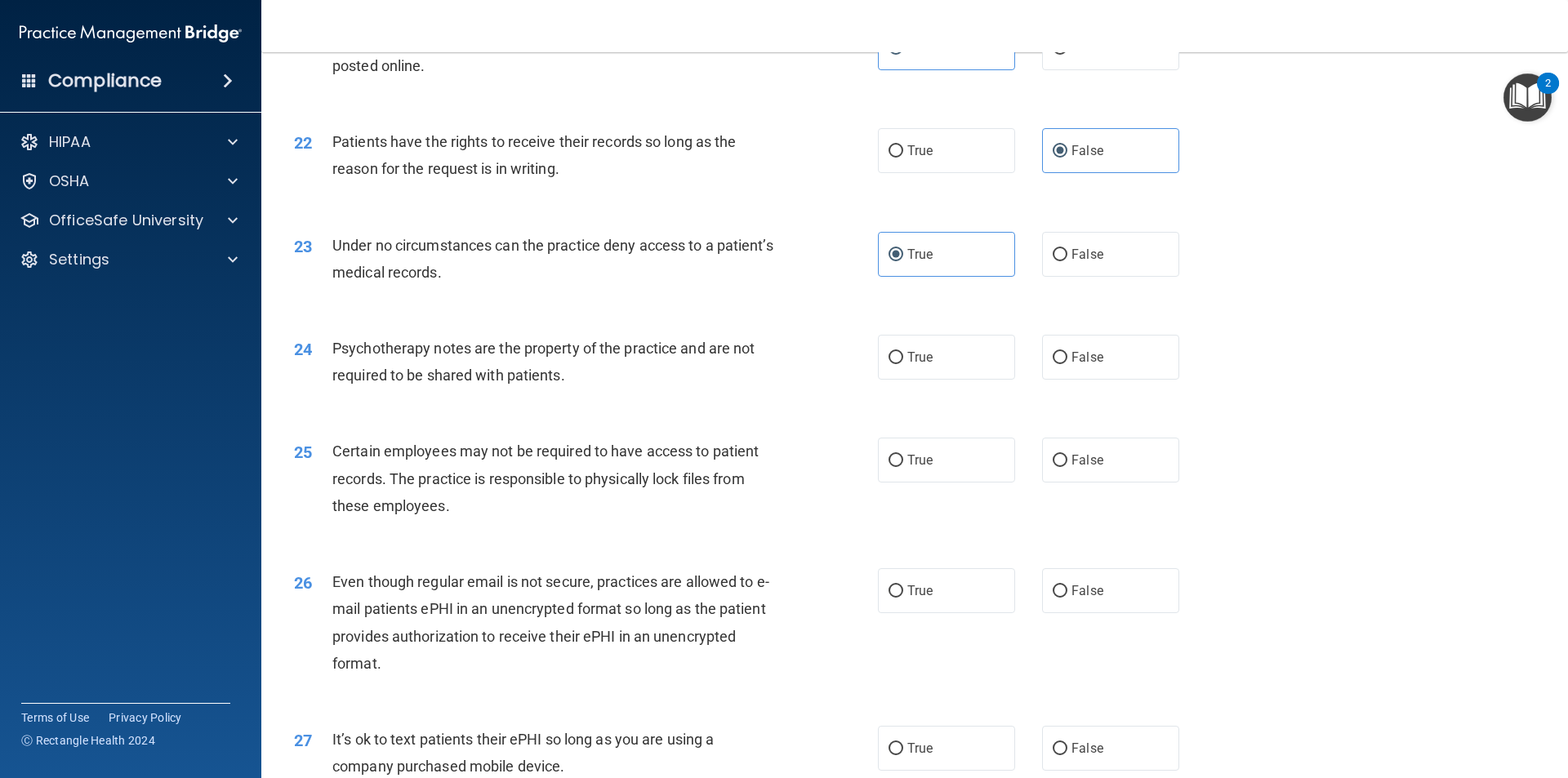
scroll to position [2775, 0]
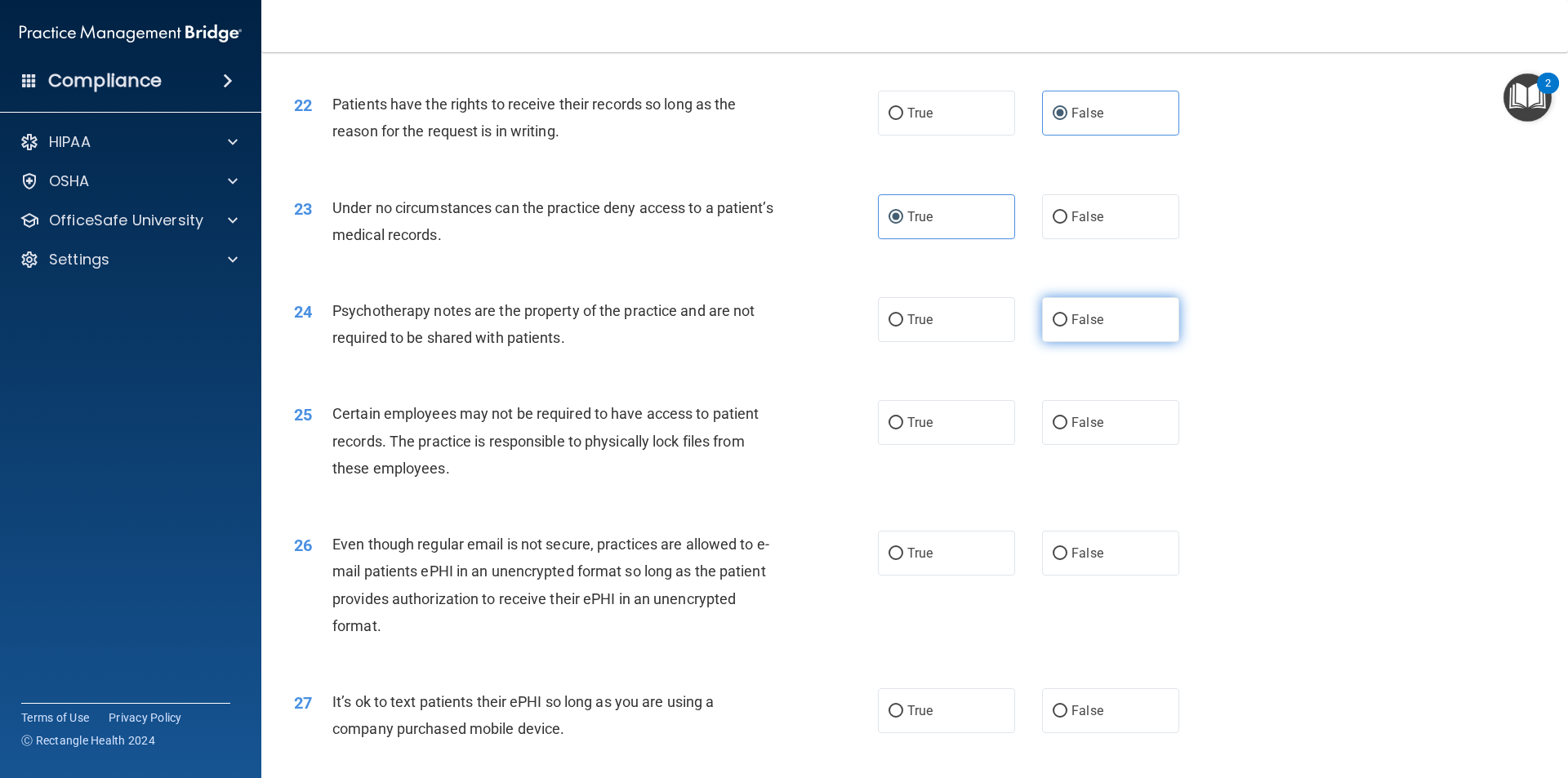
click at [1062, 342] on label "False" at bounding box center [1111, 320] width 137 height 45
click at [1062, 326] on input "False" at bounding box center [1059, 320] width 14 height 12
radio input "true"
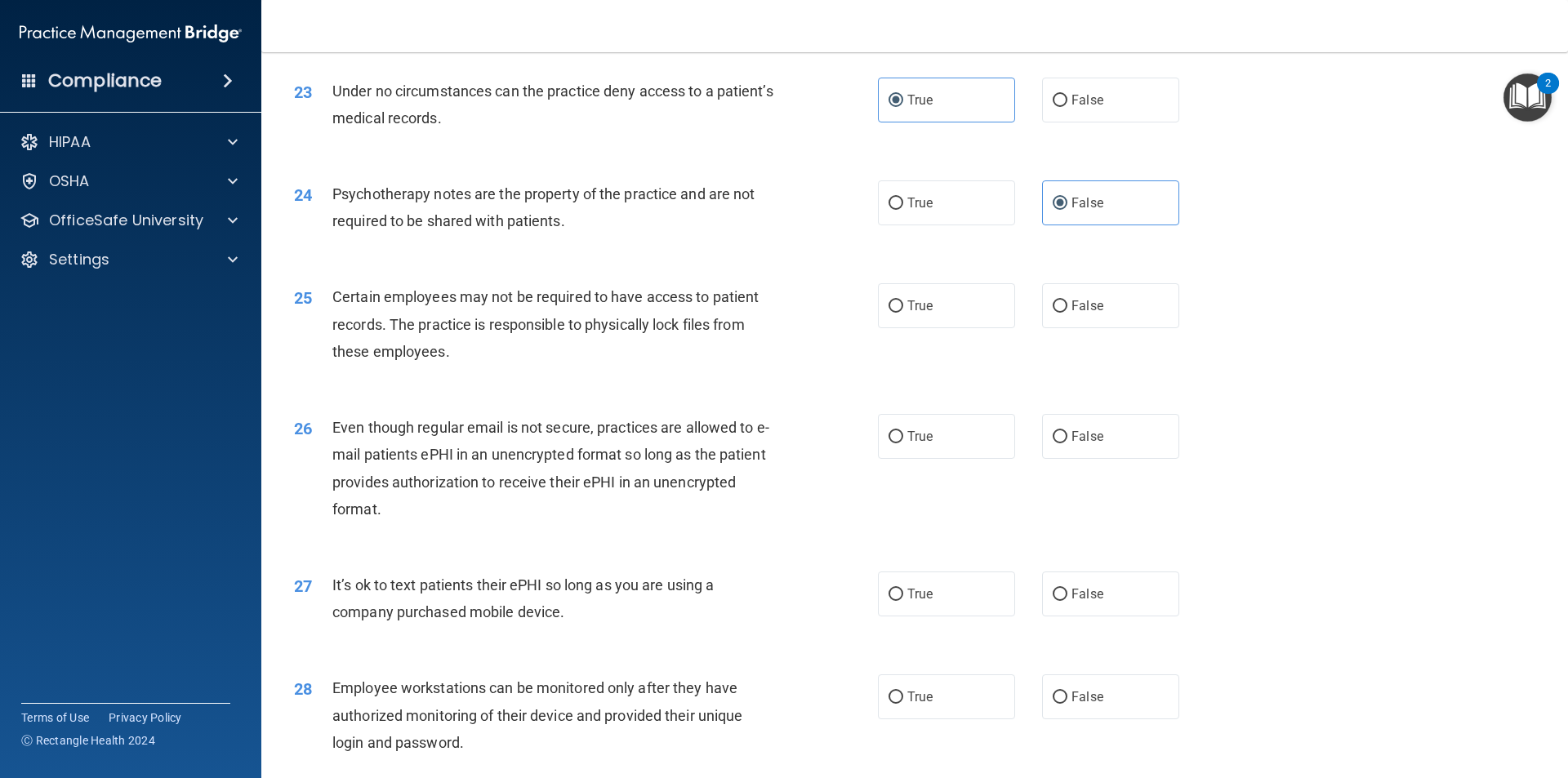
scroll to position [2938, 0]
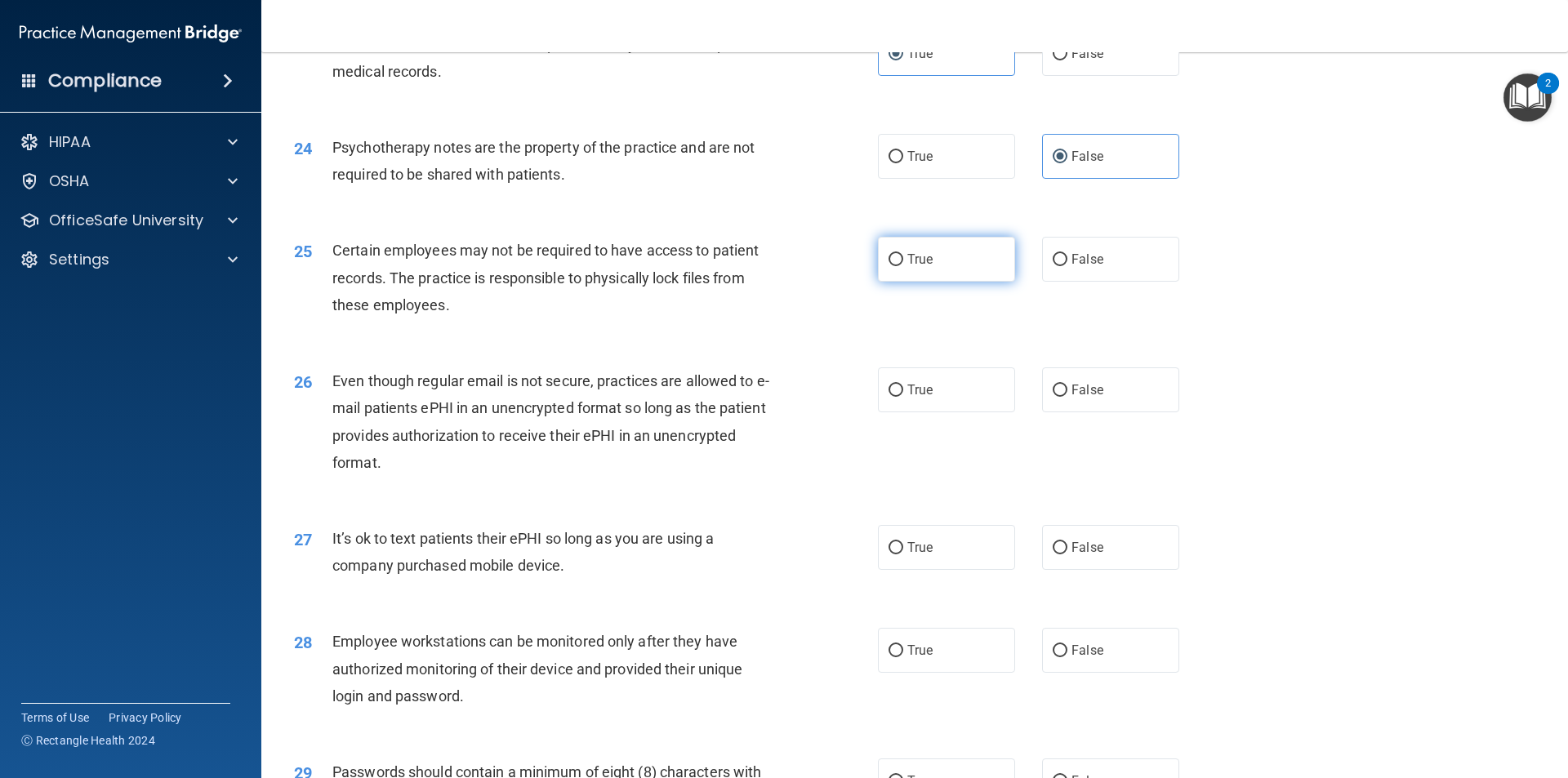
click at [963, 281] on label "True" at bounding box center [946, 258] width 137 height 45
click at [903, 266] on input "True" at bounding box center [896, 260] width 14 height 12
radio input "true"
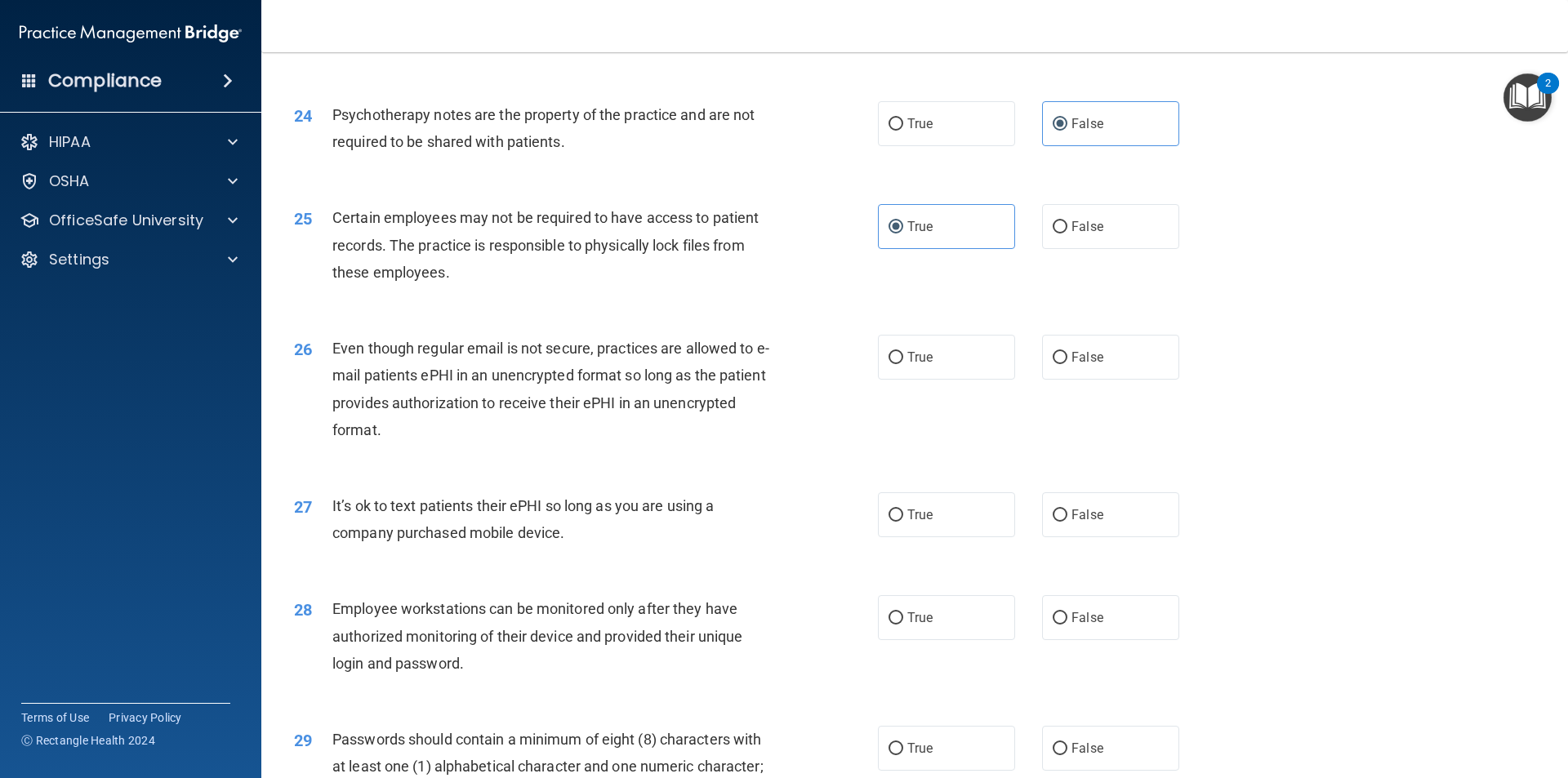
scroll to position [3020, 0]
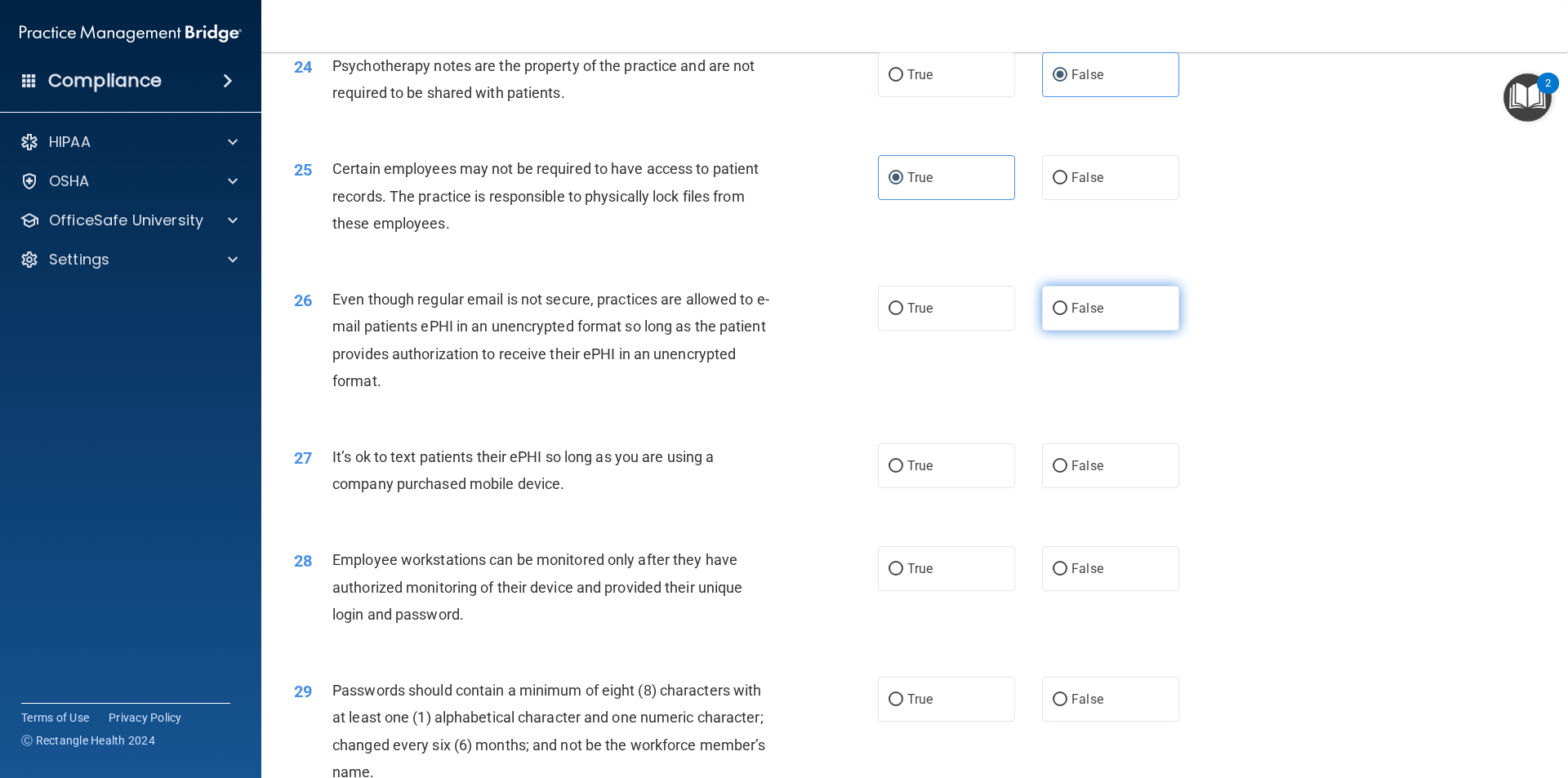
click at [1144, 323] on label "False" at bounding box center [1111, 308] width 137 height 45
click at [1068, 315] on input "False" at bounding box center [1059, 308] width 14 height 12
radio input "true"
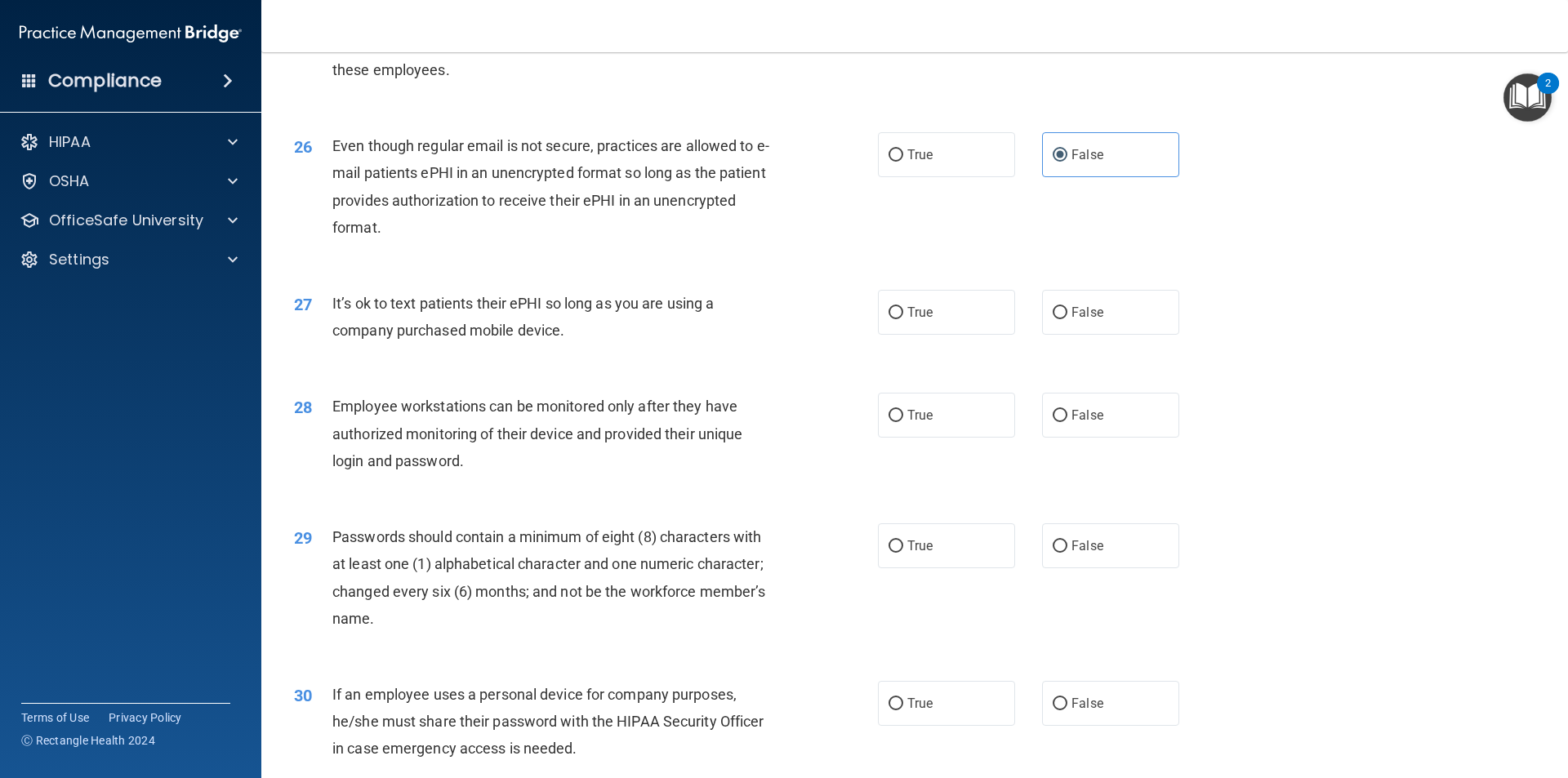
scroll to position [3183, 0]
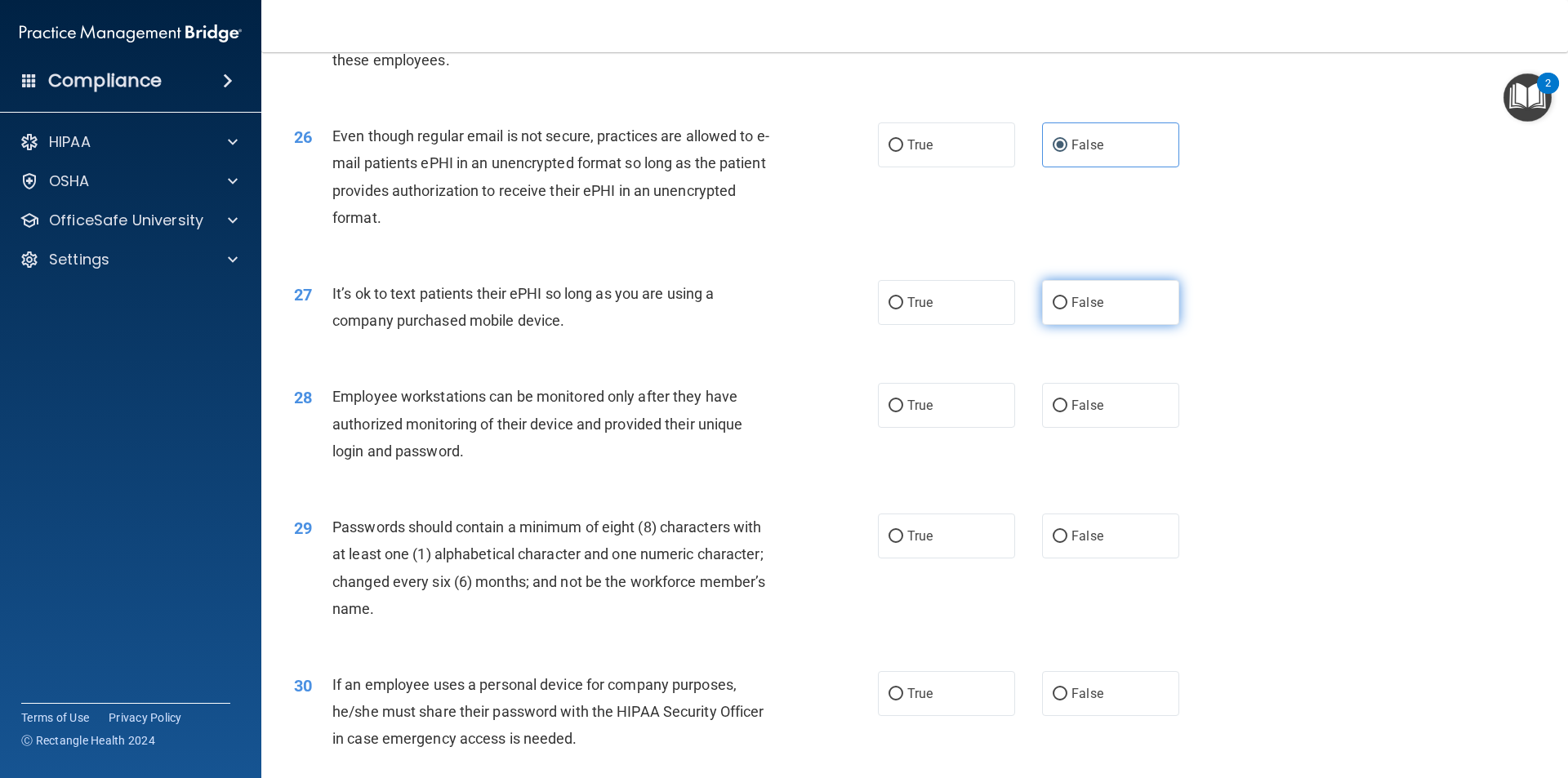
click at [1118, 322] on label "False" at bounding box center [1111, 302] width 137 height 45
click at [1068, 309] on input "False" at bounding box center [1059, 303] width 14 height 12
radio input "true"
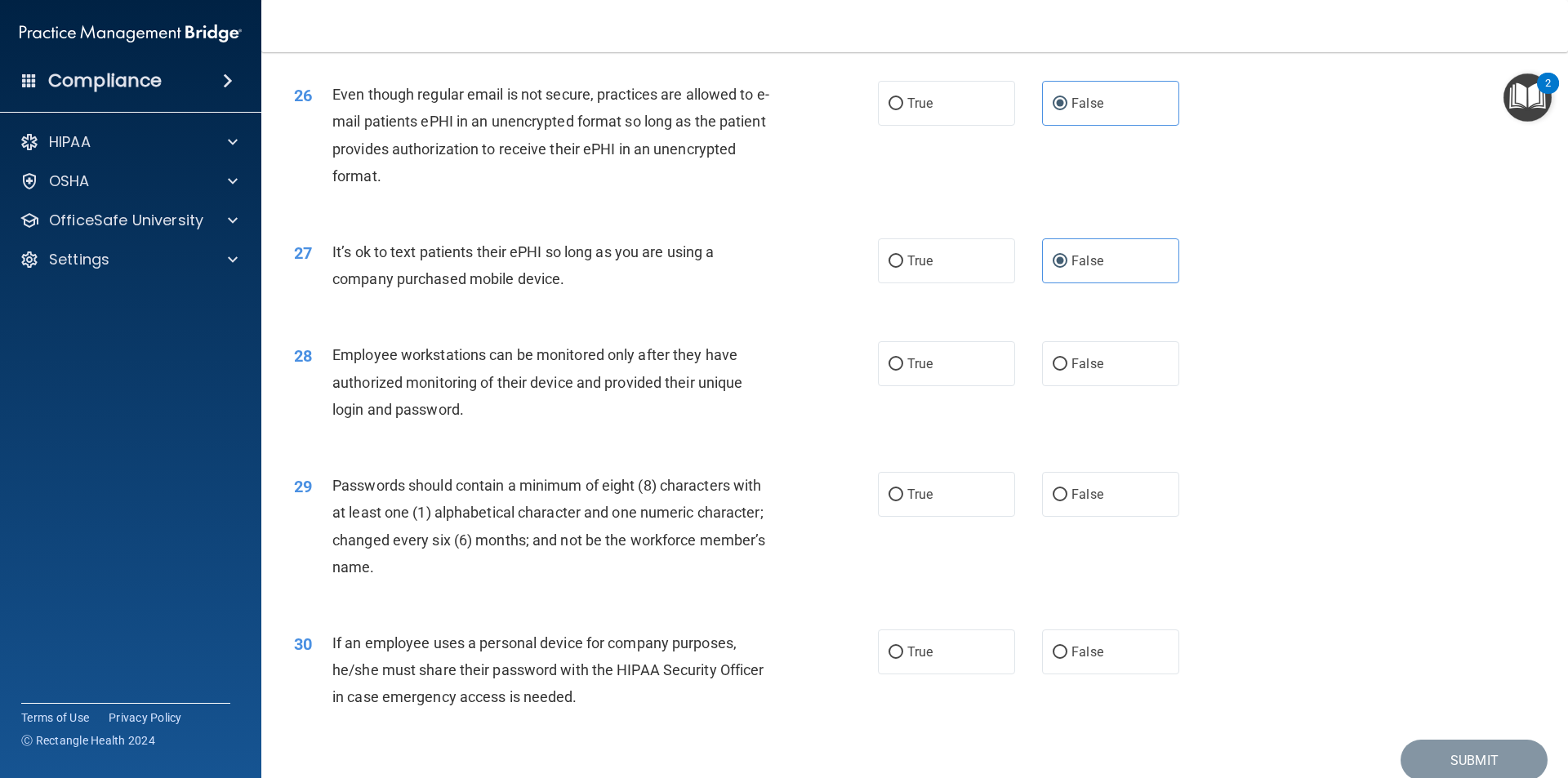
scroll to position [3265, 0]
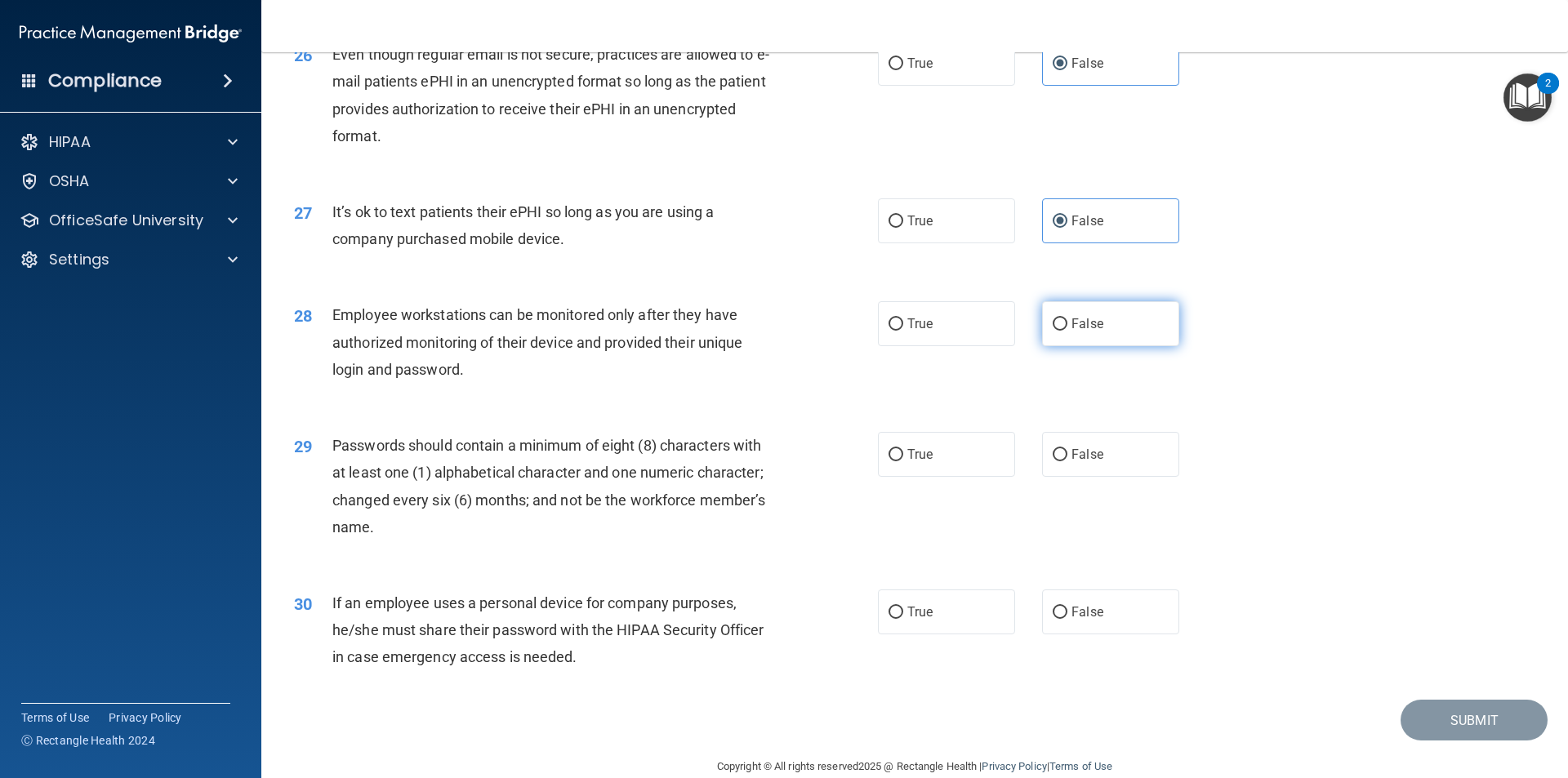
click at [1133, 346] on label "False" at bounding box center [1111, 323] width 137 height 45
click at [1068, 331] on input "False" at bounding box center [1059, 325] width 14 height 12
radio input "true"
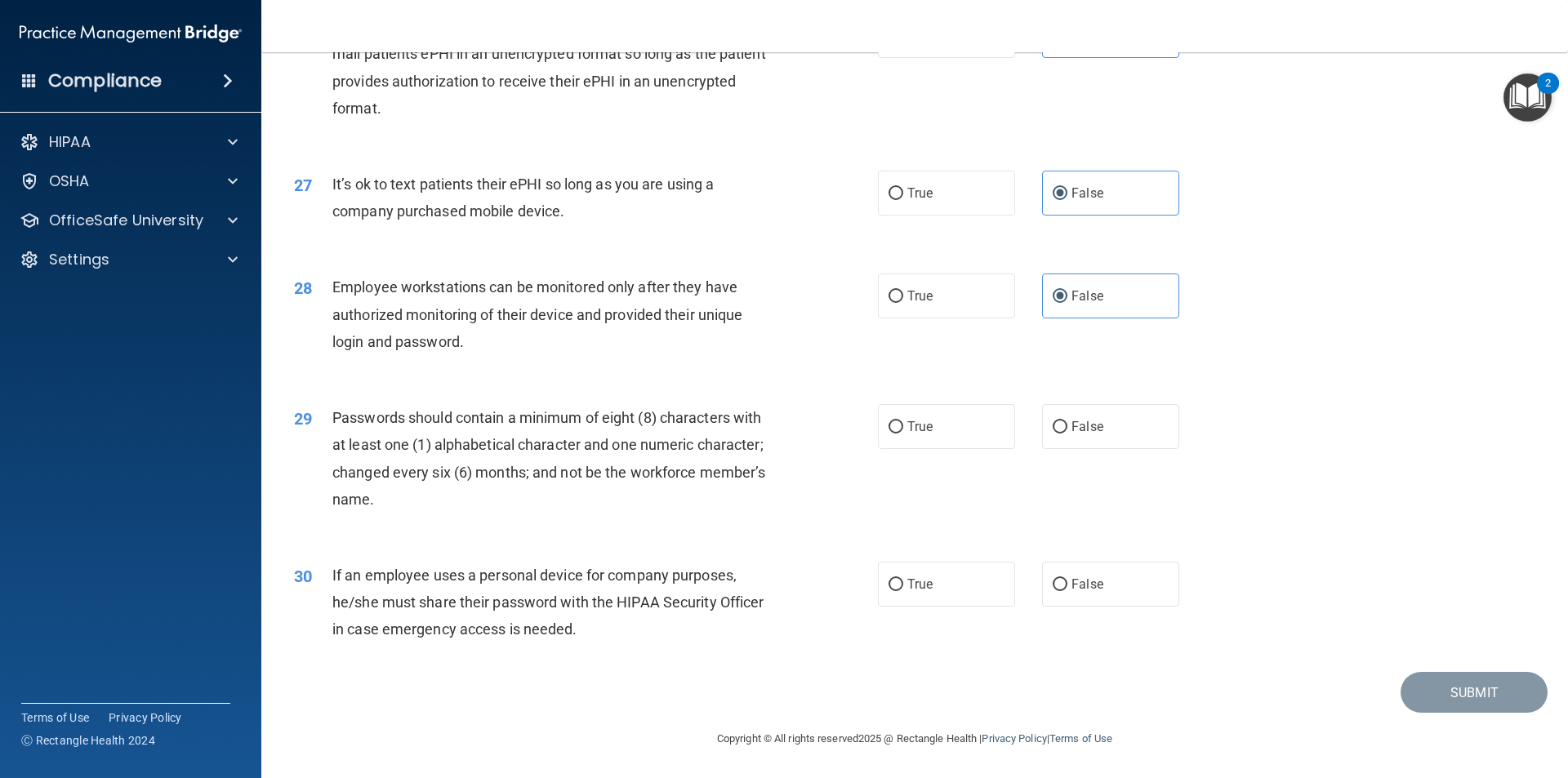
scroll to position [3320, 0]
click at [1063, 418] on label "False" at bounding box center [1111, 426] width 137 height 45
click at [1063, 421] on input "False" at bounding box center [1059, 427] width 14 height 12
radio input "true"
click at [951, 590] on label "True" at bounding box center [946, 584] width 137 height 45
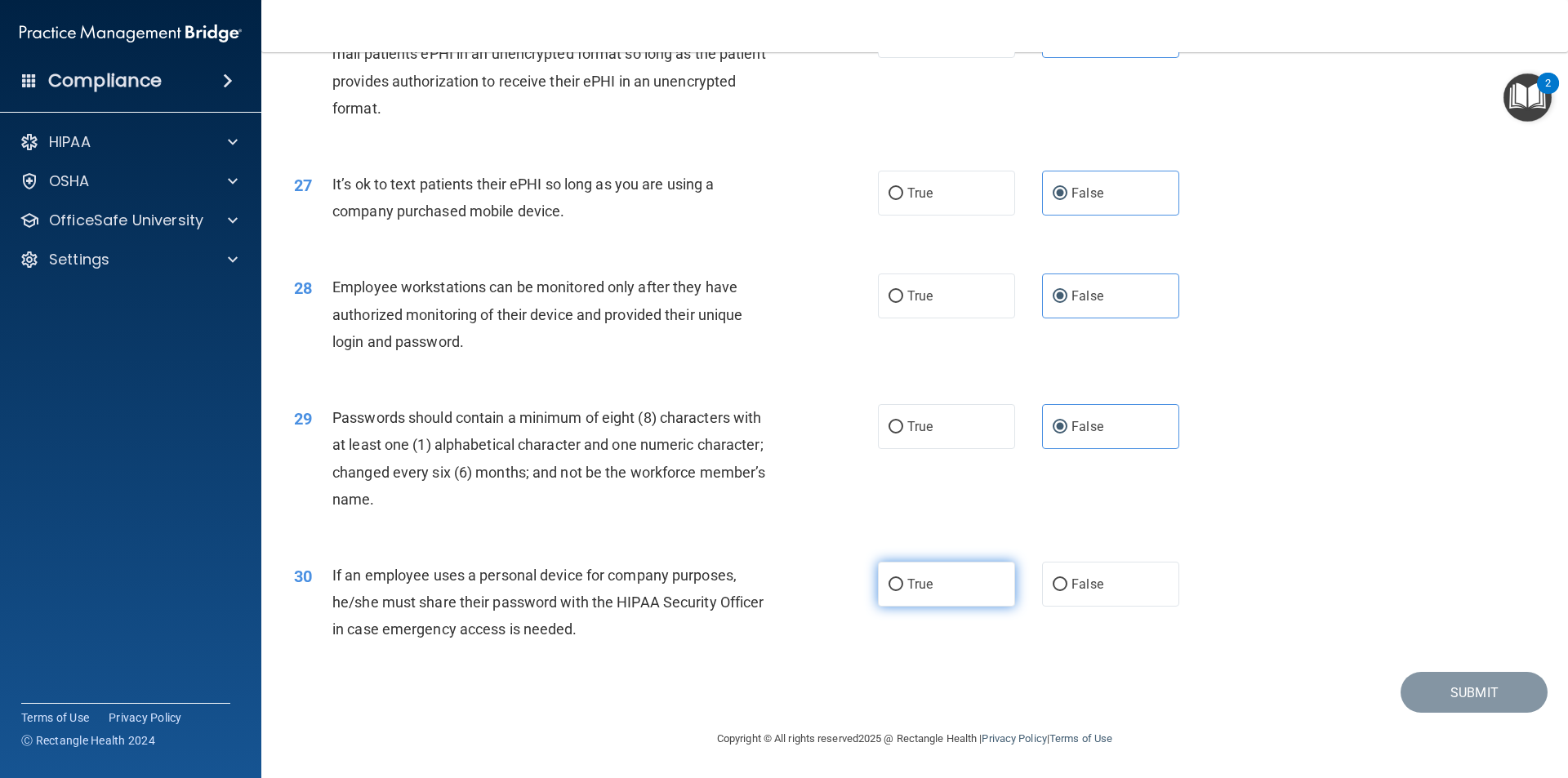
click at [903, 590] on input "True" at bounding box center [896, 585] width 14 height 12
radio input "true"
click at [1456, 686] on button "Submit" at bounding box center [1474, 692] width 147 height 42
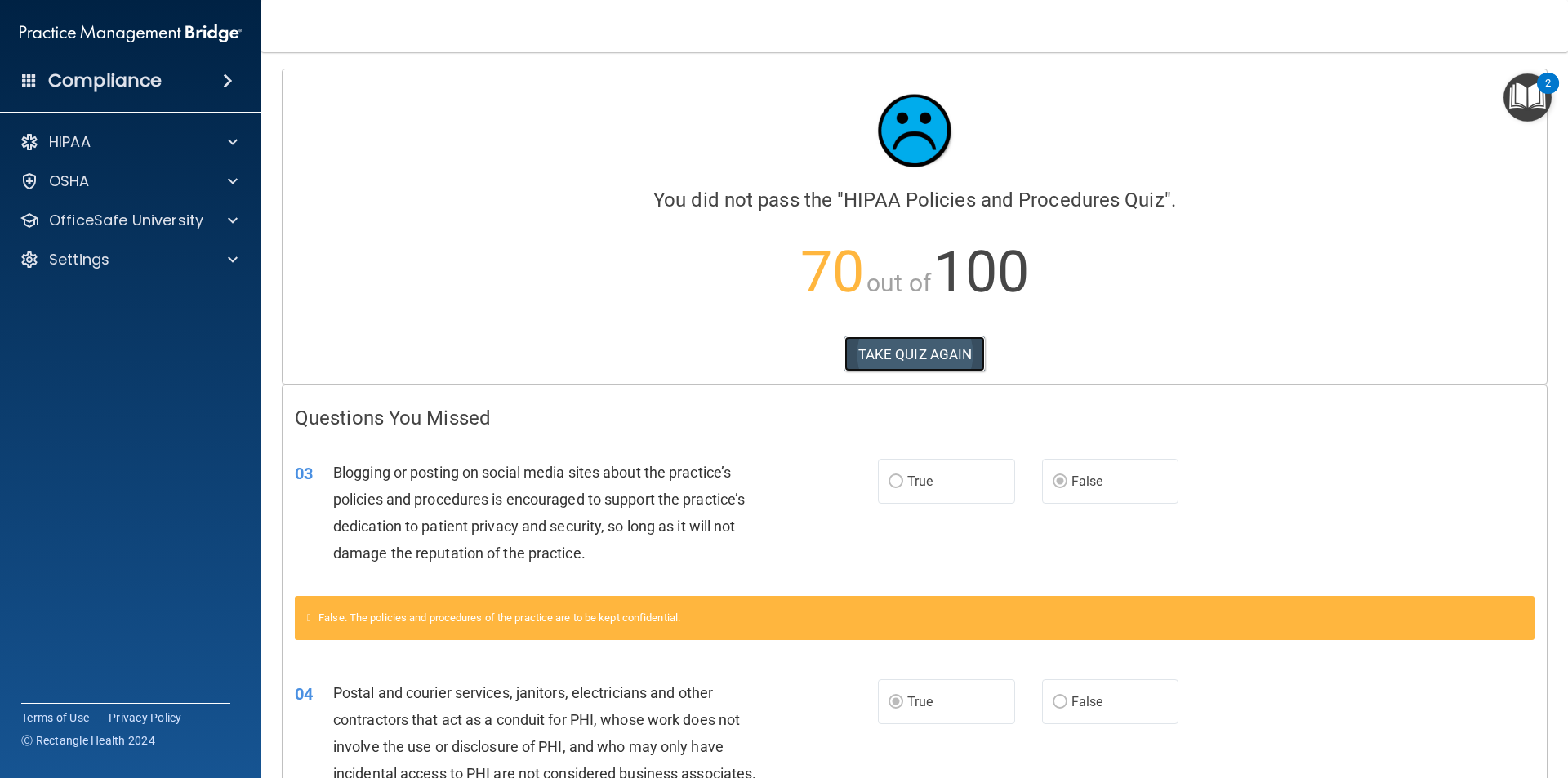
click at [918, 347] on button "TAKE QUIZ AGAIN" at bounding box center [915, 354] width 142 height 36
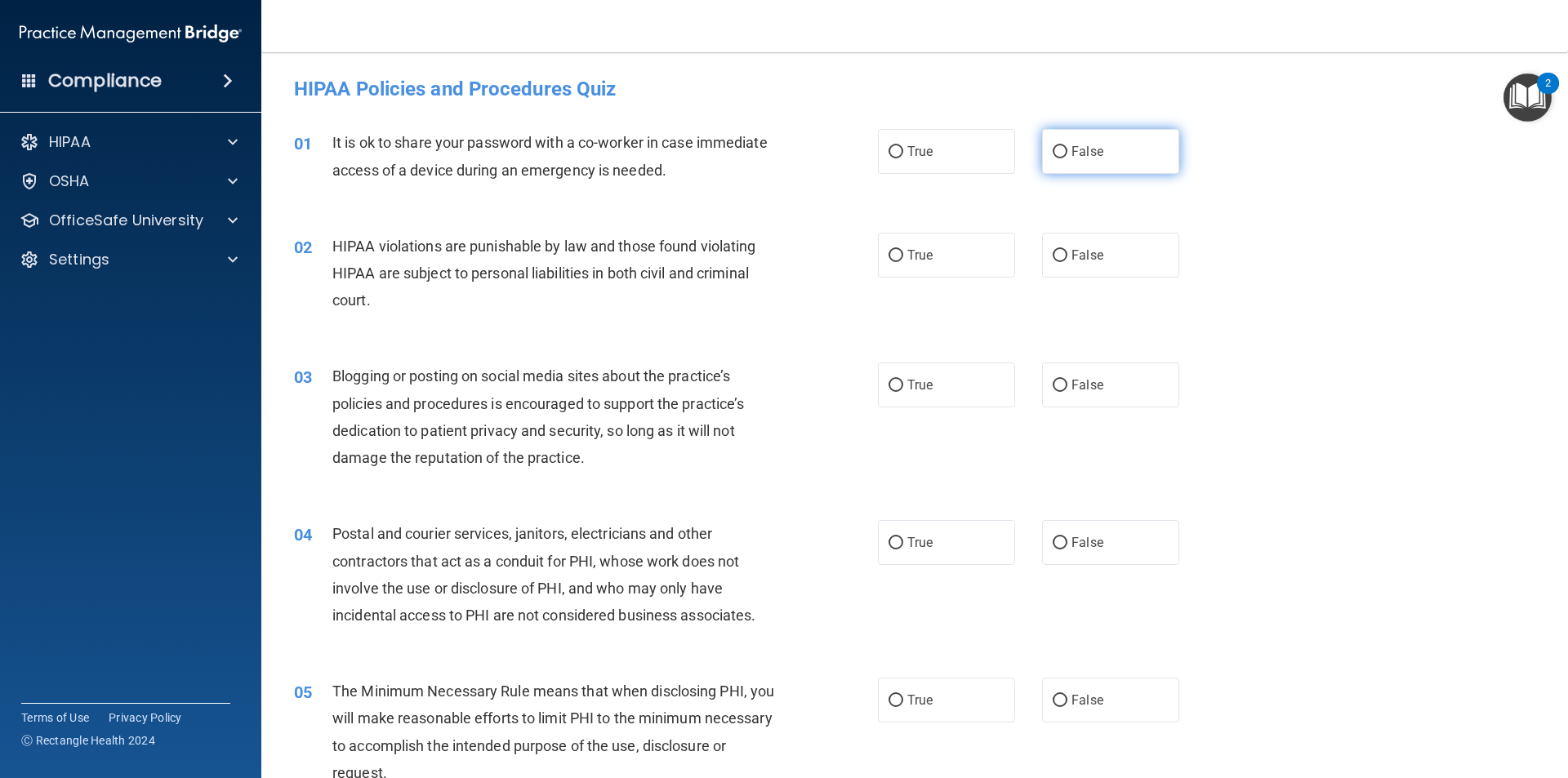
click at [1062, 144] on label "False" at bounding box center [1111, 151] width 137 height 45
click at [1062, 146] on input "False" at bounding box center [1059, 152] width 14 height 12
radio input "true"
click at [895, 258] on input "True" at bounding box center [896, 256] width 14 height 12
radio input "true"
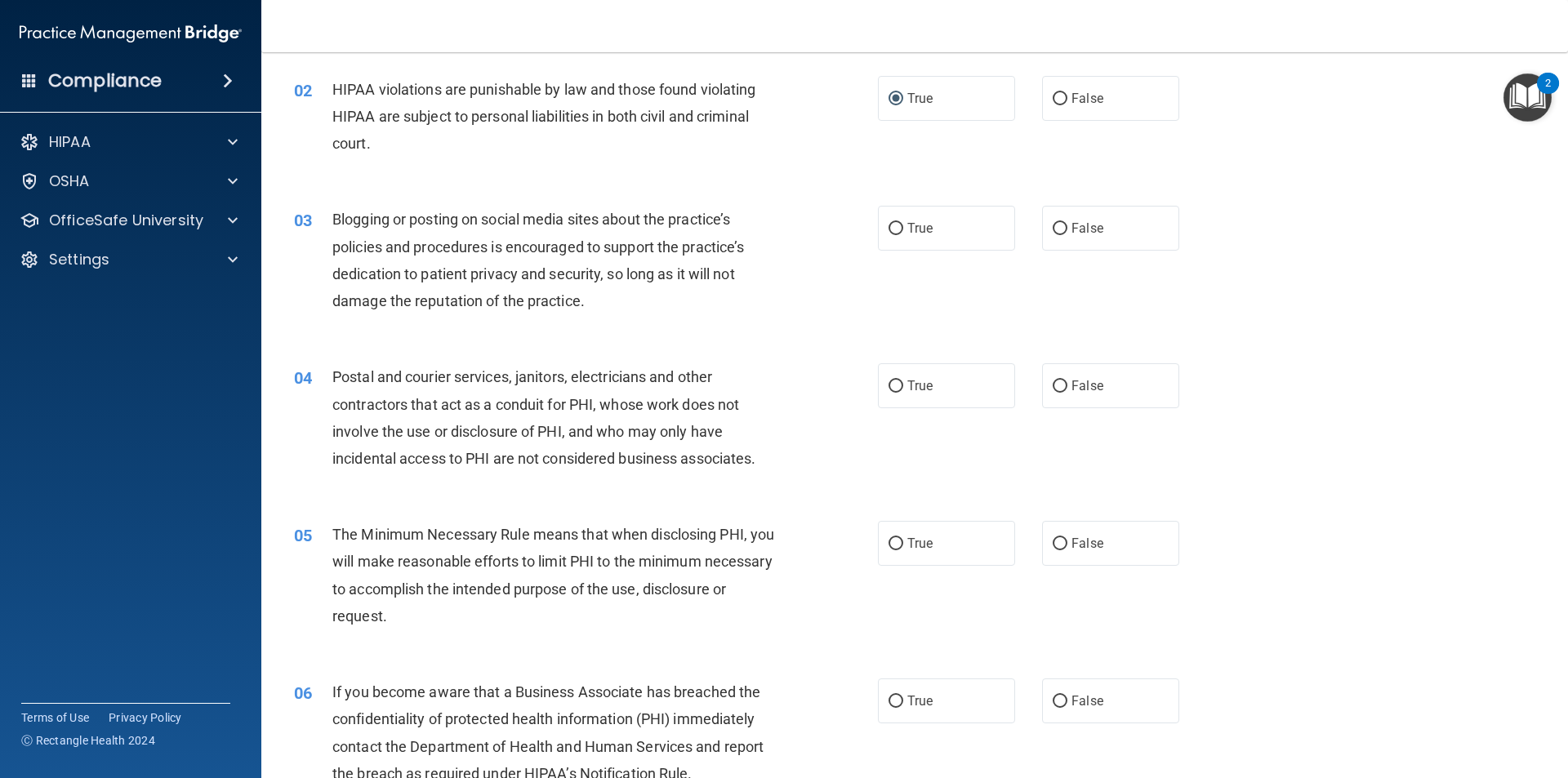
scroll to position [164, 0]
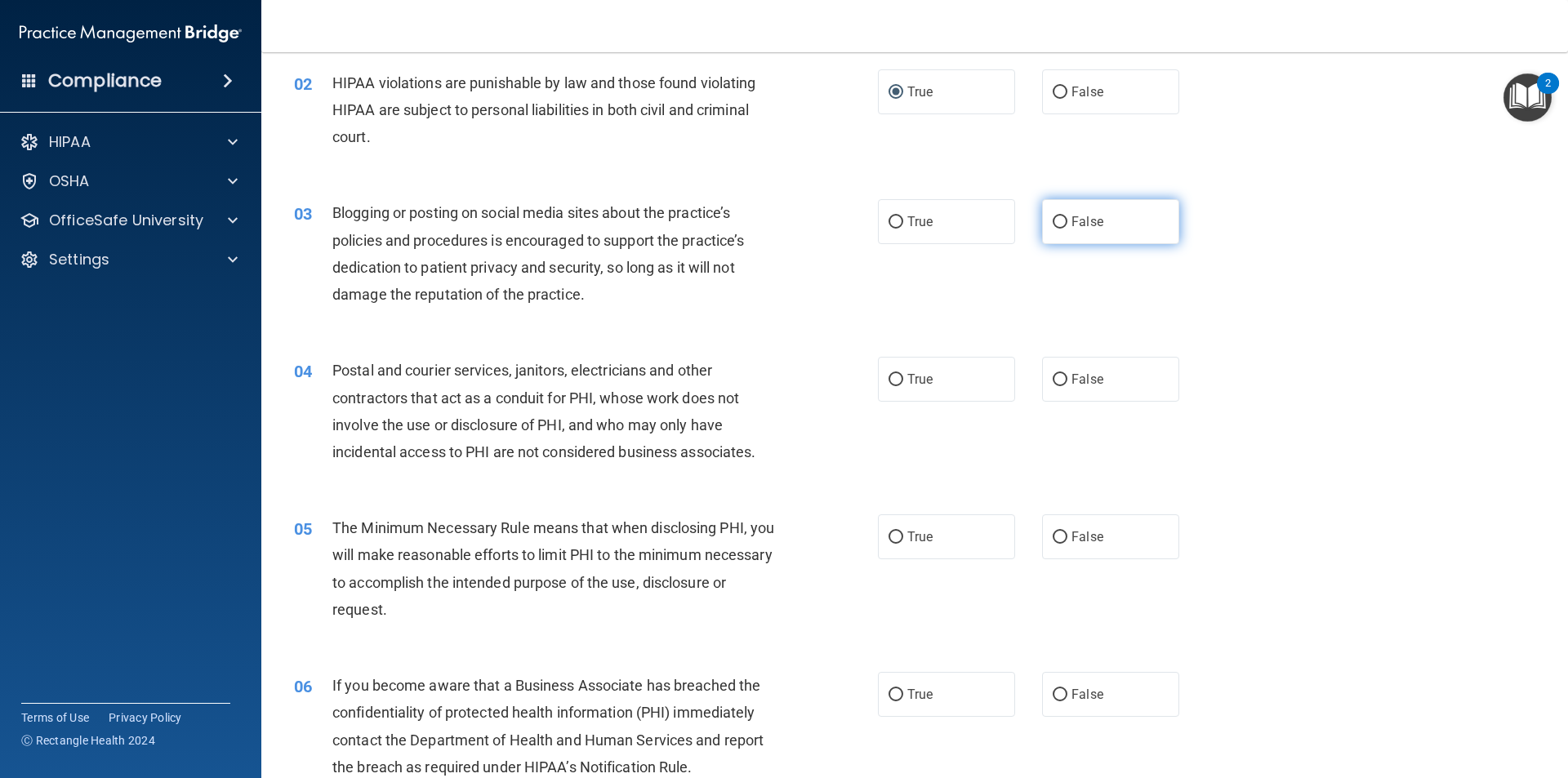
drag, startPoint x: 1073, startPoint y: 220, endPoint x: 1053, endPoint y: 234, distance: 24.4
click at [1072, 221] on span "False" at bounding box center [1088, 221] width 32 height 15
click at [1068, 221] on input "False" at bounding box center [1059, 222] width 14 height 12
radio input "true"
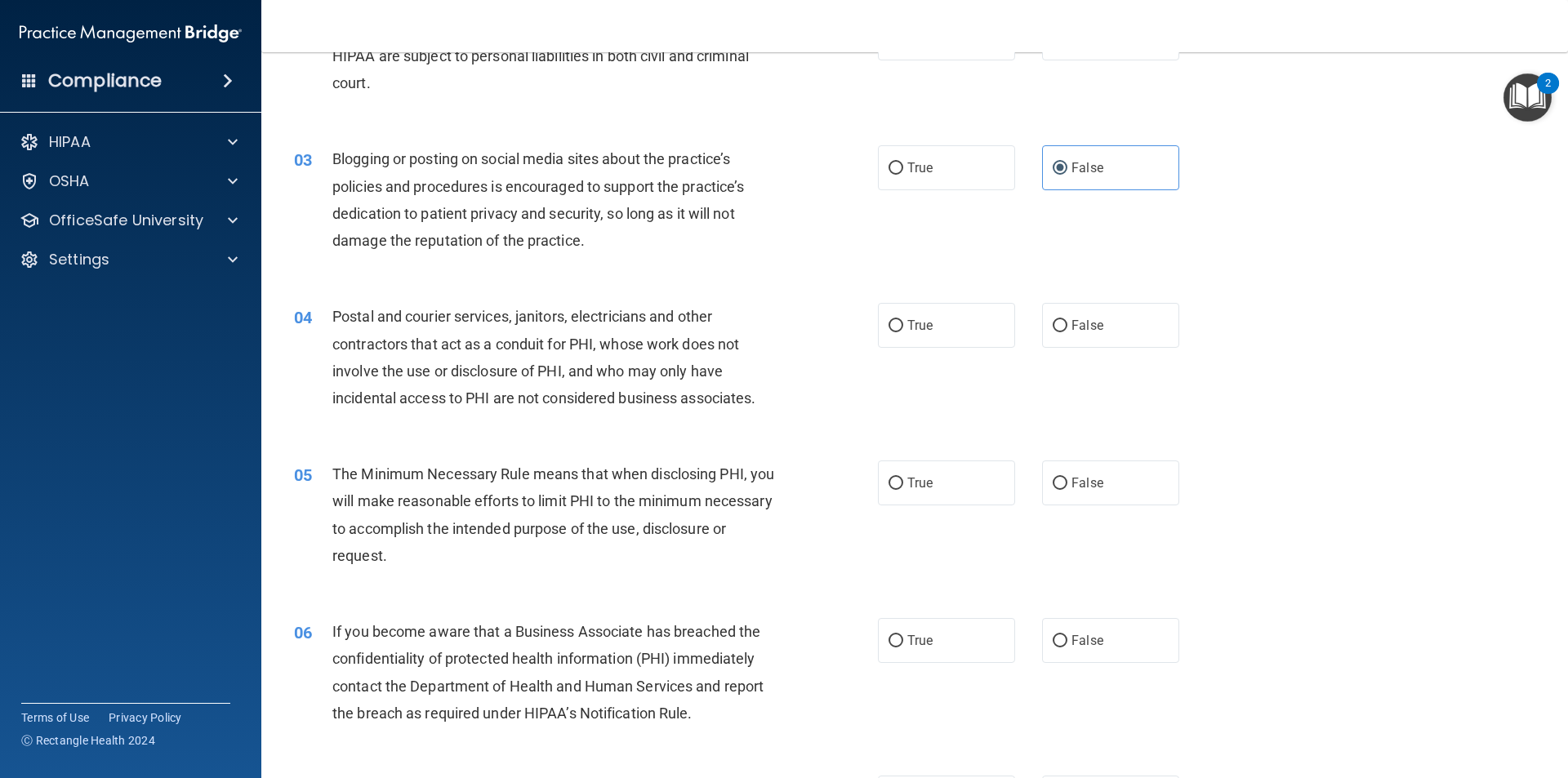
scroll to position [245, 0]
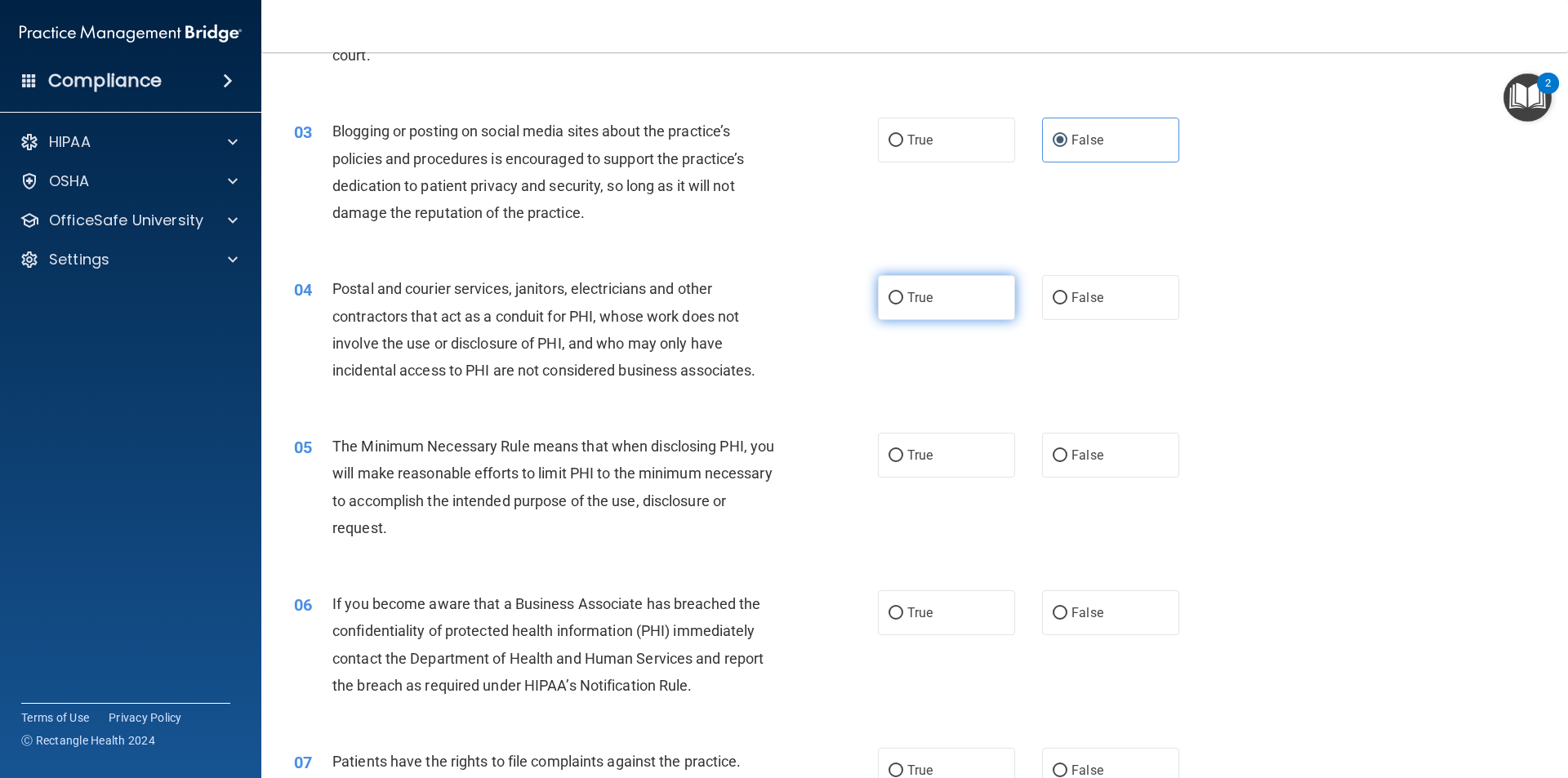
click at [879, 278] on label "True" at bounding box center [946, 297] width 137 height 45
click at [889, 292] on input "True" at bounding box center [896, 298] width 14 height 12
radio input "true"
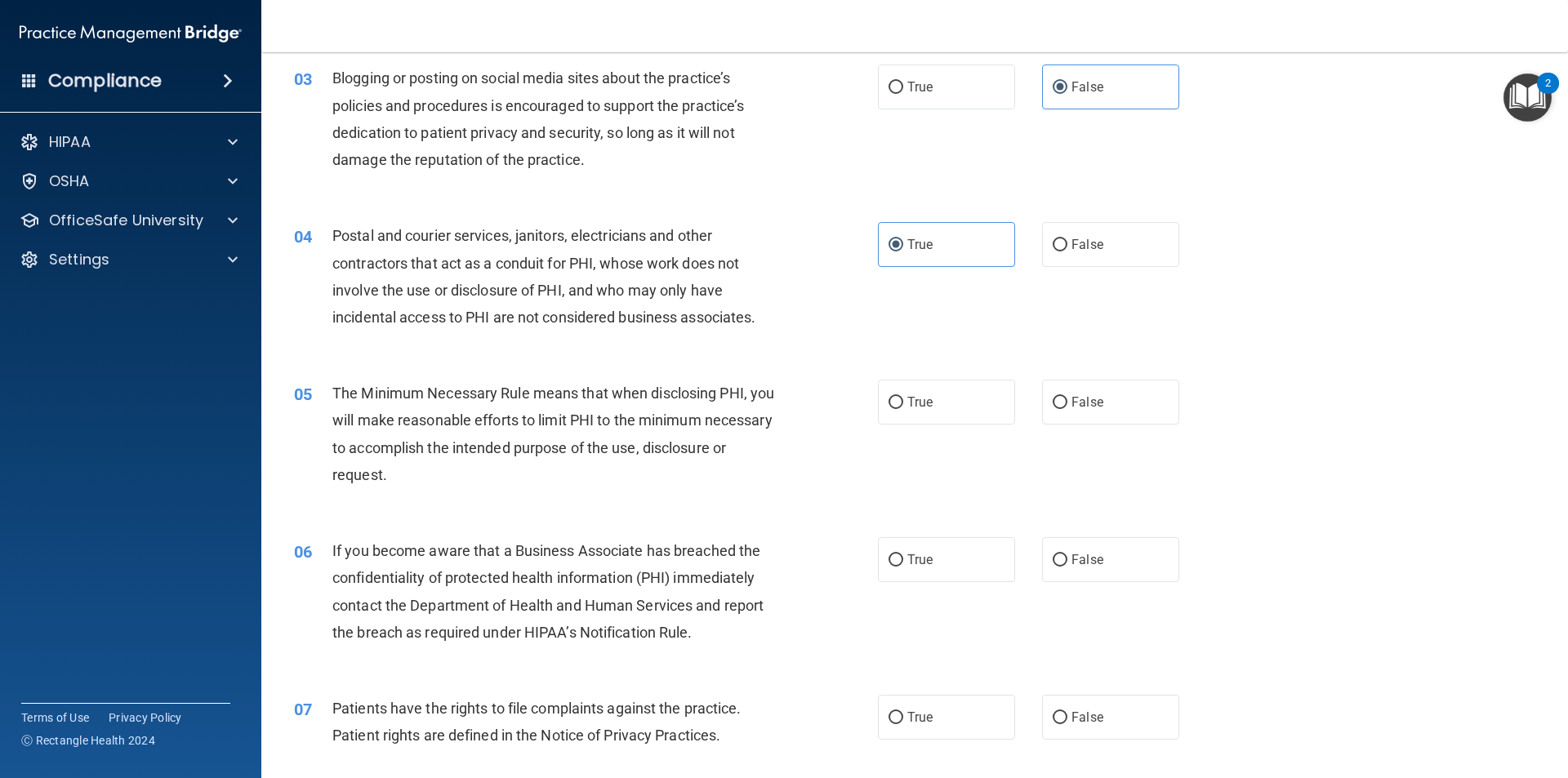
scroll to position [326, 0]
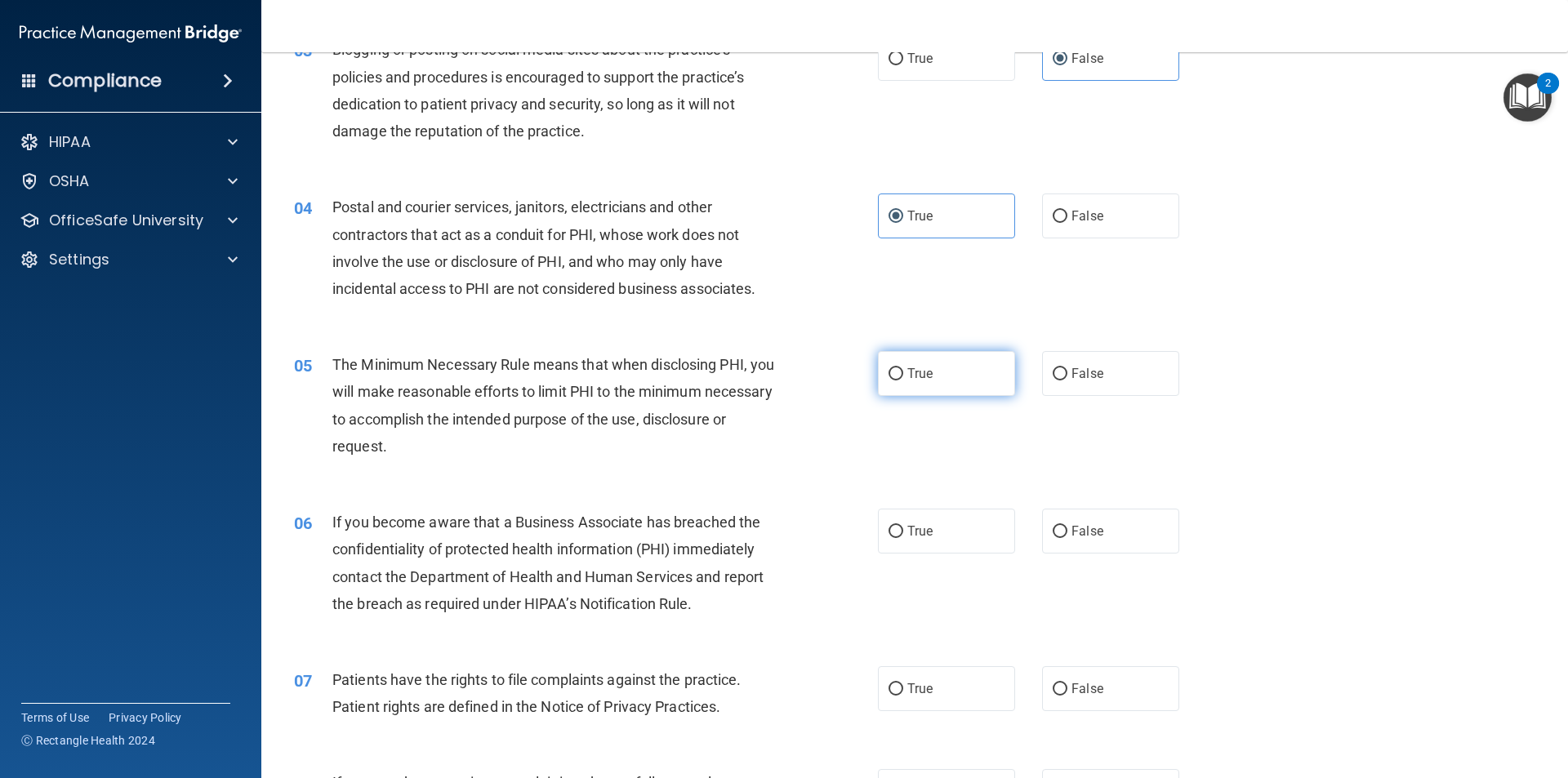
click at [973, 369] on label "True" at bounding box center [946, 373] width 137 height 45
click at [903, 369] on input "True" at bounding box center [896, 374] width 14 height 12
radio input "true"
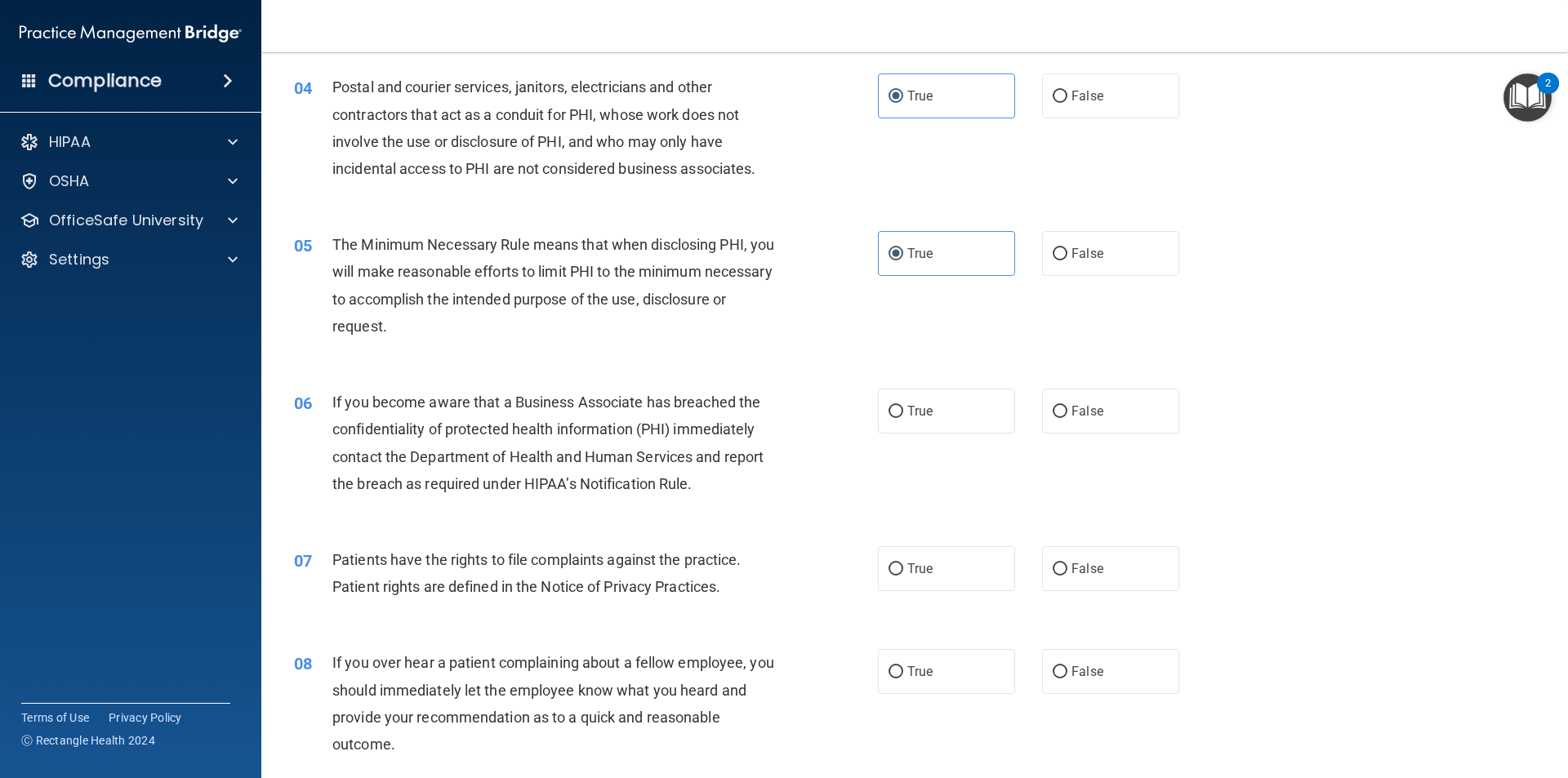
scroll to position [490, 0]
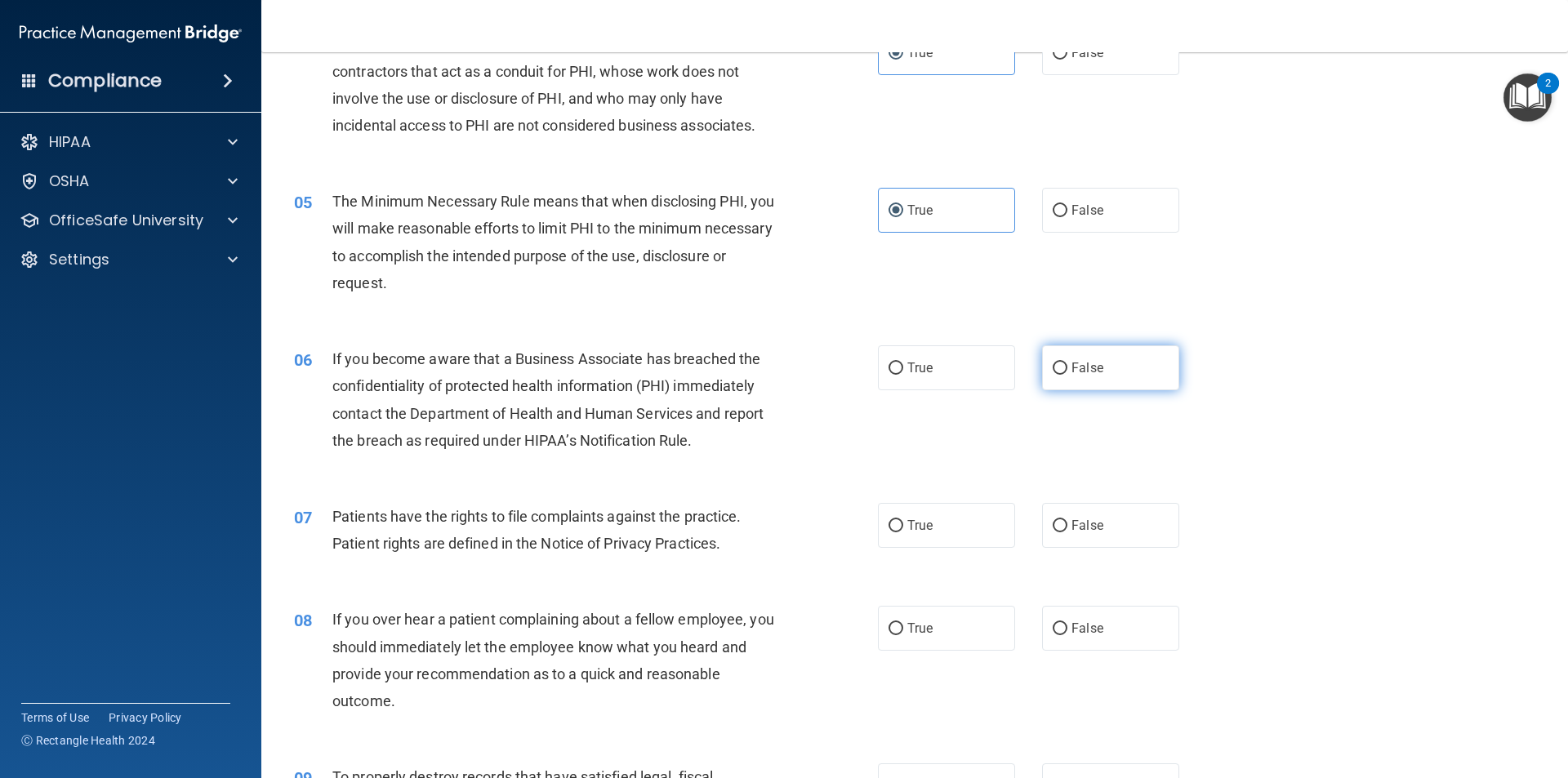
click at [1157, 363] on label "False" at bounding box center [1111, 367] width 137 height 45
click at [1068, 363] on input "False" at bounding box center [1059, 369] width 14 height 12
radio input "true"
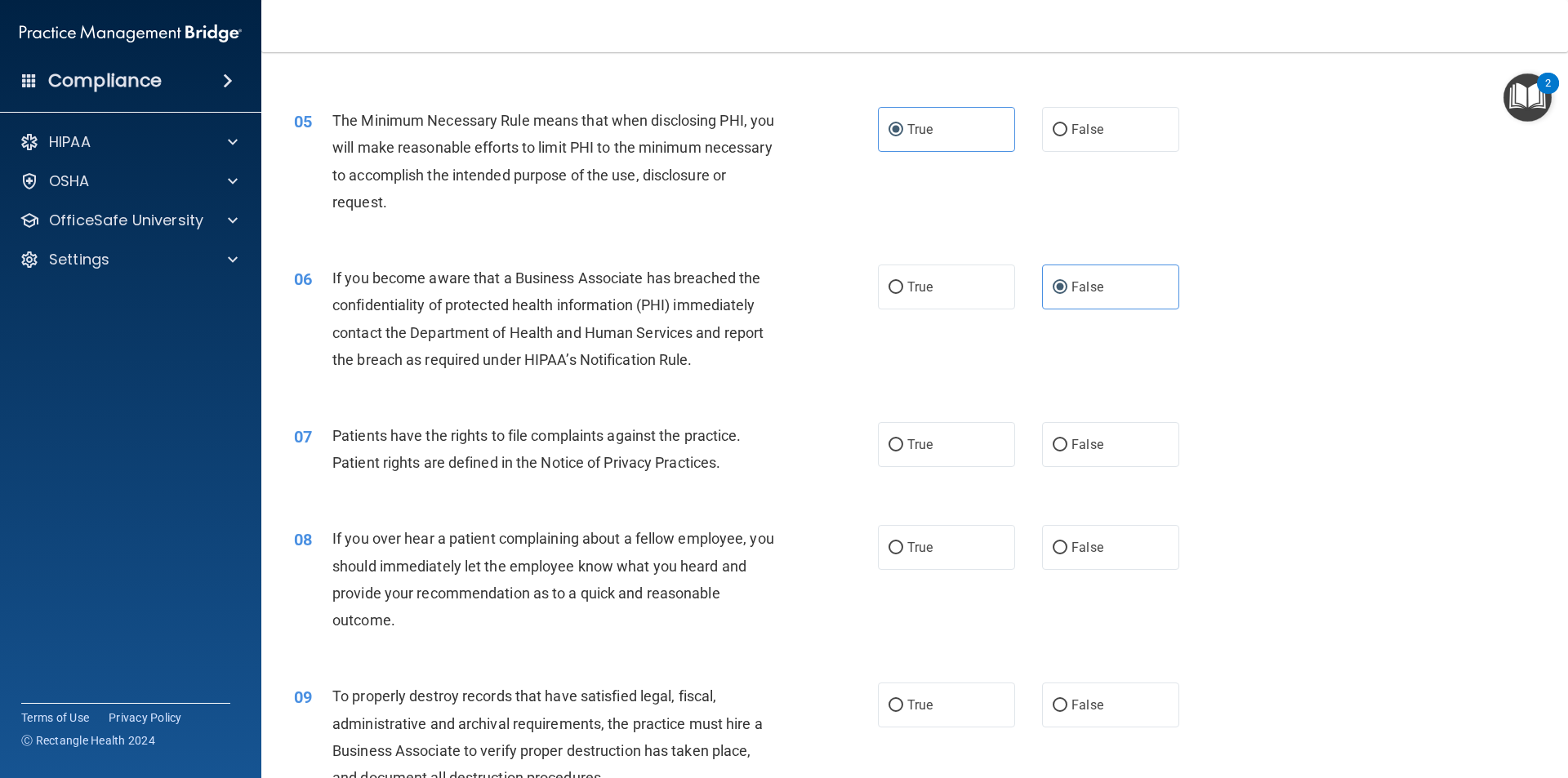
scroll to position [571, 0]
click at [883, 431] on label "True" at bounding box center [946, 443] width 137 height 45
click at [889, 438] on input "True" at bounding box center [896, 444] width 14 height 12
radio input "true"
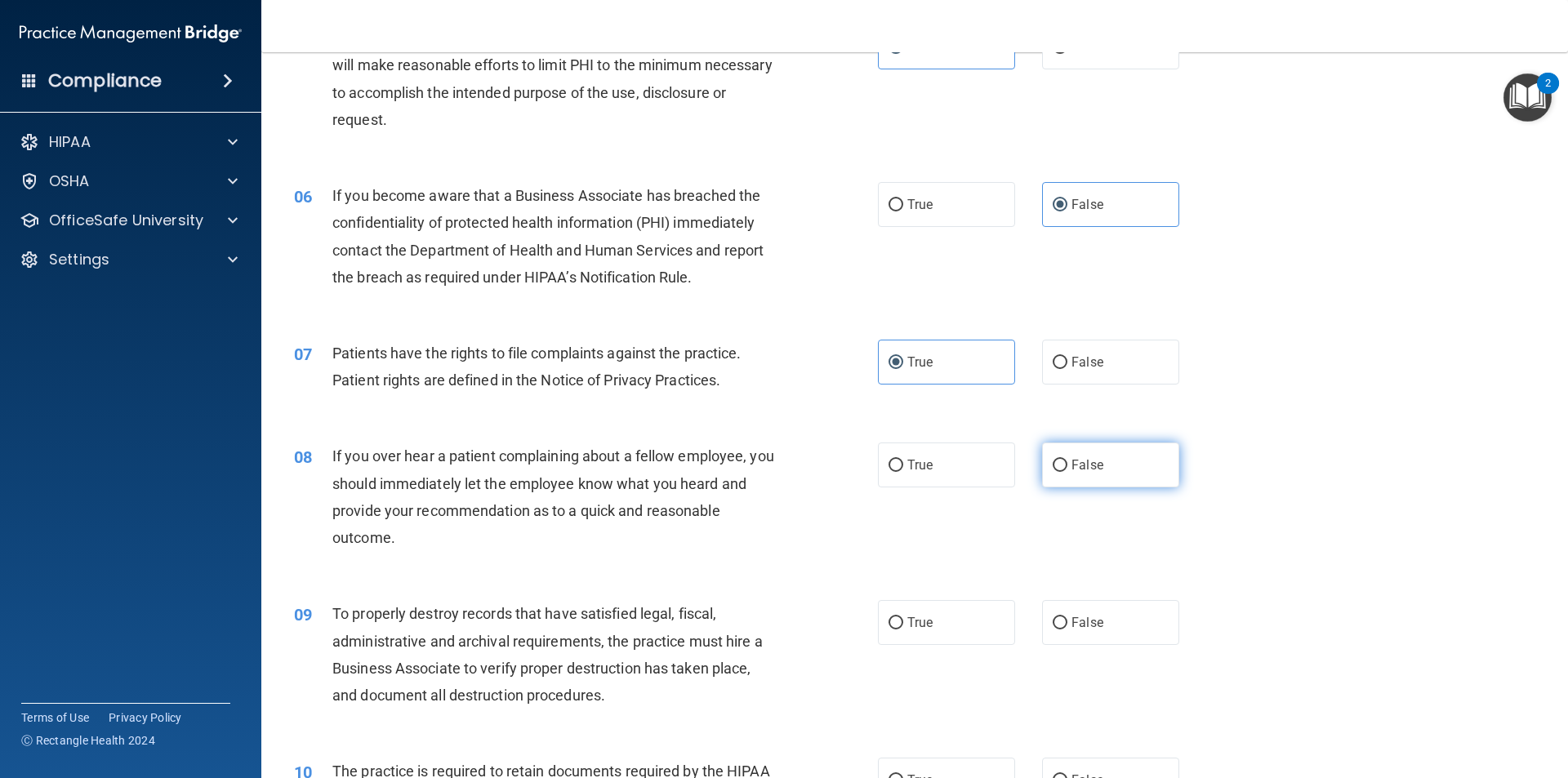
click at [1123, 459] on label "False" at bounding box center [1111, 464] width 137 height 45
click at [1068, 459] on input "False" at bounding box center [1059, 465] width 14 height 12
radio input "true"
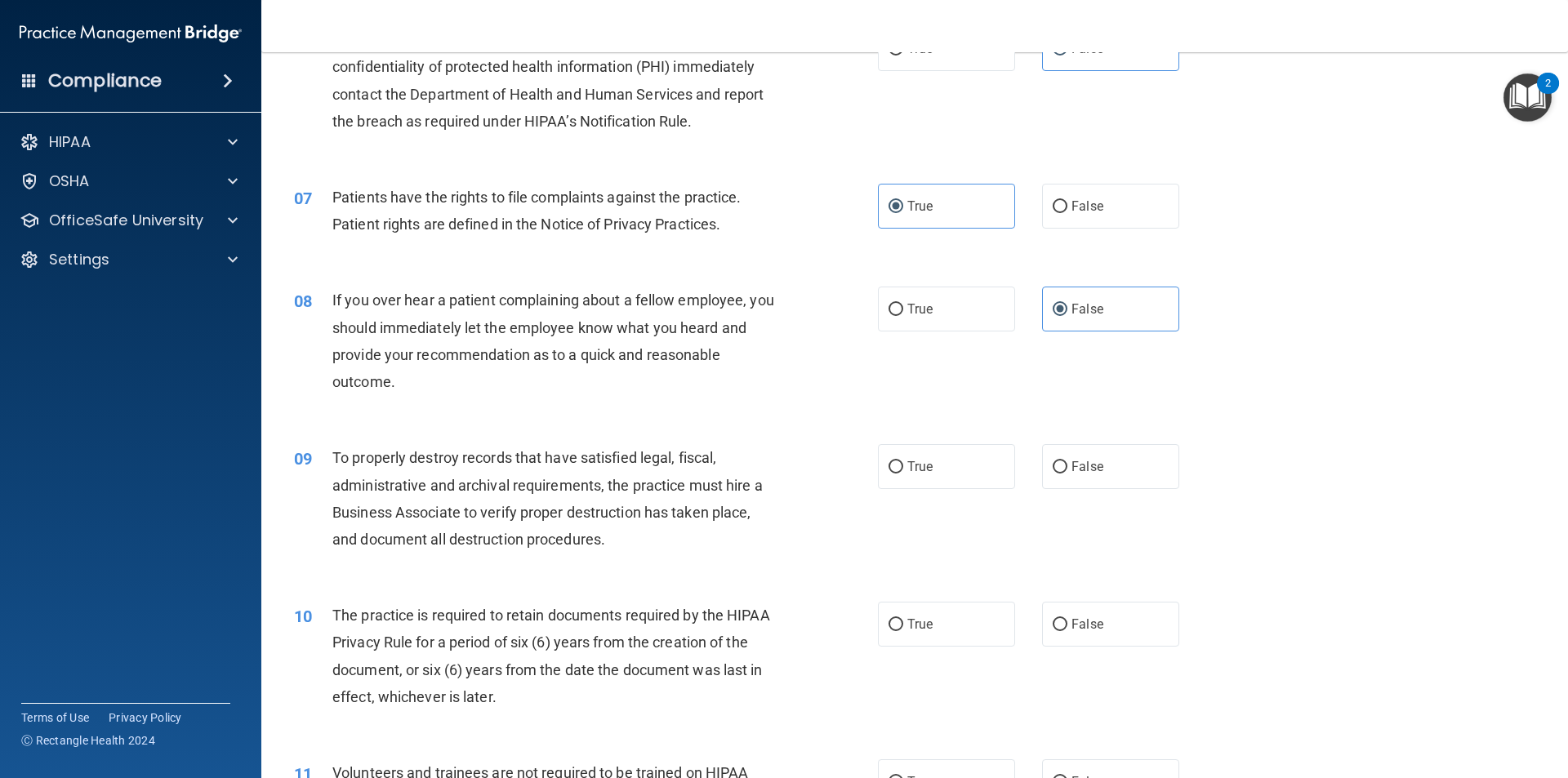
scroll to position [816, 0]
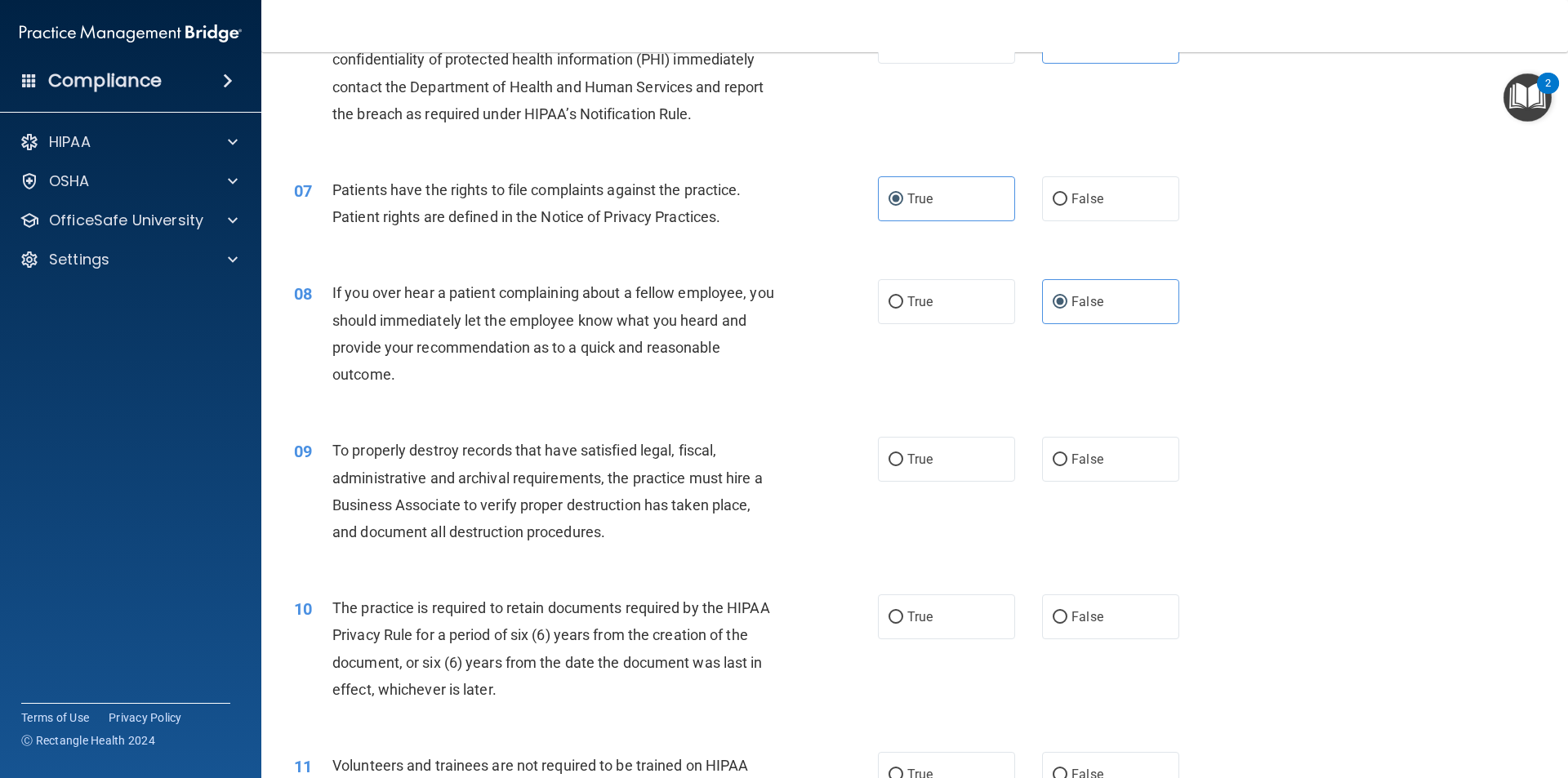
drag, startPoint x: 1095, startPoint y: 443, endPoint x: 1032, endPoint y: 467, distance: 67.4
click at [1094, 444] on label "False" at bounding box center [1111, 458] width 137 height 45
click at [1068, 453] on input "False" at bounding box center [1059, 459] width 14 height 12
radio input "true"
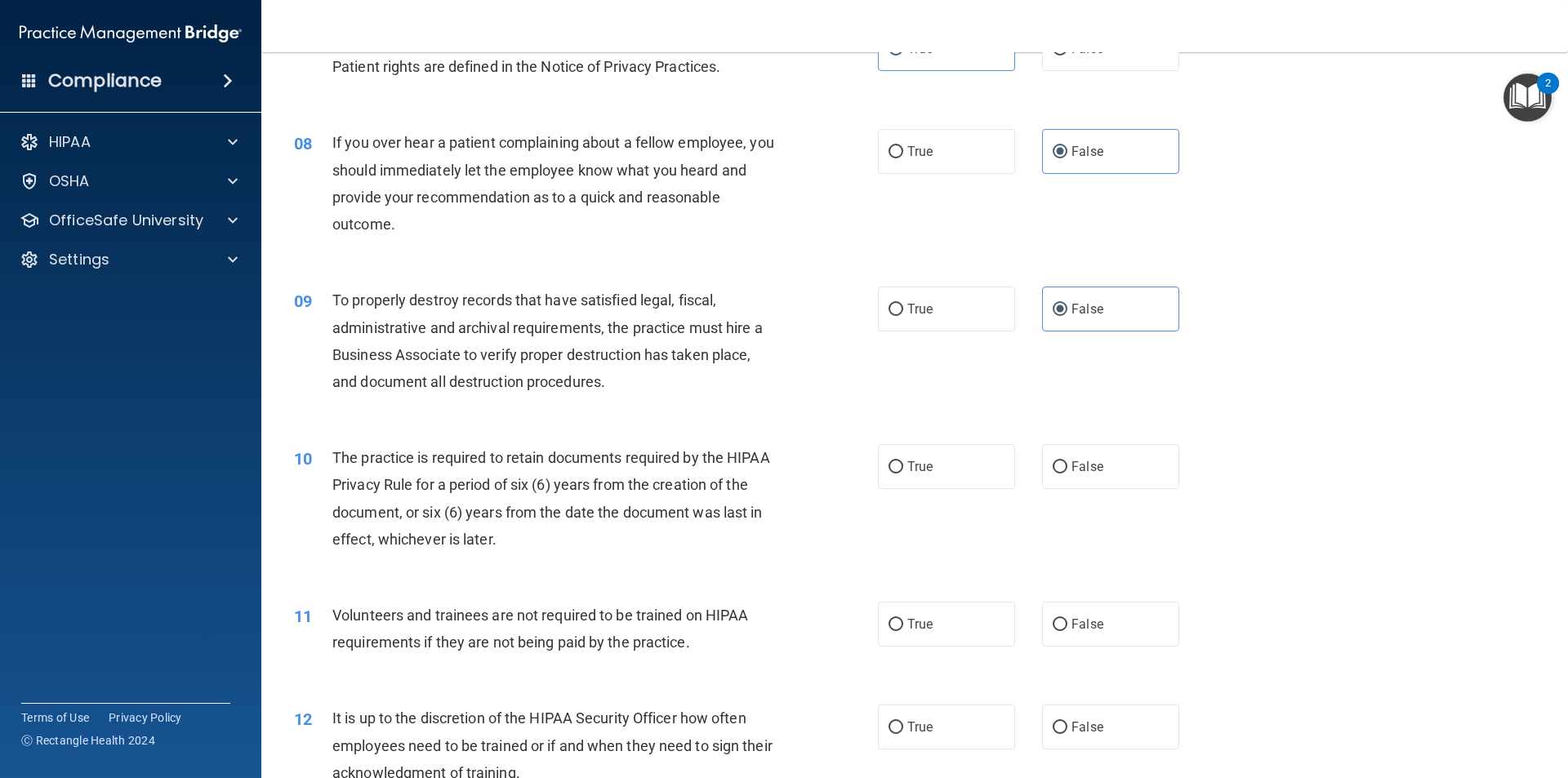
scroll to position [980, 0]
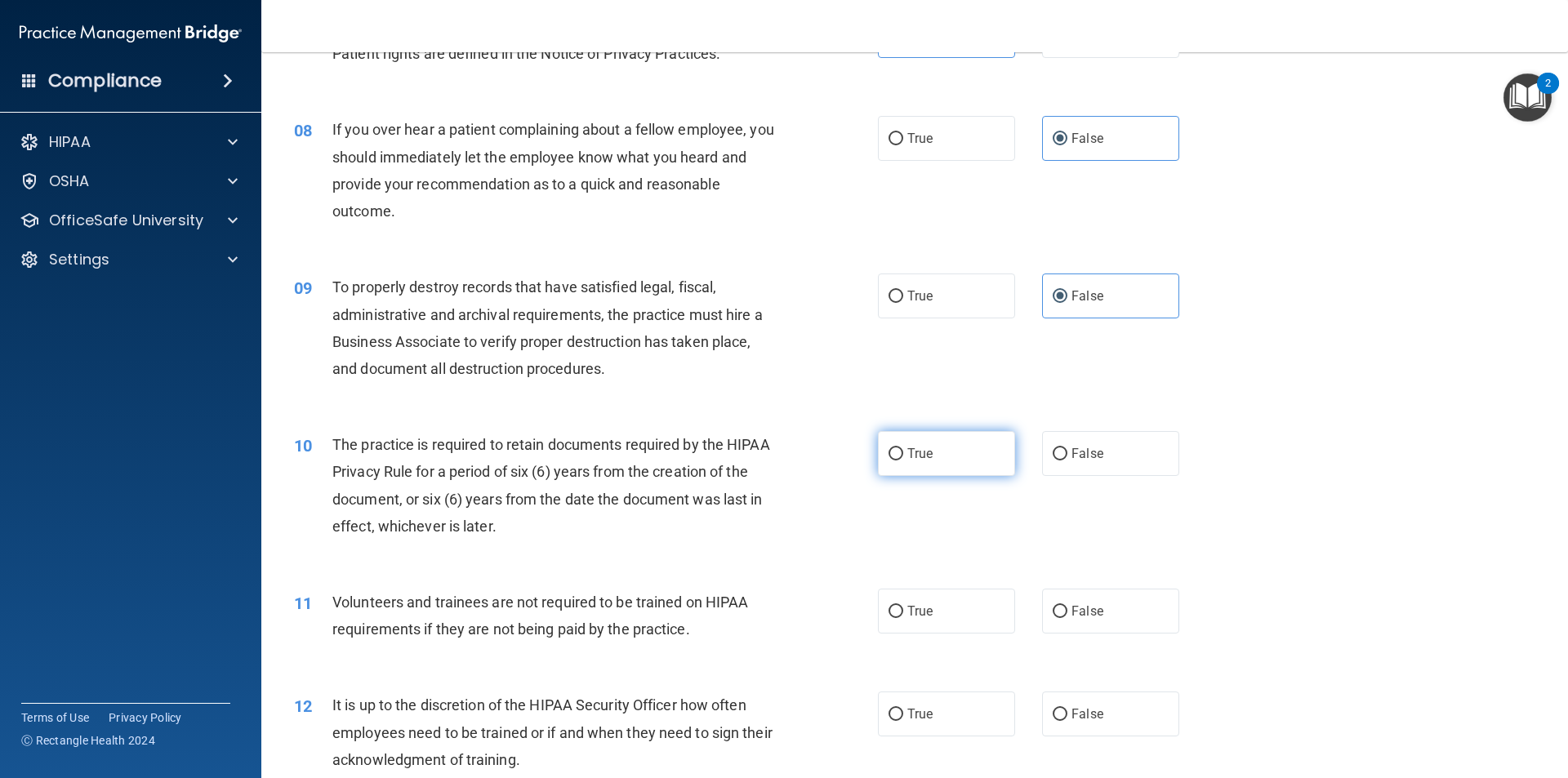
click at [912, 458] on span "True" at bounding box center [920, 453] width 25 height 15
click at [903, 458] on input "True" at bounding box center [896, 454] width 14 height 12
radio input "true"
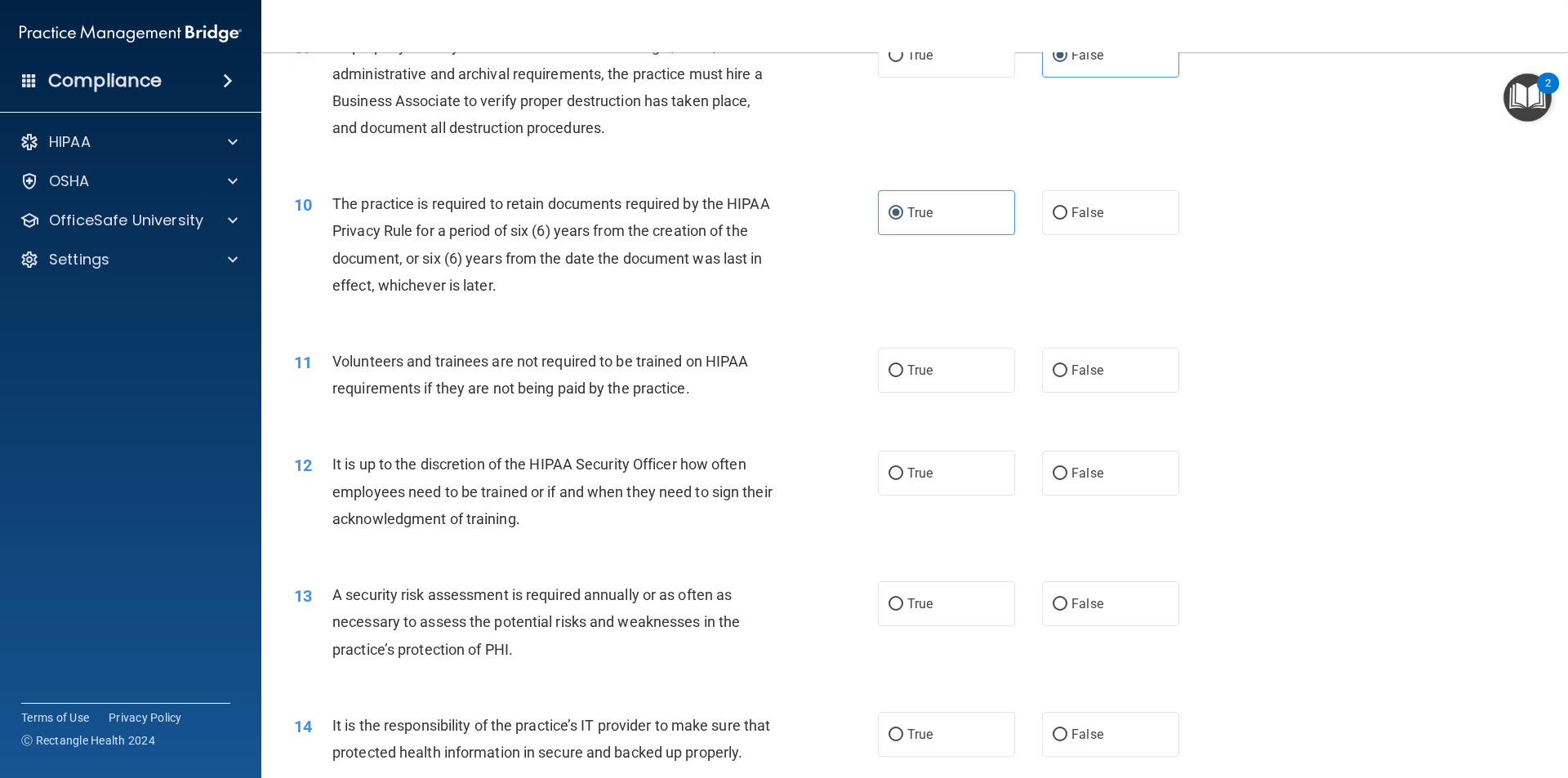
scroll to position [1225, 0]
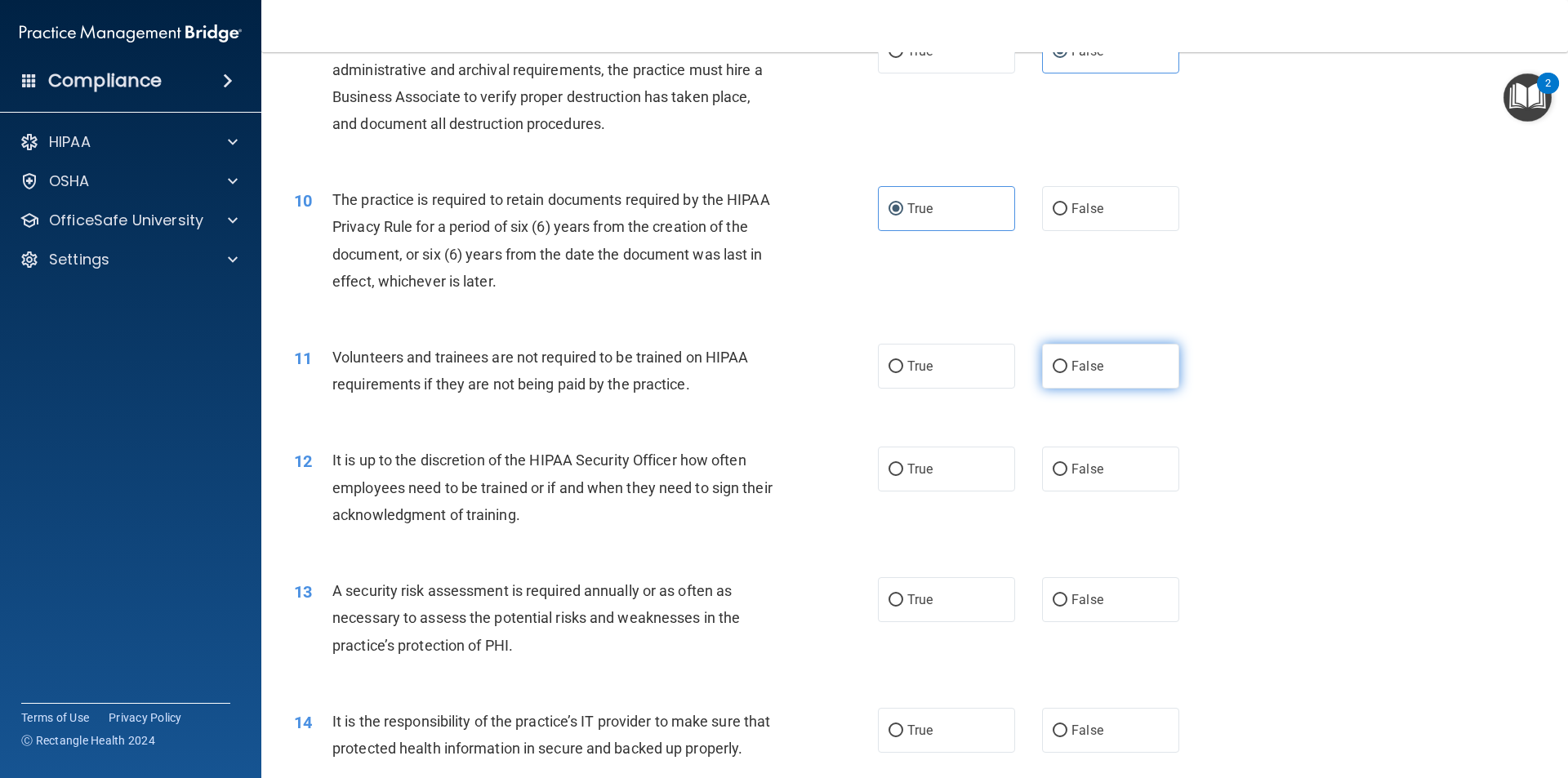
click at [1123, 362] on label "False" at bounding box center [1111, 365] width 137 height 45
click at [1068, 362] on input "False" at bounding box center [1059, 367] width 14 height 12
radio input "true"
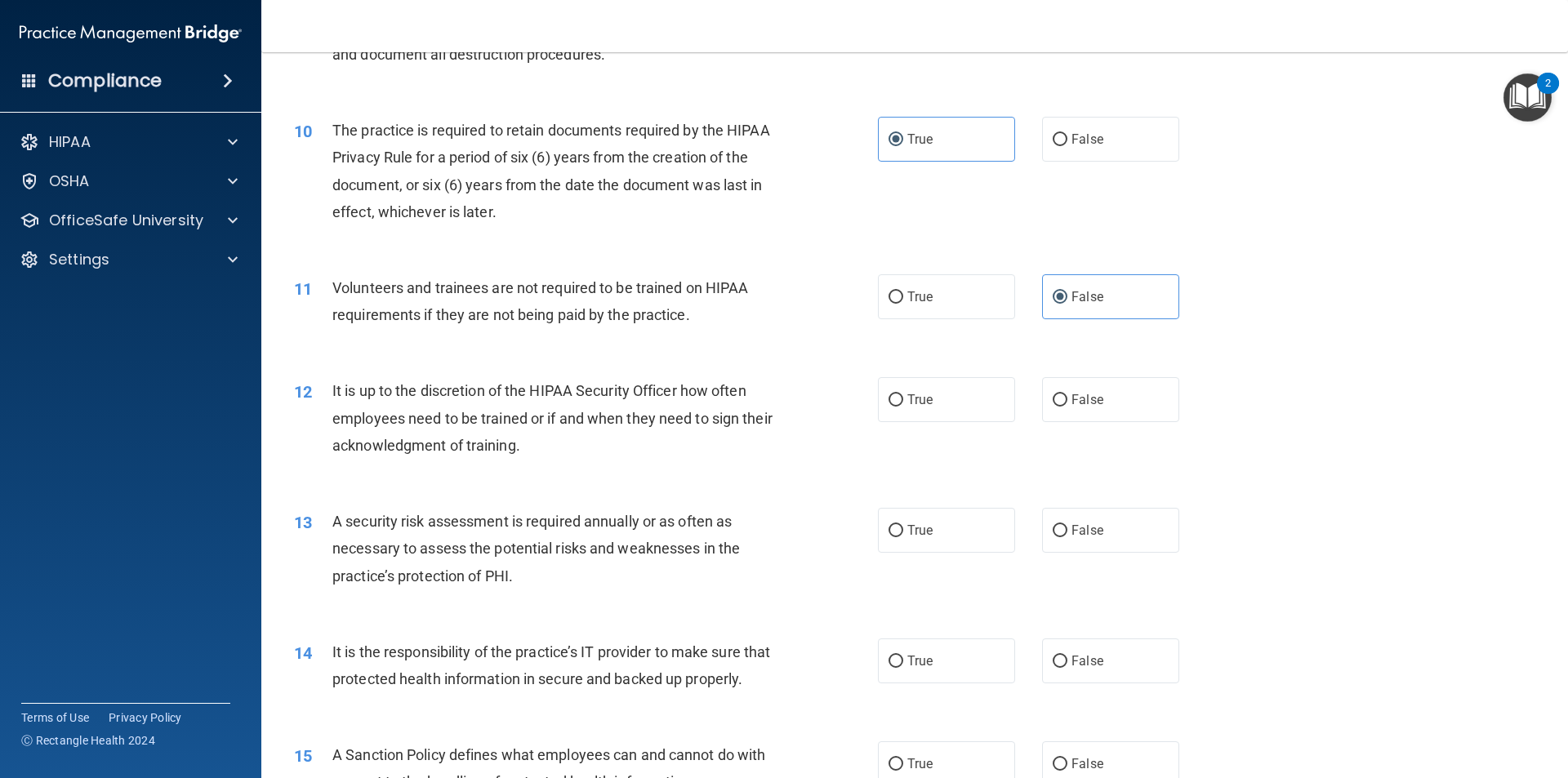
scroll to position [1387, 0]
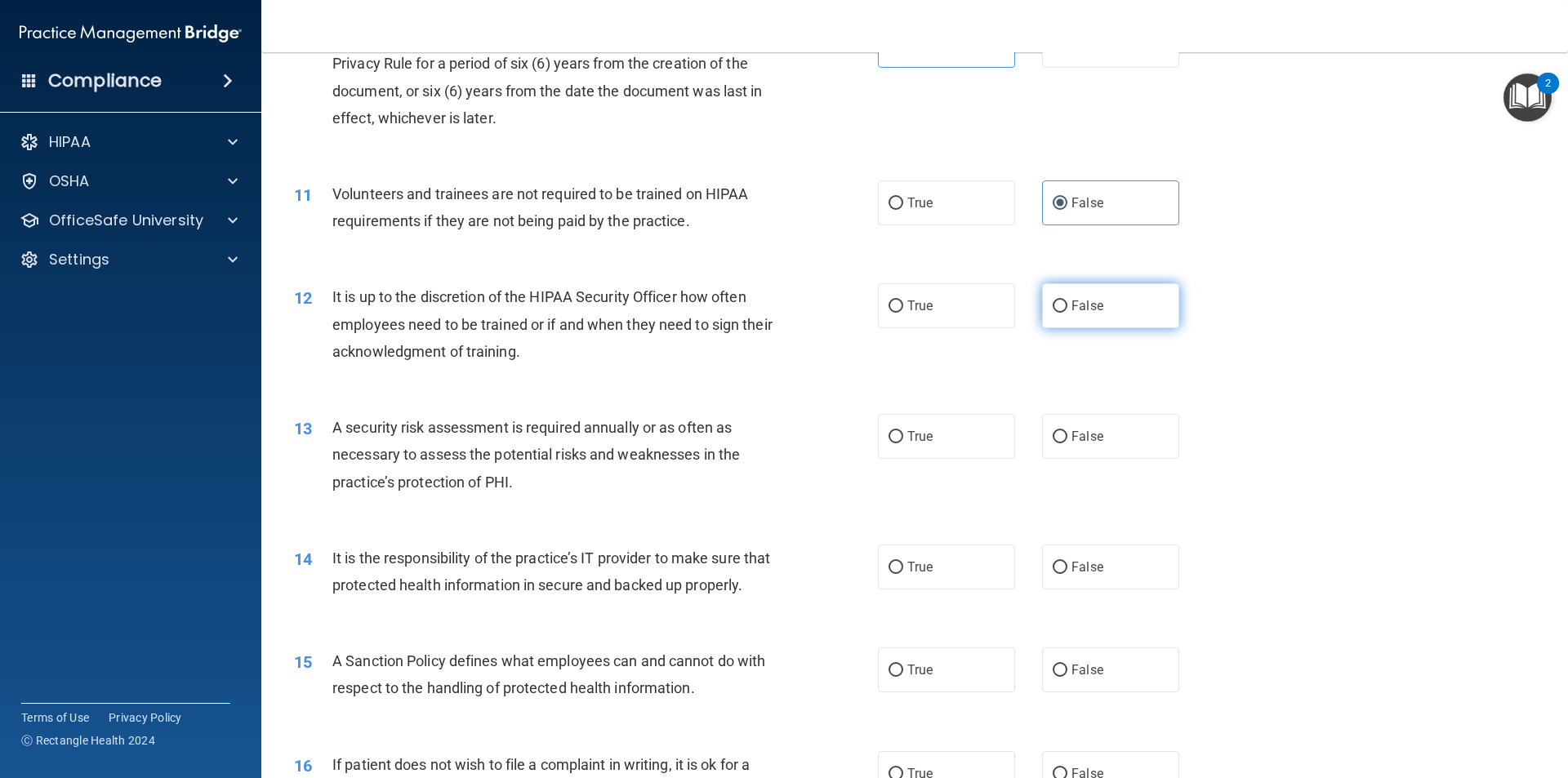
click at [1072, 300] on span "False" at bounding box center [1088, 306] width 32 height 15
click at [1064, 300] on input "False" at bounding box center [1059, 306] width 14 height 12
radio input "true"
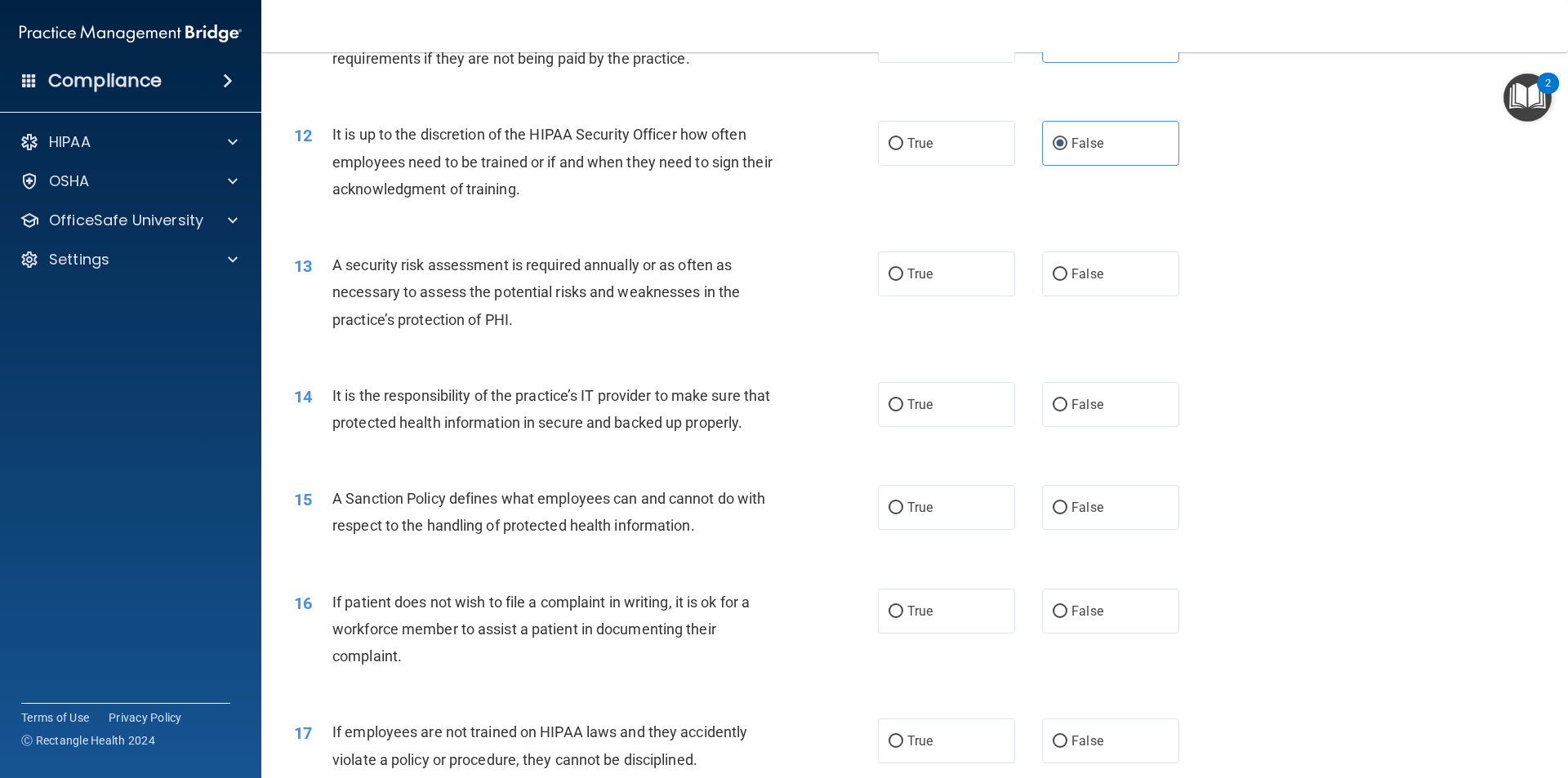
scroll to position [1551, 0]
click at [891, 278] on input "True" at bounding box center [896, 274] width 14 height 12
radio input "true"
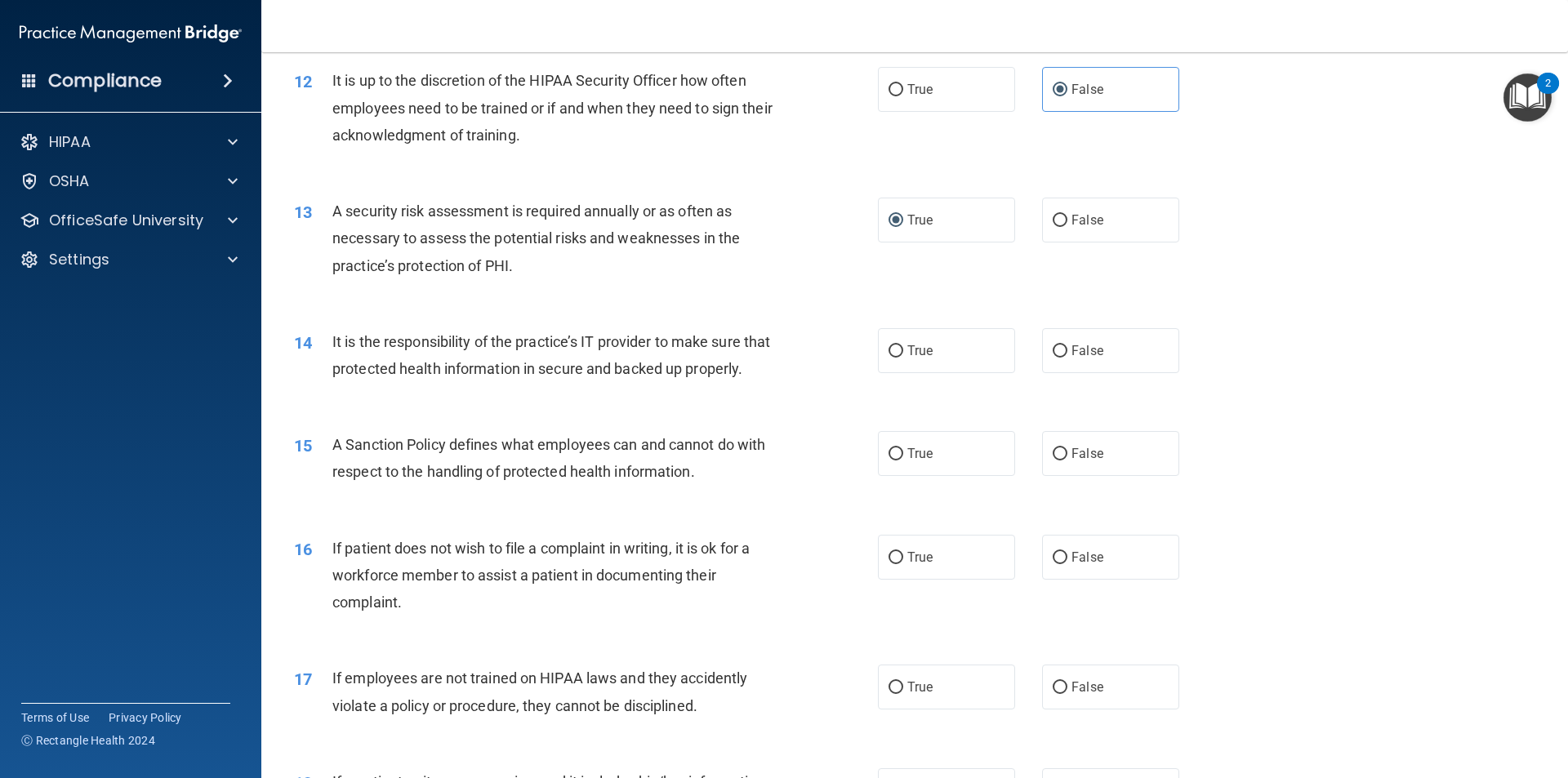
scroll to position [1632, 0]
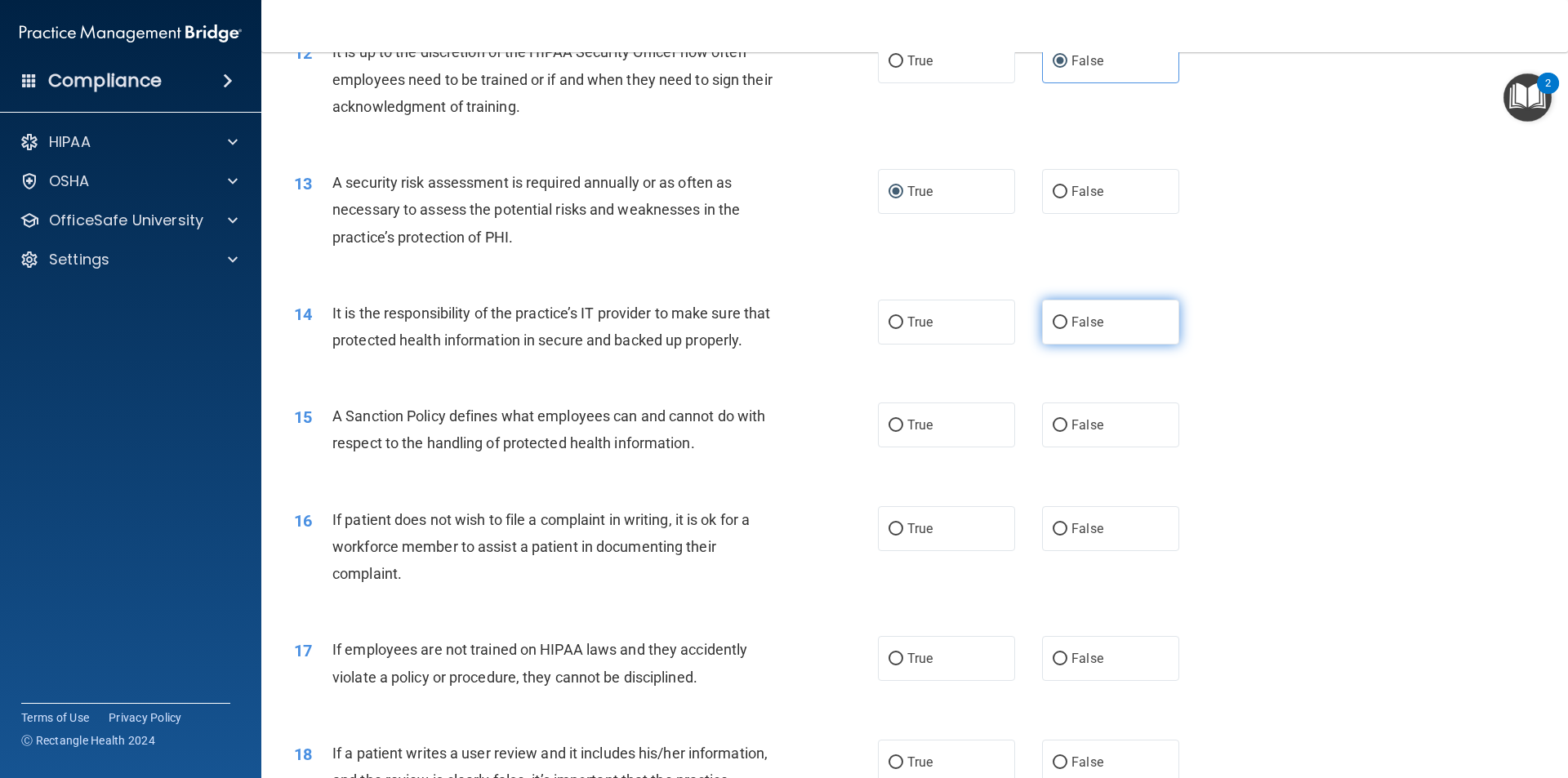
click at [1091, 329] on span "False" at bounding box center [1088, 322] width 32 height 15
click at [1068, 329] on input "False" at bounding box center [1059, 323] width 14 height 12
radio input "true"
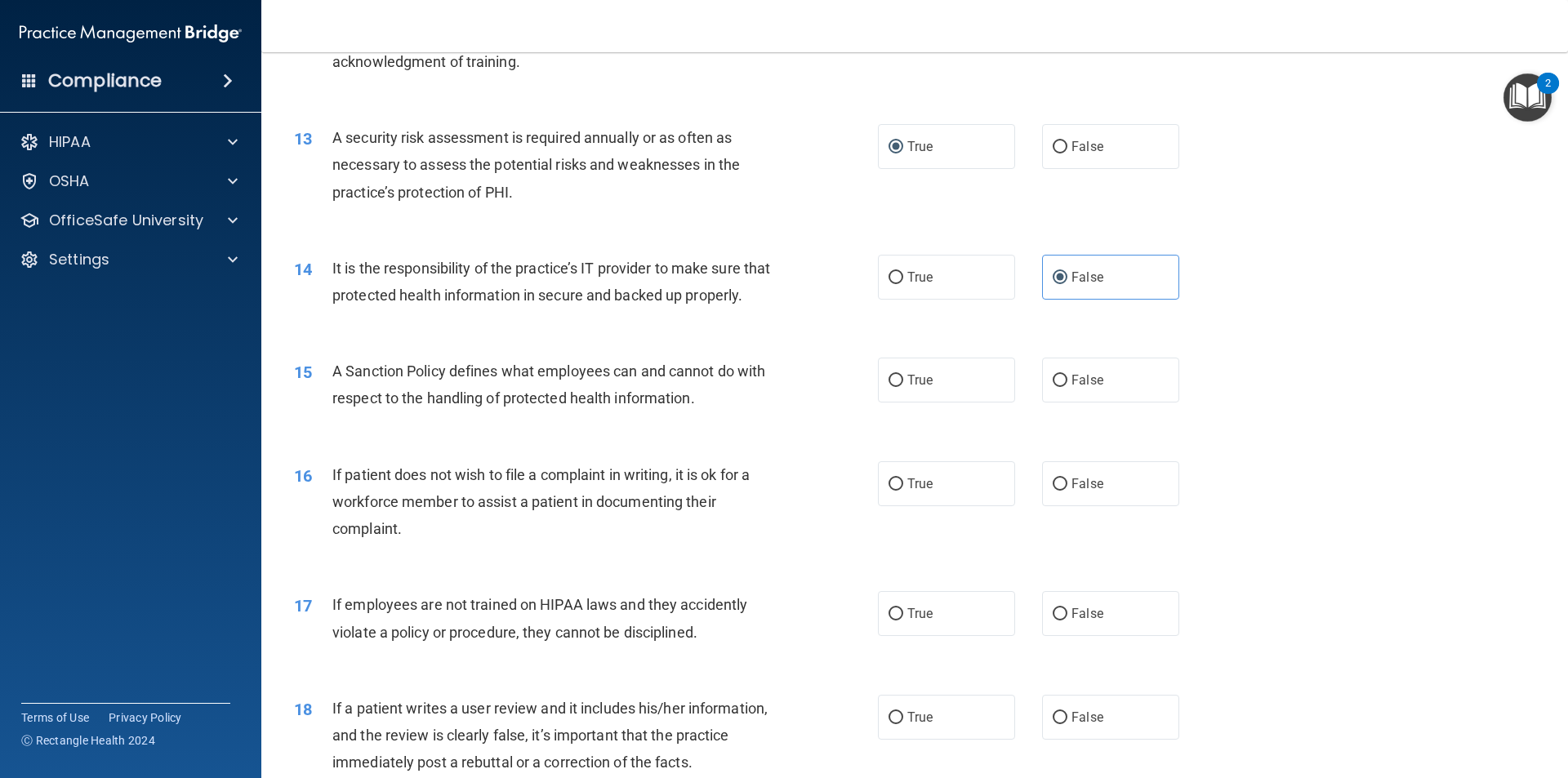
scroll to position [1714, 0]
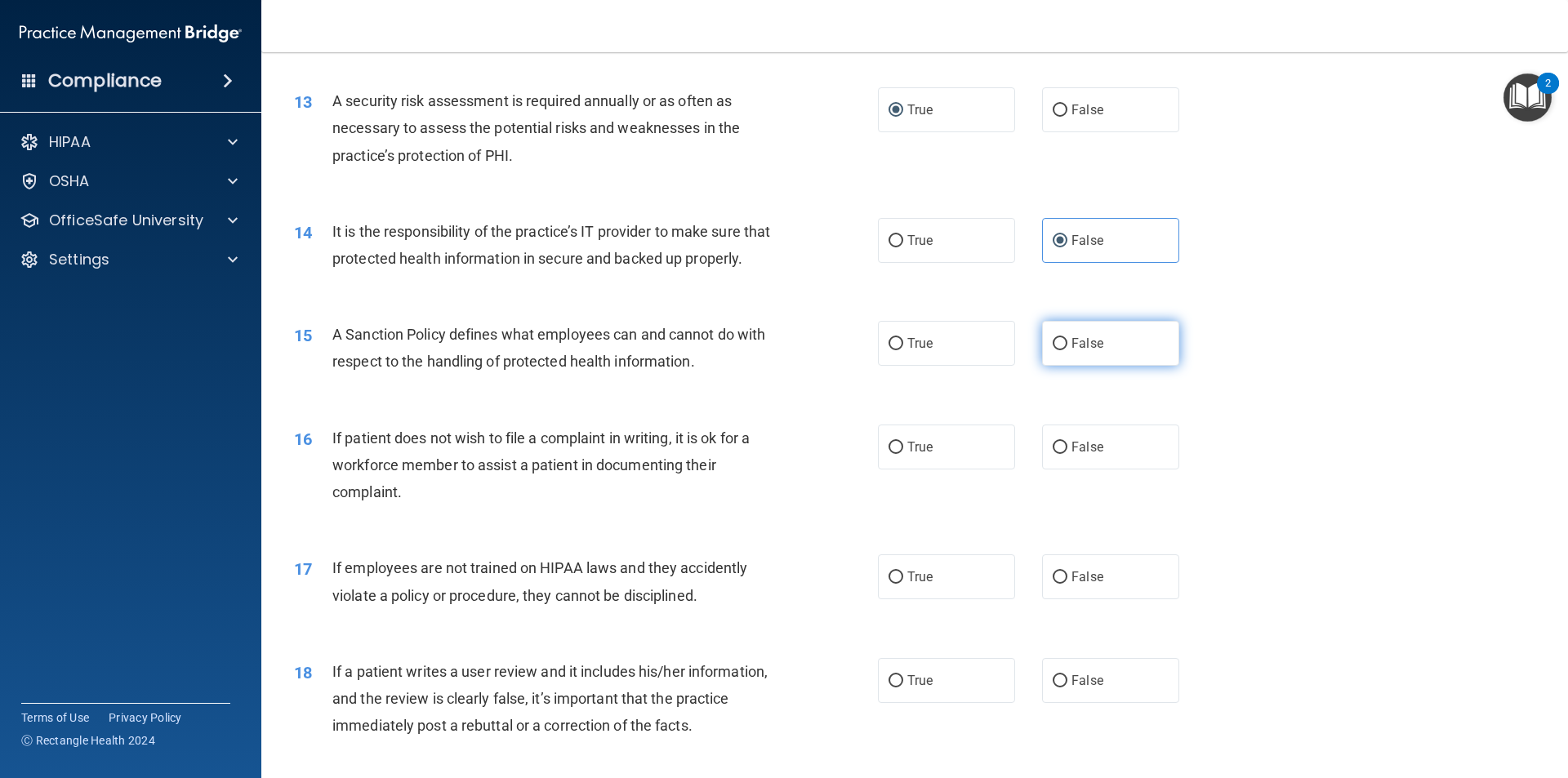
click at [1080, 361] on label "False" at bounding box center [1111, 342] width 137 height 45
click at [1057, 350] on input "False" at bounding box center [1059, 344] width 14 height 12
radio input "true"
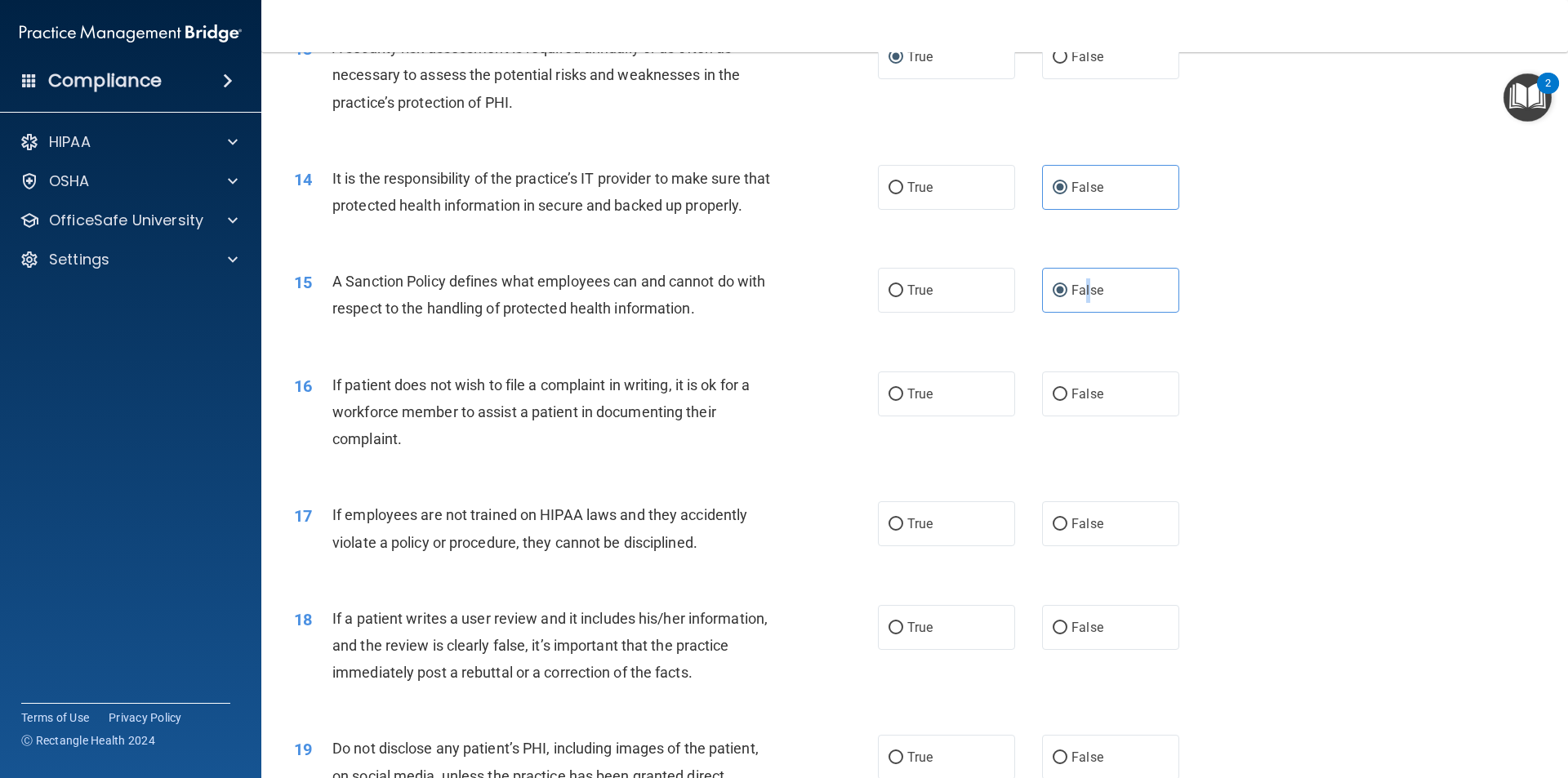
scroll to position [1796, 0]
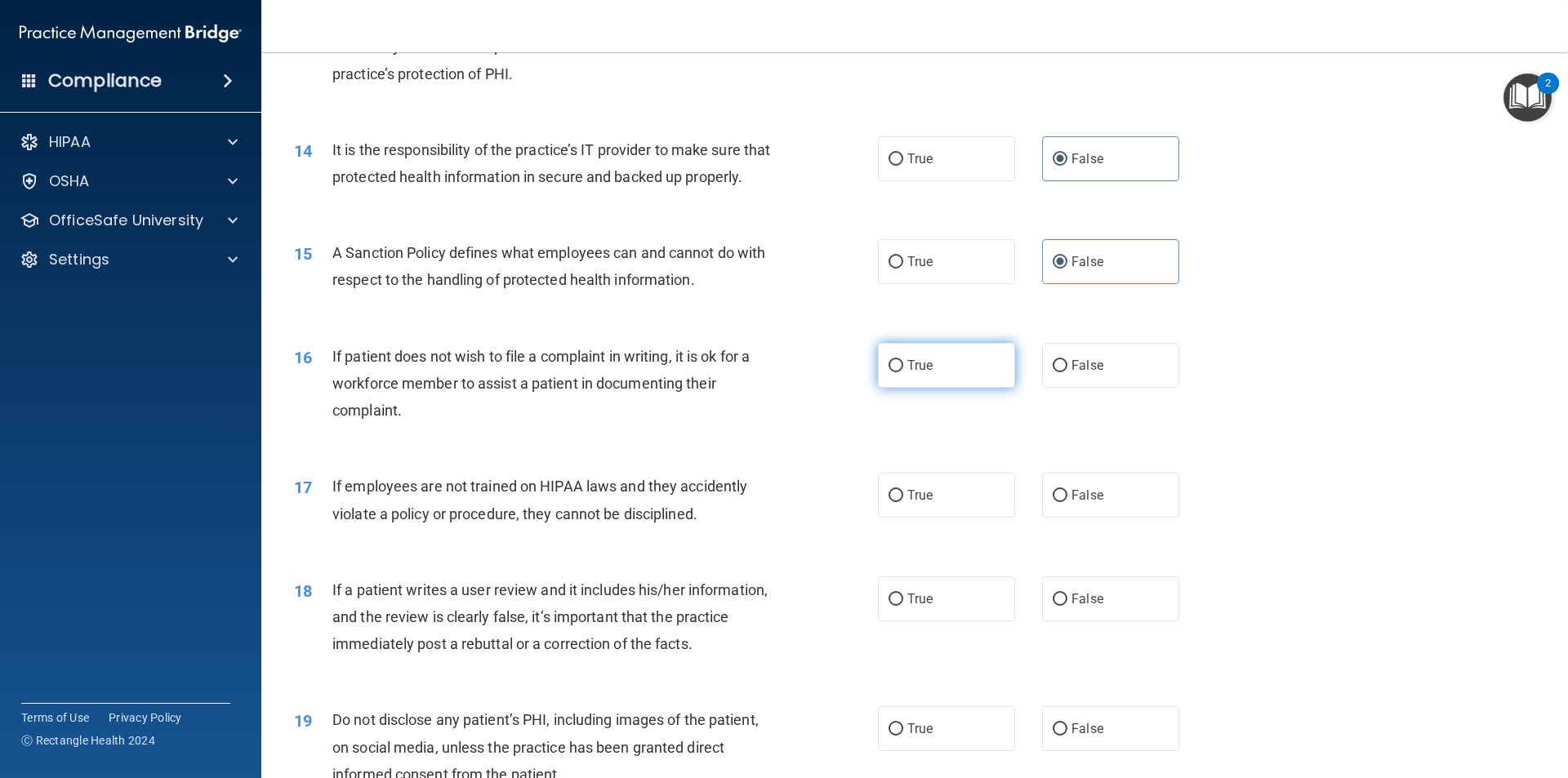
drag, startPoint x: 922, startPoint y: 395, endPoint x: 895, endPoint y: 408, distance: 30.0
click at [919, 373] on span "True" at bounding box center [920, 365] width 25 height 15
click at [903, 372] on input "True" at bounding box center [896, 366] width 14 height 12
radio input "true"
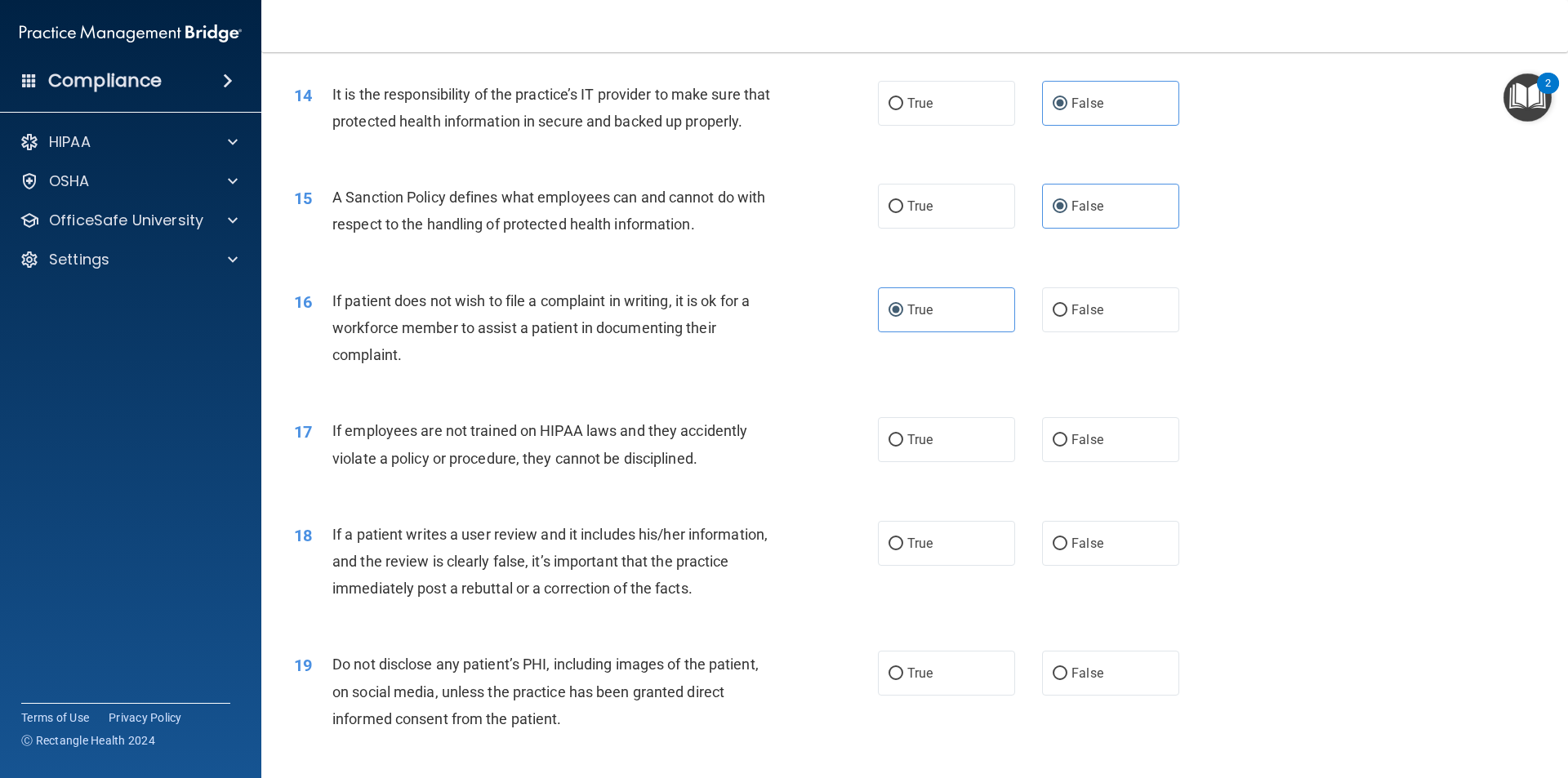
scroll to position [1959, 0]
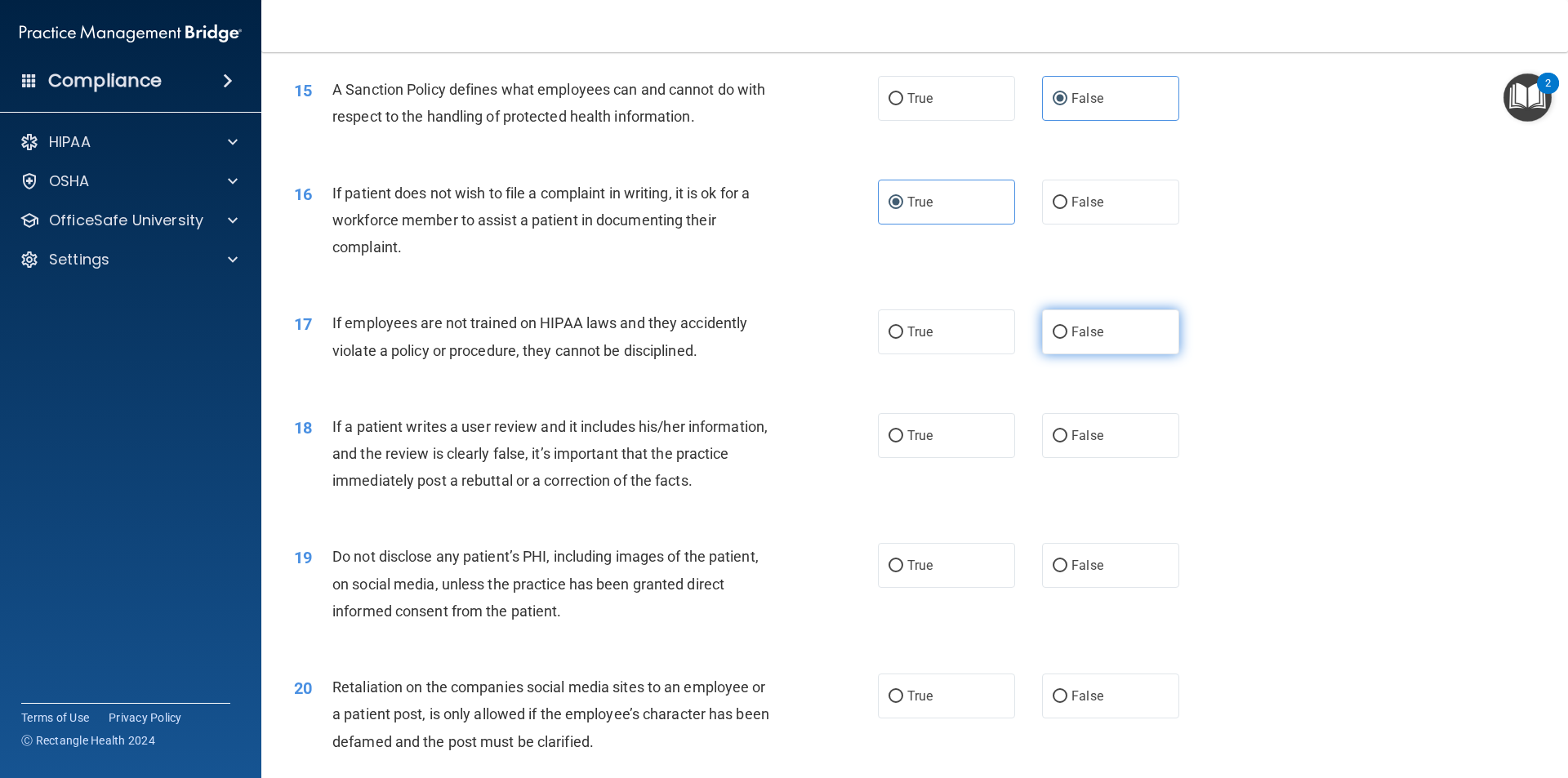
click at [1052, 339] on input "False" at bounding box center [1059, 332] width 14 height 12
radio input "true"
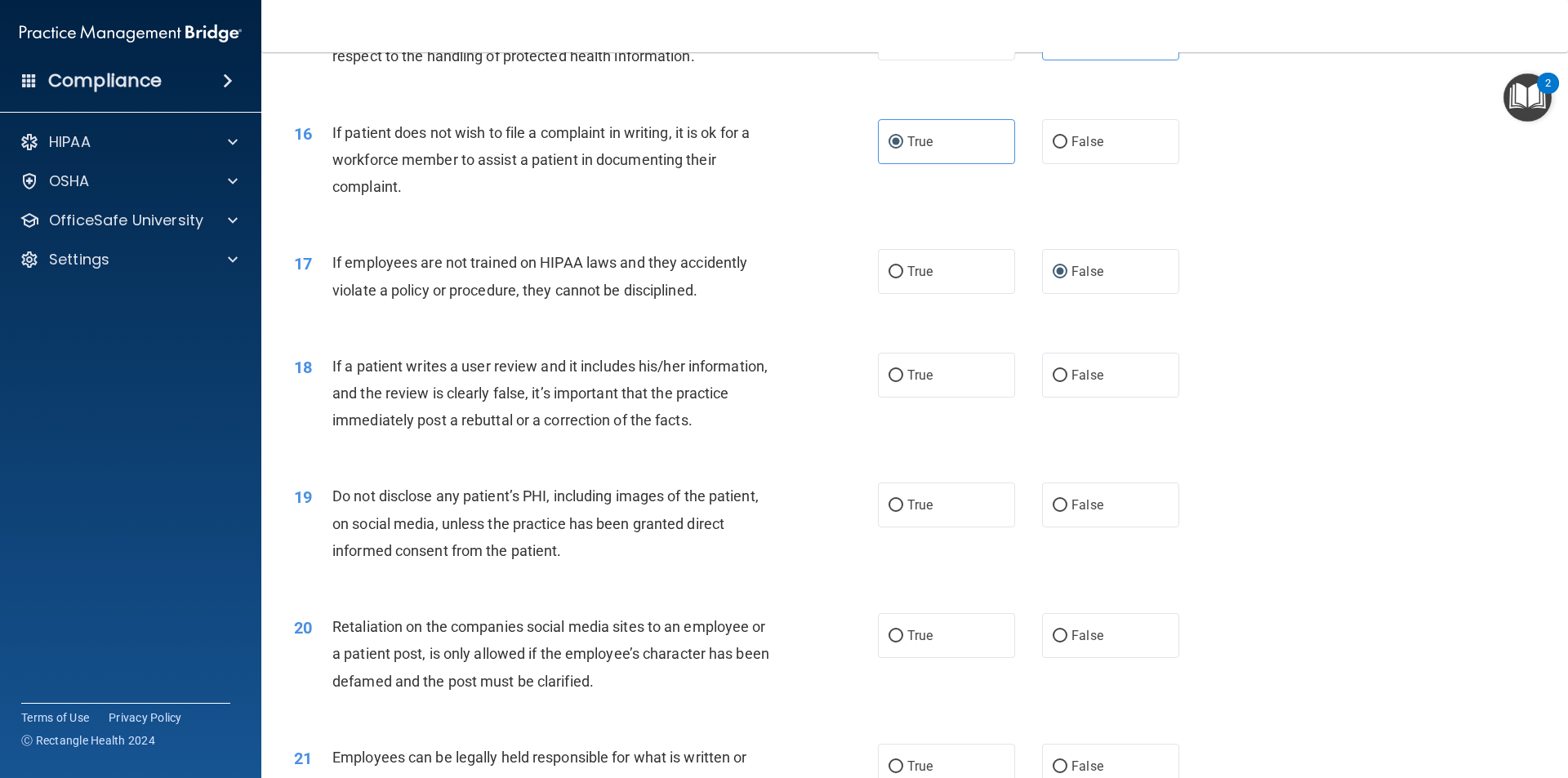
scroll to position [2122, 0]
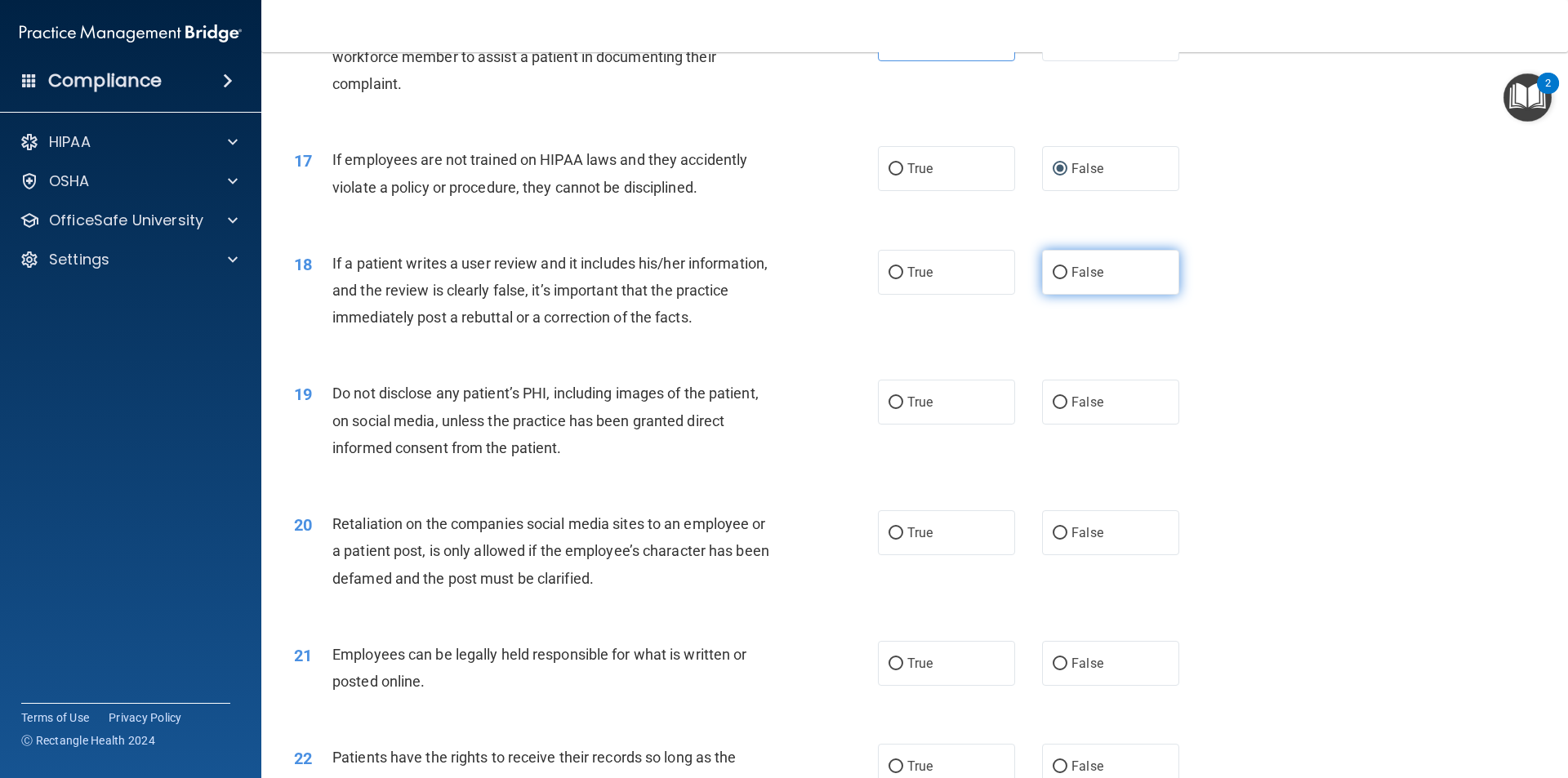
click at [1087, 280] on span "False" at bounding box center [1088, 272] width 32 height 15
click at [1068, 279] on input "False" at bounding box center [1059, 273] width 14 height 12
radio input "true"
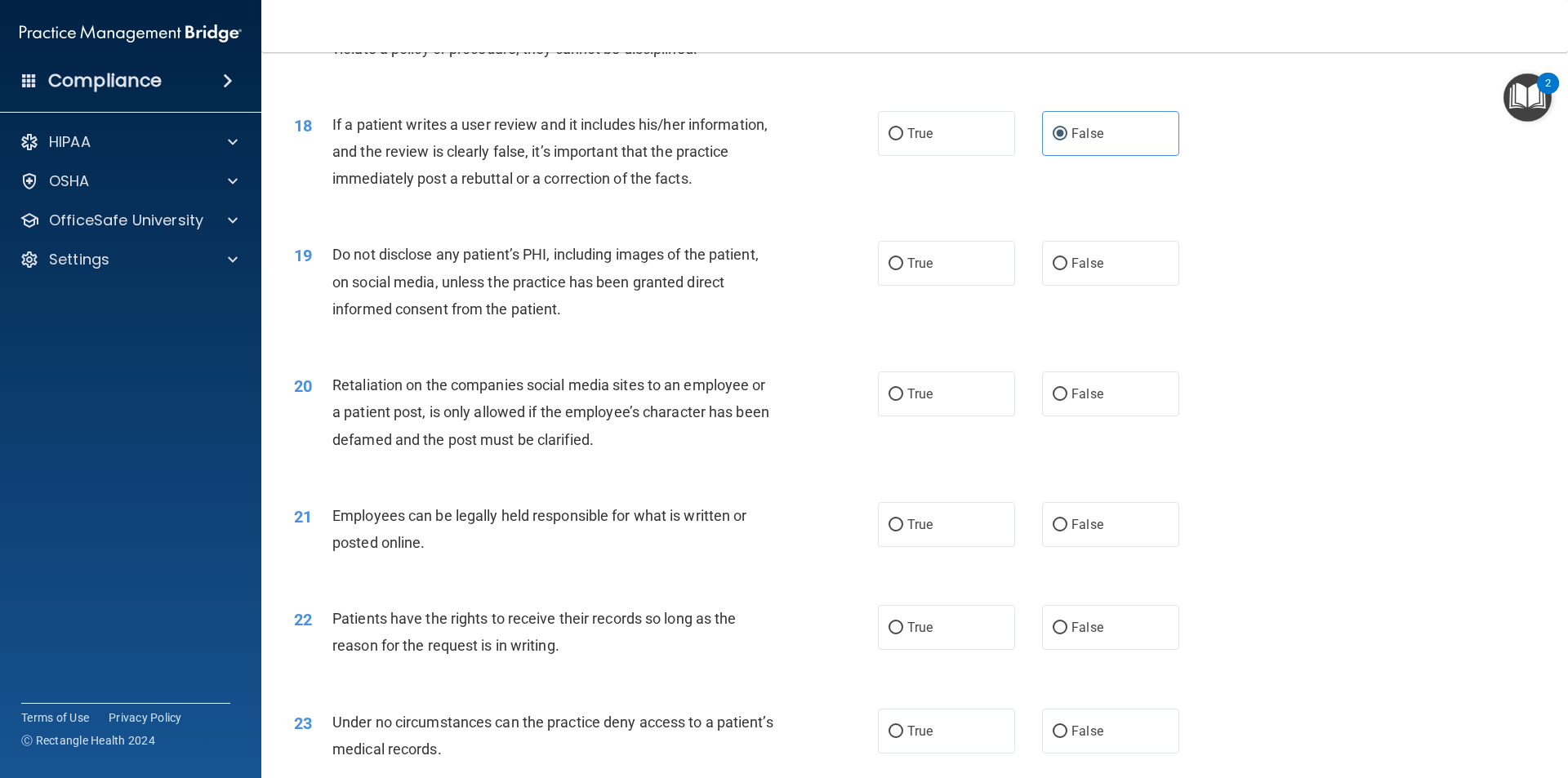
scroll to position [2286, 0]
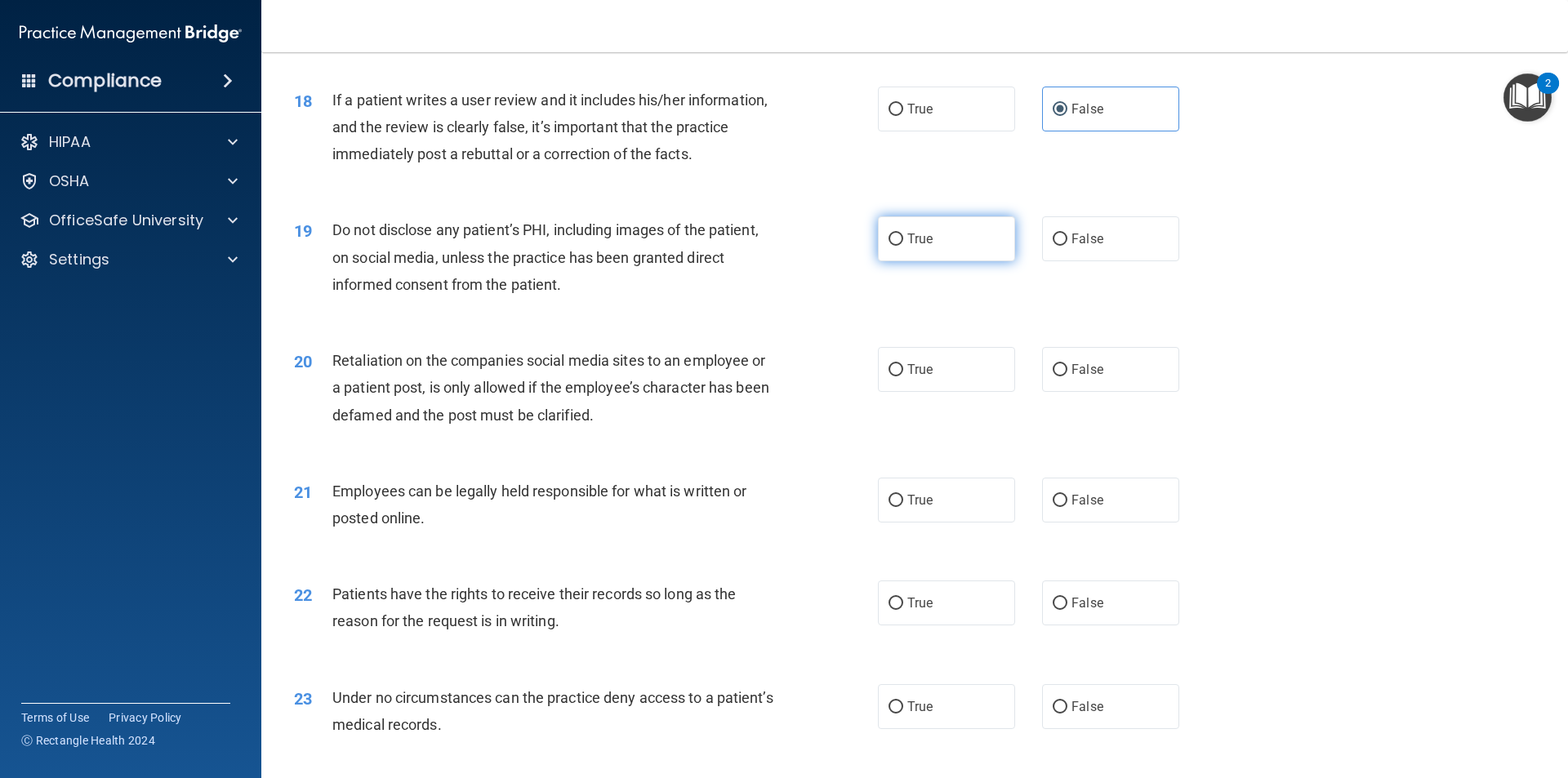
click at [899, 261] on label "True" at bounding box center [946, 238] width 137 height 45
click at [899, 246] on input "True" at bounding box center [896, 239] width 14 height 12
radio input "true"
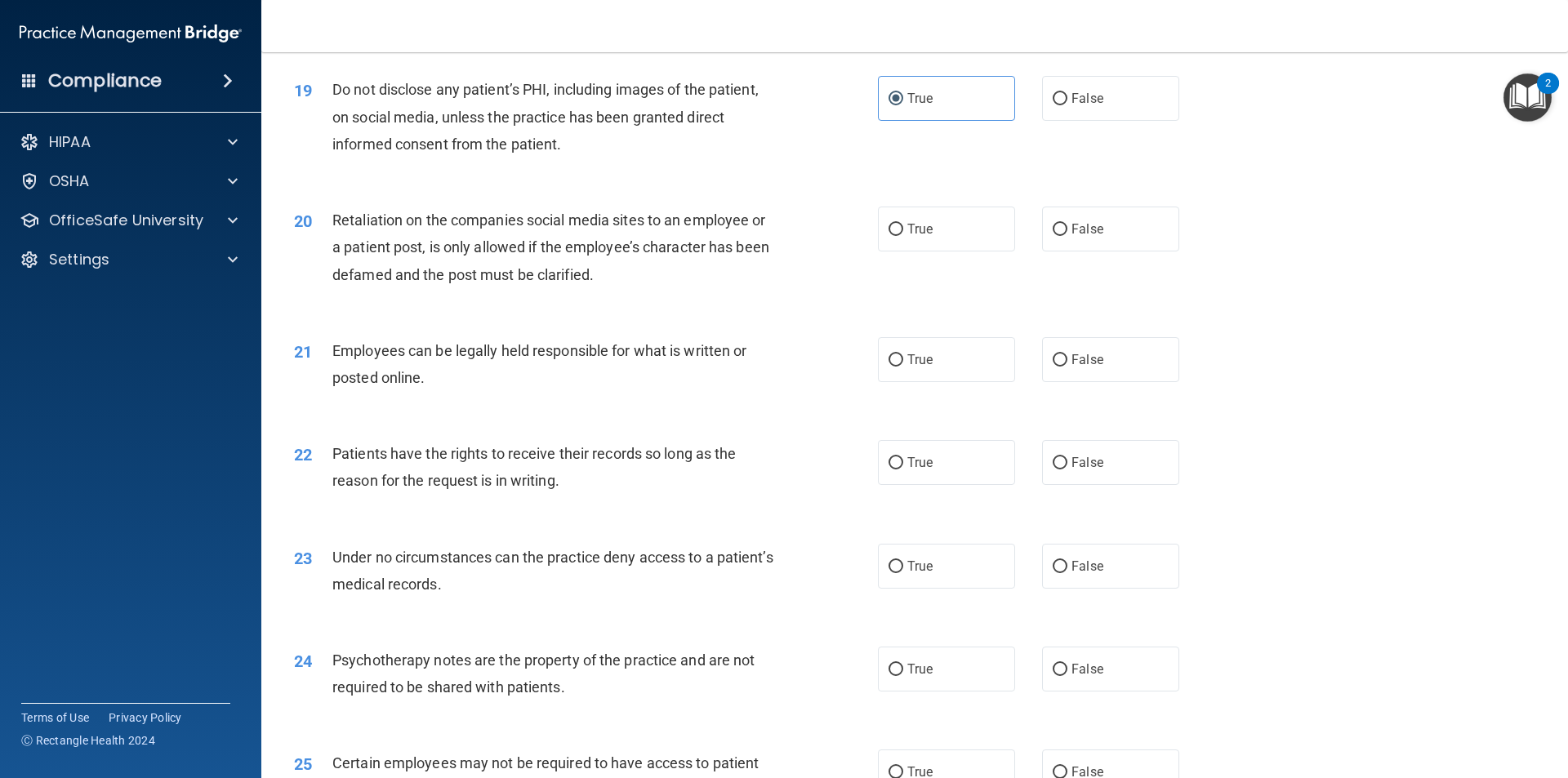
scroll to position [2448, 0]
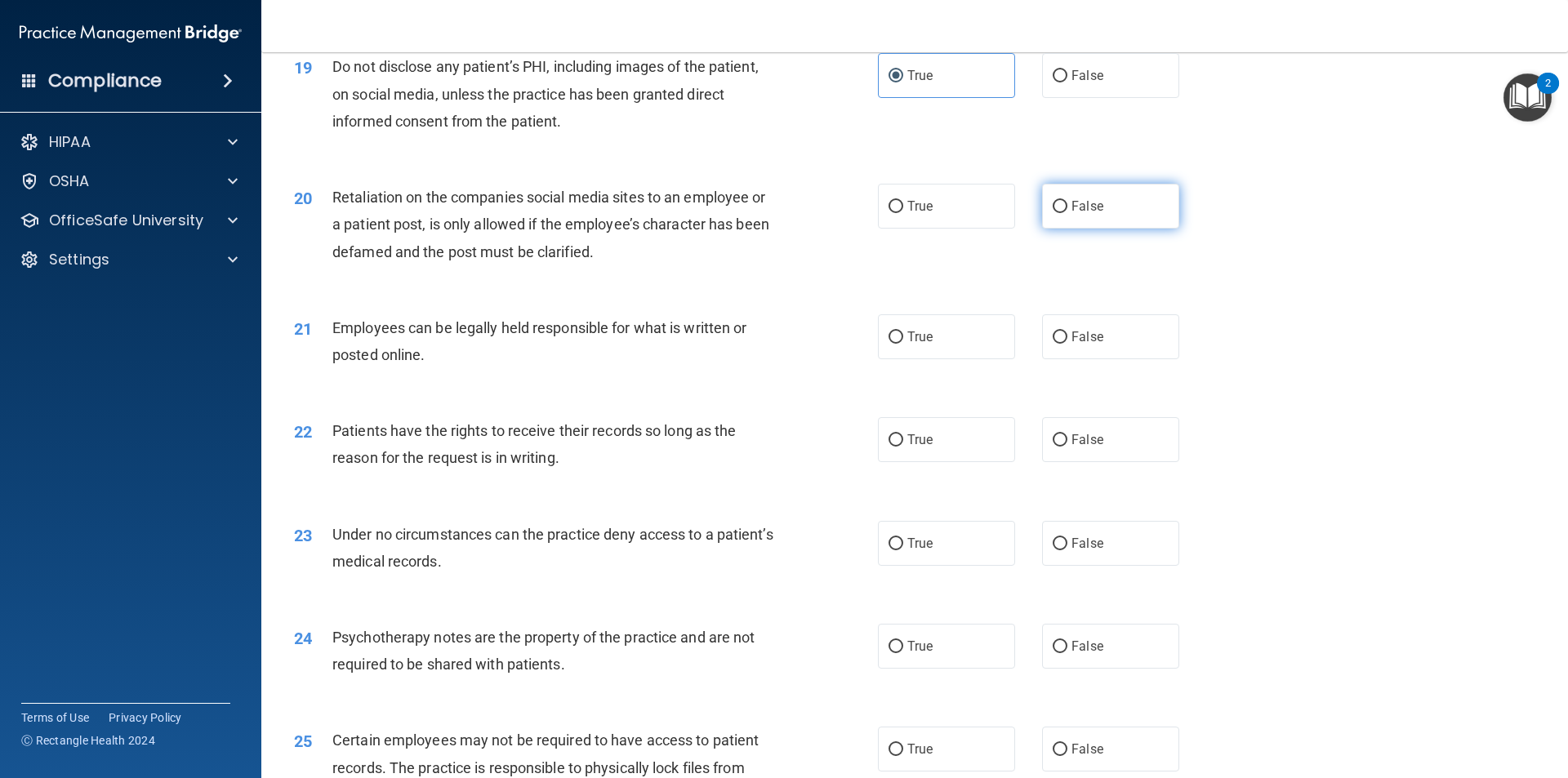
click at [1052, 213] on input "False" at bounding box center [1059, 207] width 14 height 12
radio input "true"
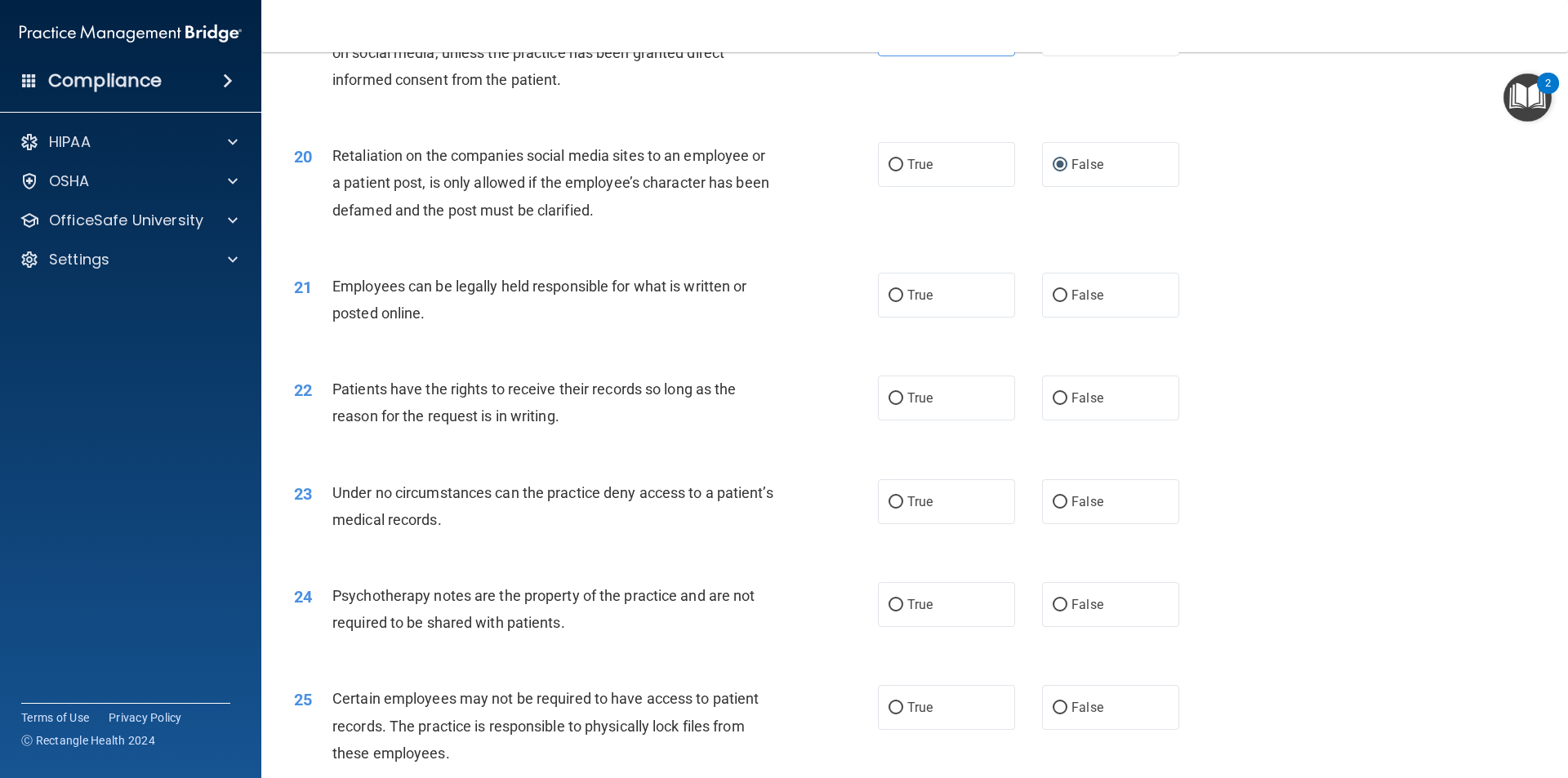
scroll to position [2531, 0]
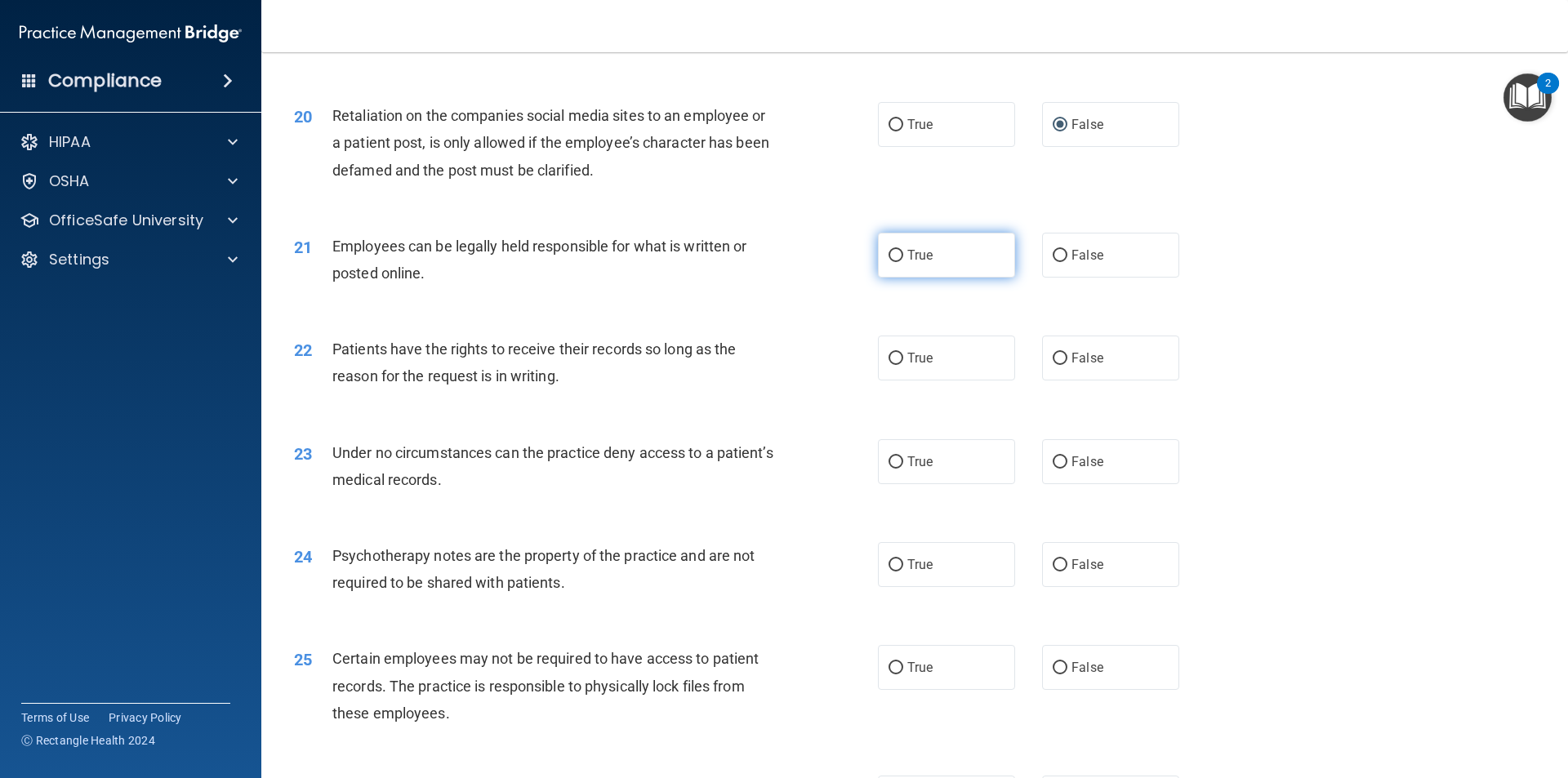
click at [921, 263] on span "True" at bounding box center [920, 255] width 25 height 15
click at [903, 262] on input "True" at bounding box center [896, 256] width 14 height 12
radio input "true"
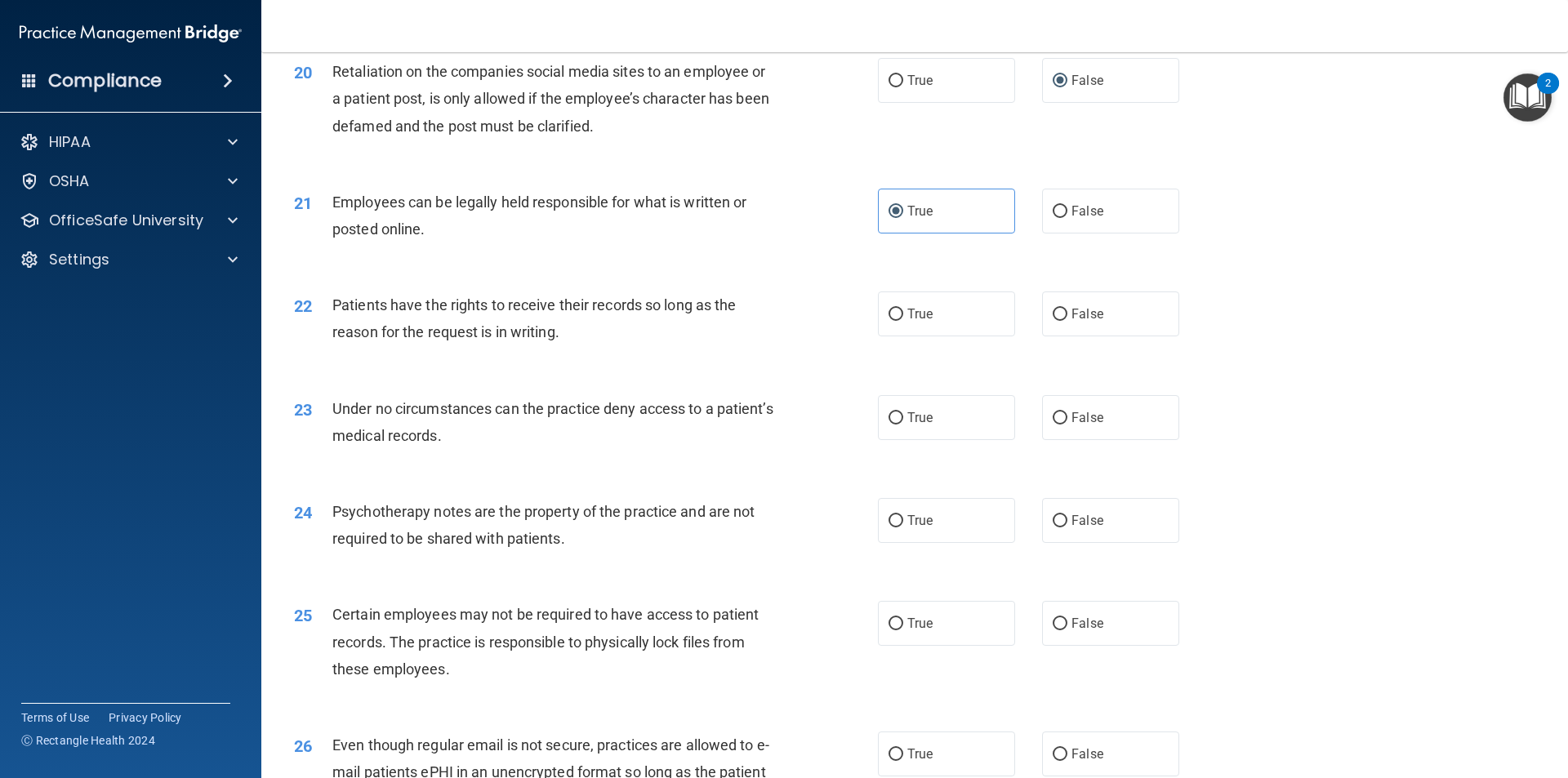
scroll to position [2612, 0]
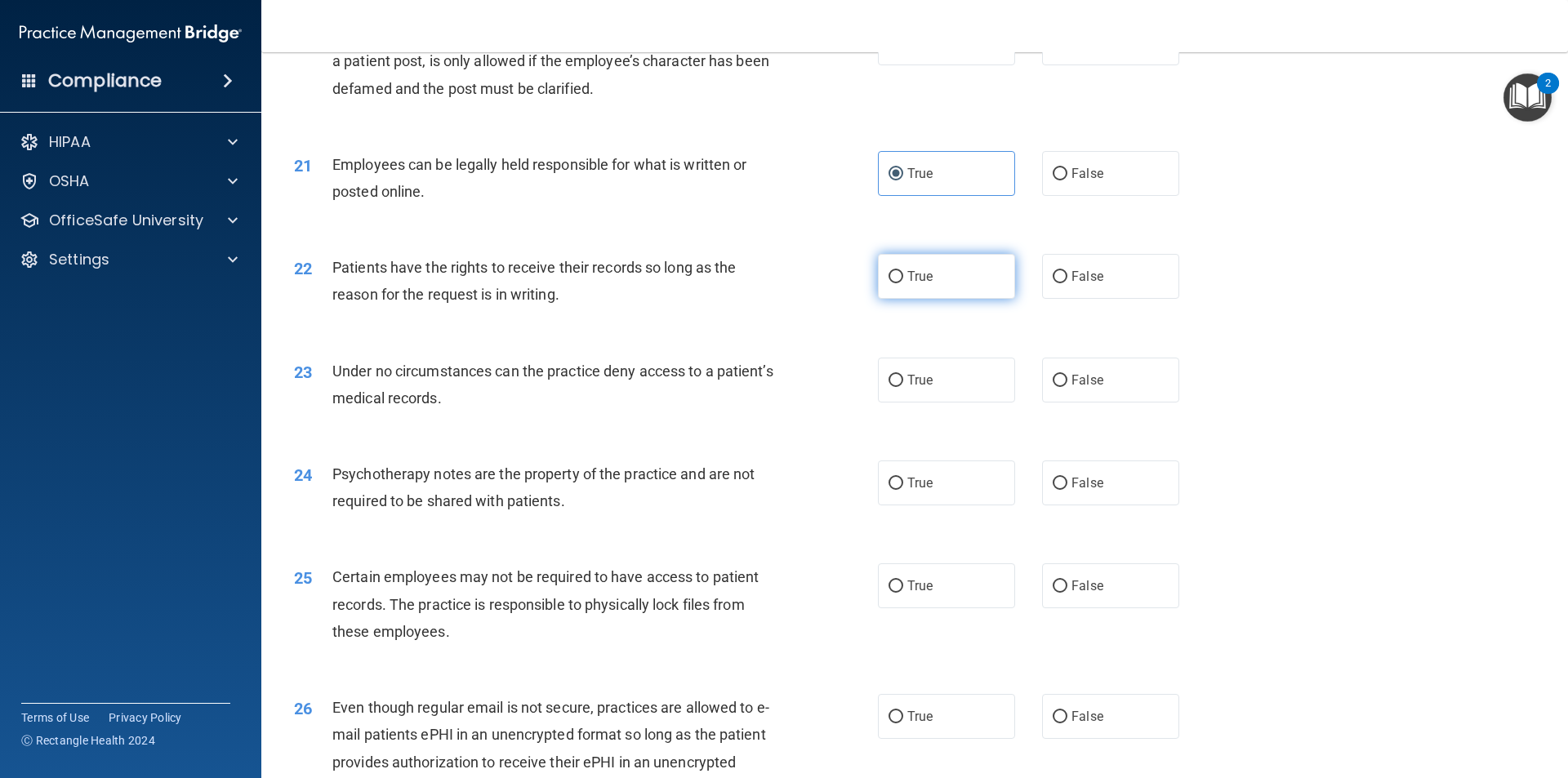
click at [918, 298] on label "True" at bounding box center [946, 276] width 137 height 45
click at [903, 283] on input "True" at bounding box center [896, 277] width 14 height 12
radio input "true"
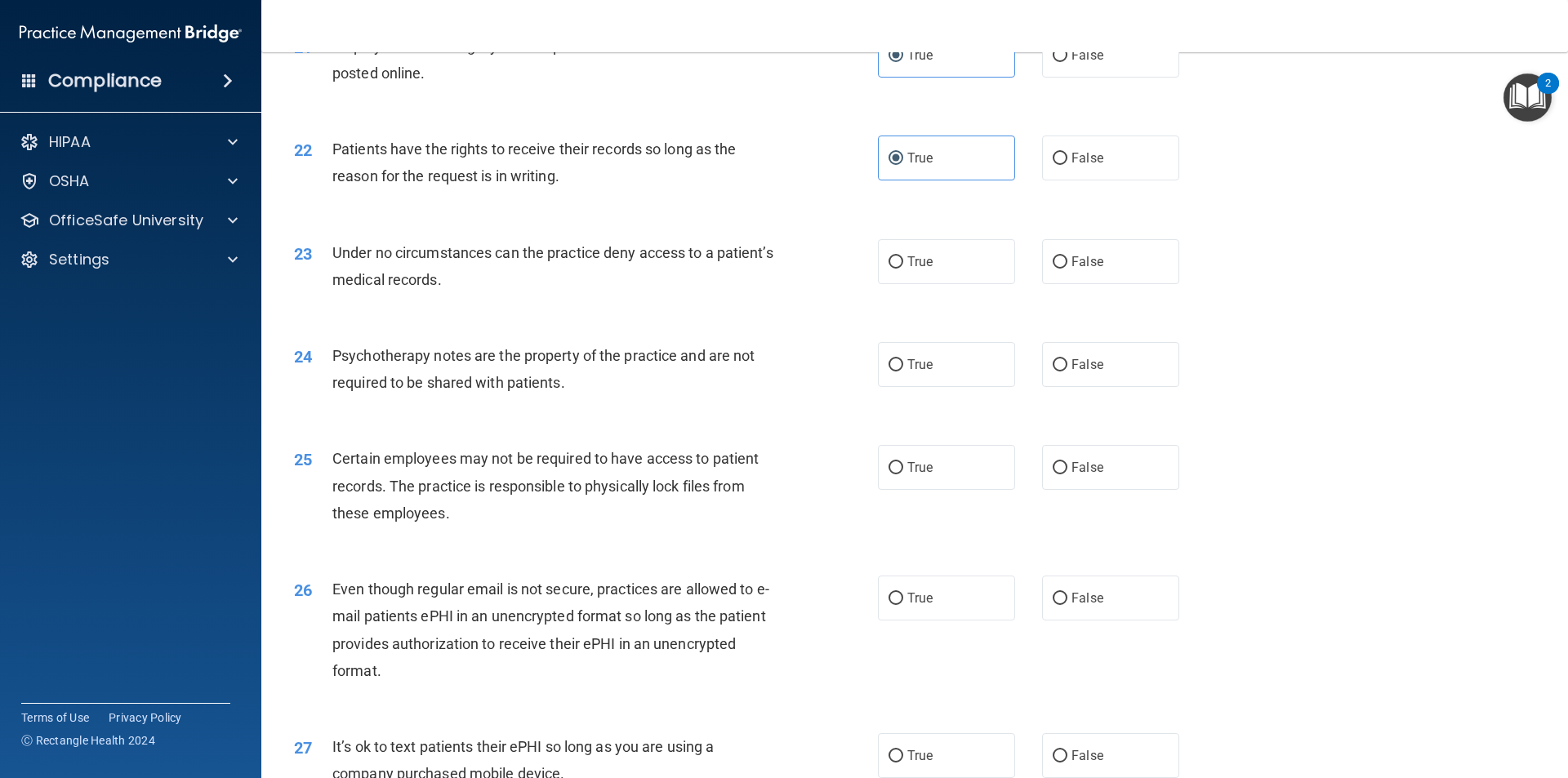
scroll to position [2775, 0]
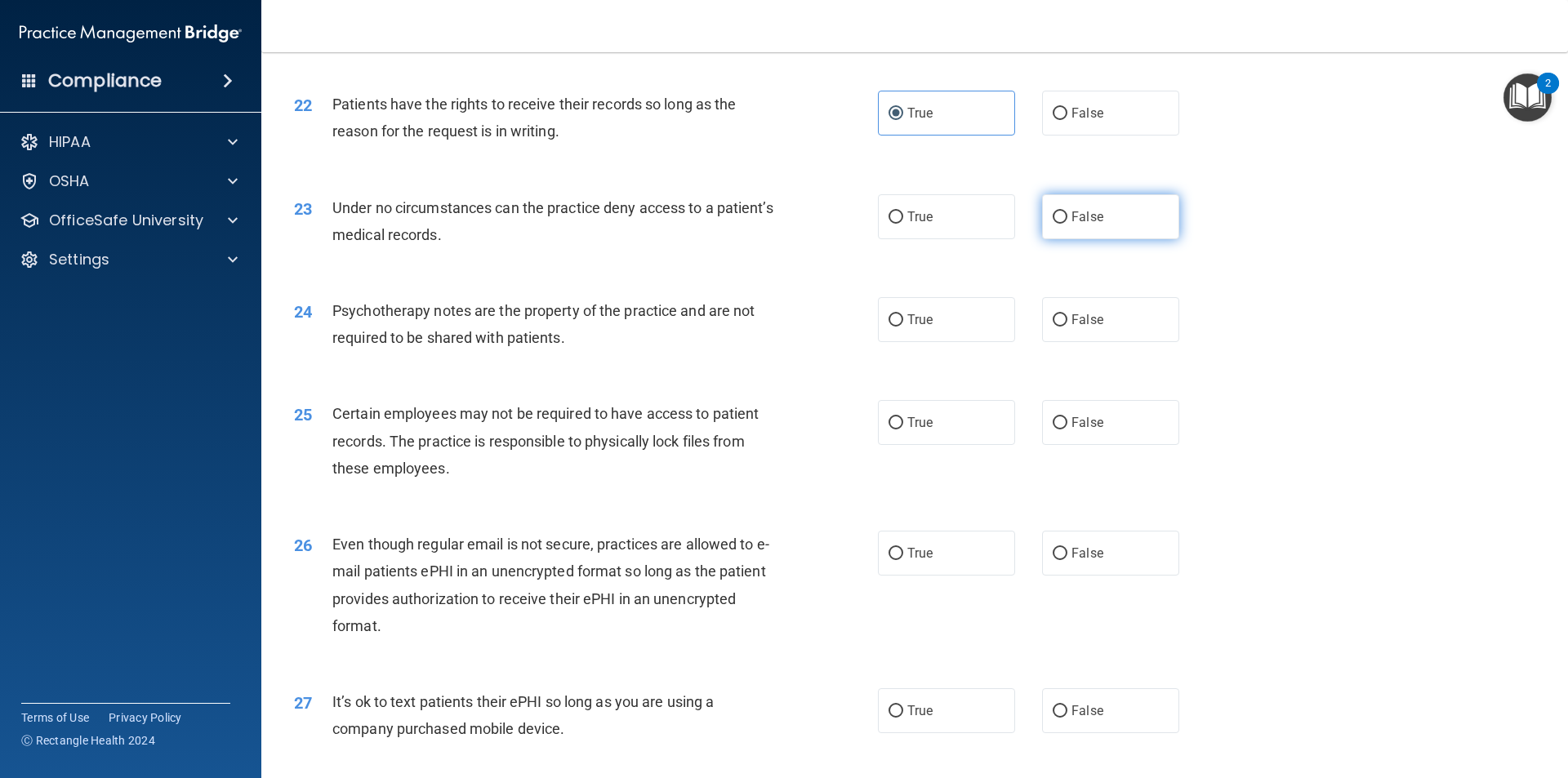
click at [1052, 224] on input "False" at bounding box center [1059, 217] width 14 height 12
radio input "true"
click at [954, 342] on label "True" at bounding box center [946, 320] width 137 height 45
click at [903, 326] on input "True" at bounding box center [896, 320] width 14 height 12
radio input "true"
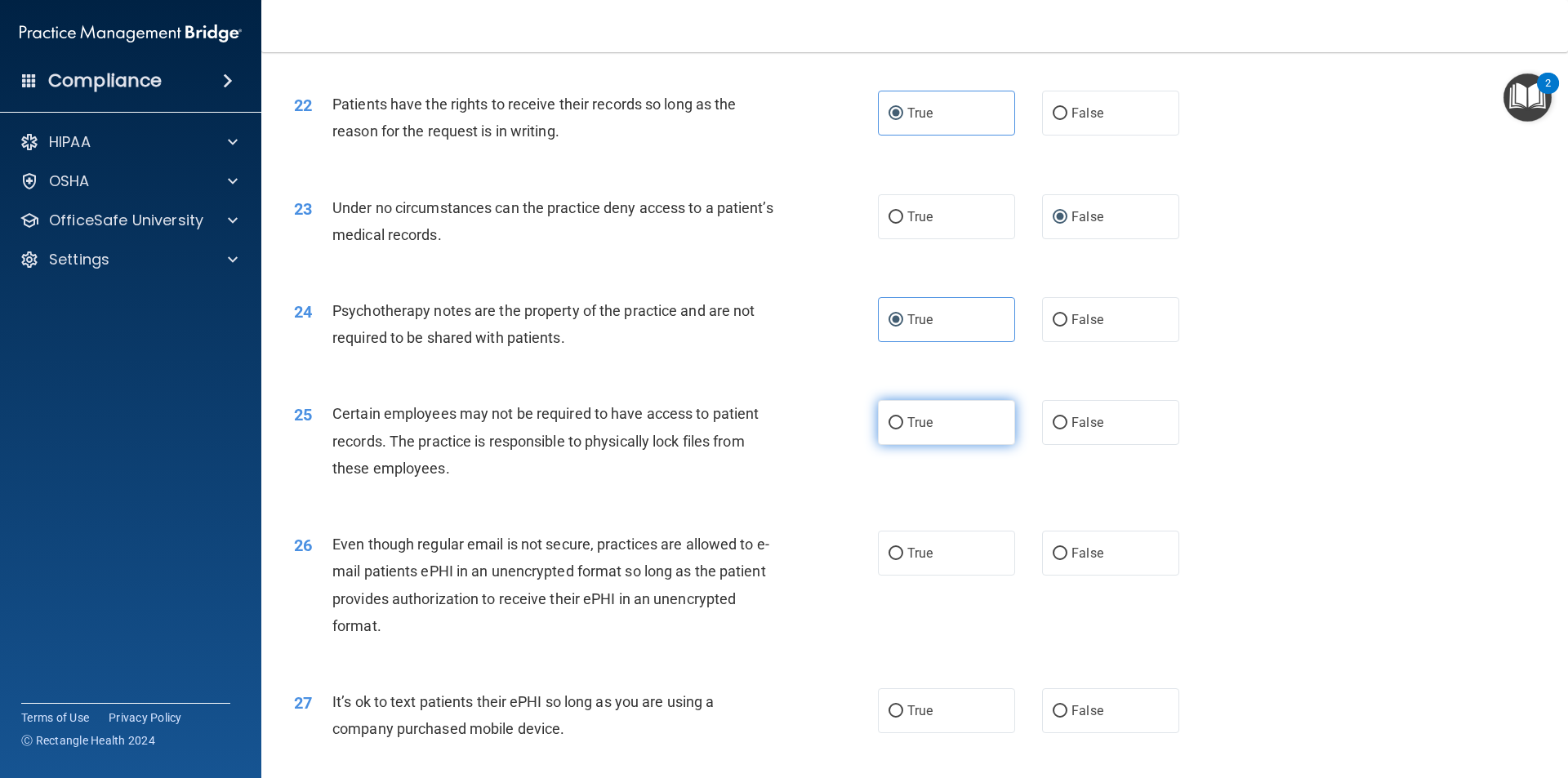
click at [887, 440] on label "True" at bounding box center [946, 422] width 137 height 45
click at [889, 430] on input "True" at bounding box center [896, 423] width 14 height 12
radio input "true"
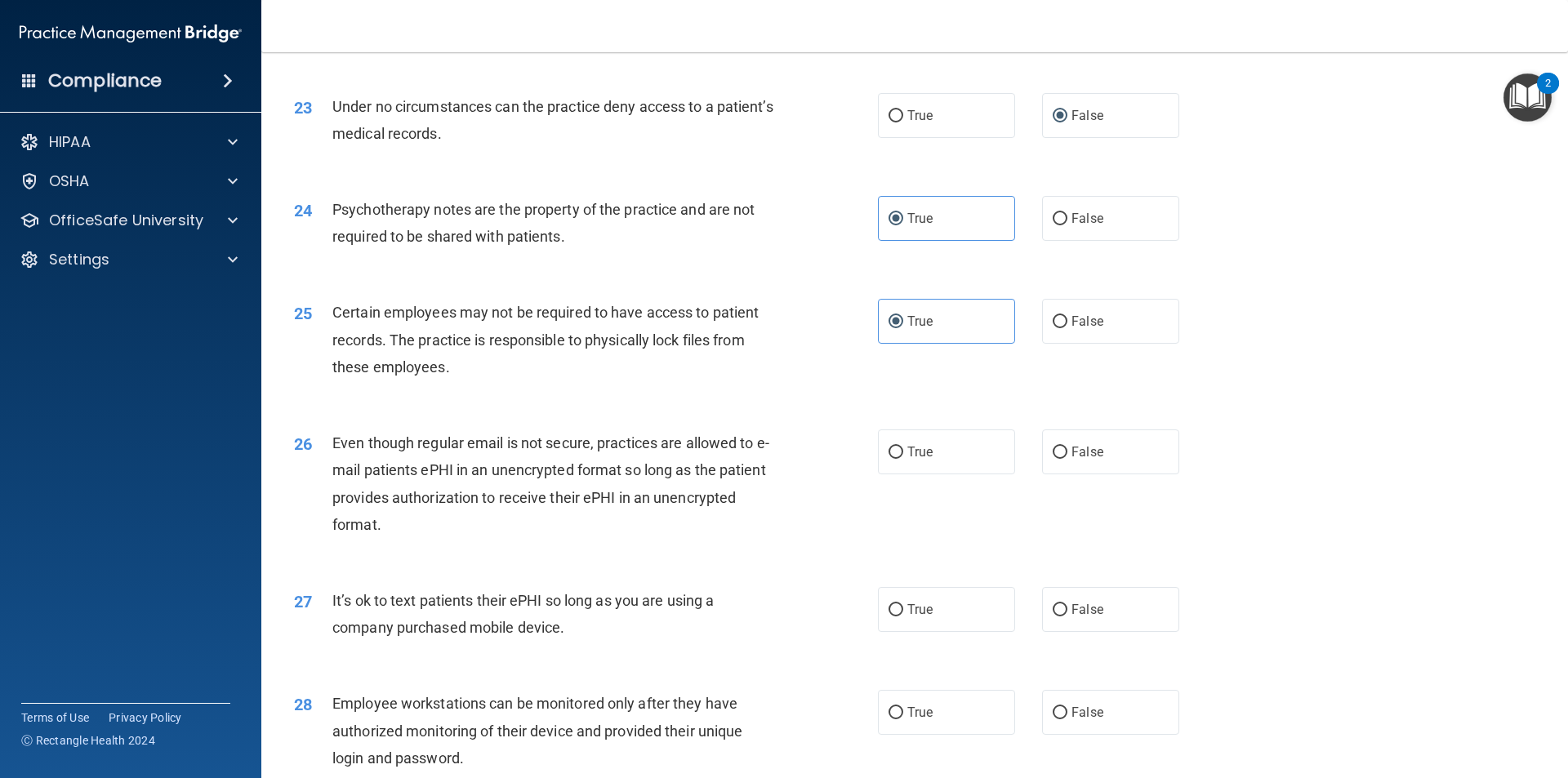
scroll to position [2938, 0]
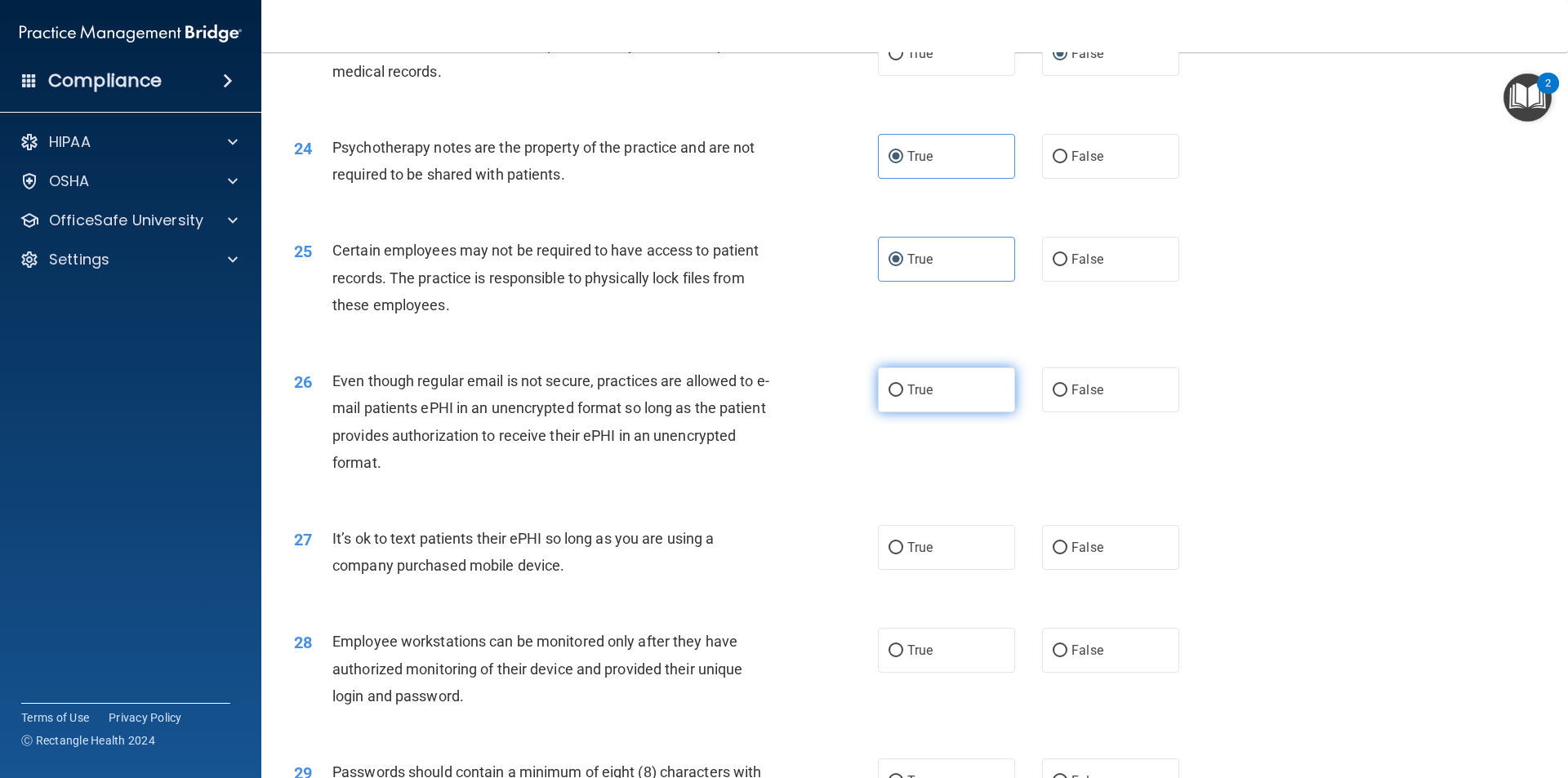
click at [899, 412] on label "True" at bounding box center [946, 389] width 137 height 45
click at [899, 397] on input "True" at bounding box center [896, 391] width 14 height 12
radio input "true"
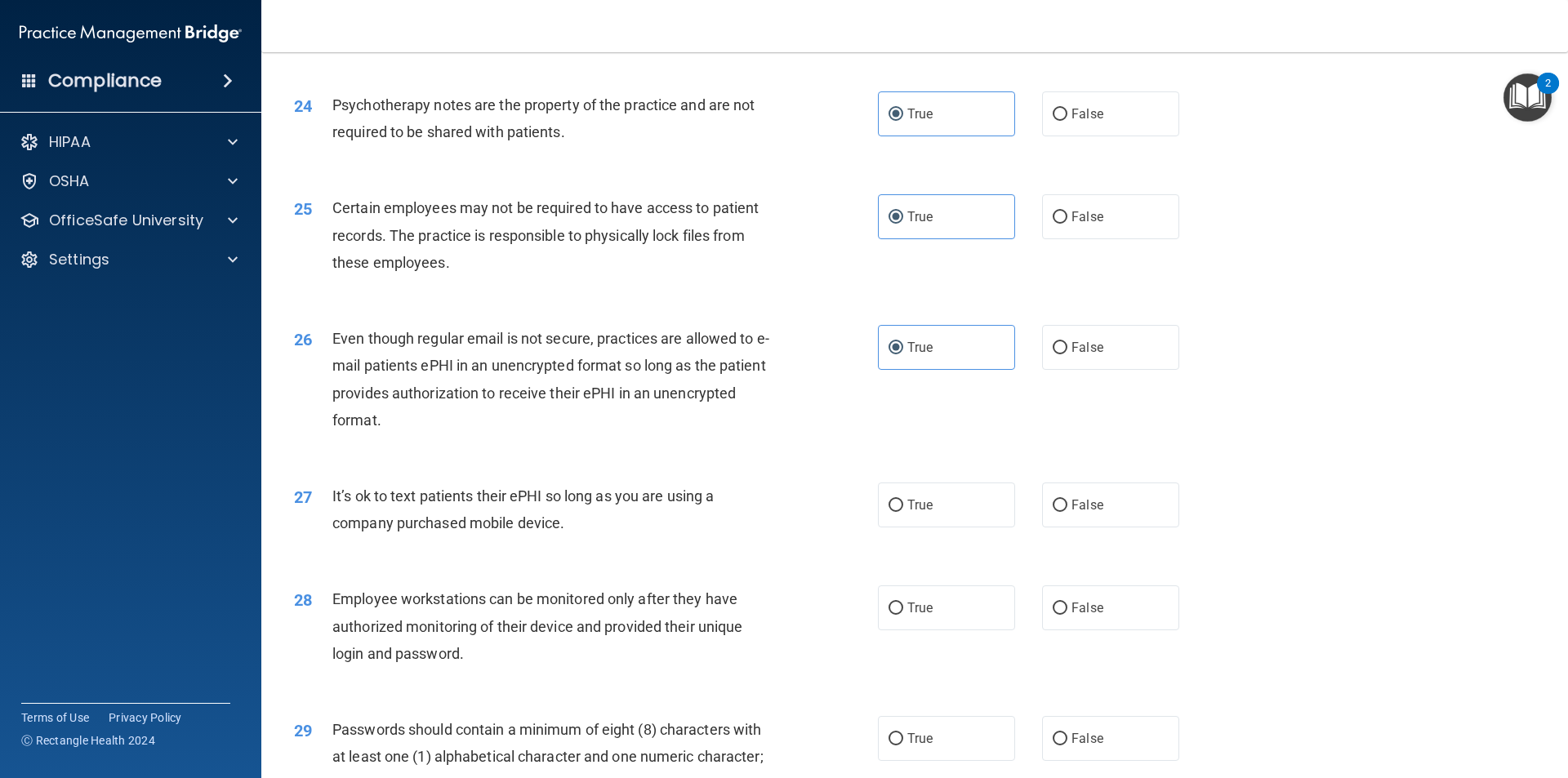
scroll to position [3020, 0]
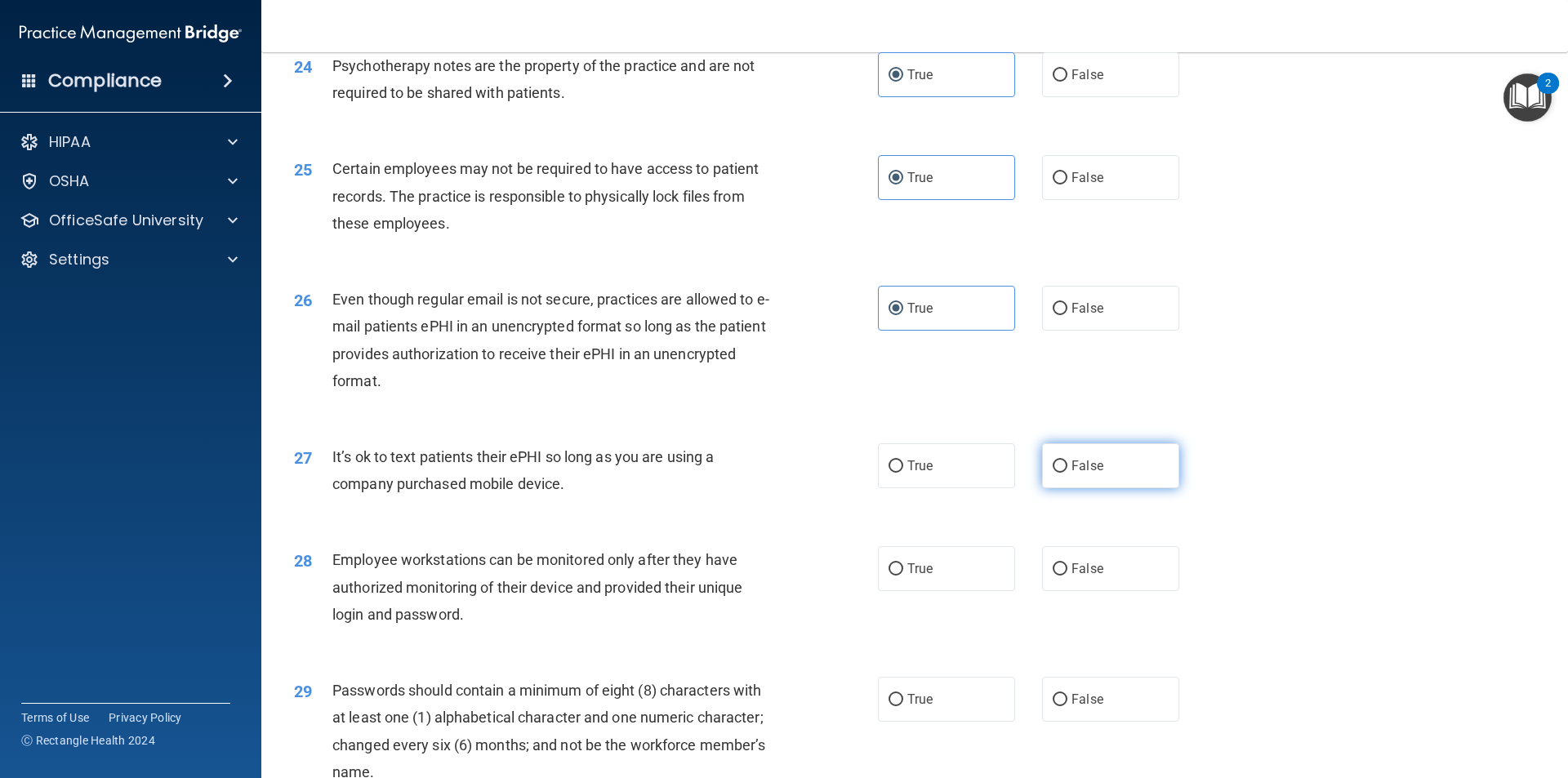
click at [1142, 485] on label "False" at bounding box center [1111, 465] width 137 height 45
click at [1068, 473] on input "False" at bounding box center [1059, 466] width 14 height 12
radio input "true"
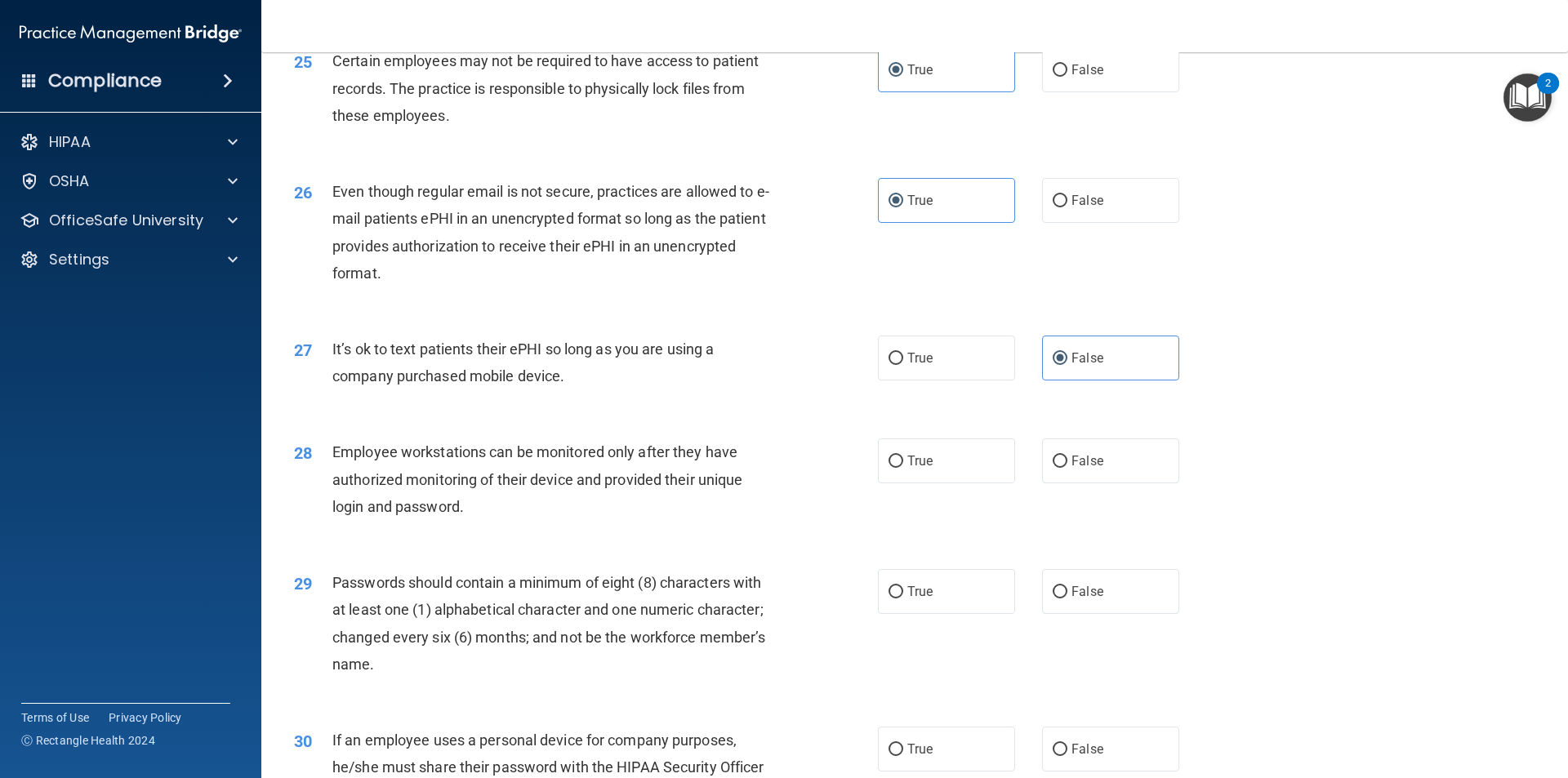
scroll to position [3183, 0]
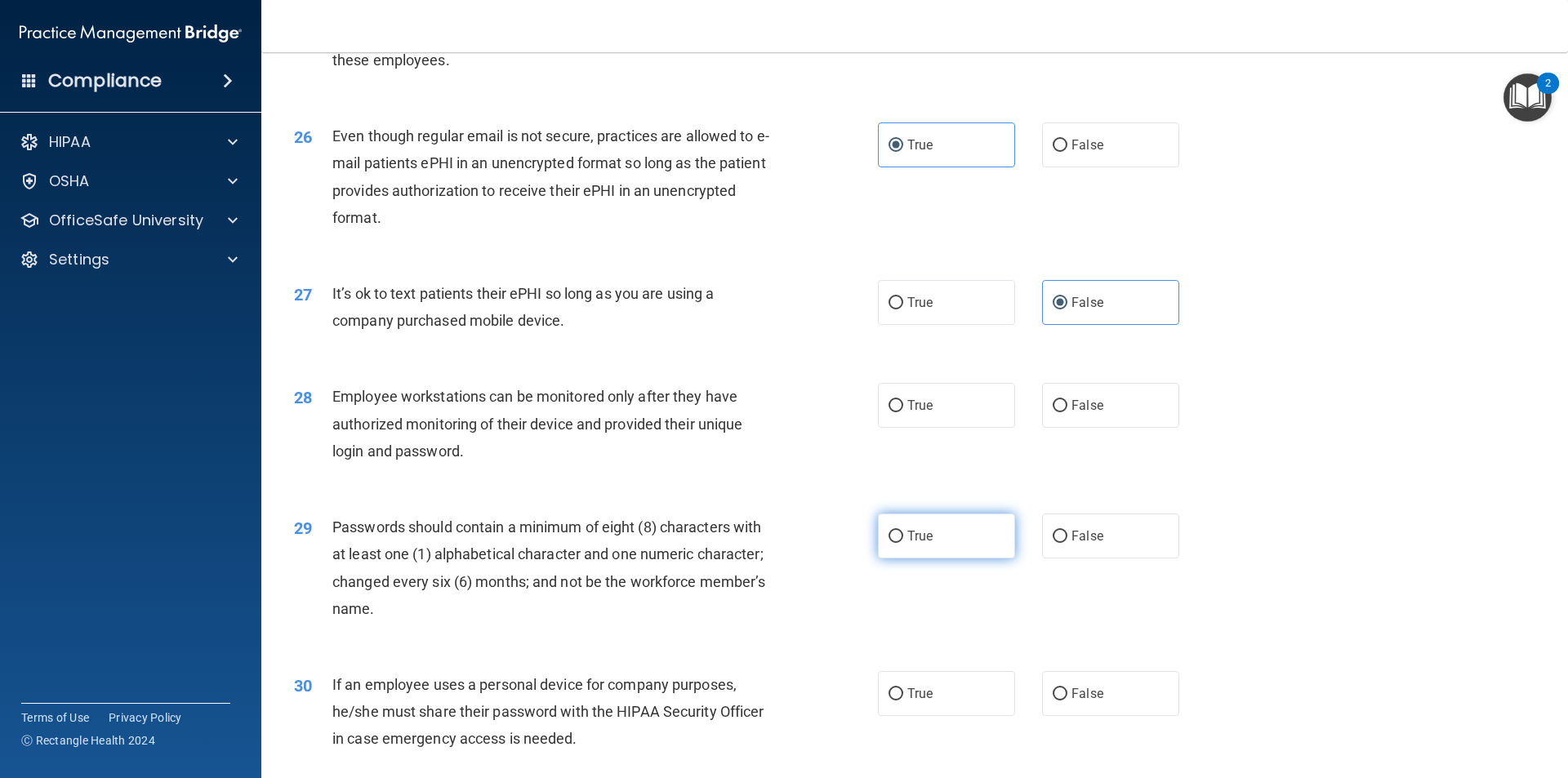
click at [946, 558] on label "True" at bounding box center [946, 536] width 137 height 45
click at [903, 542] on input "True" at bounding box center [896, 536] width 14 height 12
radio input "true"
click at [1076, 413] on span "False" at bounding box center [1088, 405] width 32 height 15
click at [1068, 412] on input "False" at bounding box center [1059, 406] width 14 height 12
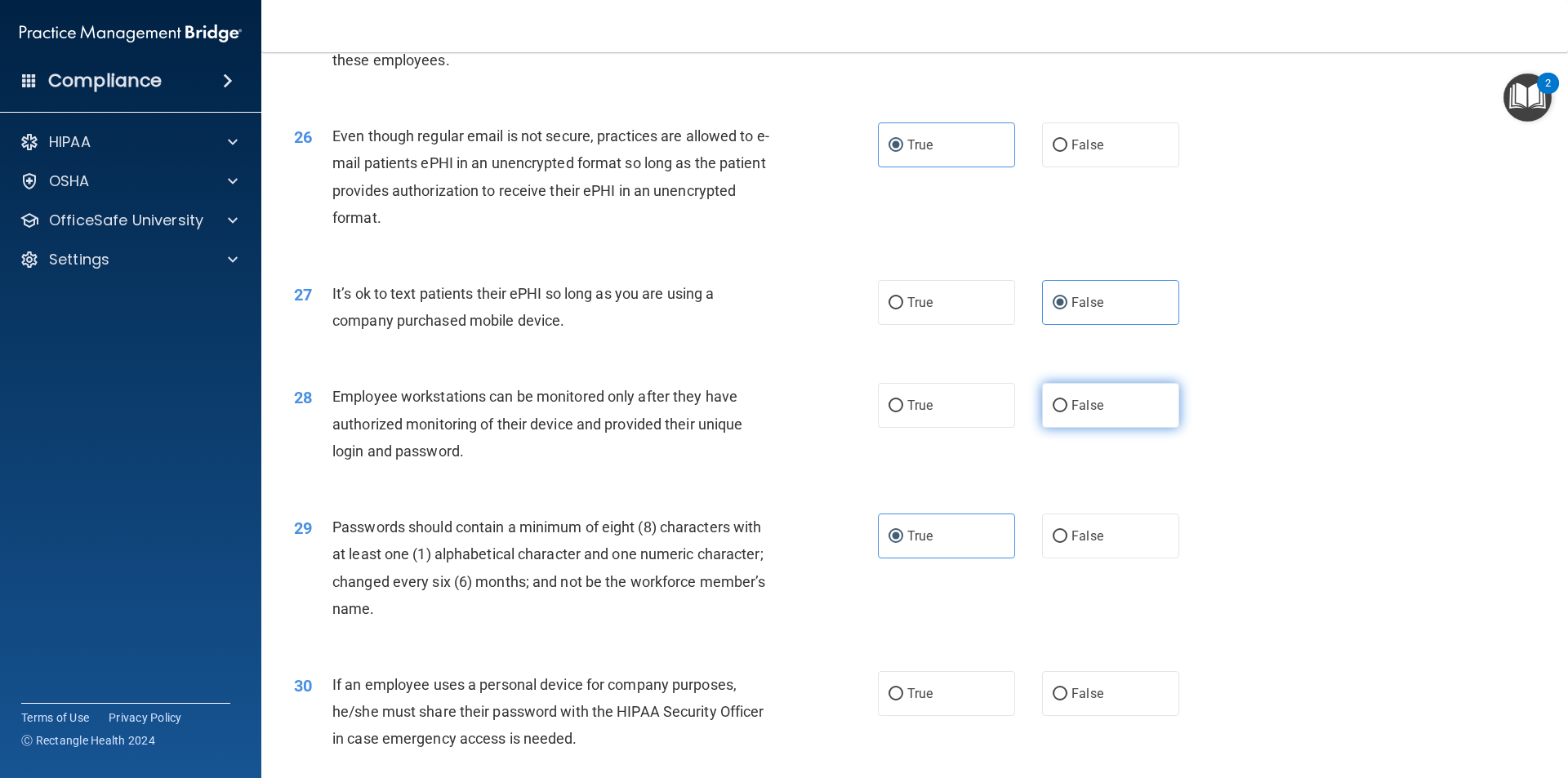
radio input "true"
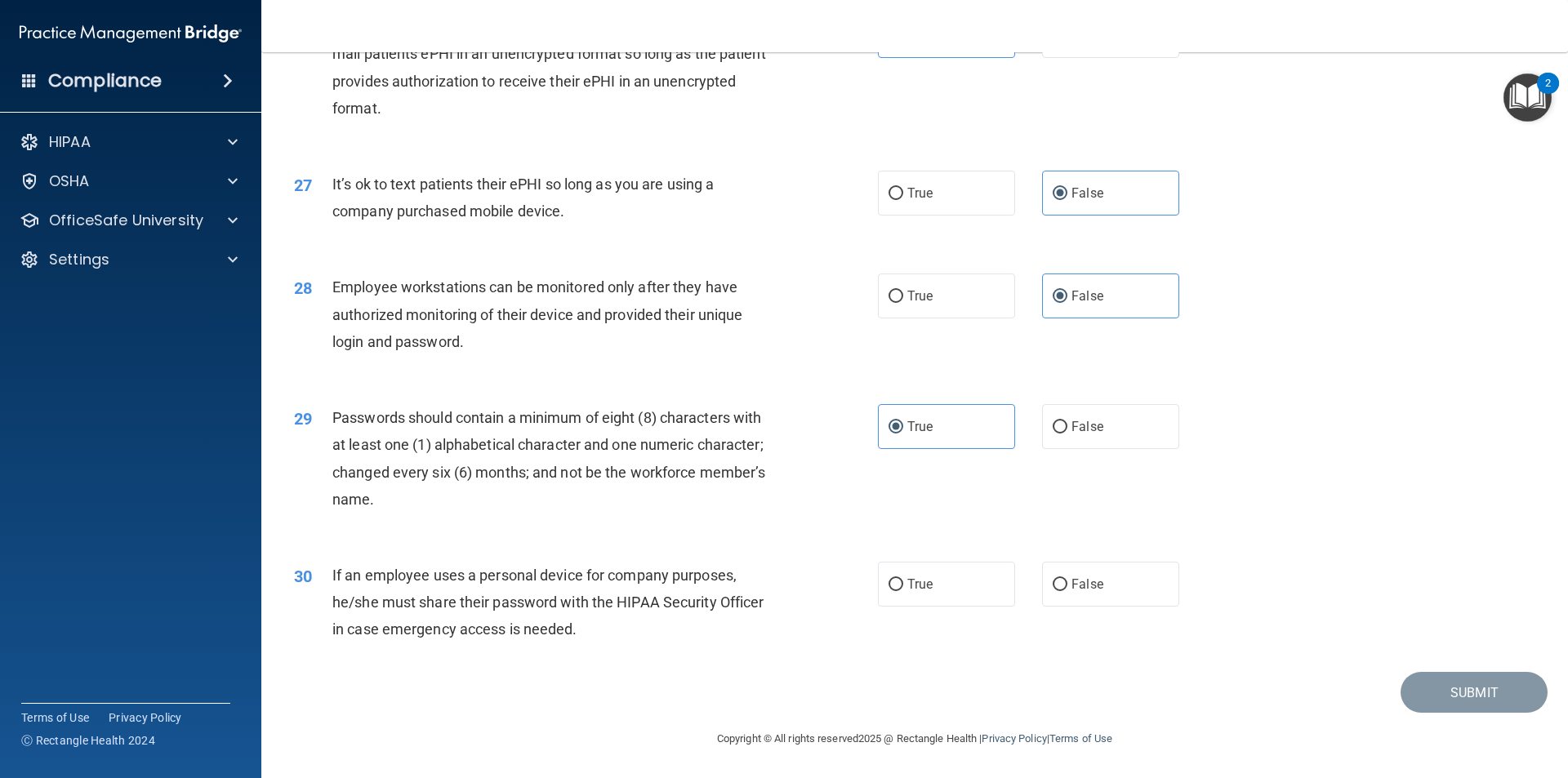
scroll to position [3320, 0]
click at [1119, 580] on label "False" at bounding box center [1111, 584] width 137 height 45
click at [1068, 580] on input "False" at bounding box center [1059, 585] width 14 height 12
radio input "true"
click at [1433, 698] on button "Submit" at bounding box center [1474, 692] width 147 height 42
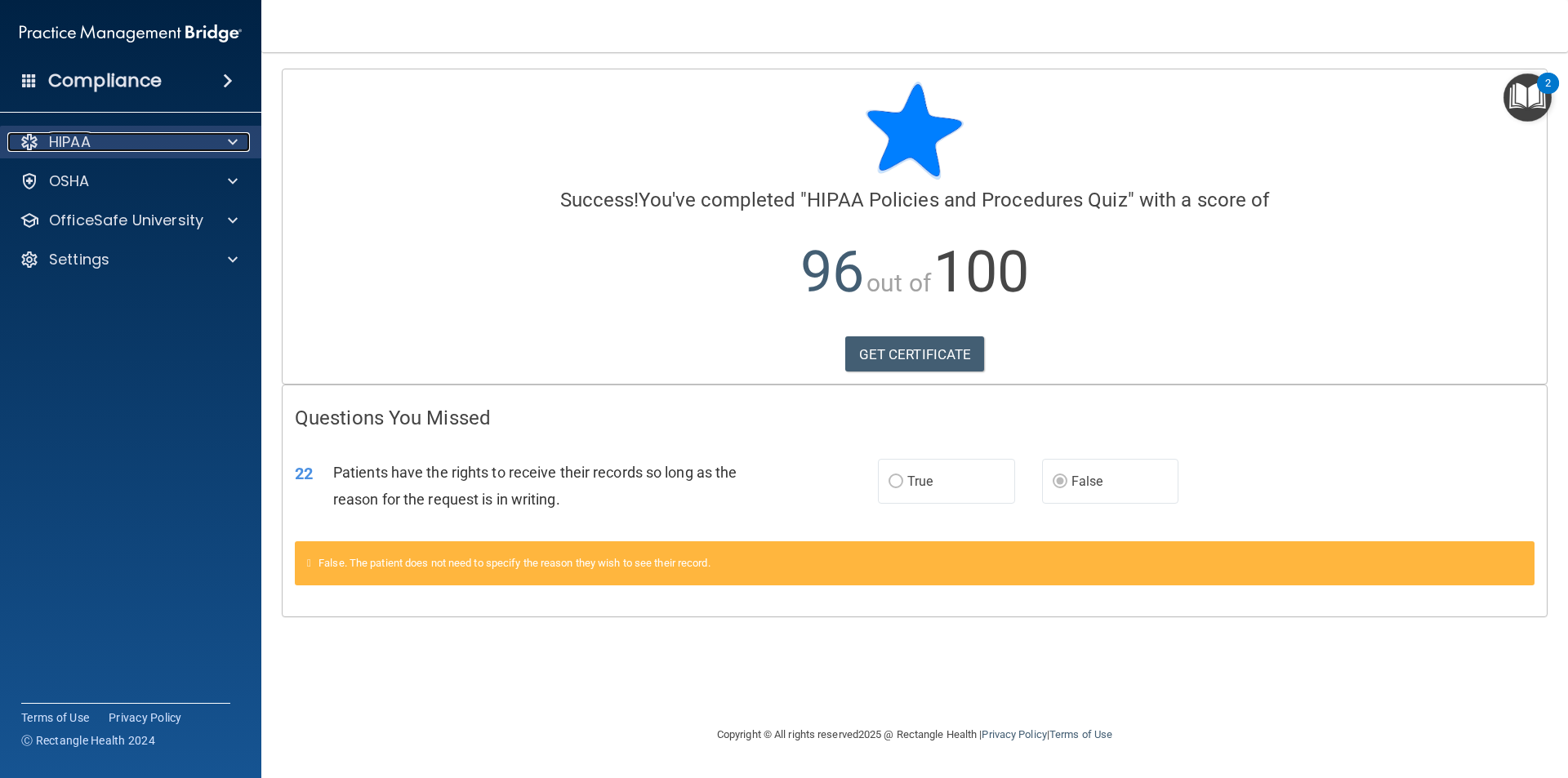
click at [229, 134] on span at bounding box center [233, 142] width 10 height 19
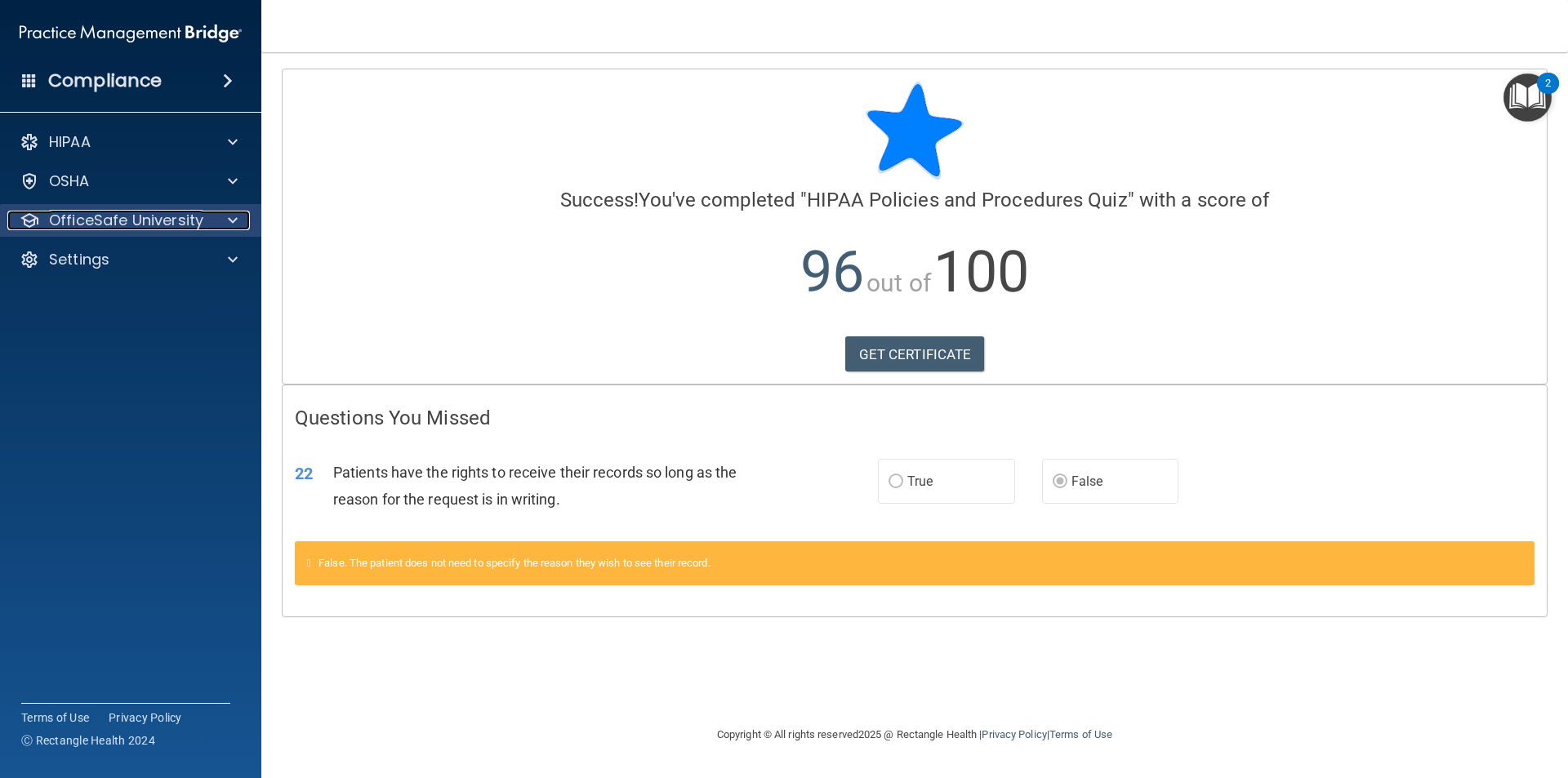
click at [230, 223] on span at bounding box center [233, 220] width 10 height 19
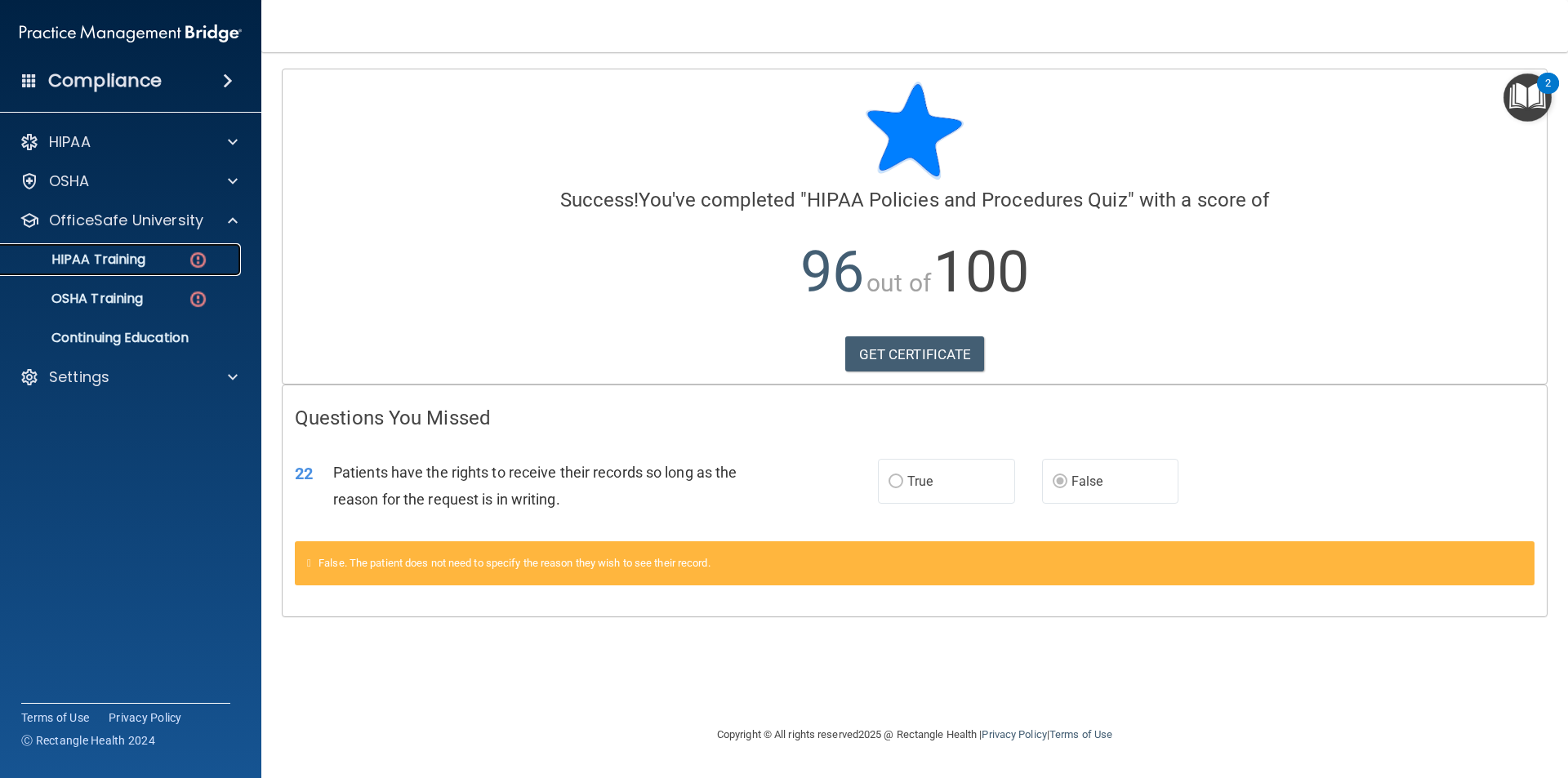
click at [142, 261] on p "HIPAA Training" at bounding box center [78, 259] width 135 height 16
